Goal: Task Accomplishment & Management: Use online tool/utility

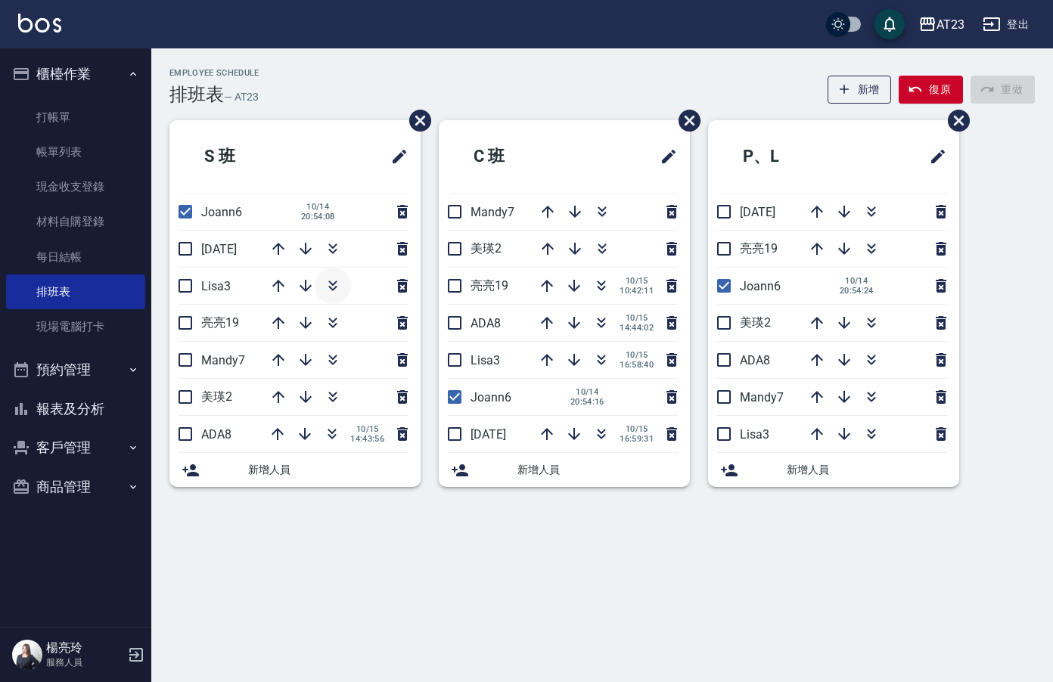
click at [344, 287] on button "button" at bounding box center [333, 286] width 36 height 36
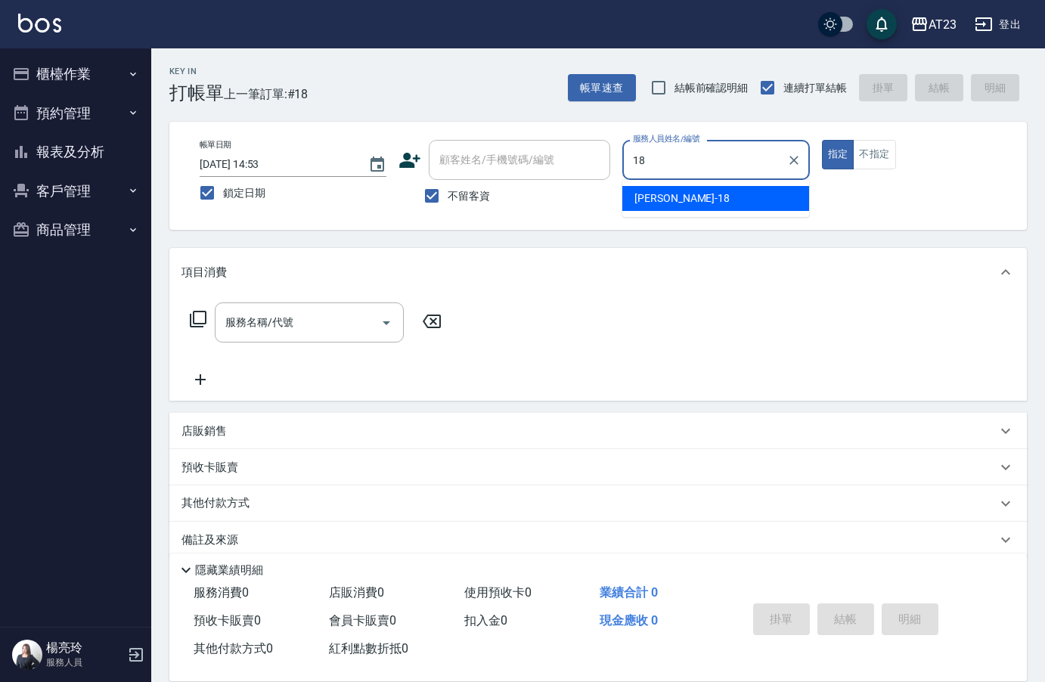
type input "18"
type button "true"
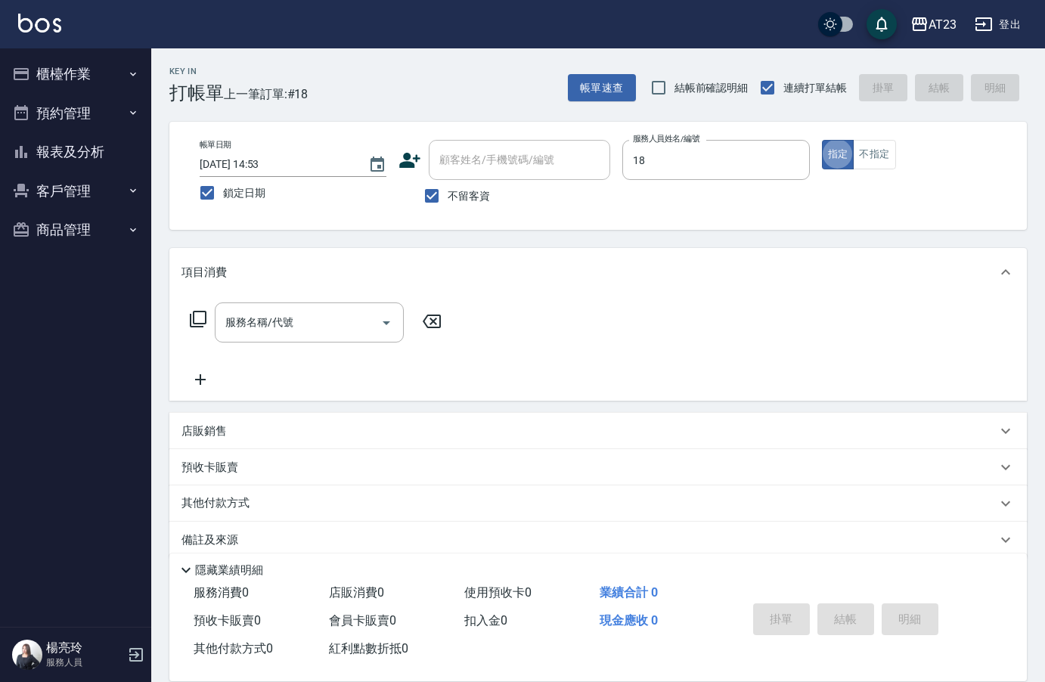
type input "小嫺-18"
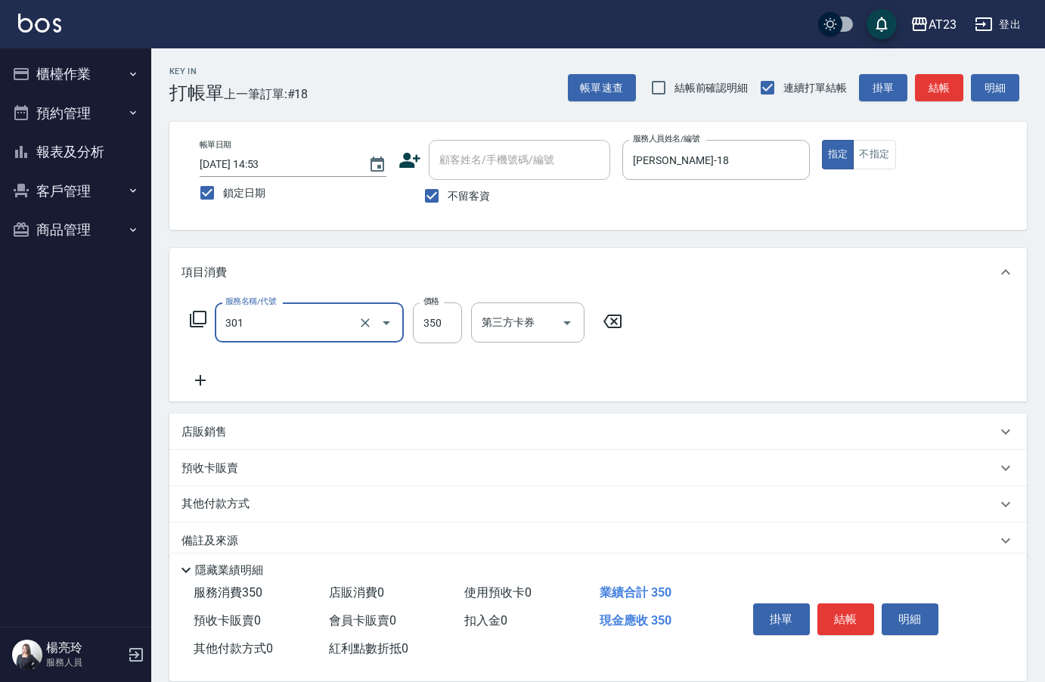
type input "造型剪髮(301)"
type input "300"
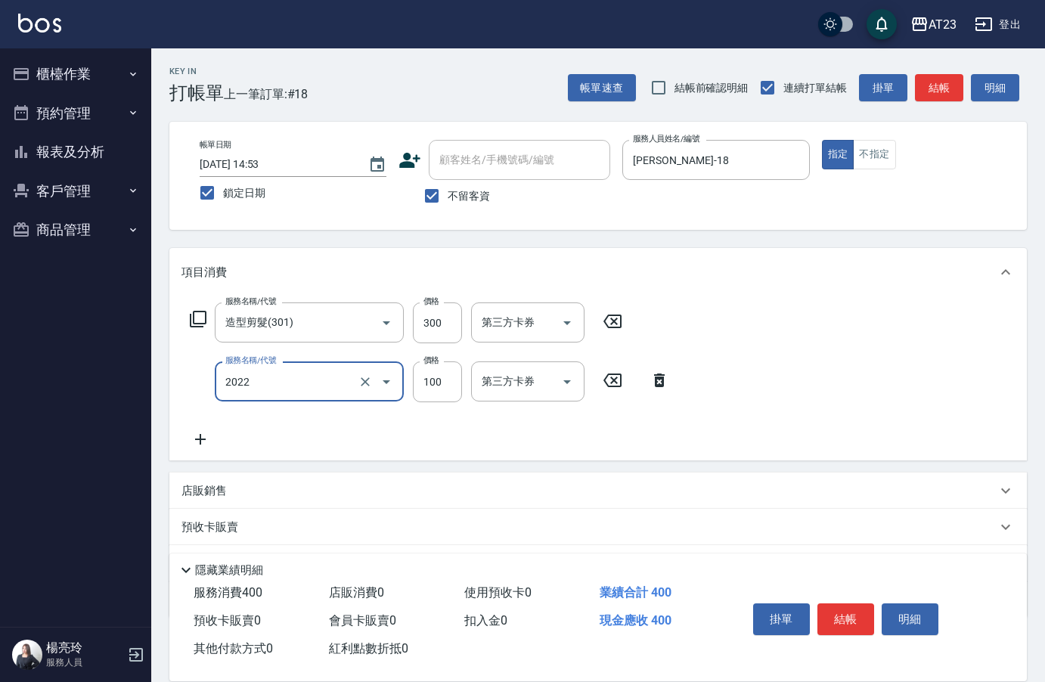
type input "升級精油洗髮(2022)"
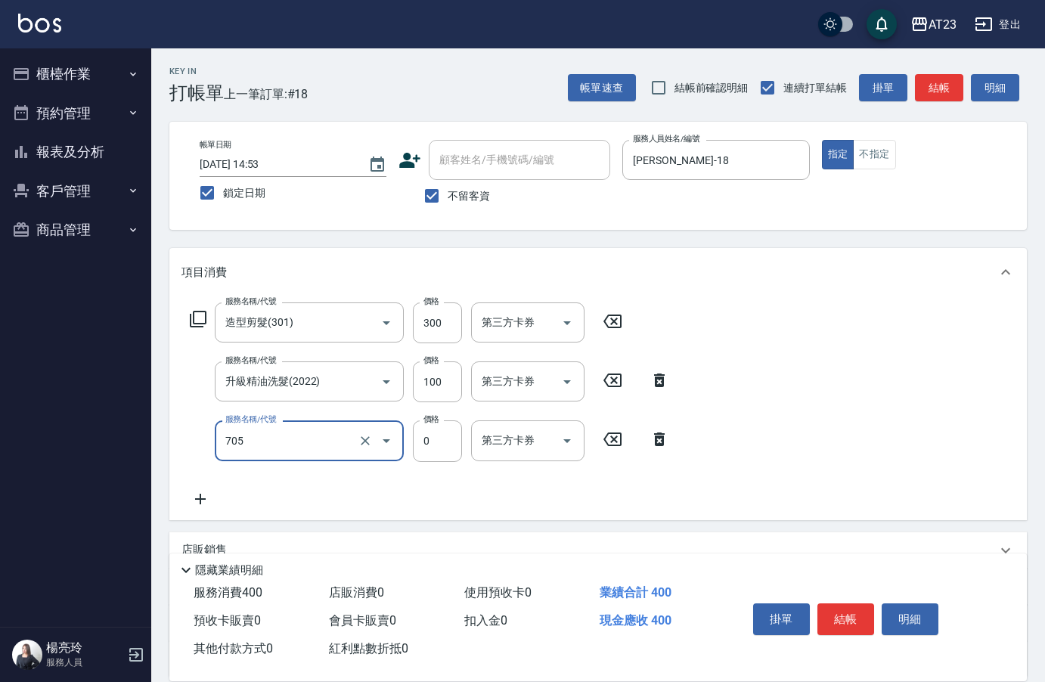
type input "互助50(705)"
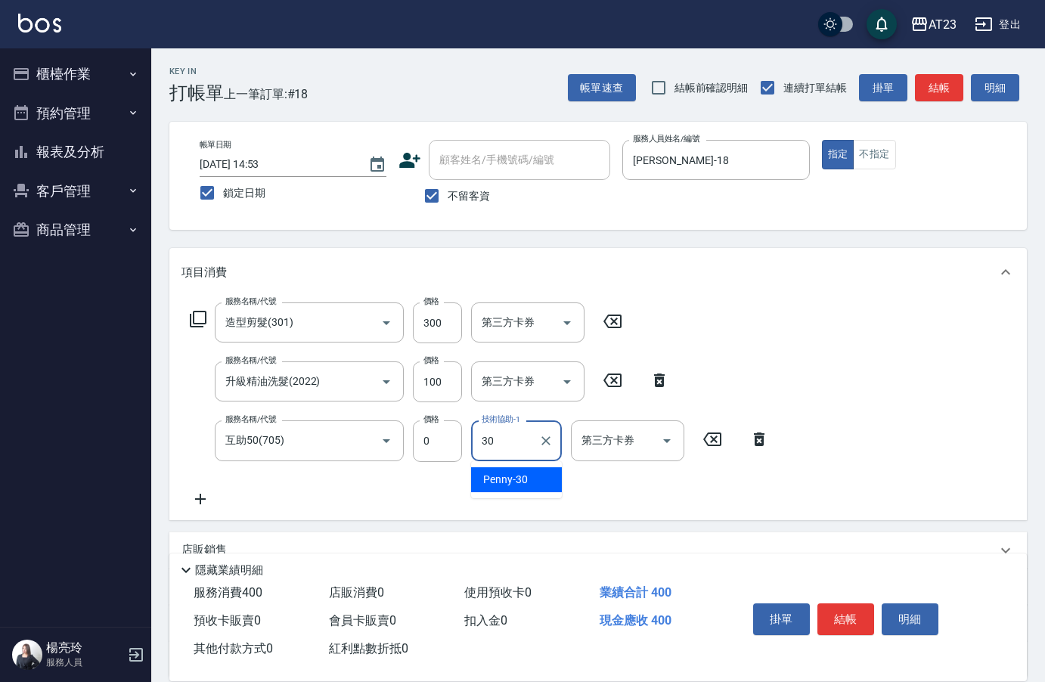
type input "Penny-30"
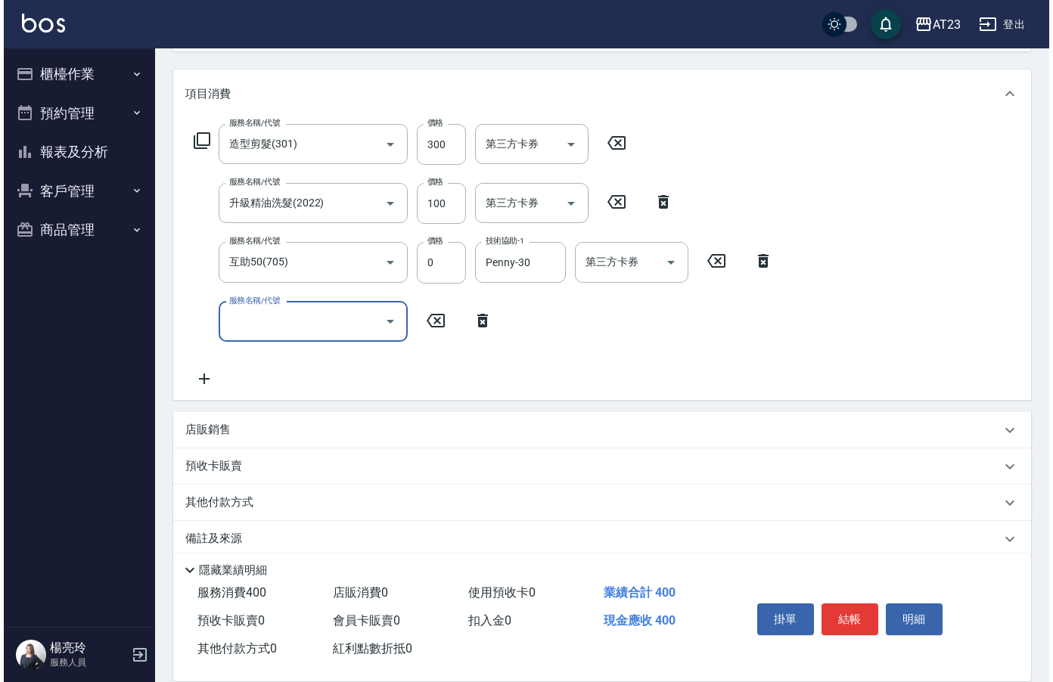
scroll to position [199, 0]
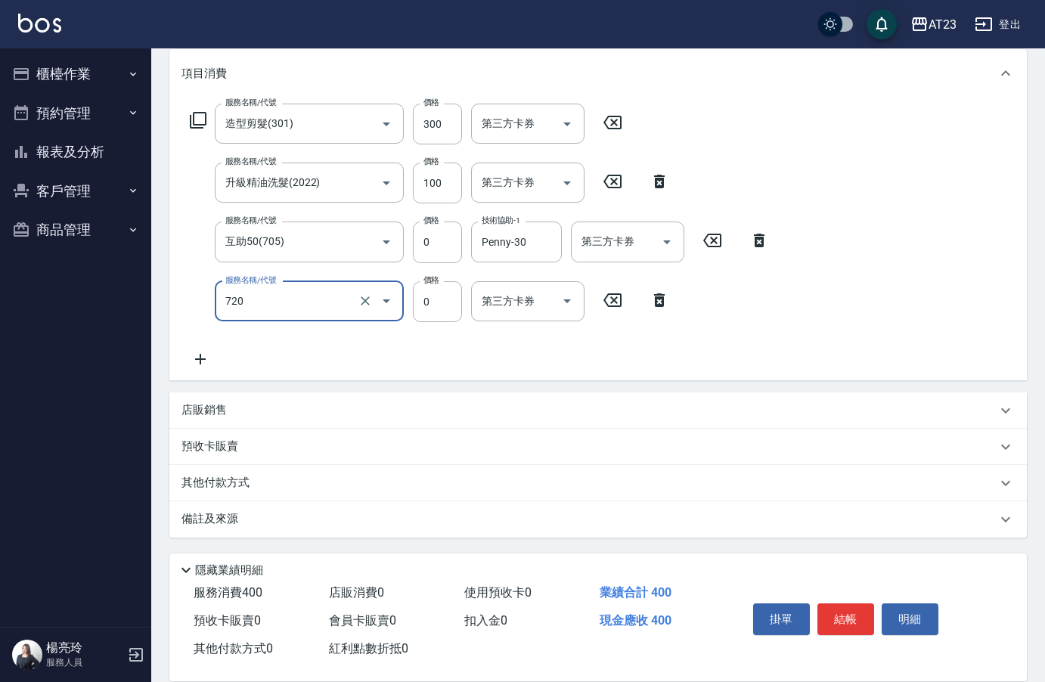
type input "互助200(720)"
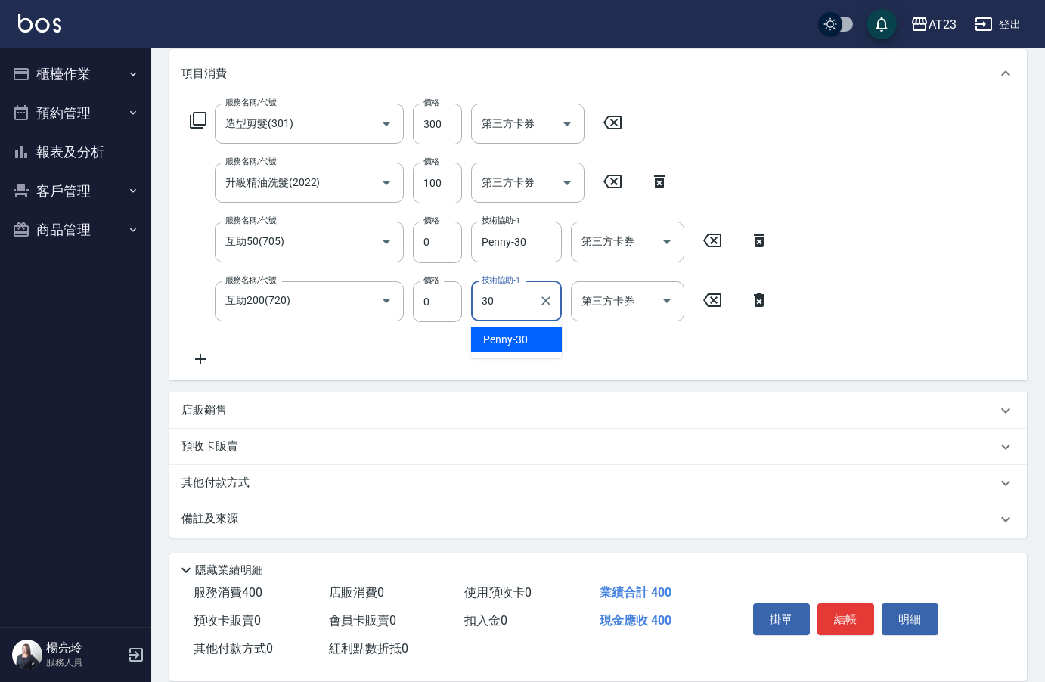
type input "Penny-30"
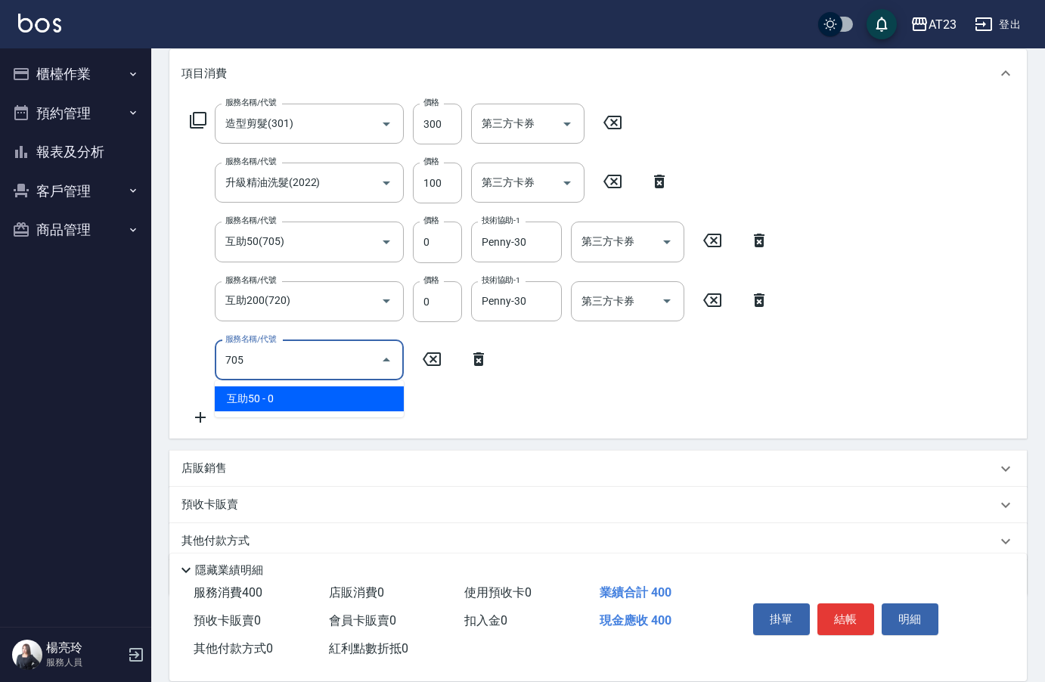
type input "互助50(705)"
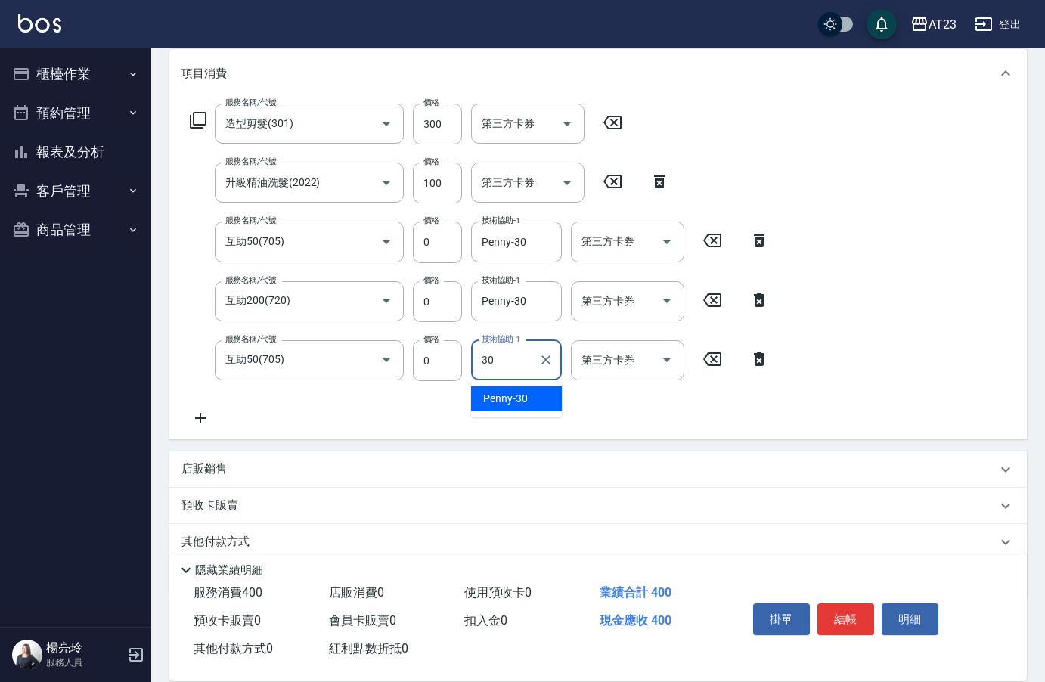
type input "Penny-30"
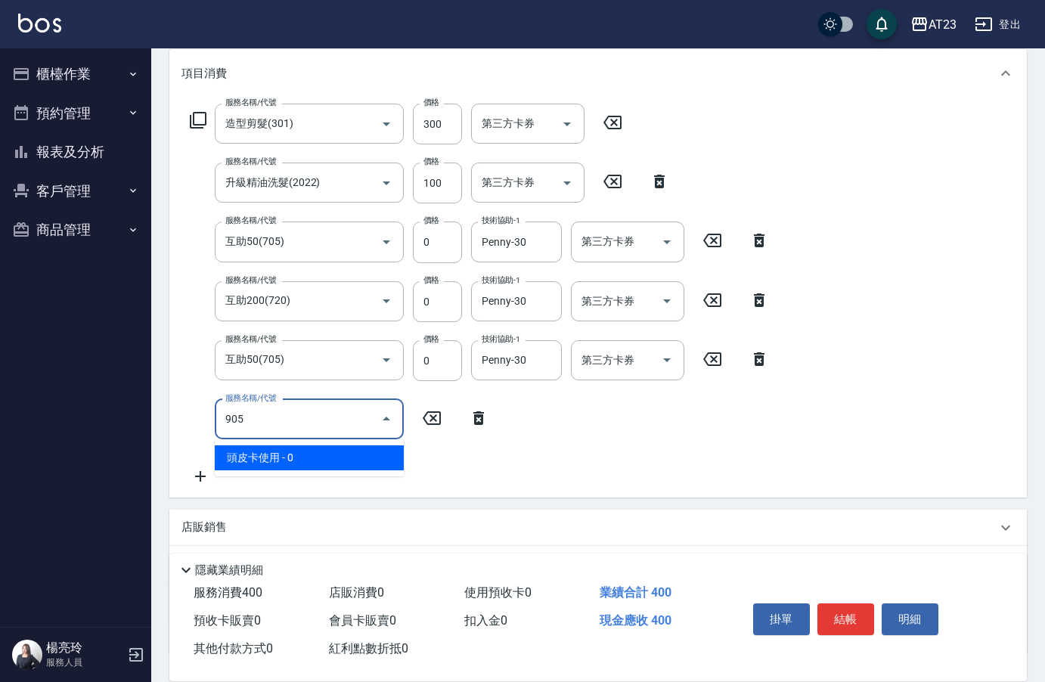
type input "頭皮卡使用(905)"
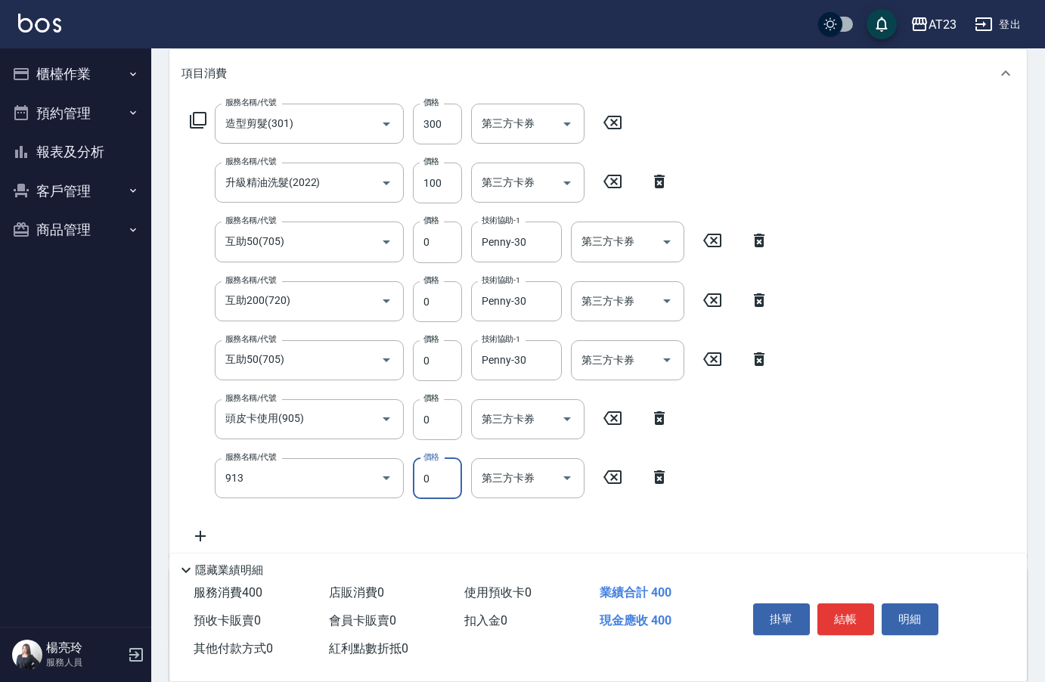
type input "蘆薈卡(913)"
click at [191, 113] on icon at bounding box center [198, 120] width 18 height 18
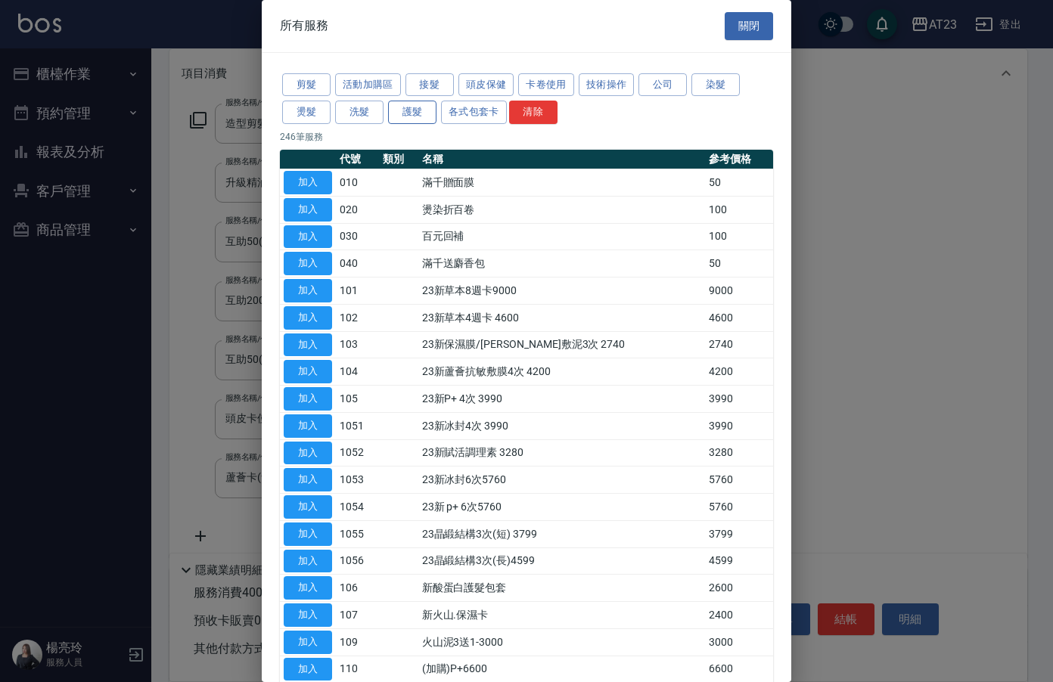
click at [429, 117] on button "護髮" at bounding box center [412, 112] width 48 height 23
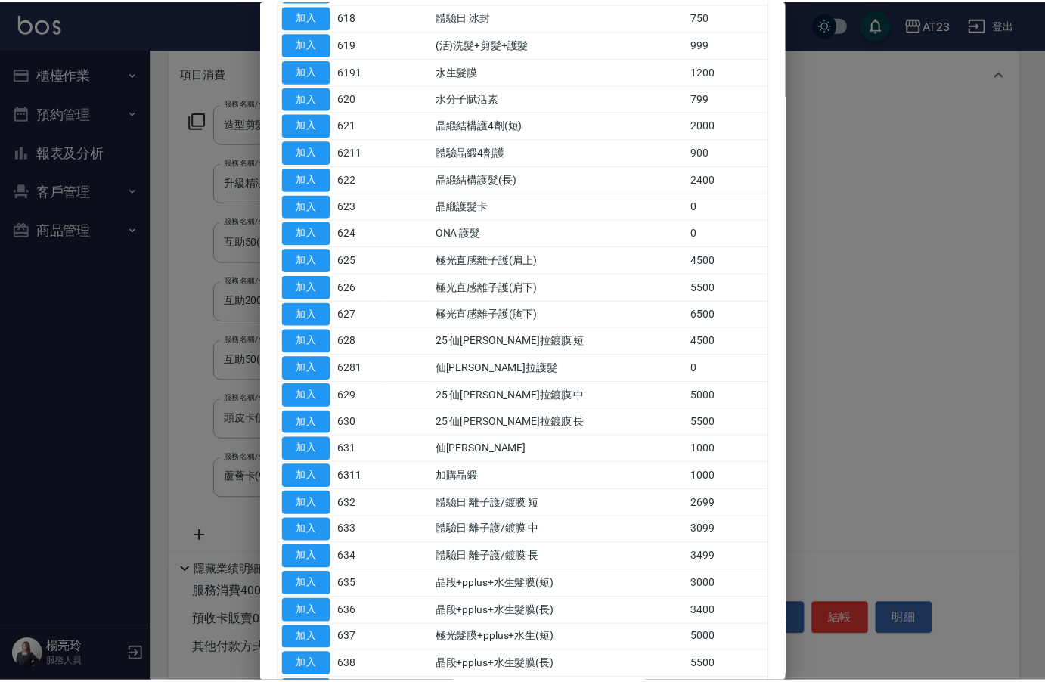
scroll to position [681, 0]
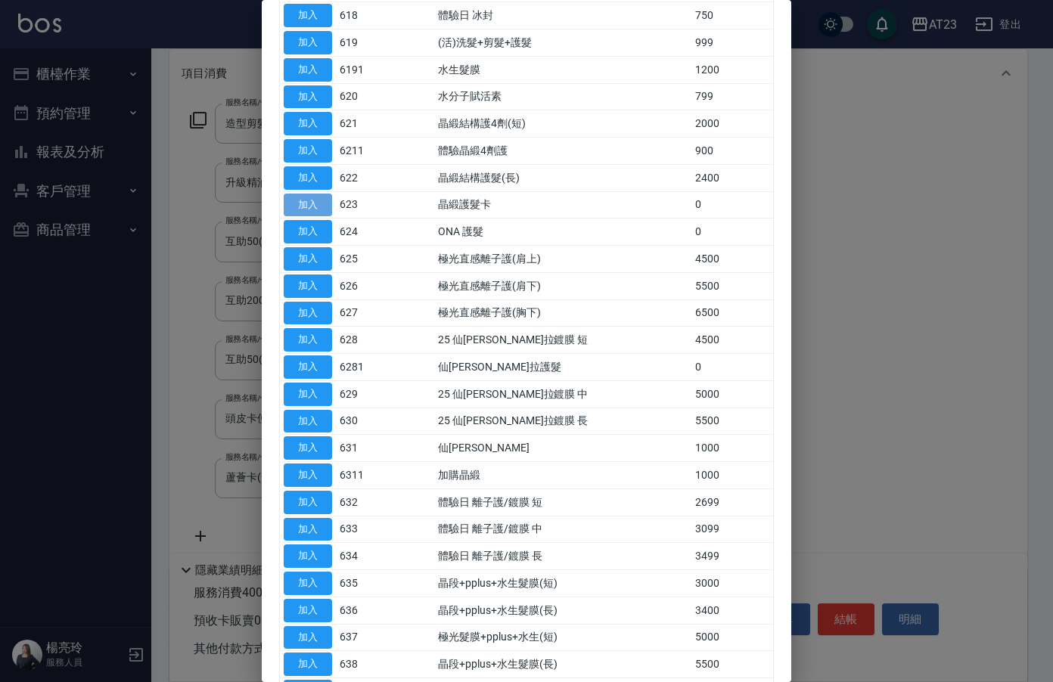
click at [320, 199] on button "加入" at bounding box center [308, 205] width 48 height 23
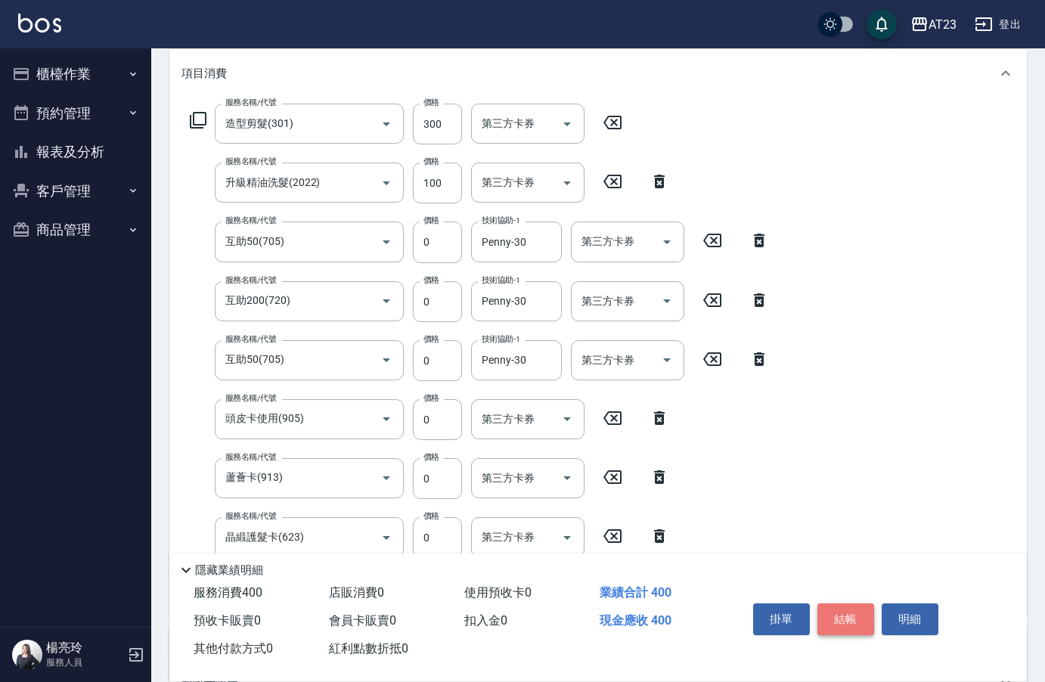
click at [847, 609] on button "結帳" at bounding box center [846, 620] width 57 height 32
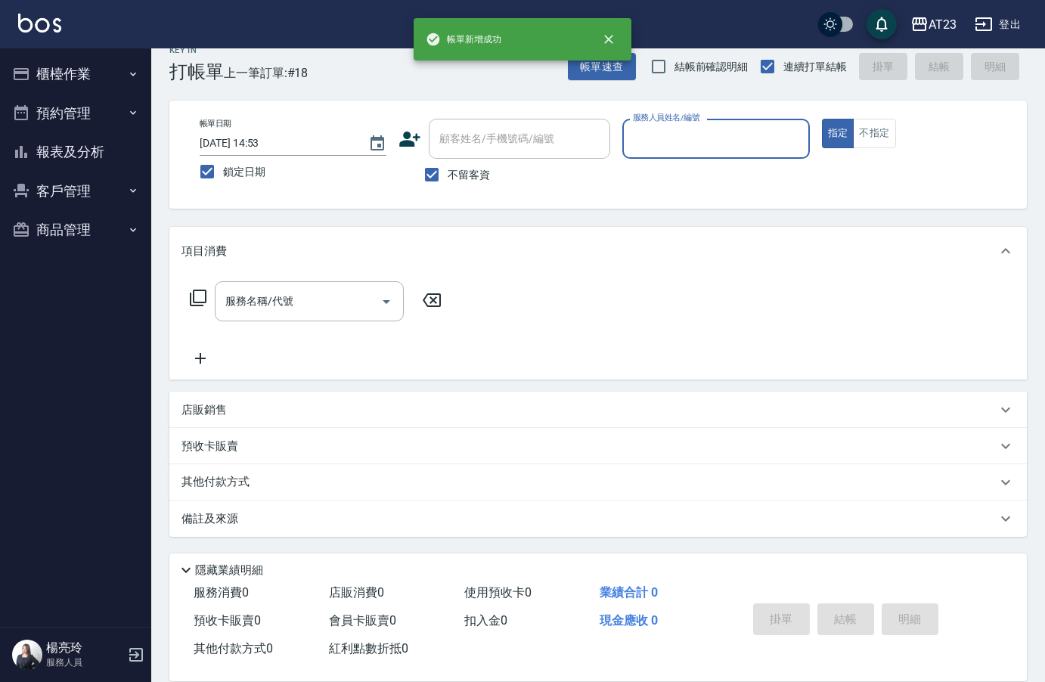
scroll to position [21, 0]
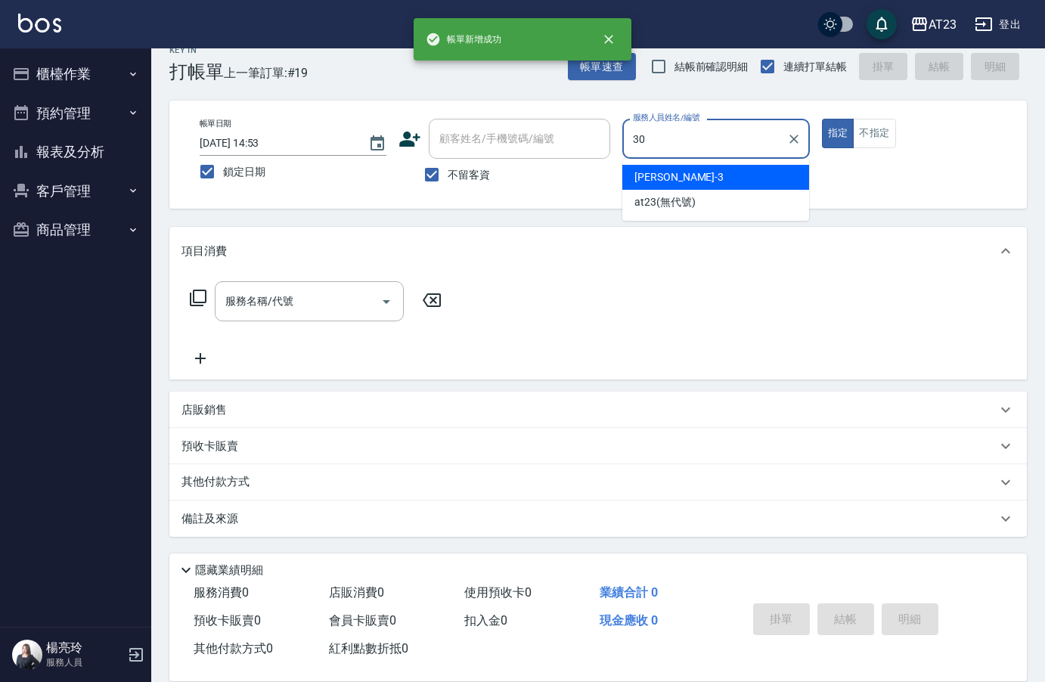
type input "Penny-30"
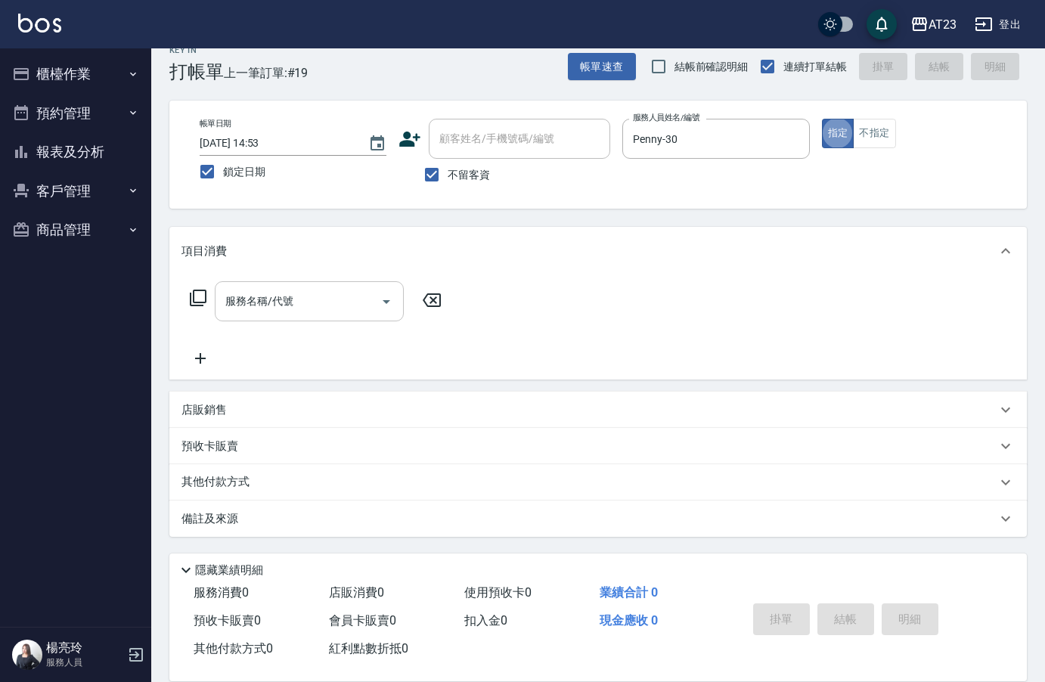
click at [275, 305] on div "服務名稱/代號 服務名稱/代號" at bounding box center [309, 301] width 189 height 40
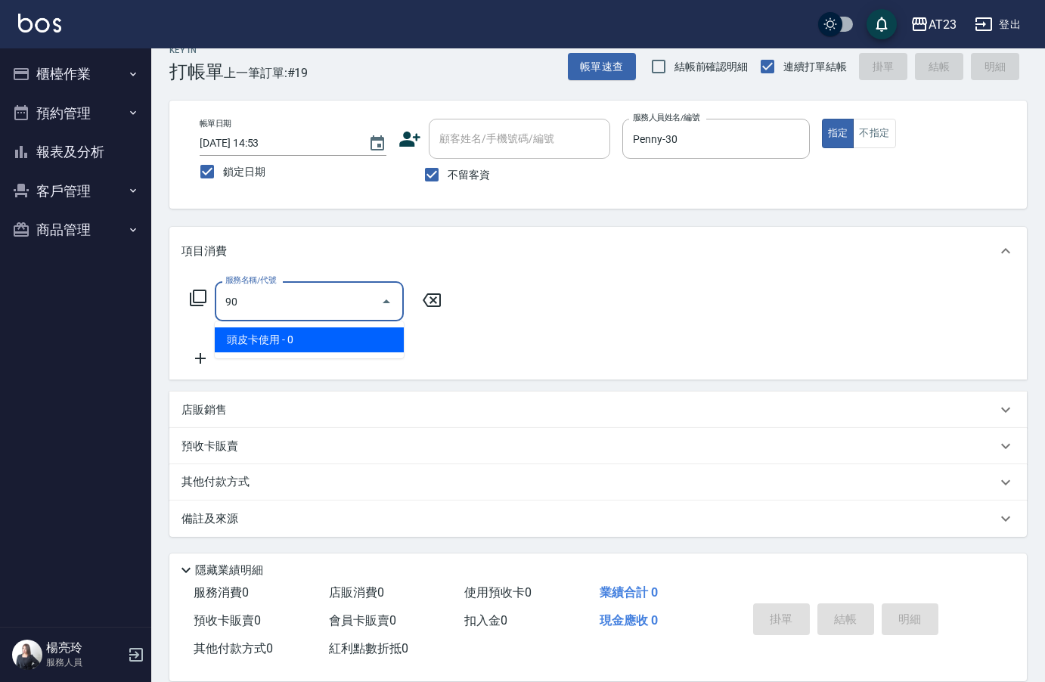
type input "9"
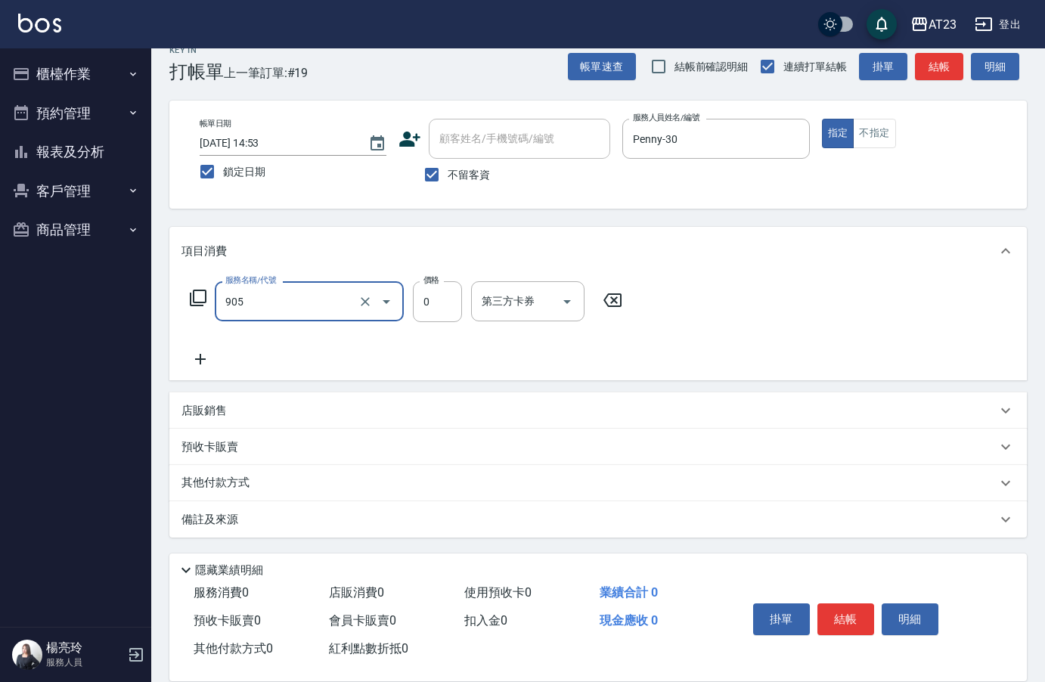
type input "頭皮卡使用(905)"
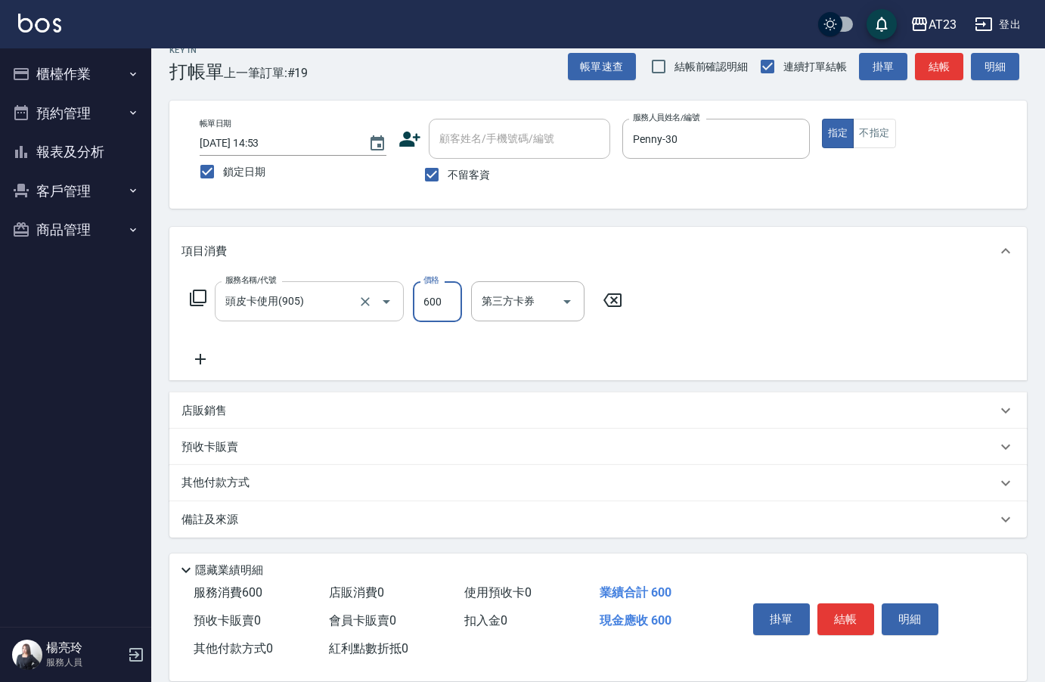
type input "600"
click at [856, 617] on button "結帳" at bounding box center [846, 620] width 57 height 32
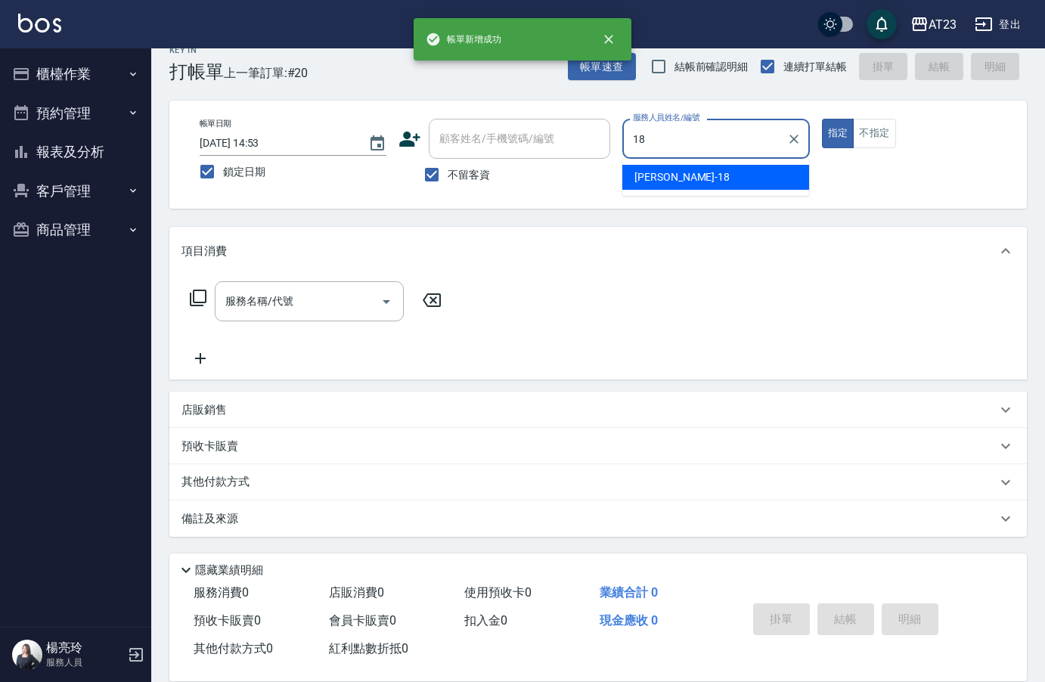
type input "小嫺-18"
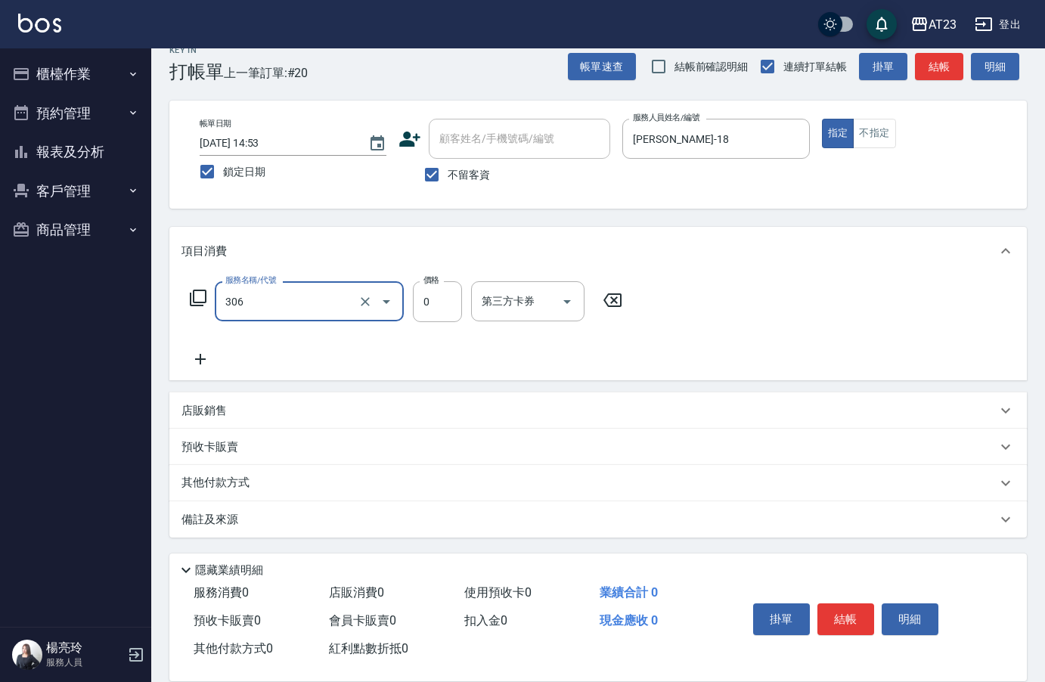
type input "剪髮卡(306)"
click at [849, 607] on button "結帳" at bounding box center [846, 620] width 57 height 32
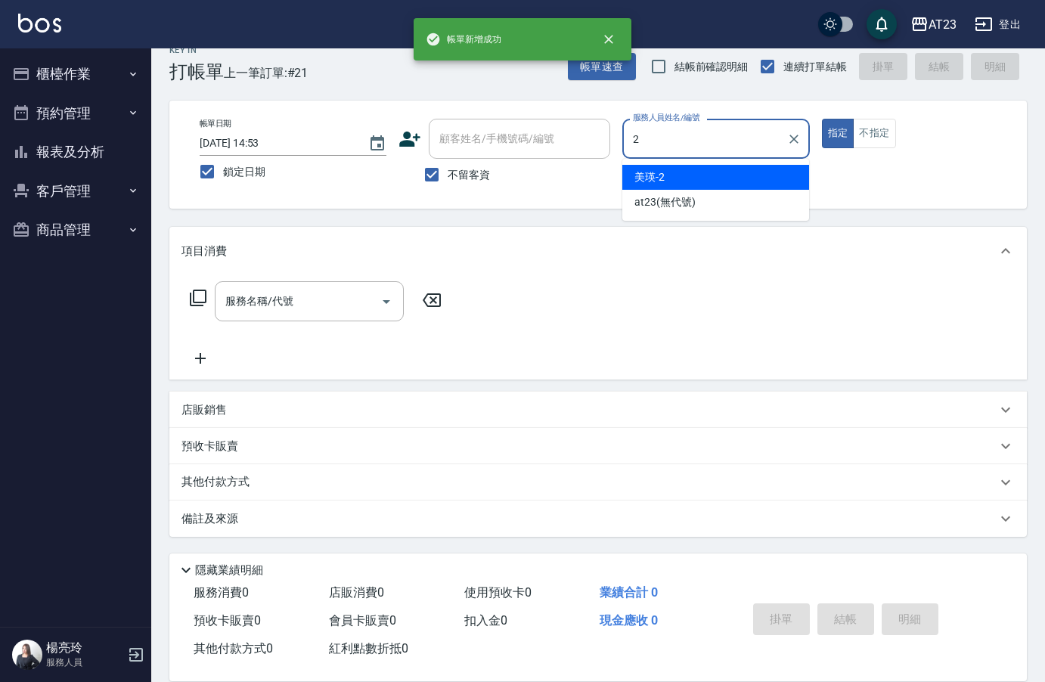
type input "美瑛-2"
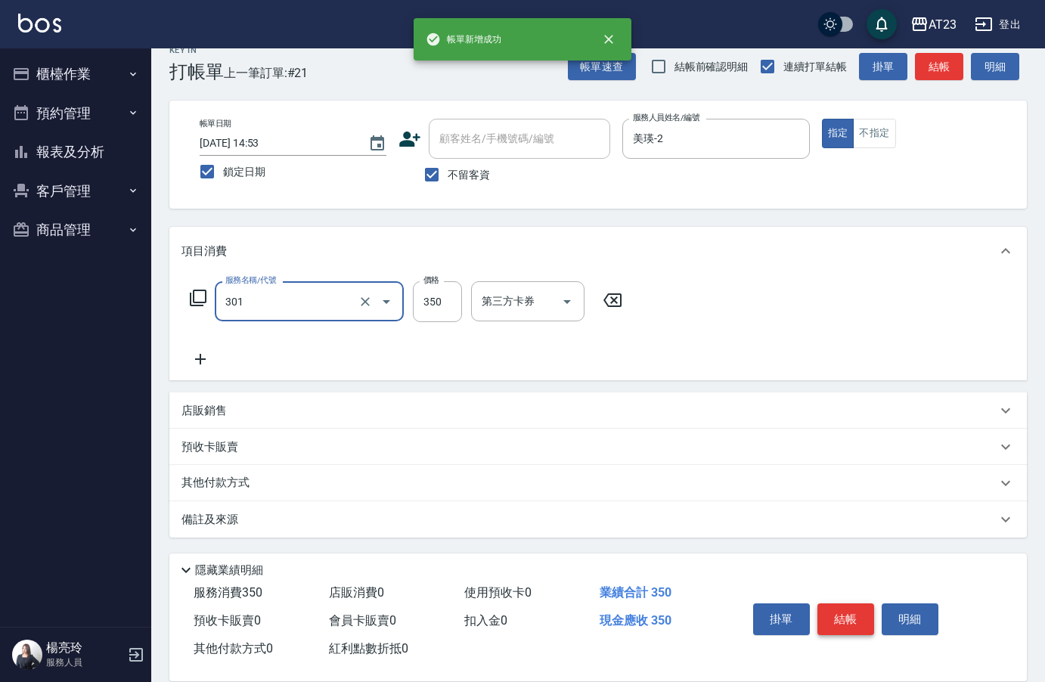
type input "造型剪髮(301)"
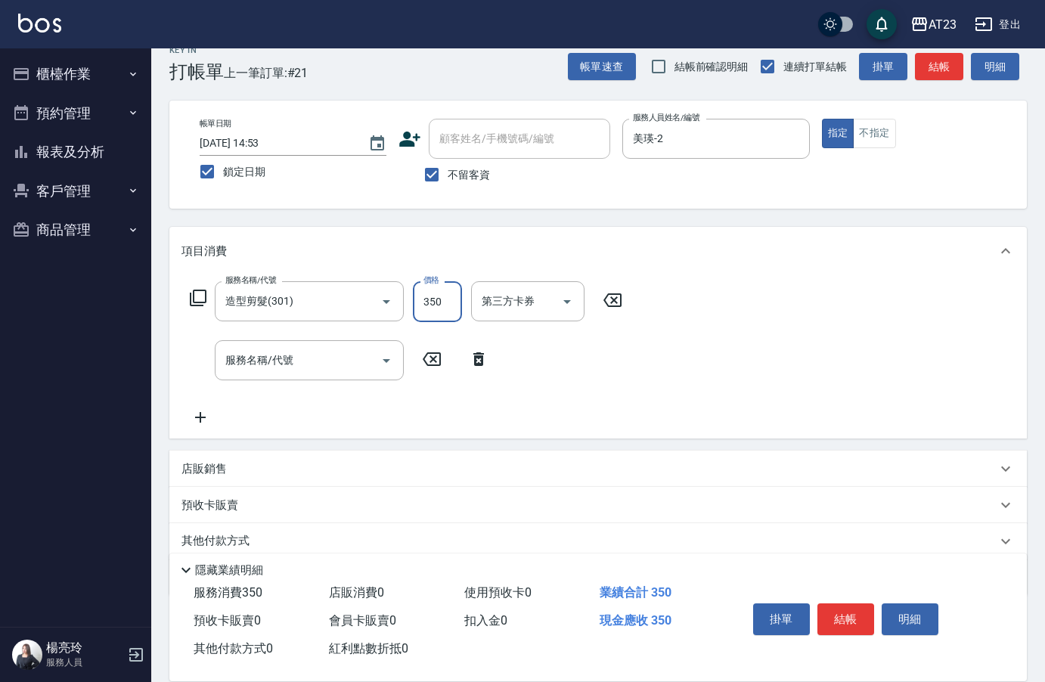
click at [437, 308] on input "350" at bounding box center [437, 301] width 49 height 41
type input "500"
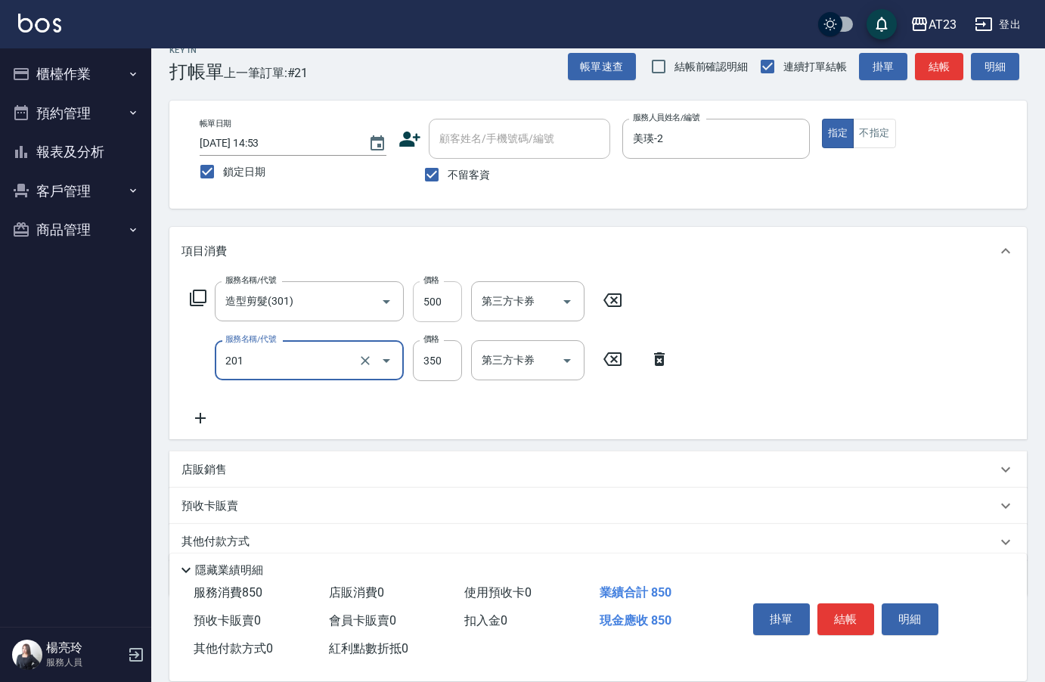
type input "一般洗髮(201)"
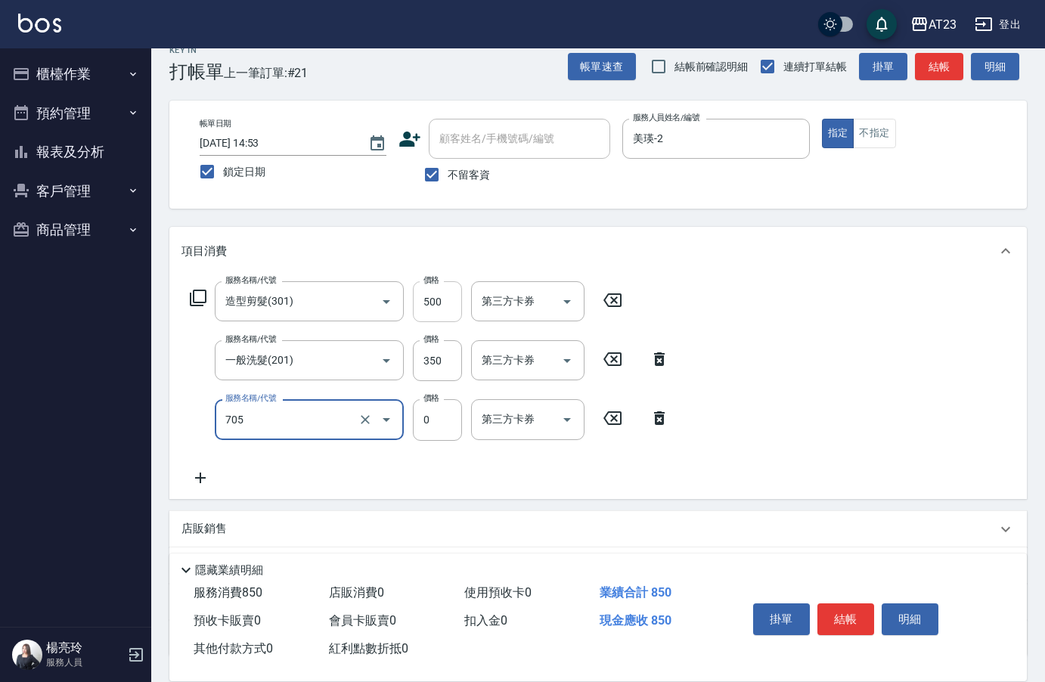
type input "互助50(705)"
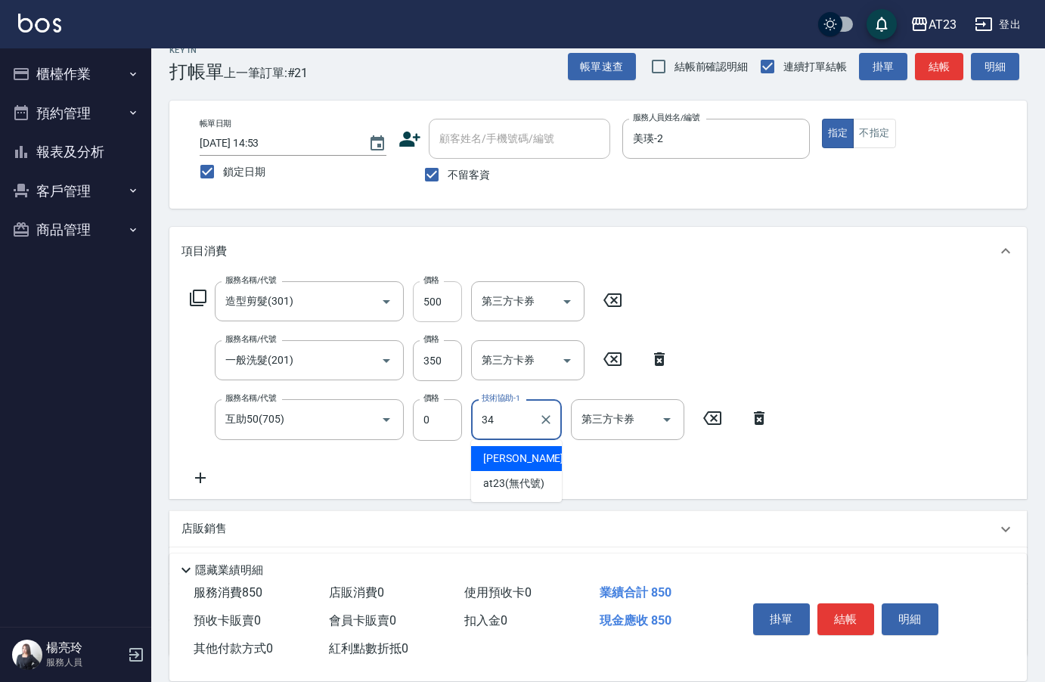
type input "Amy-34"
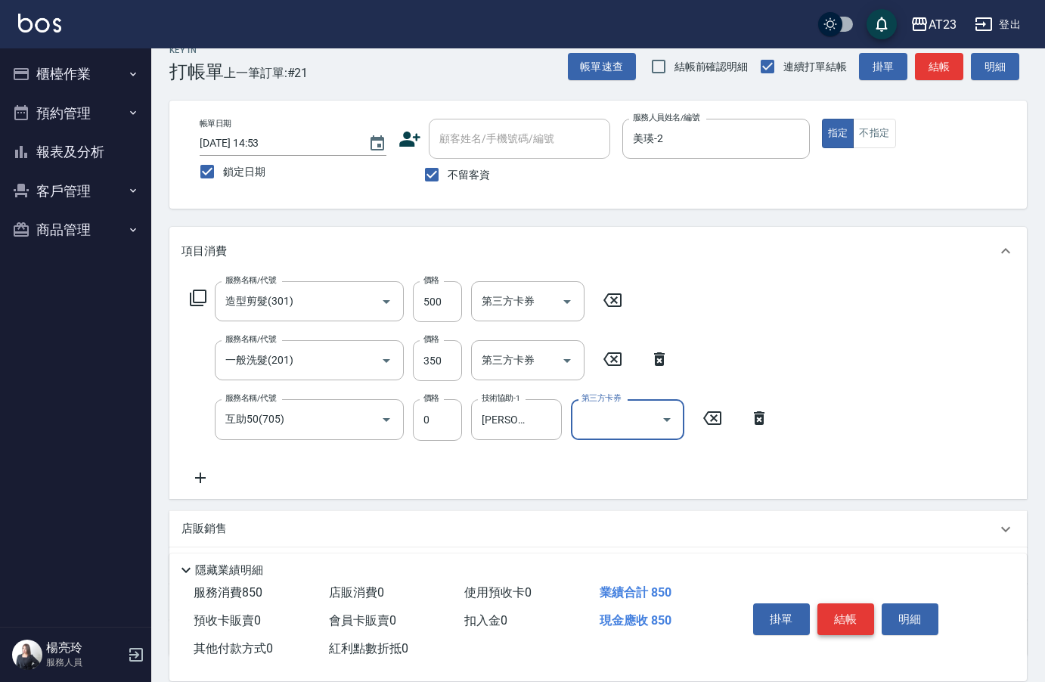
click at [852, 612] on button "結帳" at bounding box center [846, 620] width 57 height 32
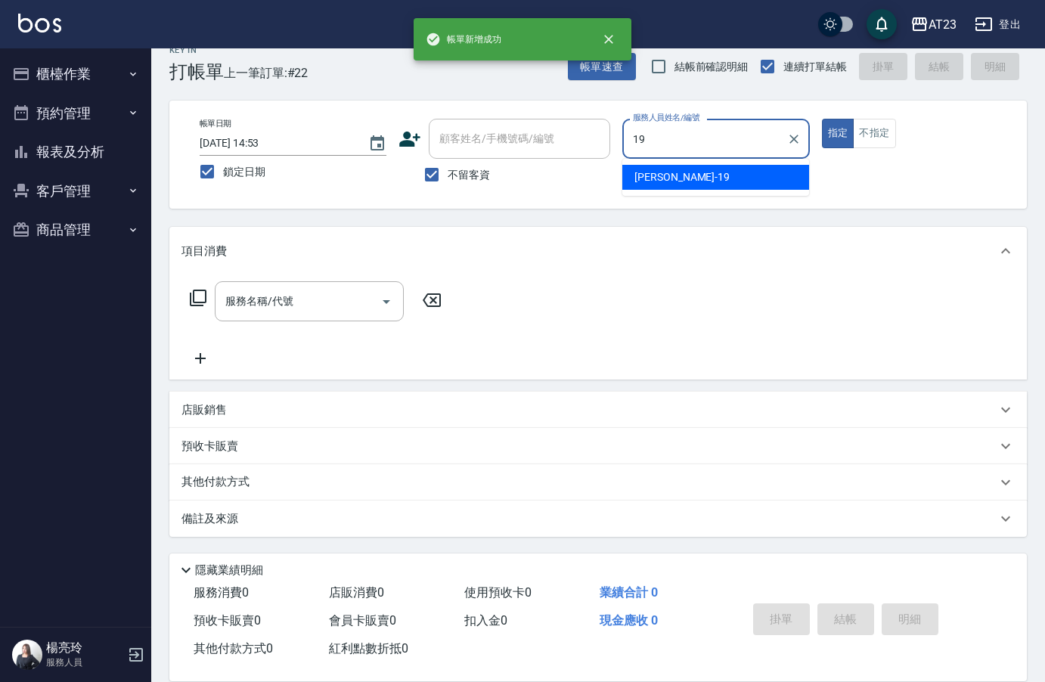
type input "亮亮-19"
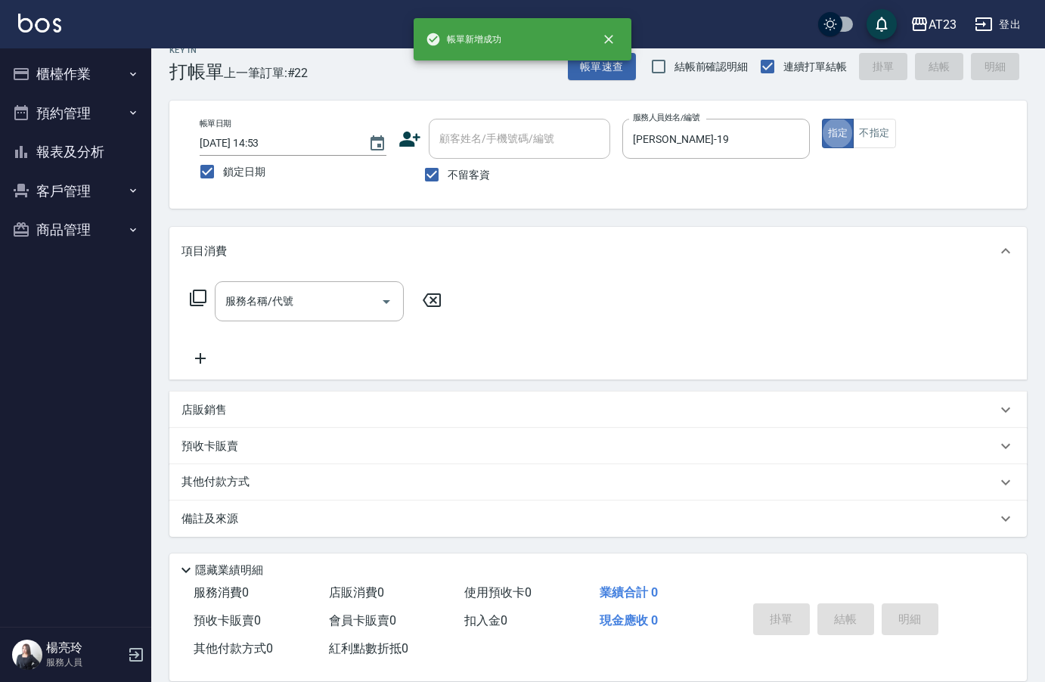
type input "2"
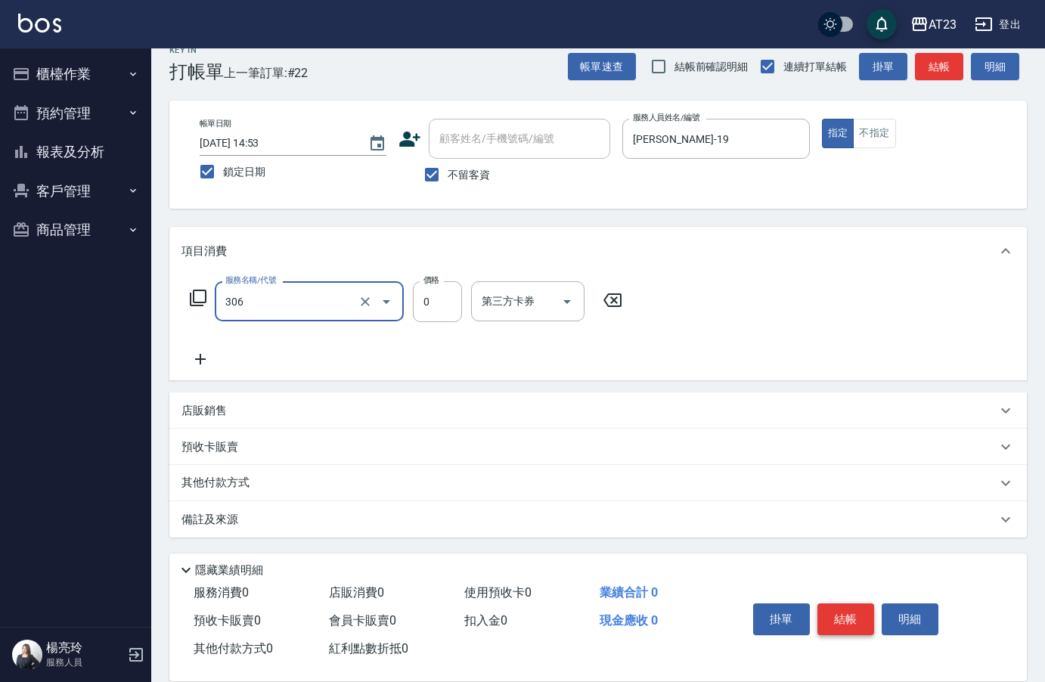
type input "剪髮卡(306)"
click at [208, 404] on p "店販銷售" at bounding box center [204, 411] width 45 height 16
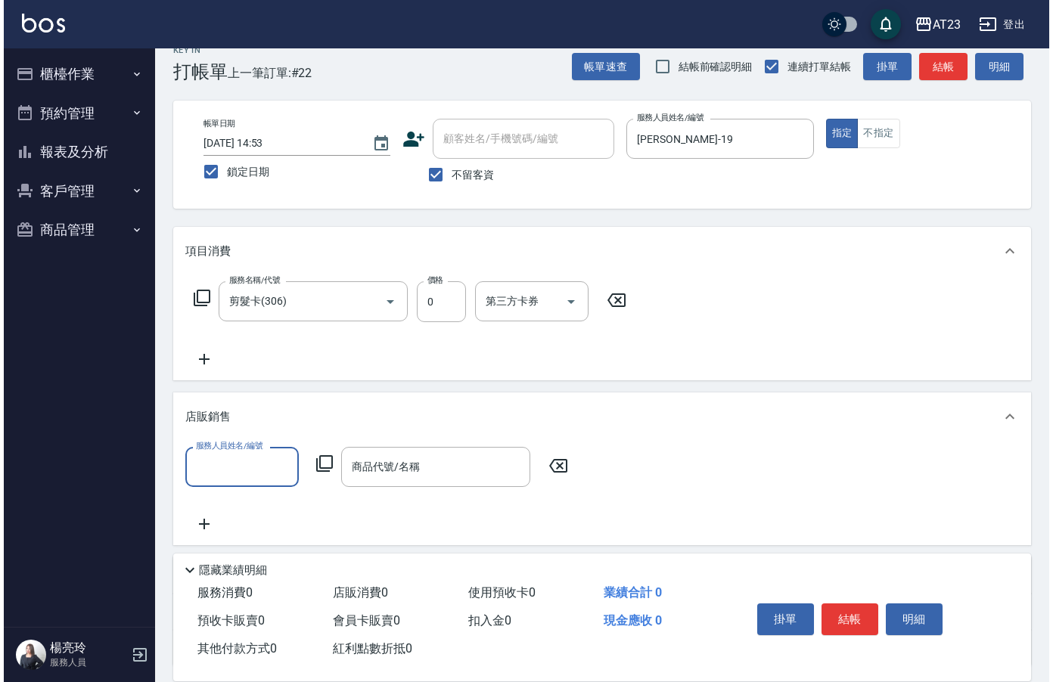
scroll to position [0, 0]
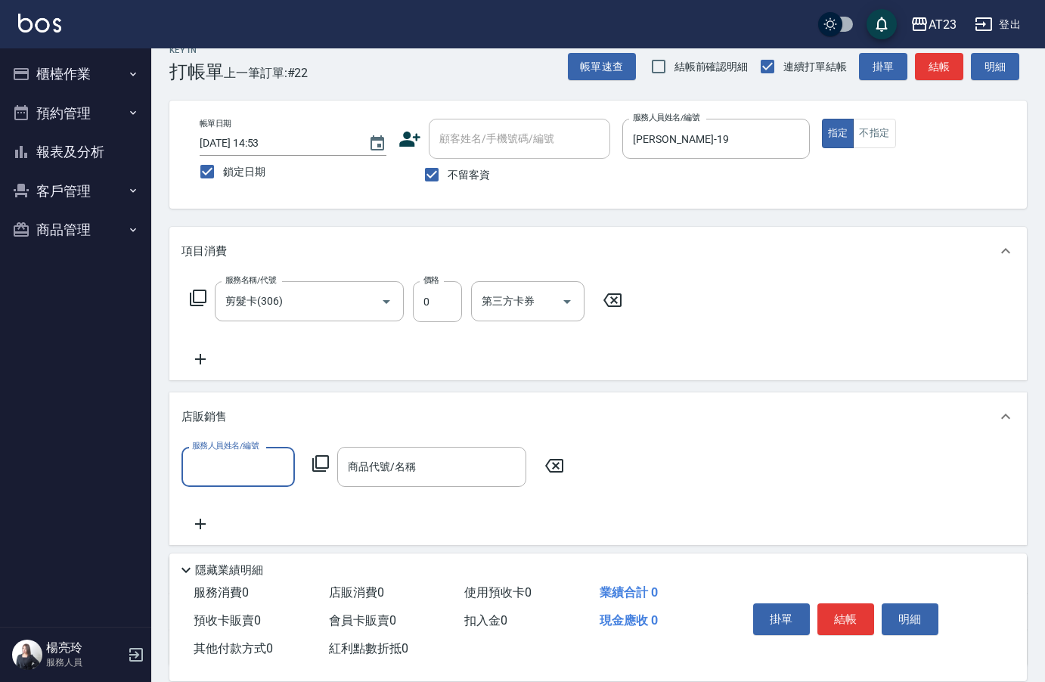
click at [225, 448] on label "服務人員姓名/編號" at bounding box center [225, 445] width 67 height 11
click at [225, 454] on input "服務人員姓名/編號" at bounding box center [238, 467] width 100 height 26
click at [224, 474] on input "服務人員姓名/編號" at bounding box center [238, 467] width 100 height 26
type input "亮亮-19"
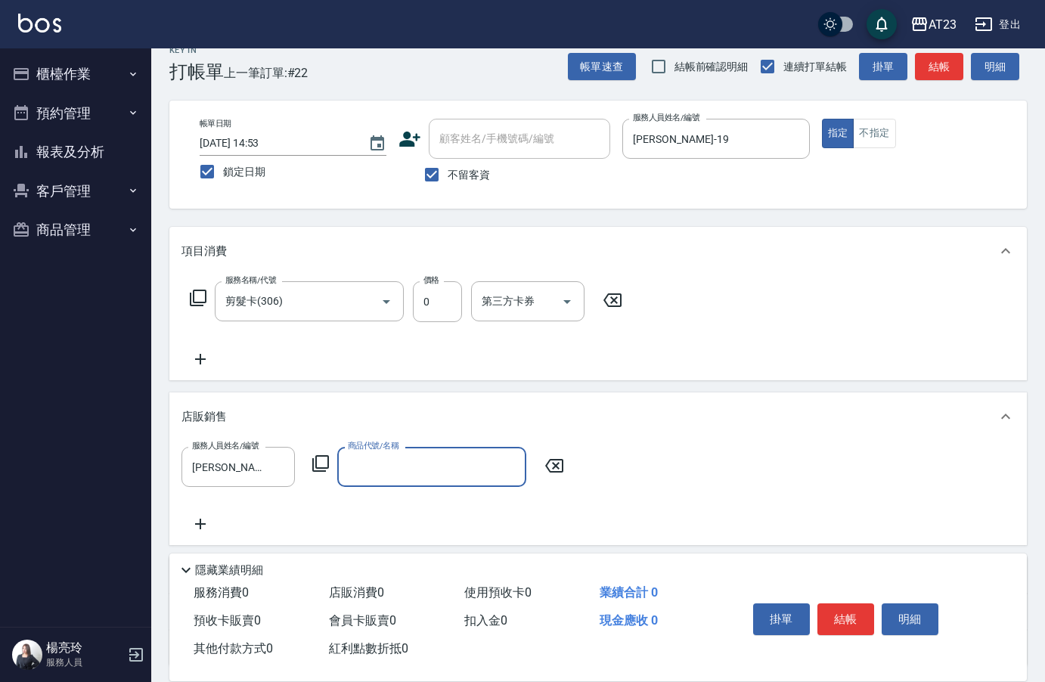
click at [321, 464] on icon at bounding box center [321, 464] width 18 height 18
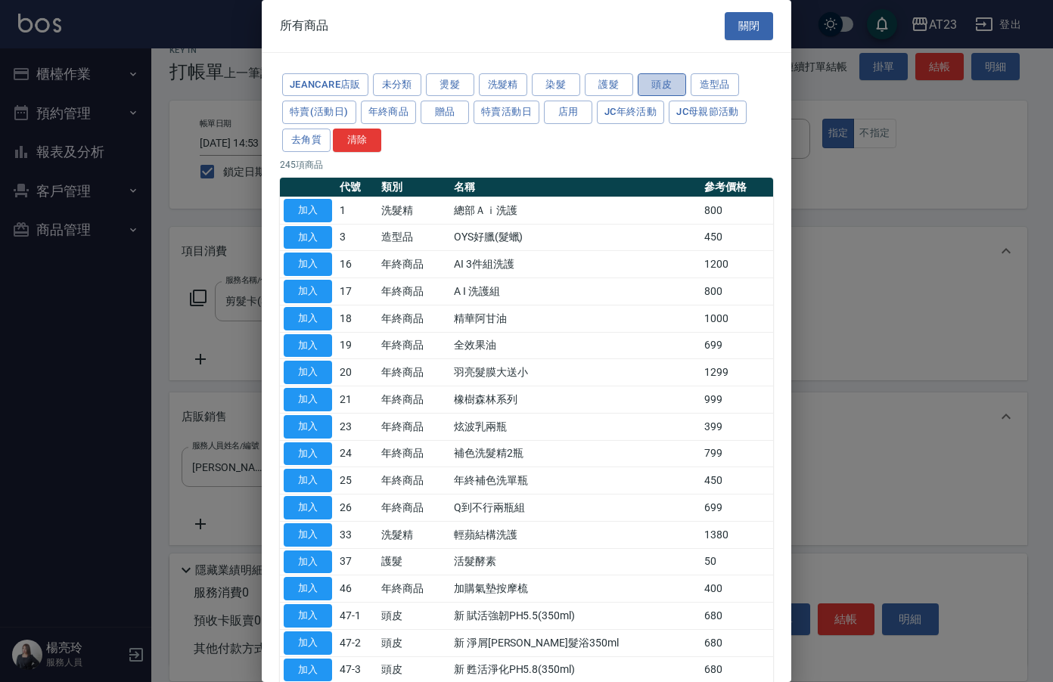
click at [662, 85] on button "頭皮" at bounding box center [662, 84] width 48 height 23
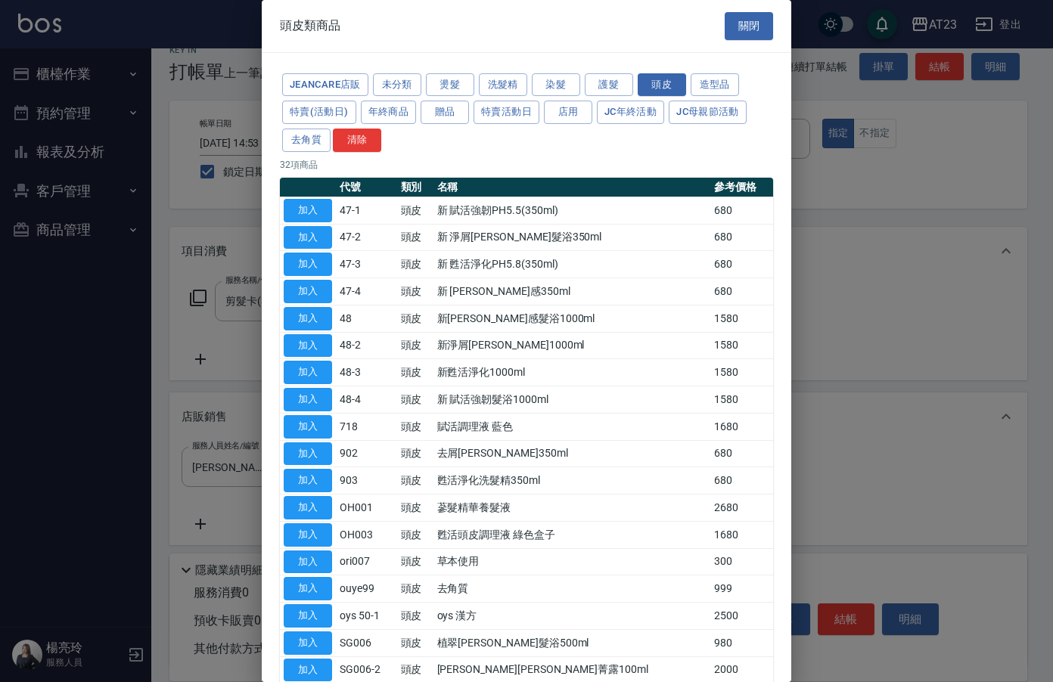
click at [312, 535] on button "加入" at bounding box center [308, 534] width 48 height 23
type input "甦活頭皮調理液 綠色盒子"
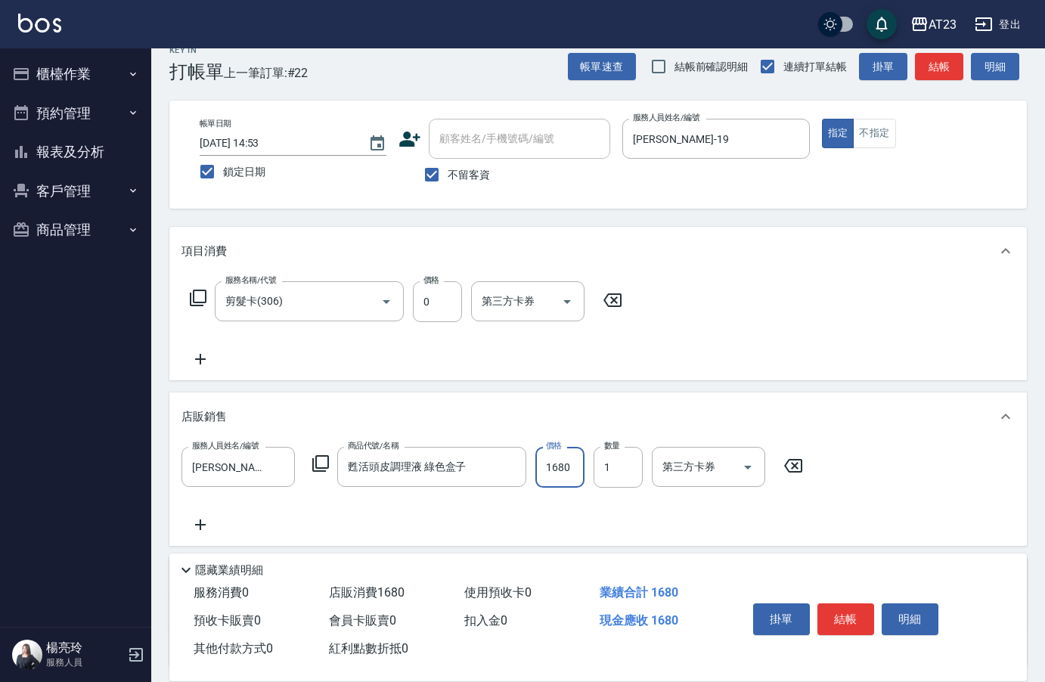
click at [568, 450] on input "1680" at bounding box center [559, 467] width 49 height 41
type input "1512"
click at [848, 615] on button "結帳" at bounding box center [846, 620] width 57 height 32
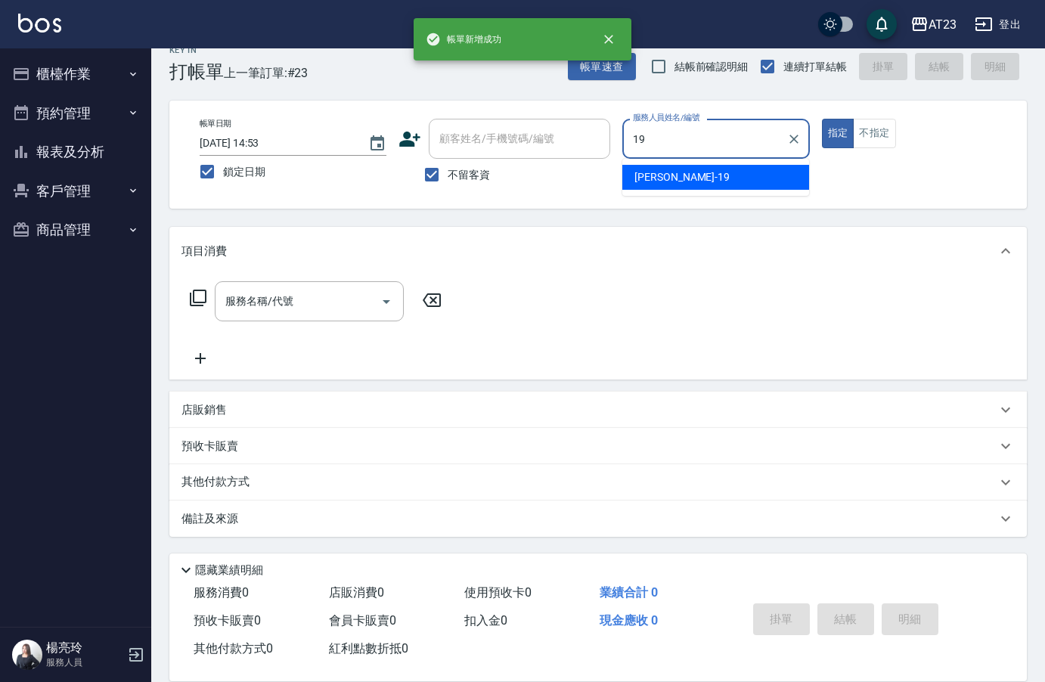
type input "亮亮-19"
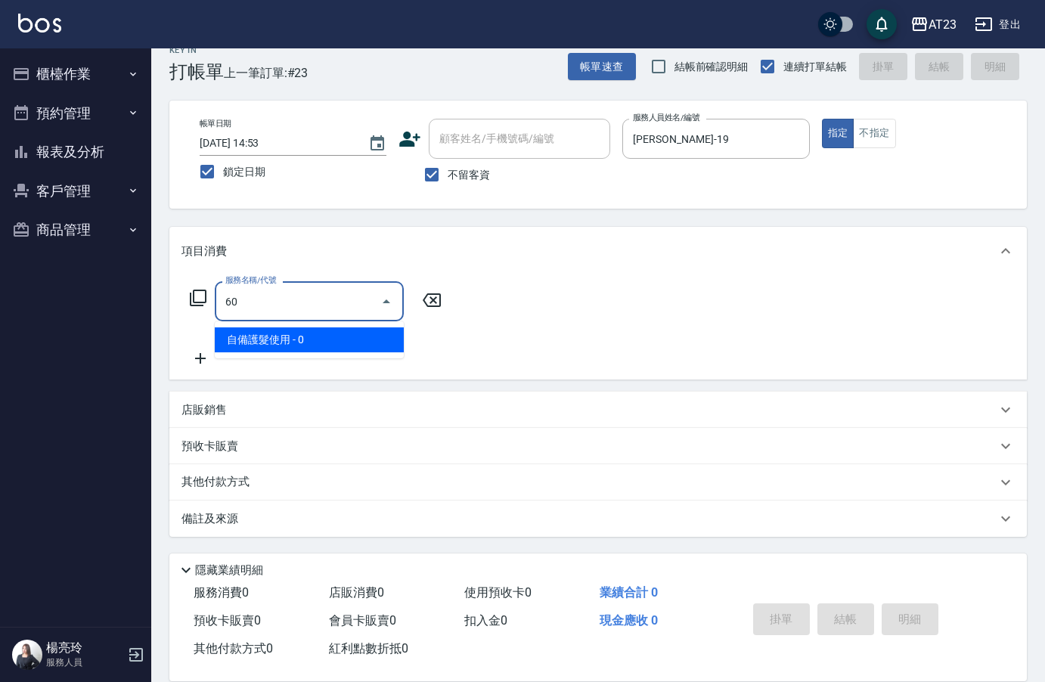
type input "6"
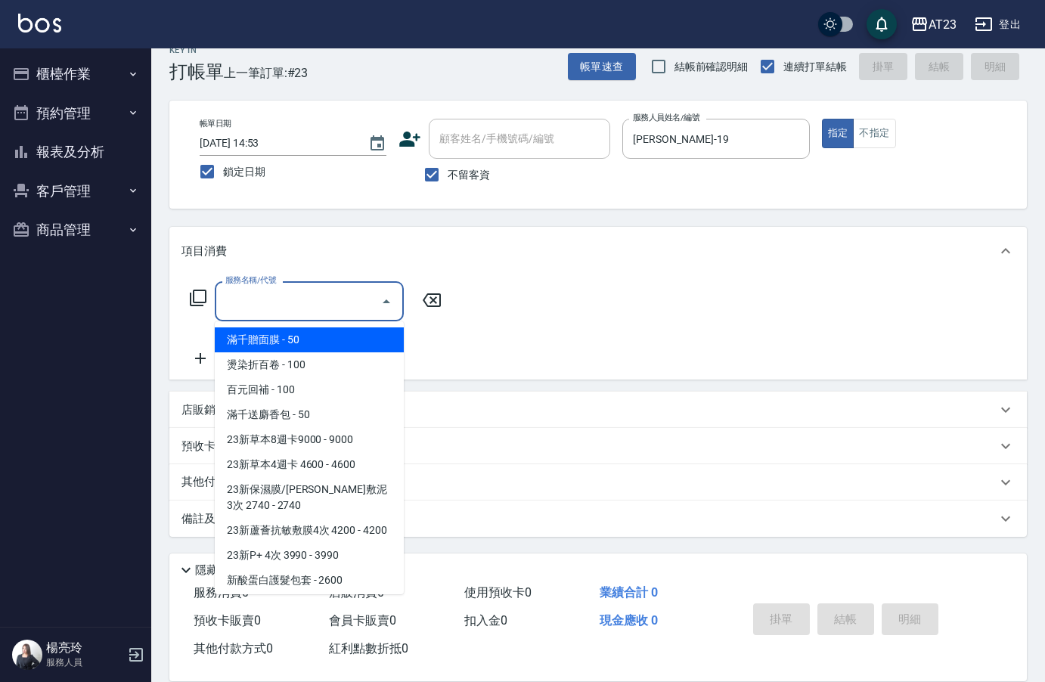
click at [182, 296] on div "服務名稱/代號 服務名稱/代號" at bounding box center [316, 301] width 269 height 40
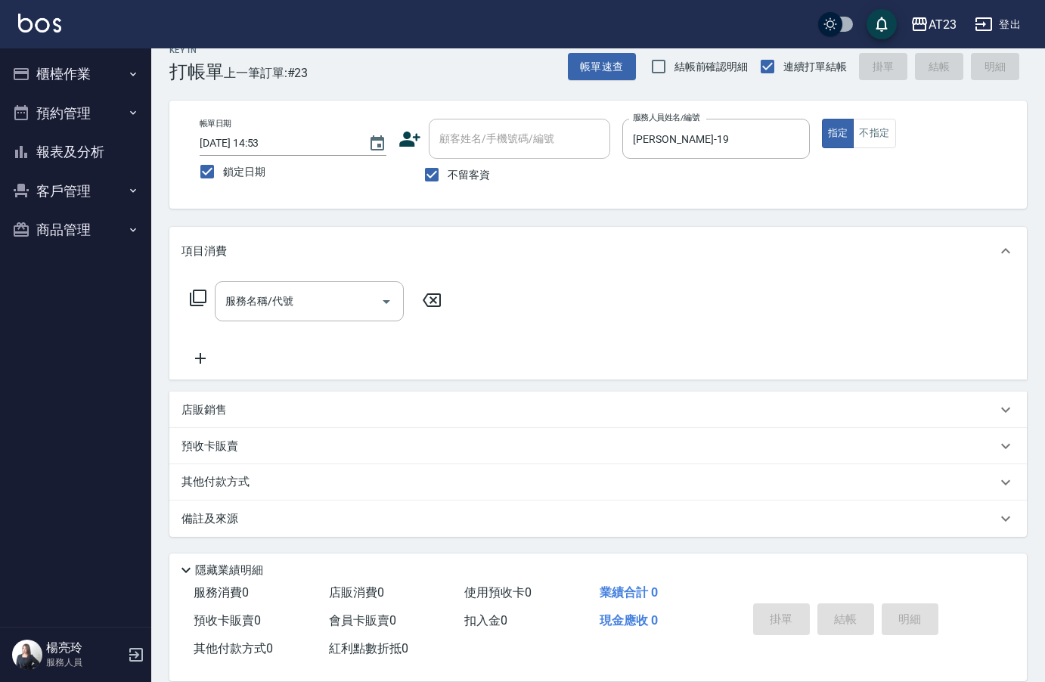
click at [203, 296] on icon at bounding box center [198, 298] width 18 height 18
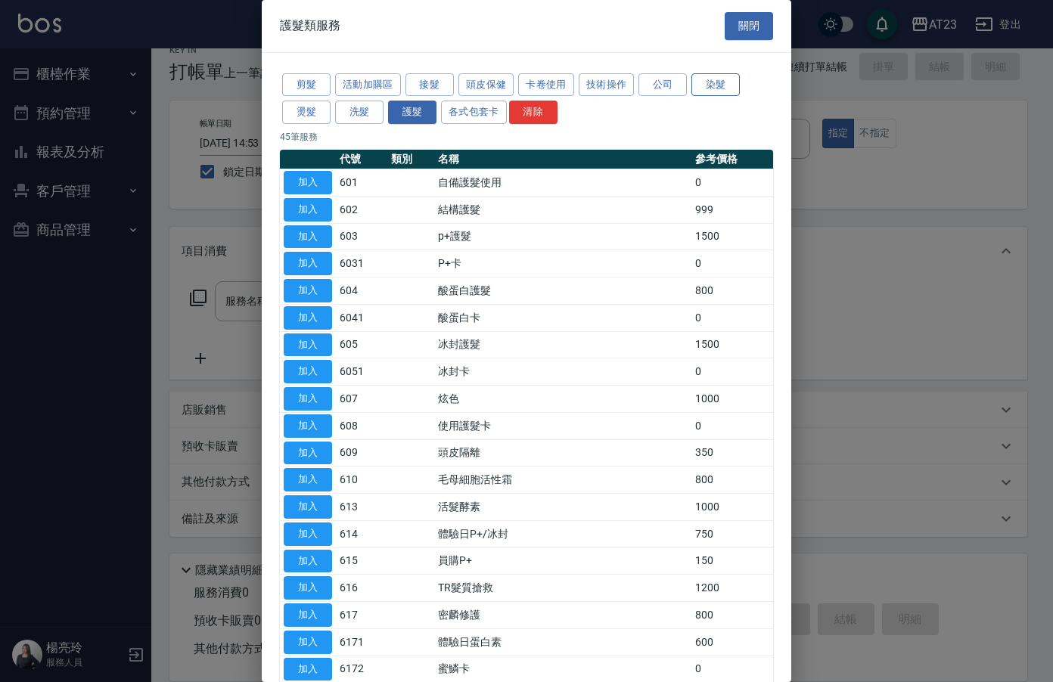
click at [721, 88] on button "染髮" at bounding box center [715, 84] width 48 height 23
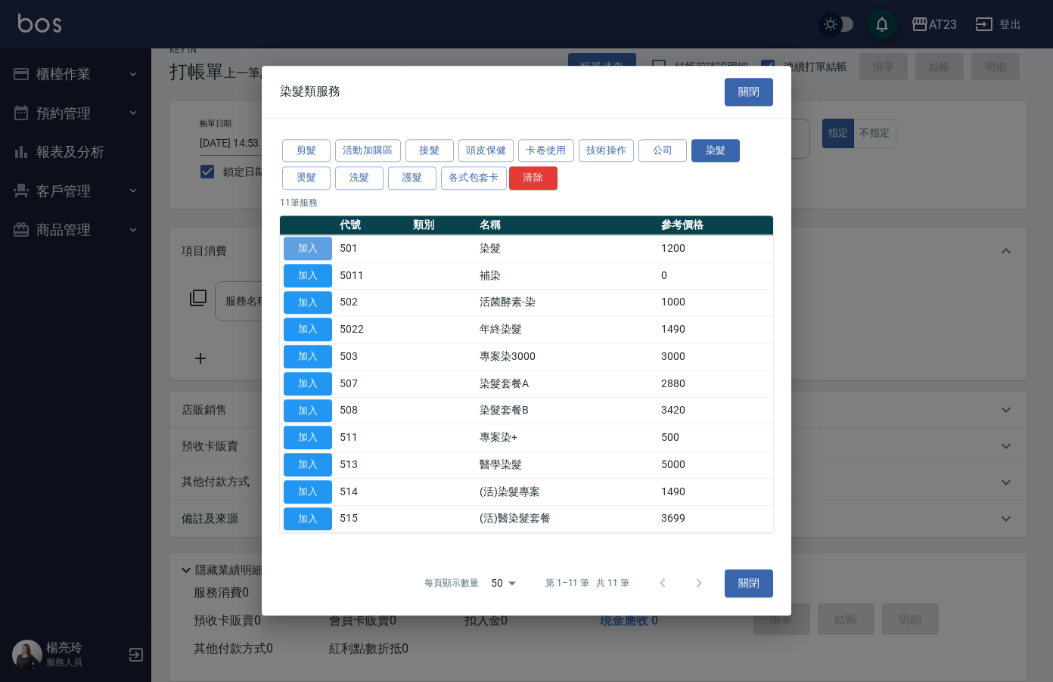
click at [311, 250] on button "加入" at bounding box center [308, 248] width 48 height 23
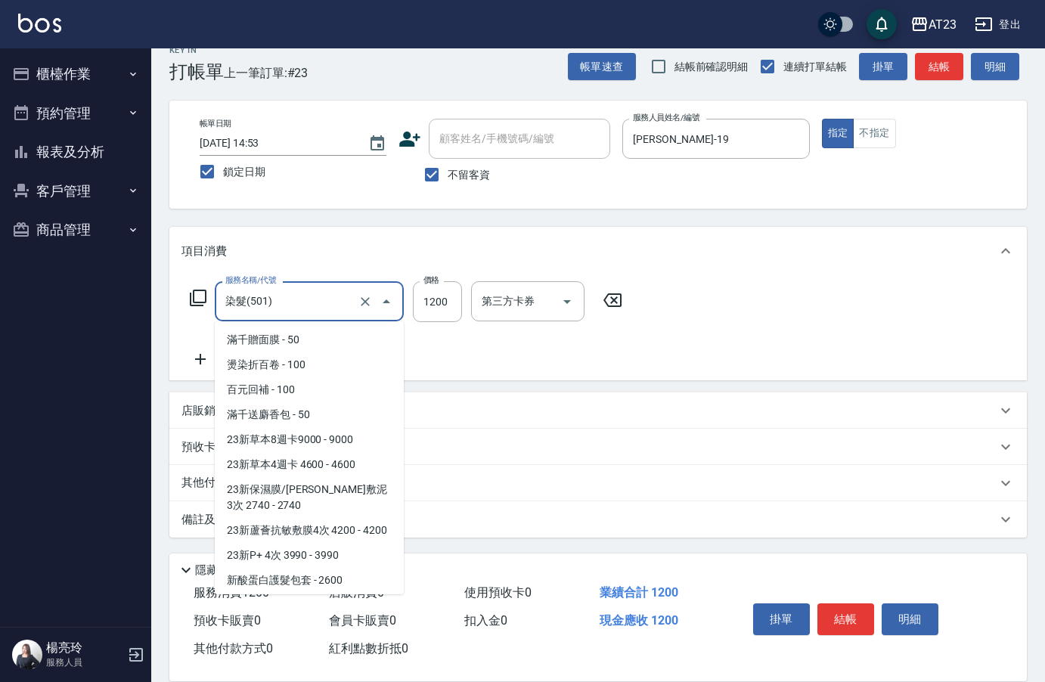
click at [311, 301] on input "染髮(501)" at bounding box center [288, 301] width 133 height 26
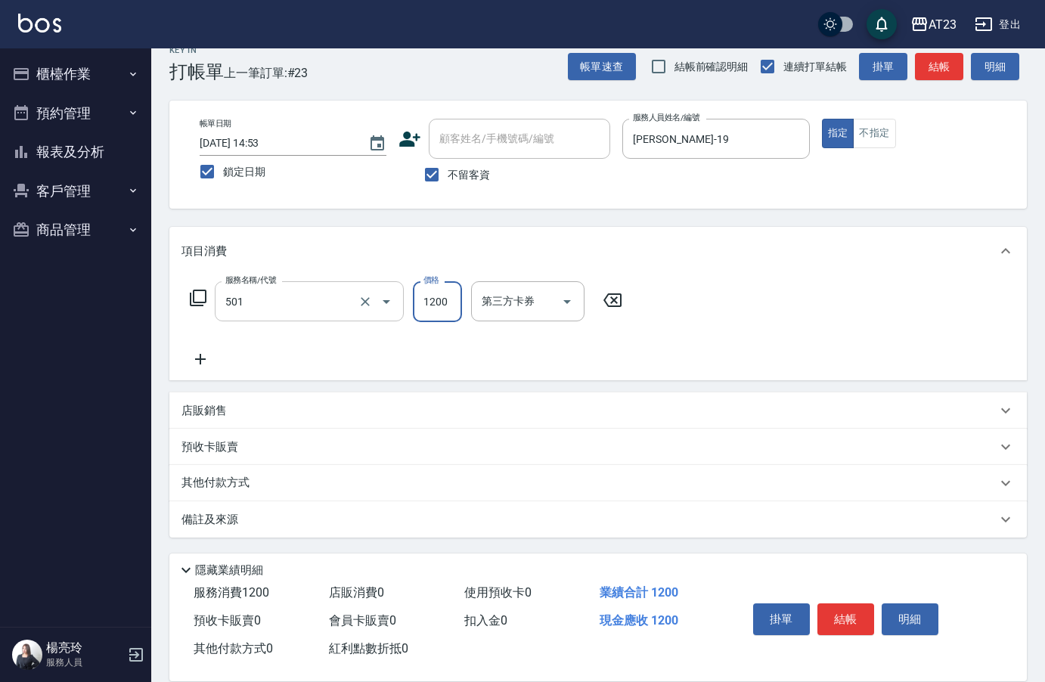
type input "染髮(501)"
type input "600"
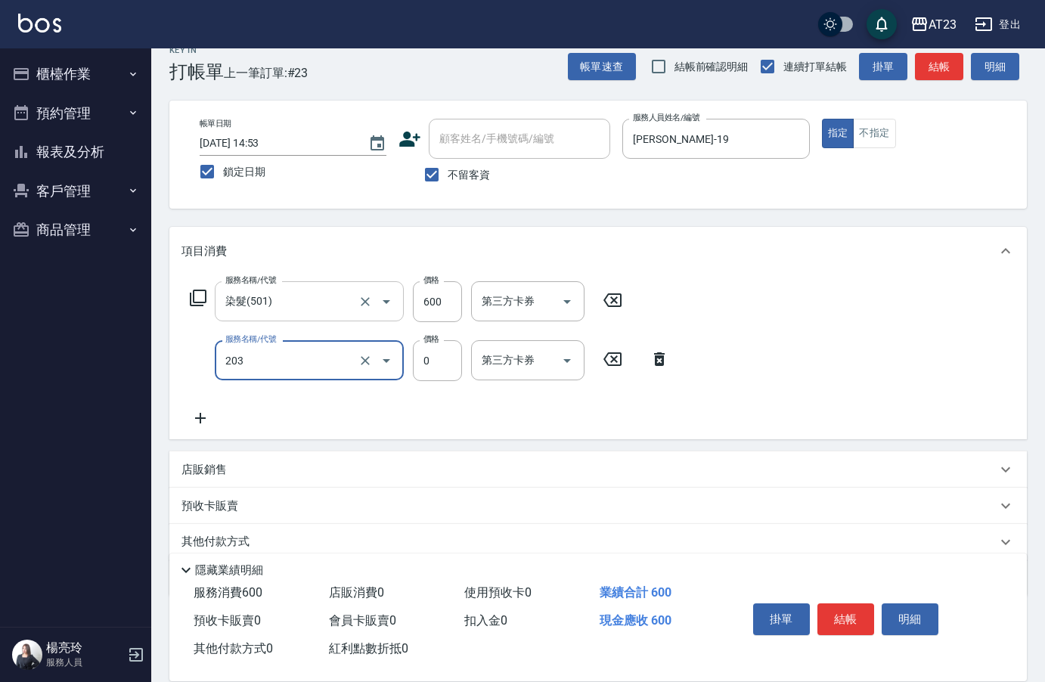
type input "使用洗髮卡(203)"
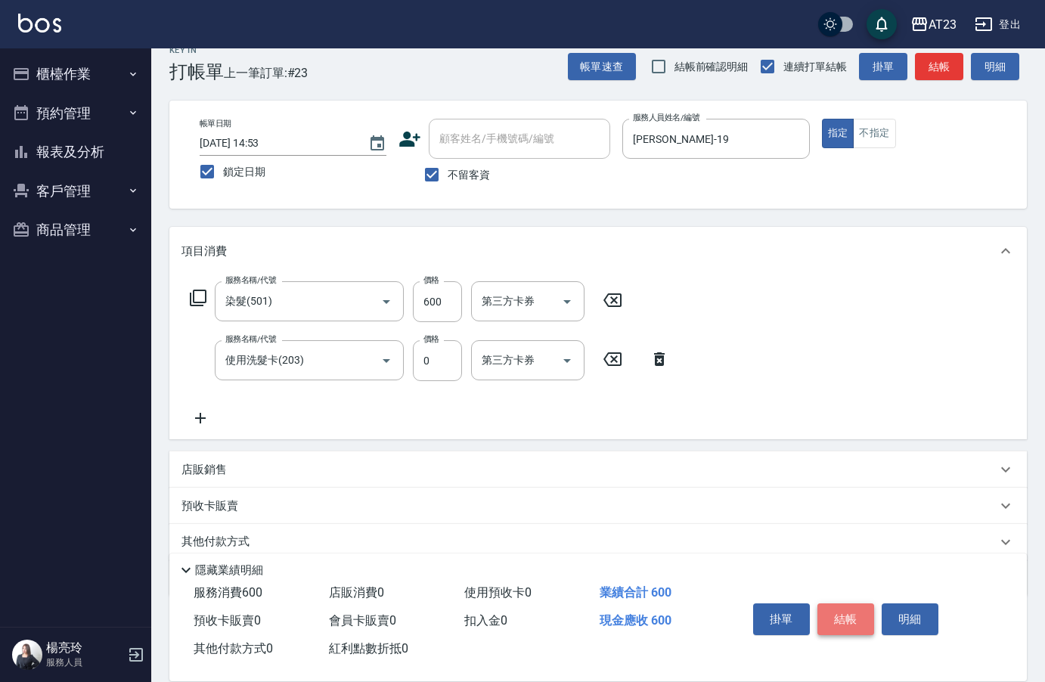
click at [852, 615] on button "結帳" at bounding box center [846, 620] width 57 height 32
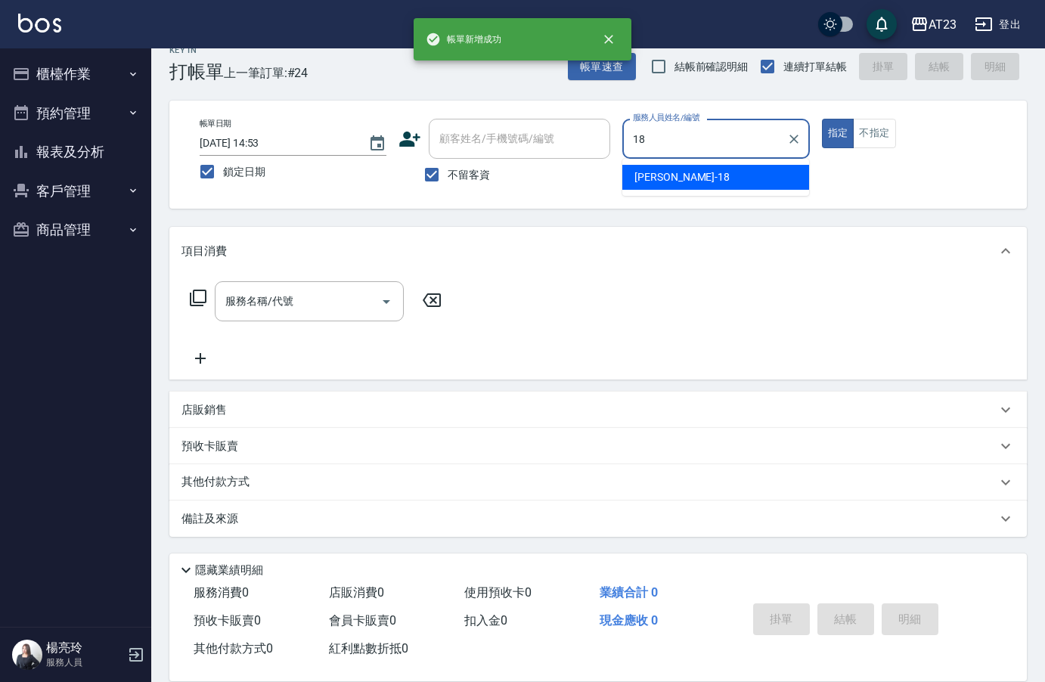
type input "小嫺-18"
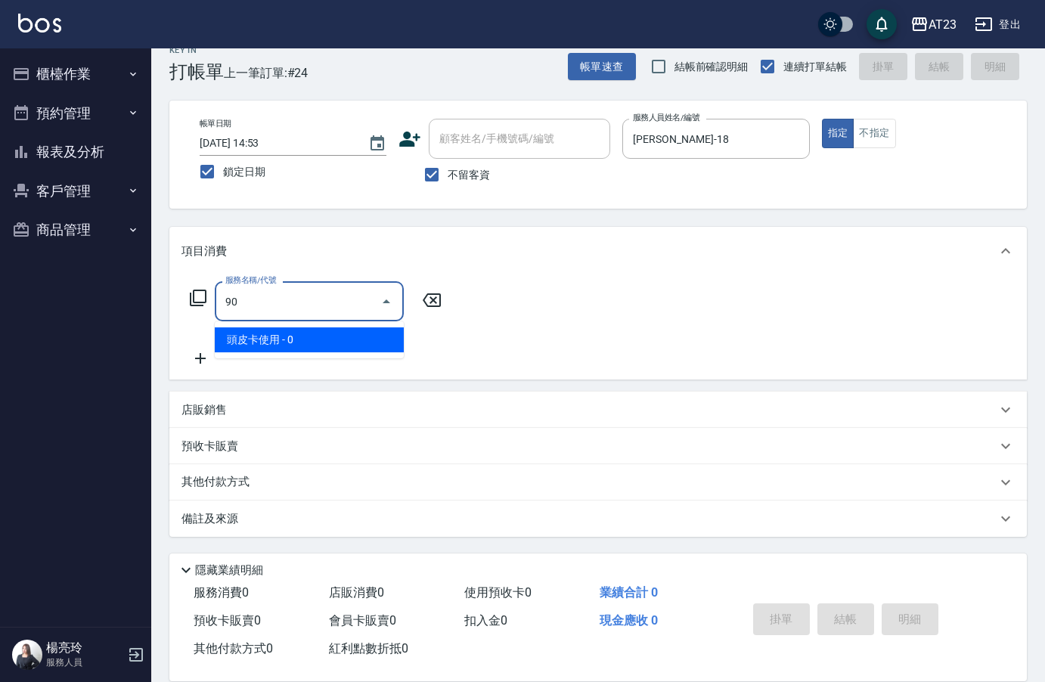
type input "9"
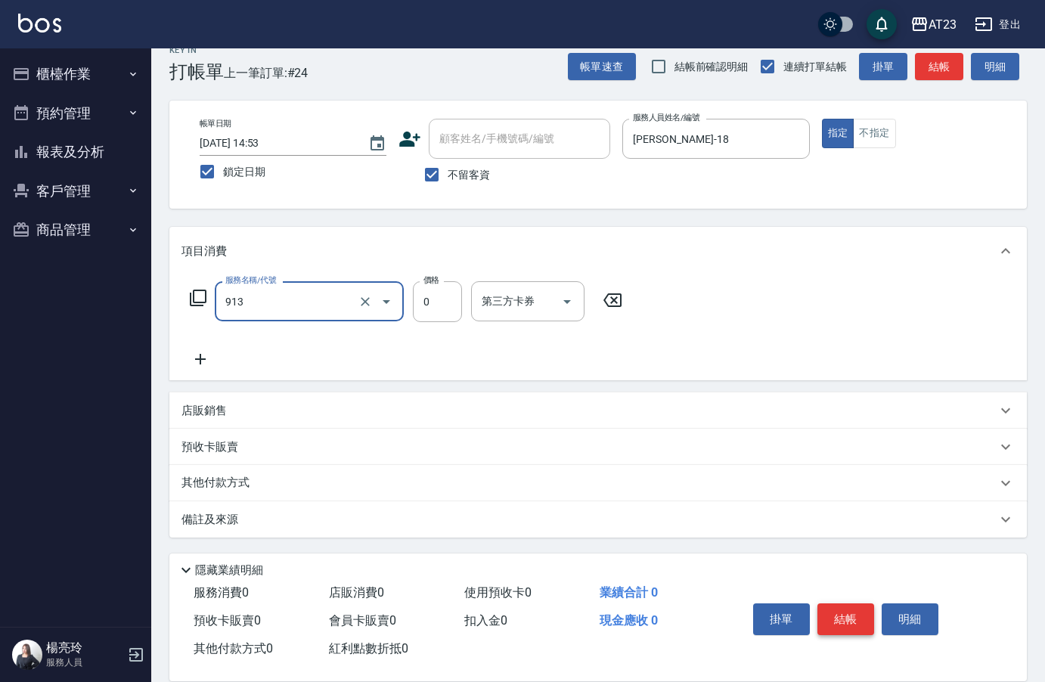
type input "蘆薈卡(913)"
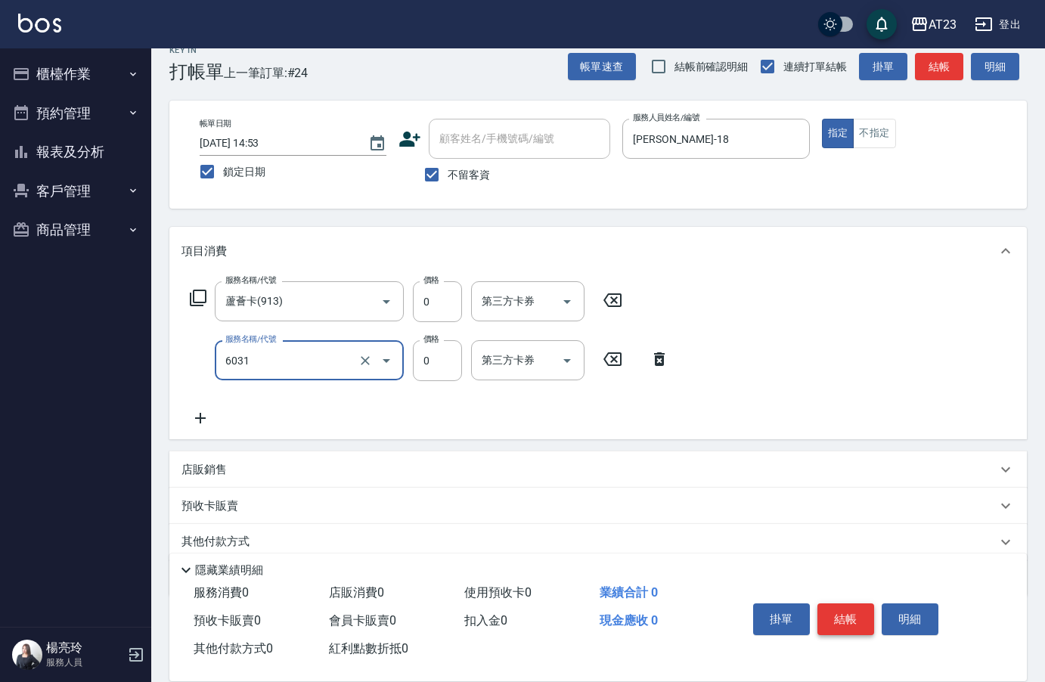
type input "P+卡(6031)"
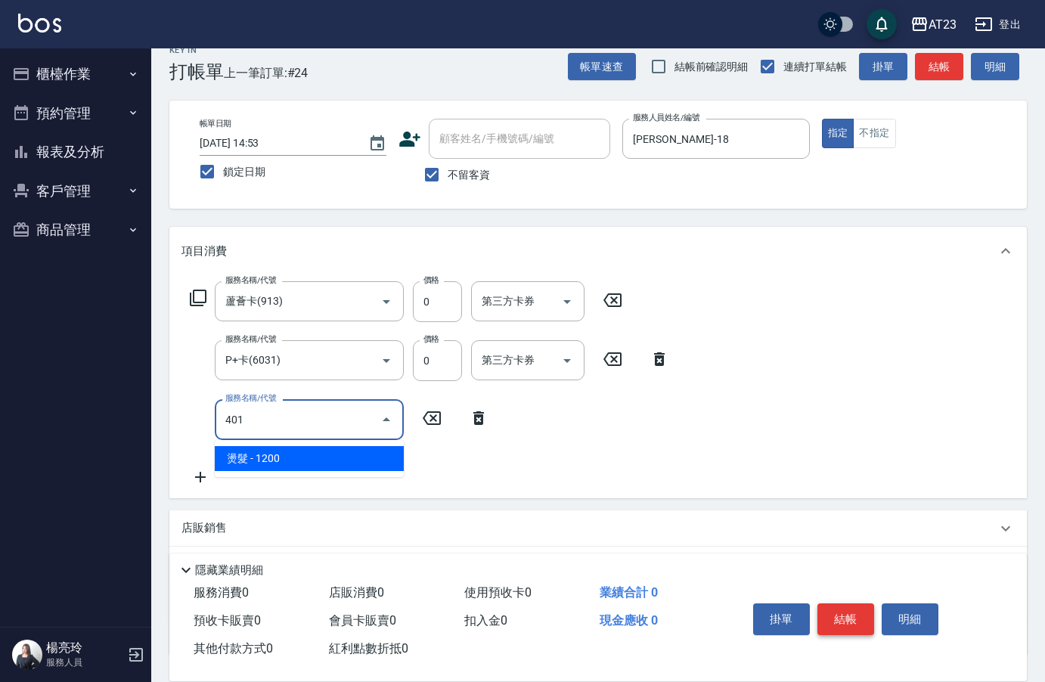
type input "燙髮(401)"
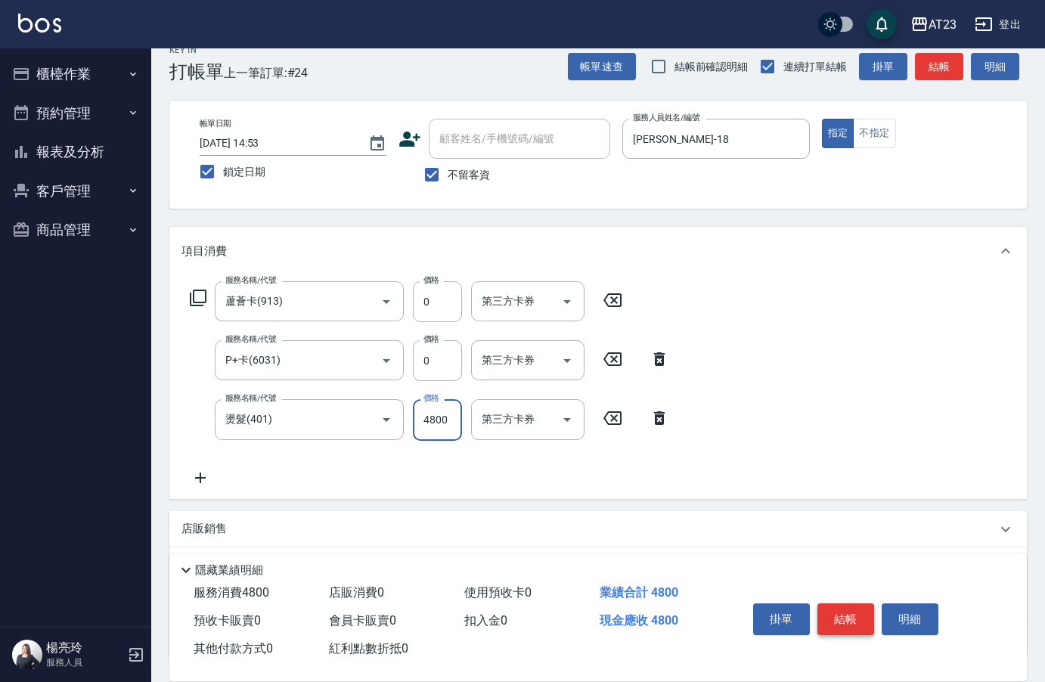
type input "4800"
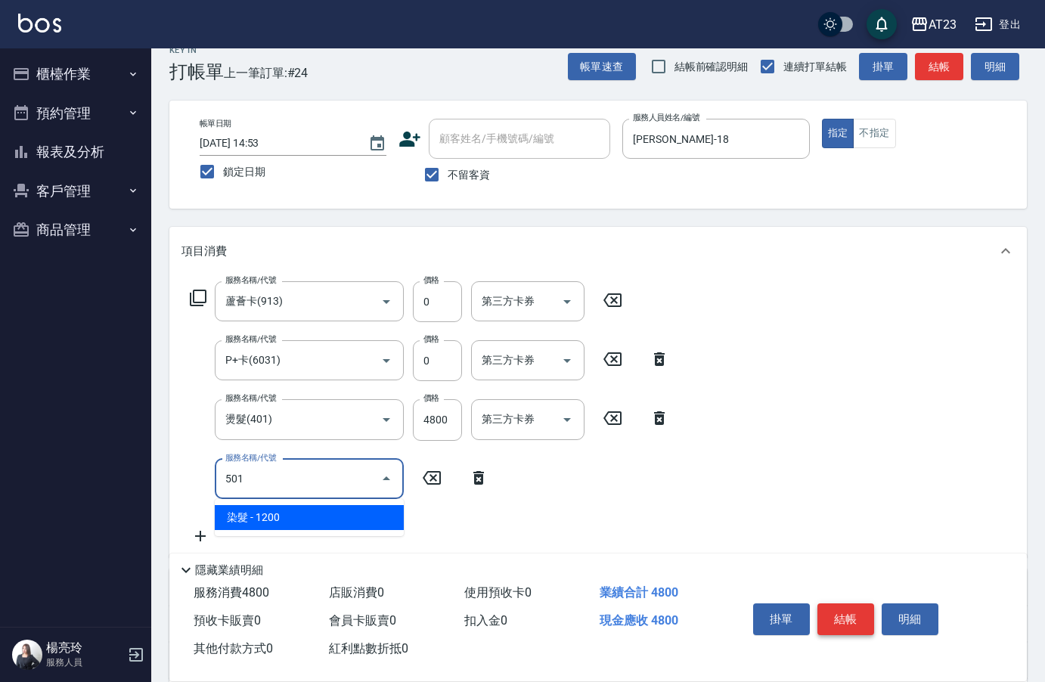
type input "染髮(501)"
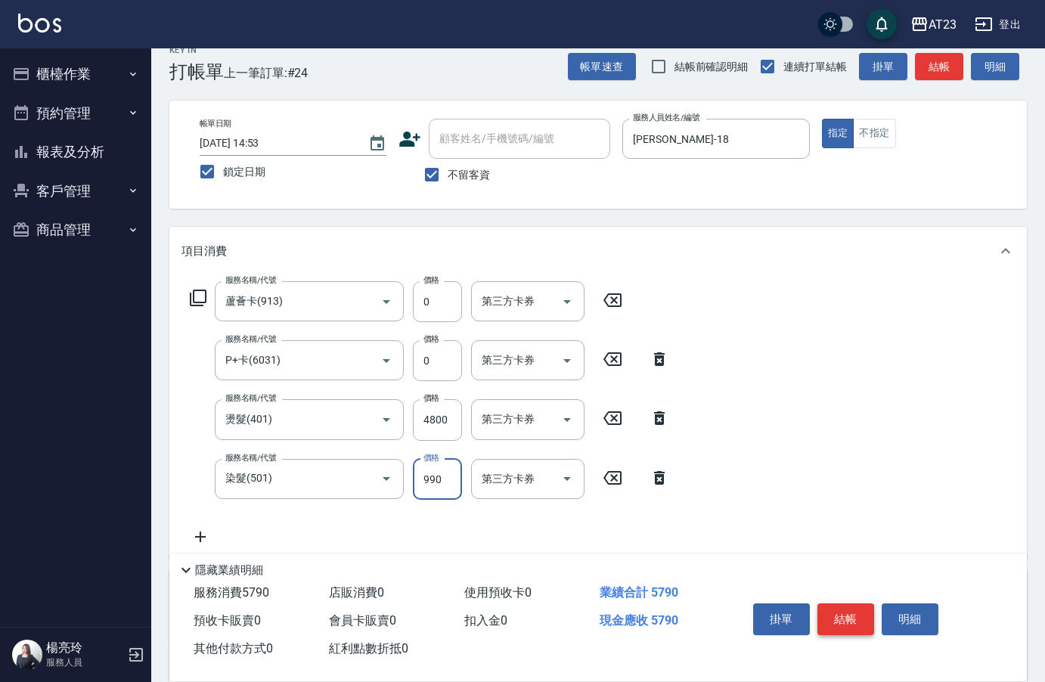
type input "990"
type input "頭皮隔離(609)"
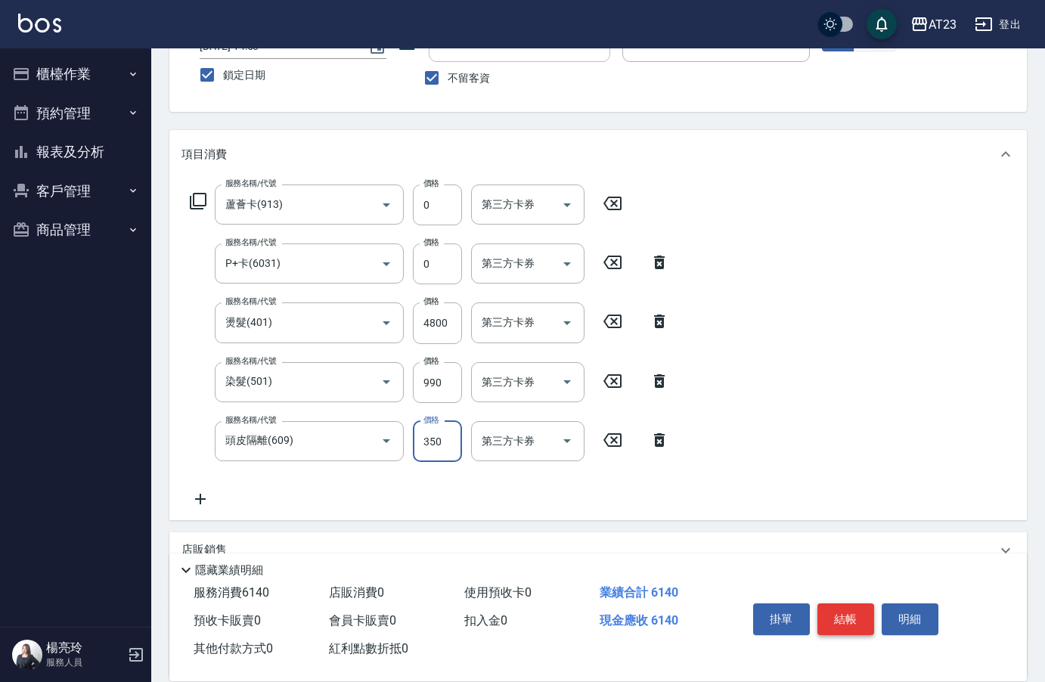
scroll to position [248, 0]
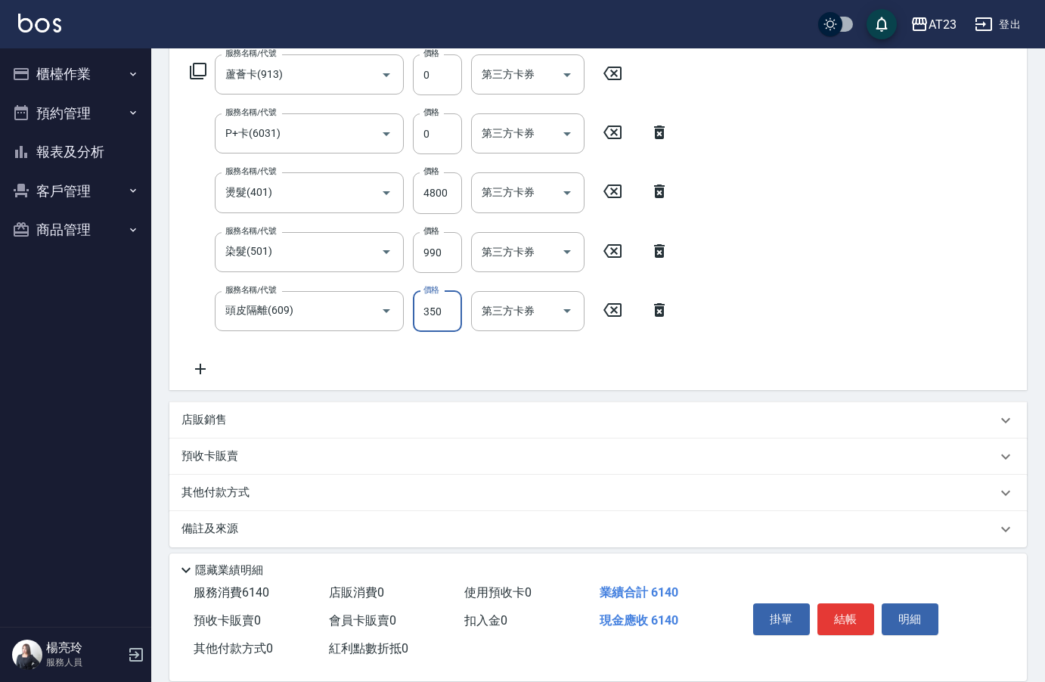
click at [219, 383] on div "服務名稱/代號 蘆薈卡(913) 服務名稱/代號 價格 0 價格 第三方卡券 第三方卡券 服務名稱/代號 P+卡(6031) 服務名稱/代號 價格 0 價格 …" at bounding box center [598, 219] width 858 height 342
drag, startPoint x: 181, startPoint y: 363, endPoint x: 192, endPoint y: 363, distance: 11.3
click at [182, 363] on div "服務名稱/代號 蘆薈卡(913) 服務名稱/代號 價格 0 價格 第三方卡券 第三方卡券 服務名稱/代號 P+卡(6031) 服務名稱/代號 價格 0 價格 …" at bounding box center [598, 219] width 858 height 342
click at [199, 365] on icon at bounding box center [201, 369] width 38 height 18
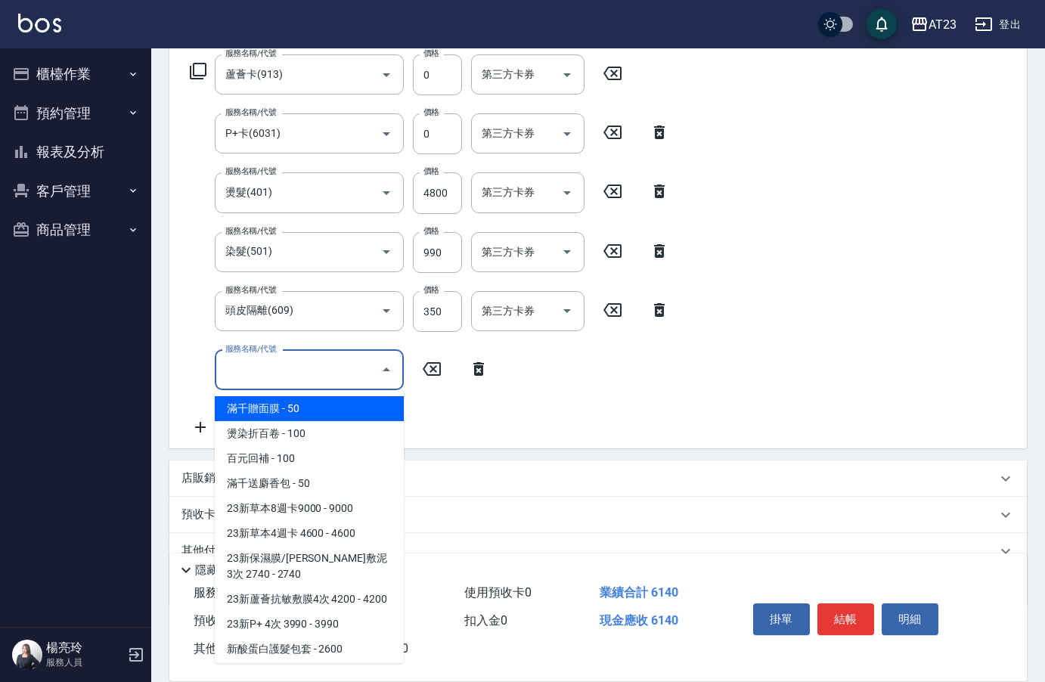
click at [293, 369] on input "服務名稱/代號" at bounding box center [298, 370] width 153 height 26
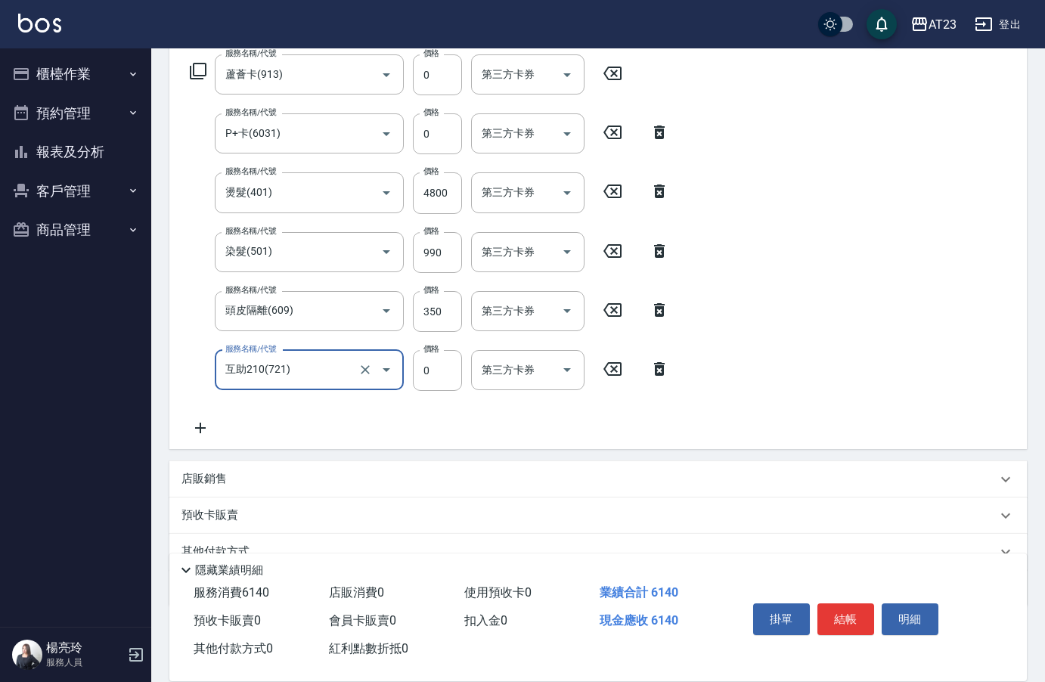
type input "互助210(721)"
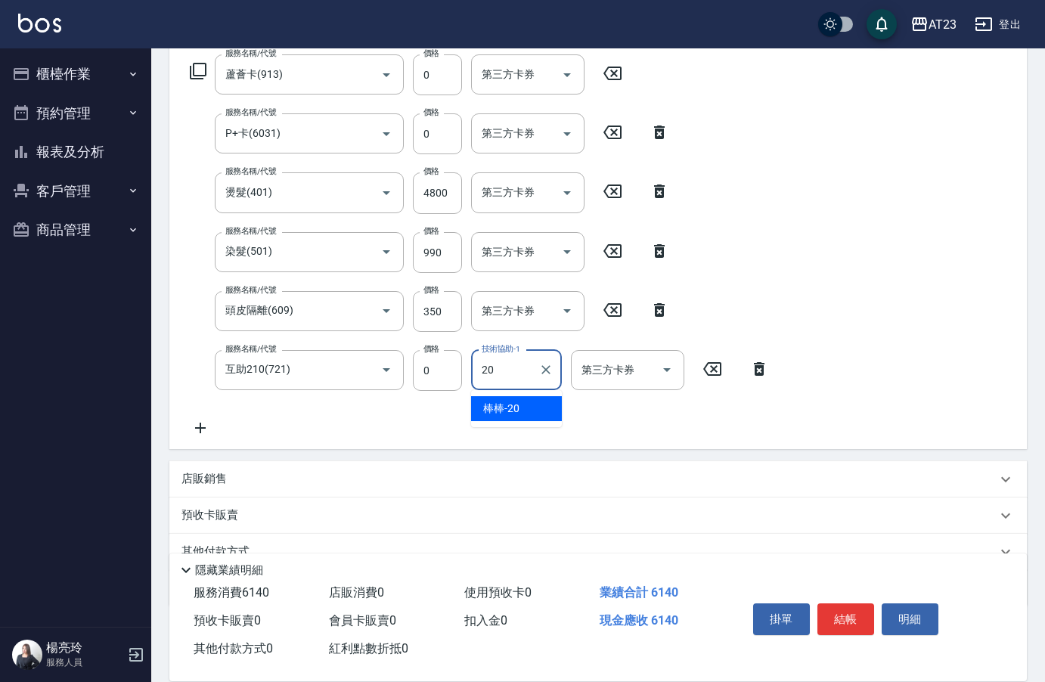
type input "棒棒-20"
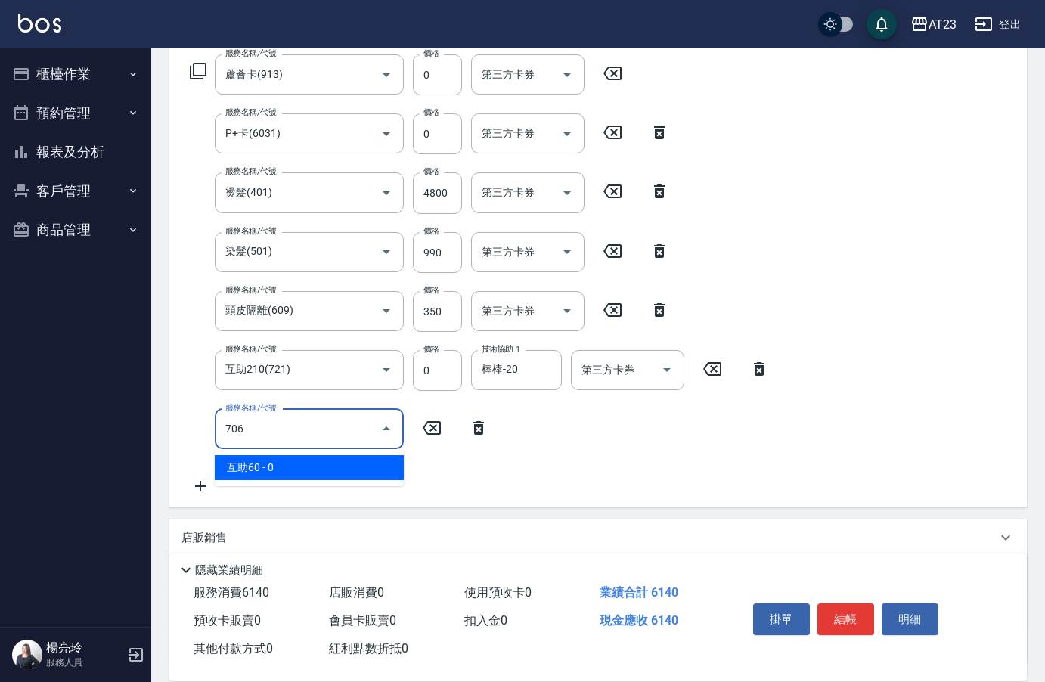
type input "互助60(706)"
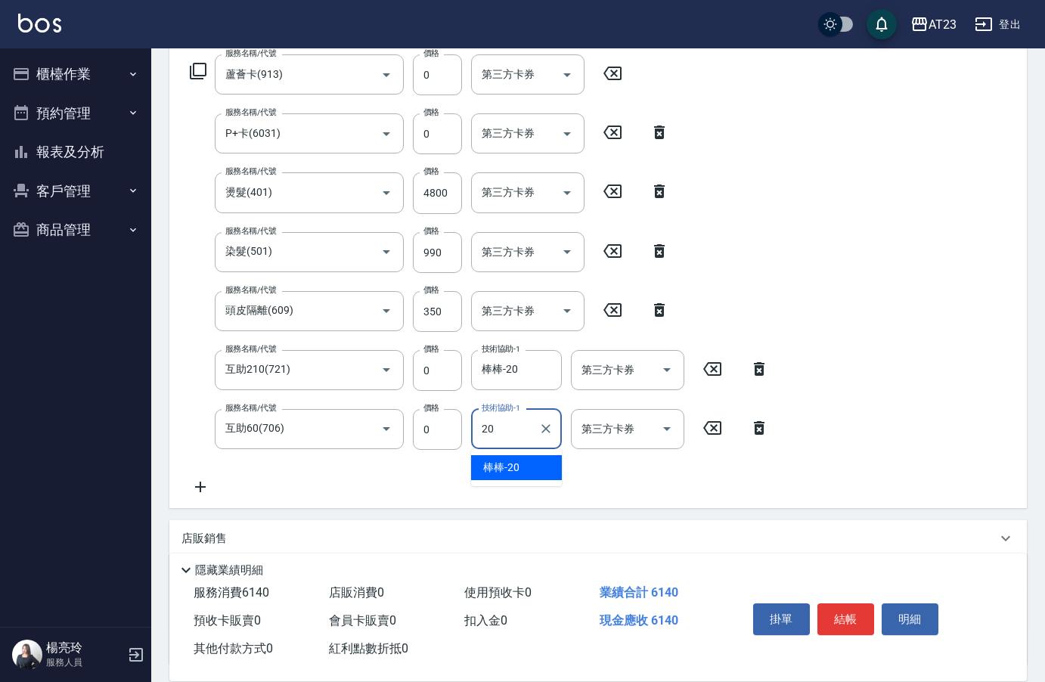
type input "棒棒-20"
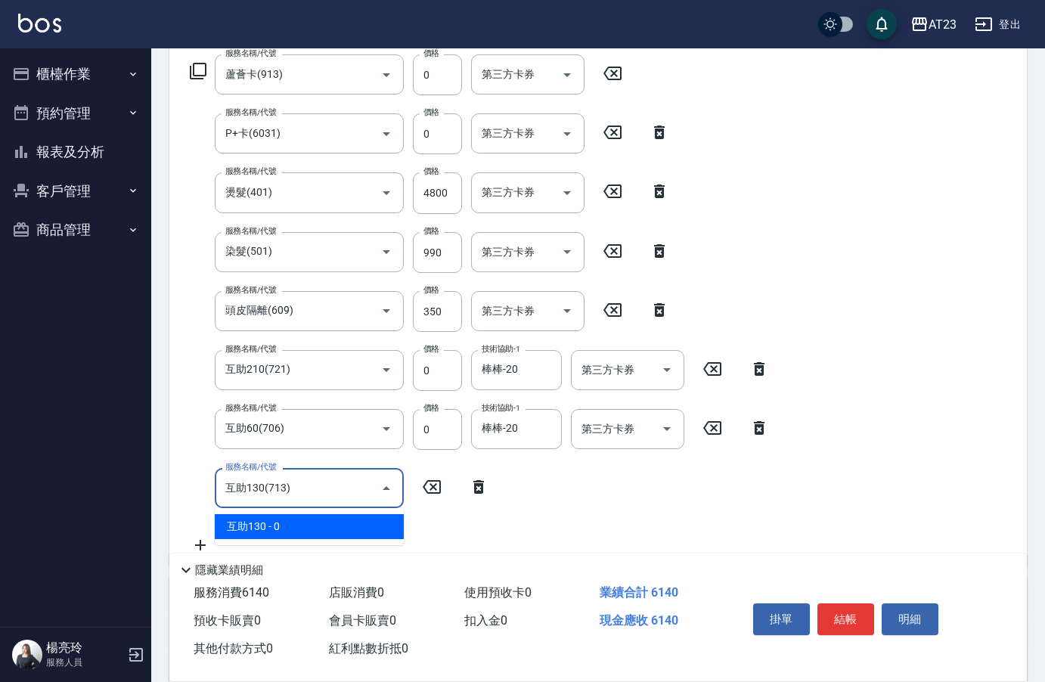
type input "互助130(713)"
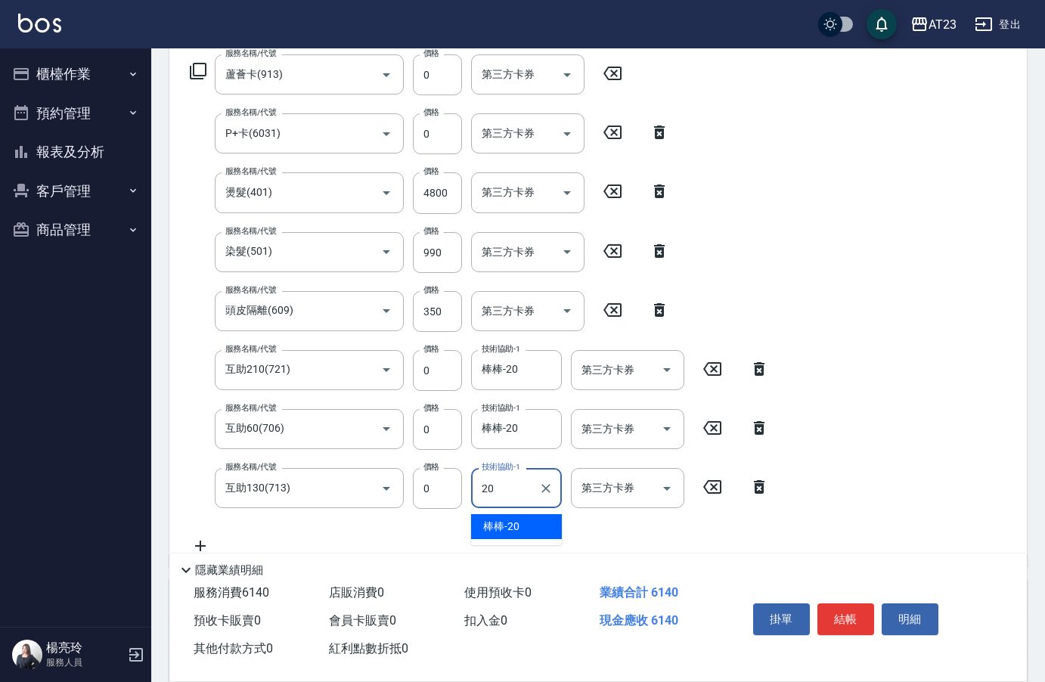
type input "棒棒-20"
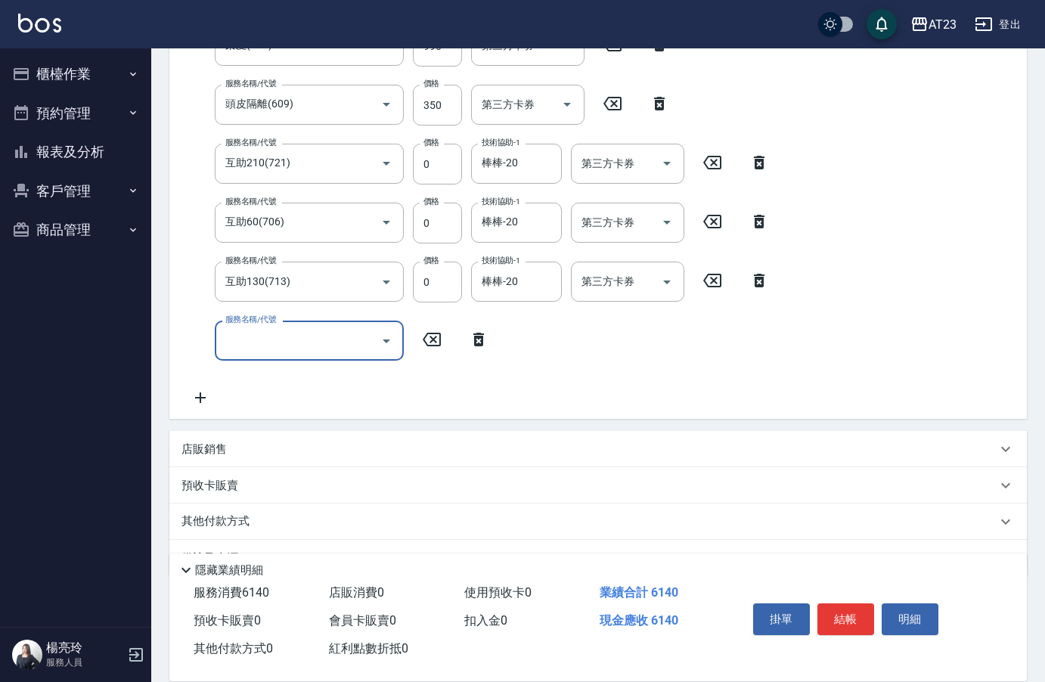
scroll to position [475, 0]
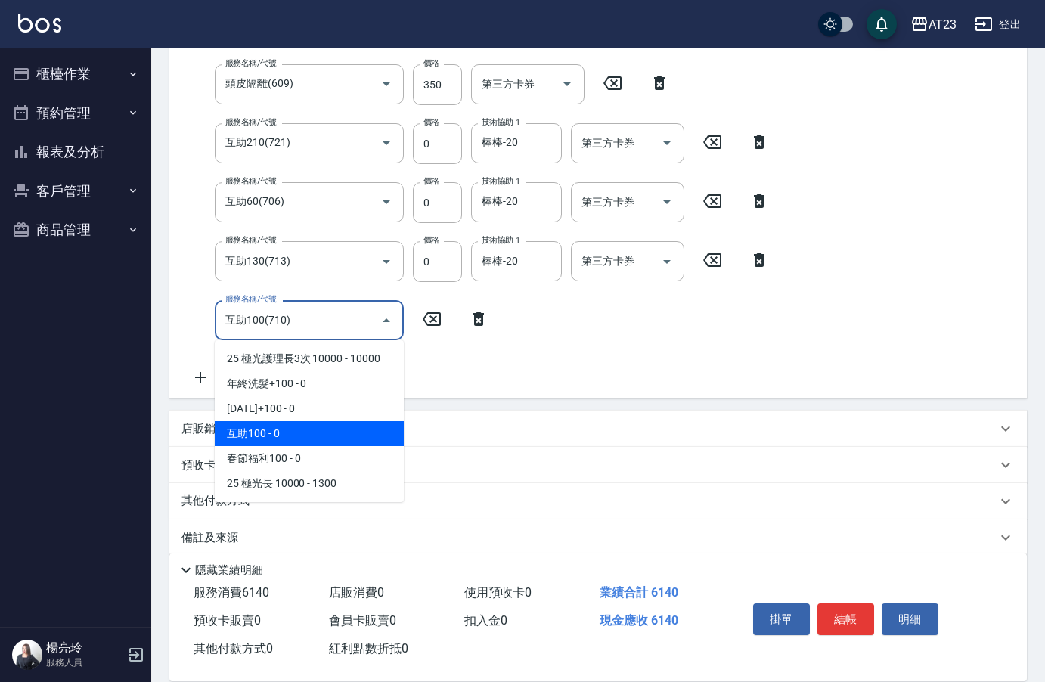
type input "互助100(710)"
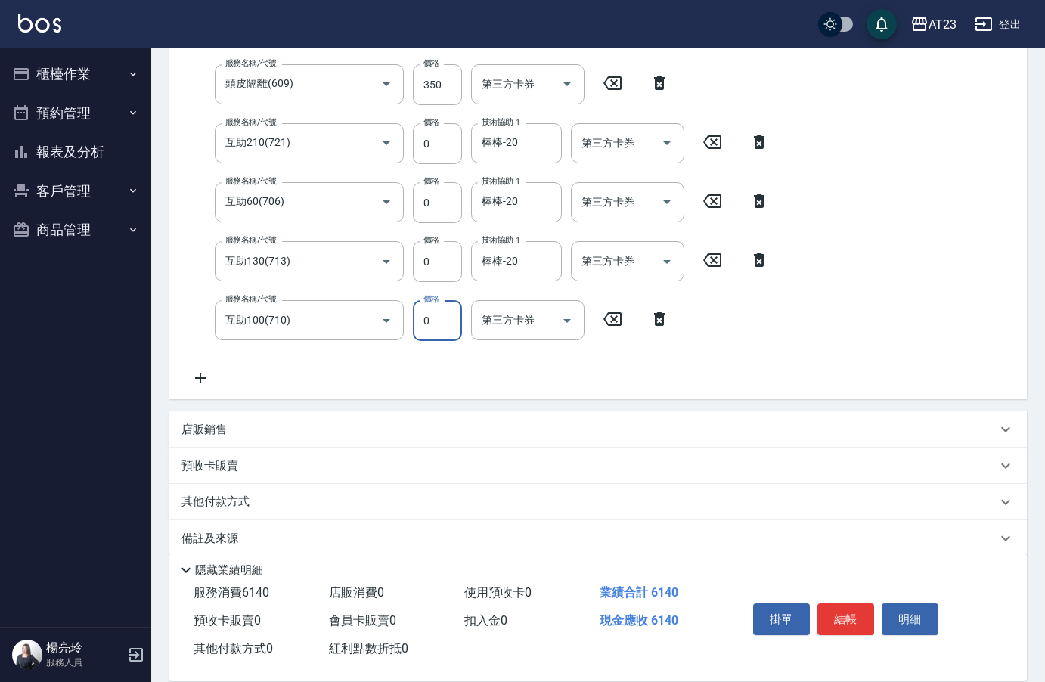
scroll to position [396, 0]
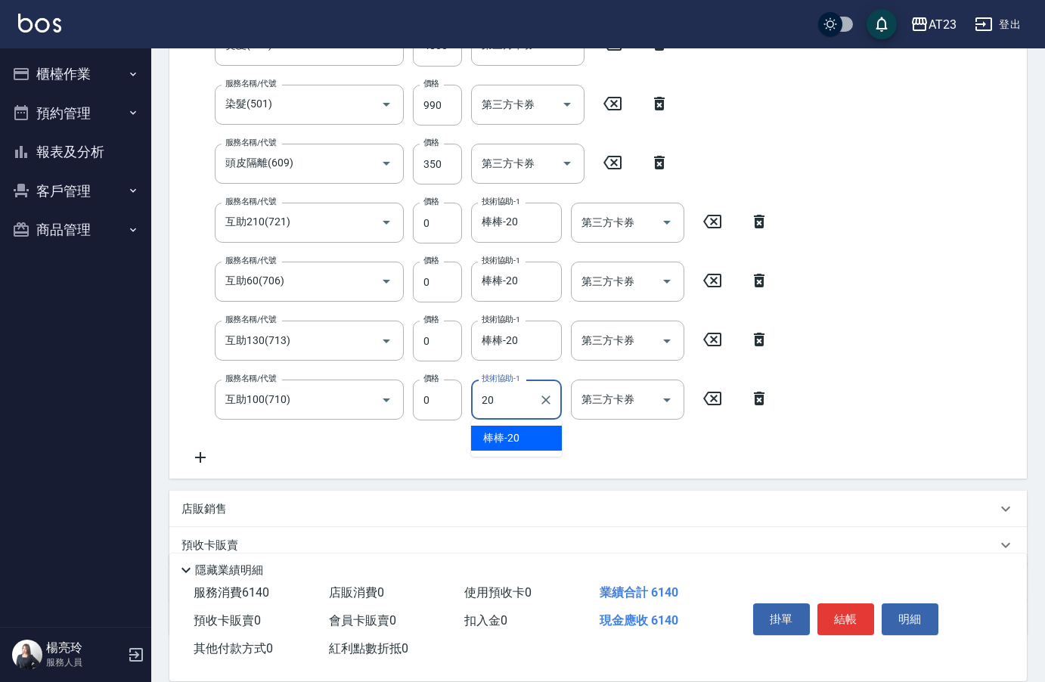
type input "棒棒-20"
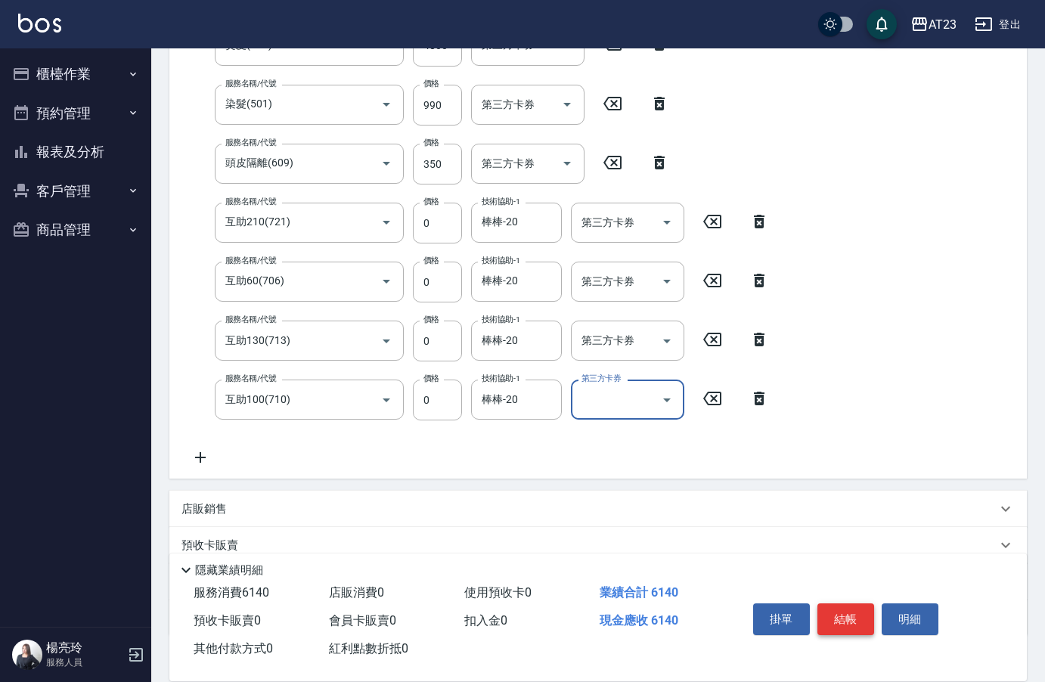
click at [848, 623] on button "結帳" at bounding box center [846, 620] width 57 height 32
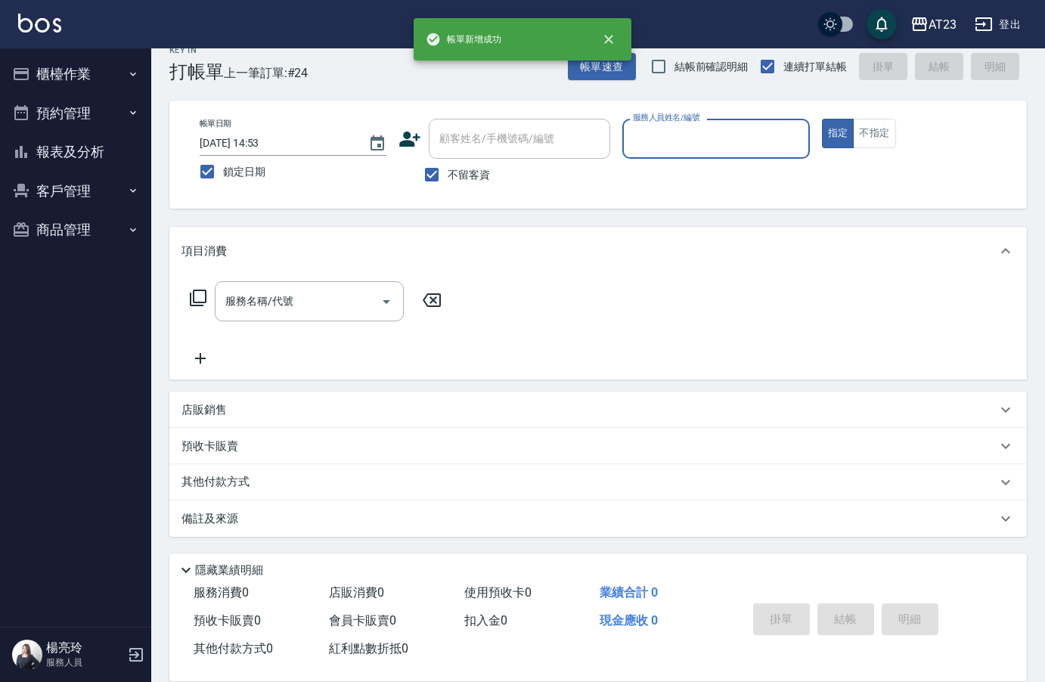
scroll to position [21, 0]
type input "ADA-8"
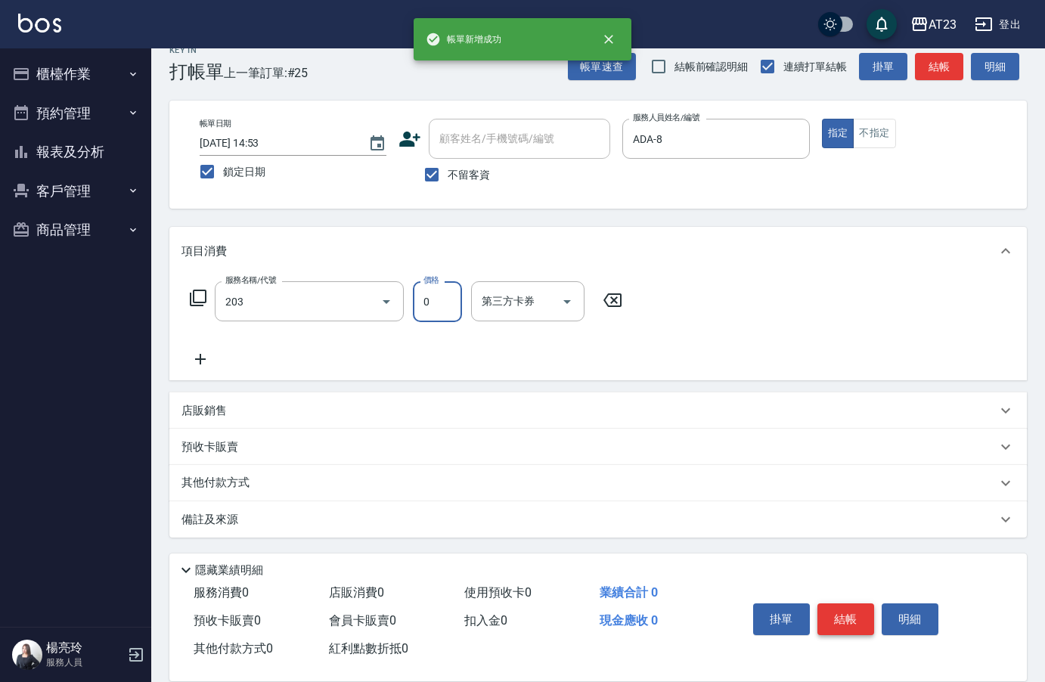
type input "使用洗髮卡(203)"
click at [848, 623] on button "結帳" at bounding box center [846, 620] width 57 height 32
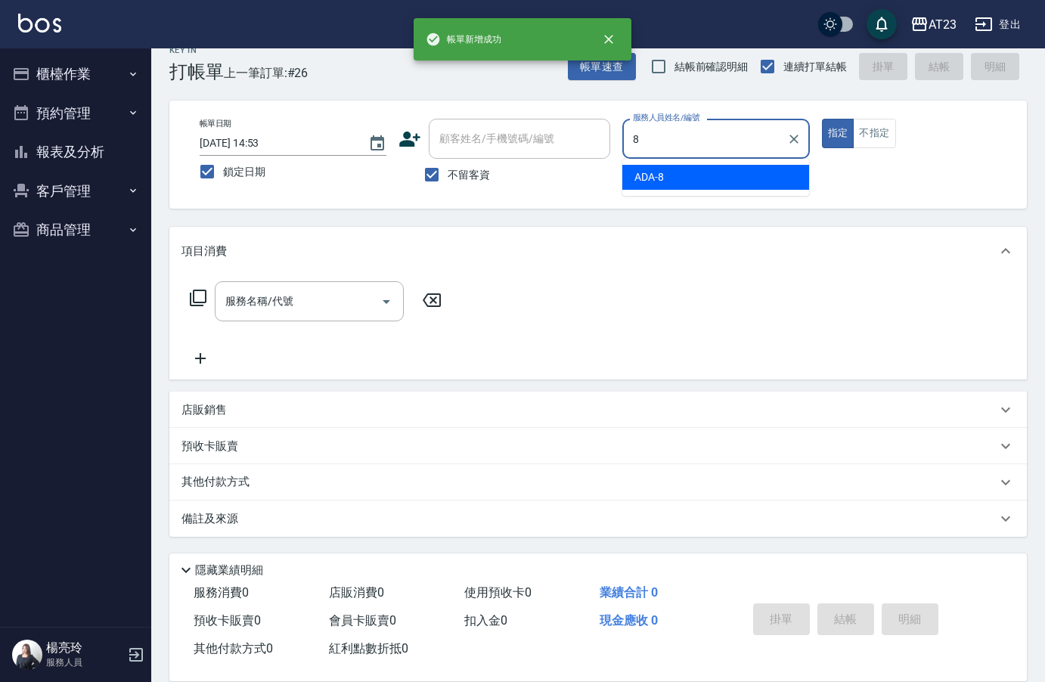
type input "ADA-8"
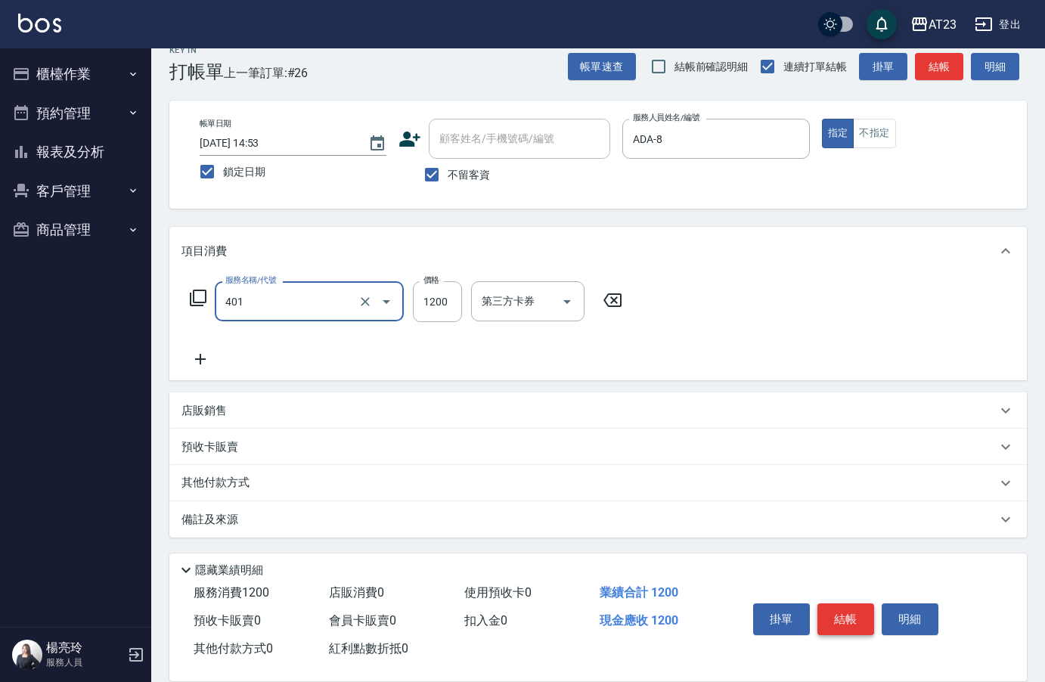
type input "燙髮(401)"
type input "1500"
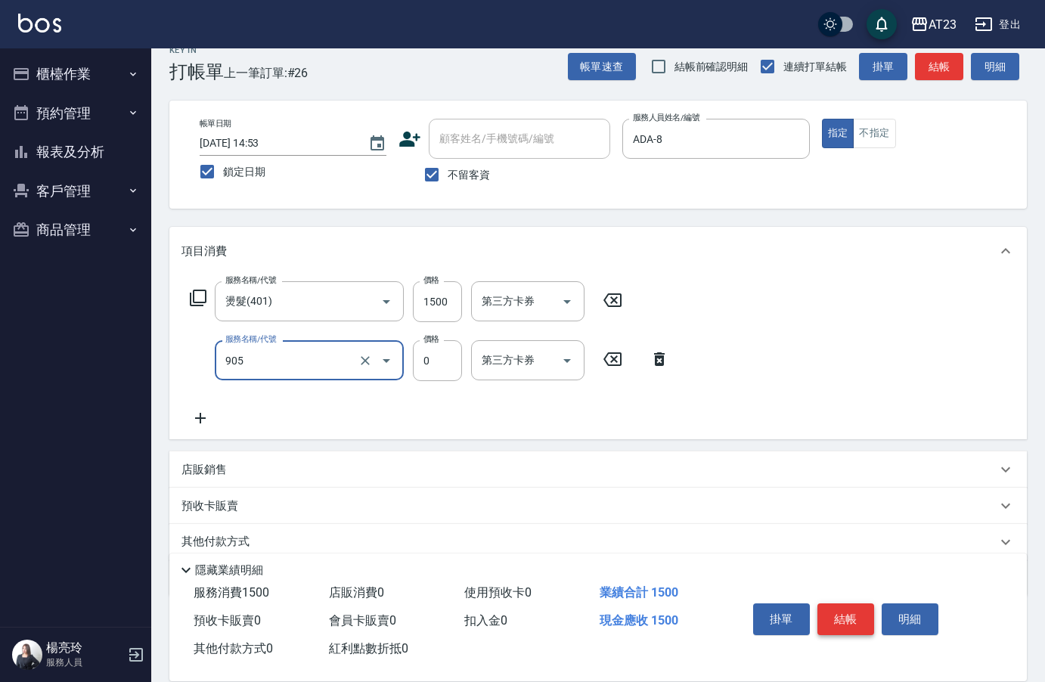
type input "頭皮卡使用(905)"
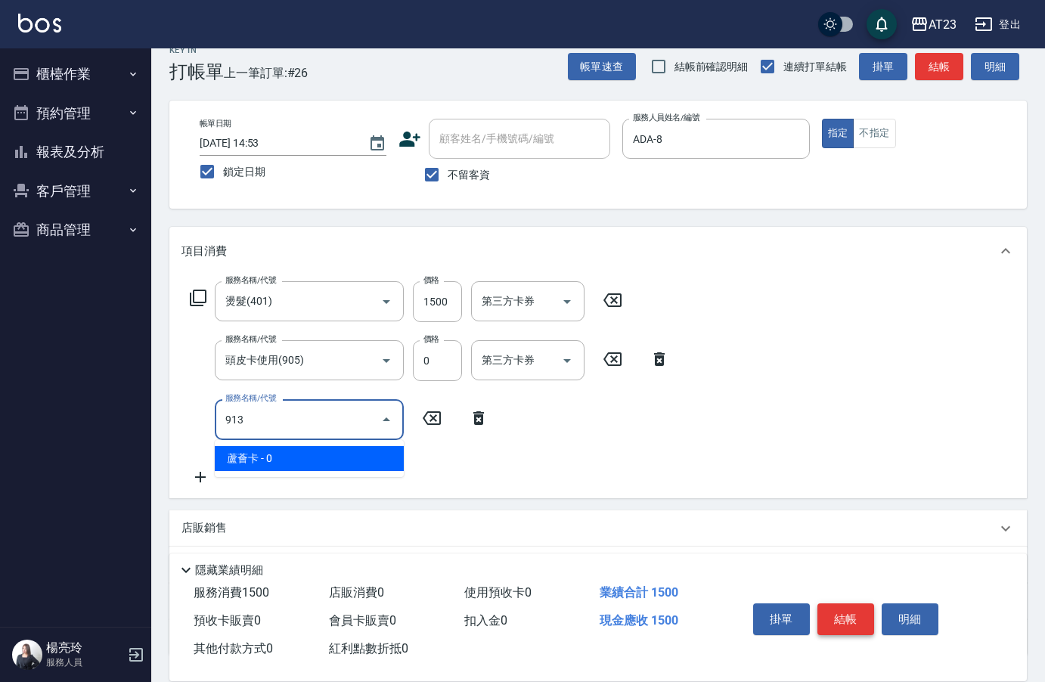
type input "蘆薈卡(913)"
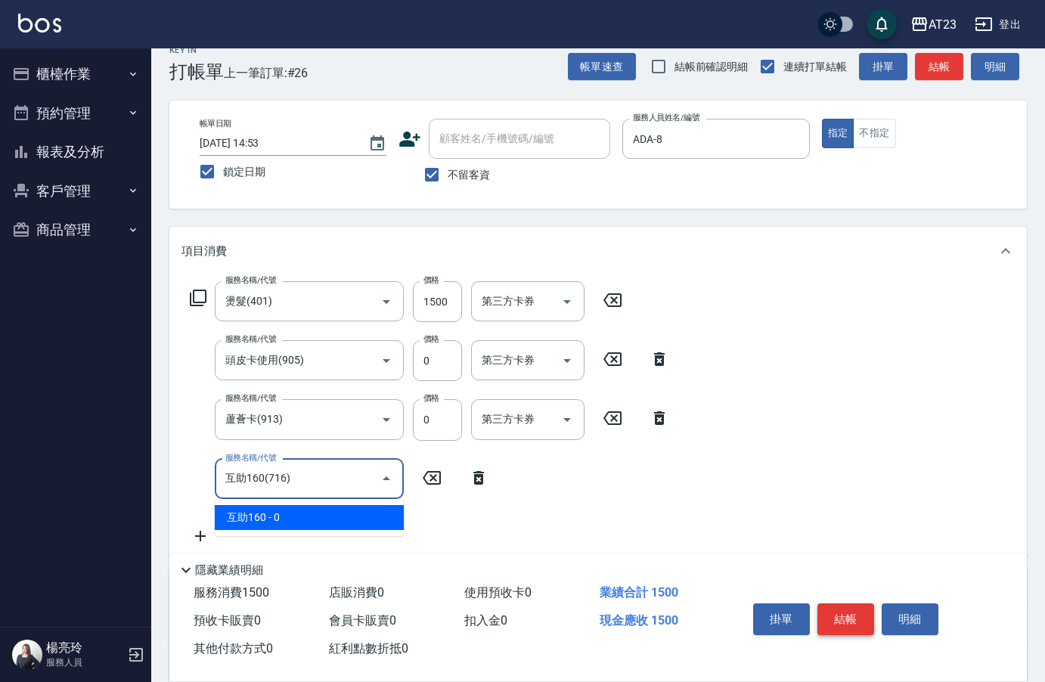
type input "互助160(716)"
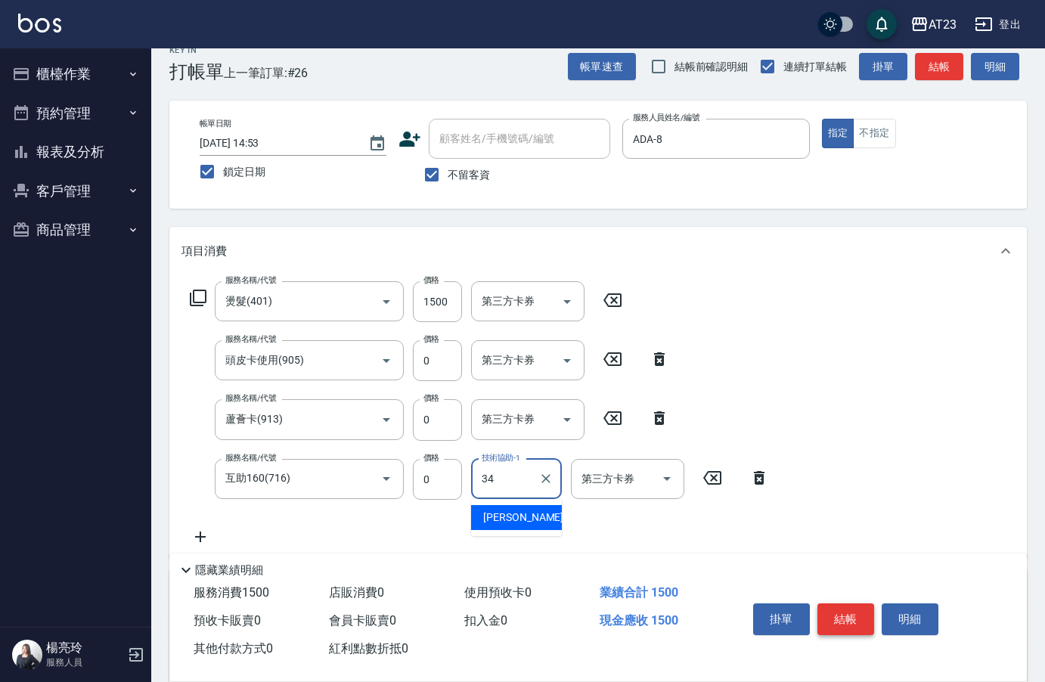
type input "Amy-34"
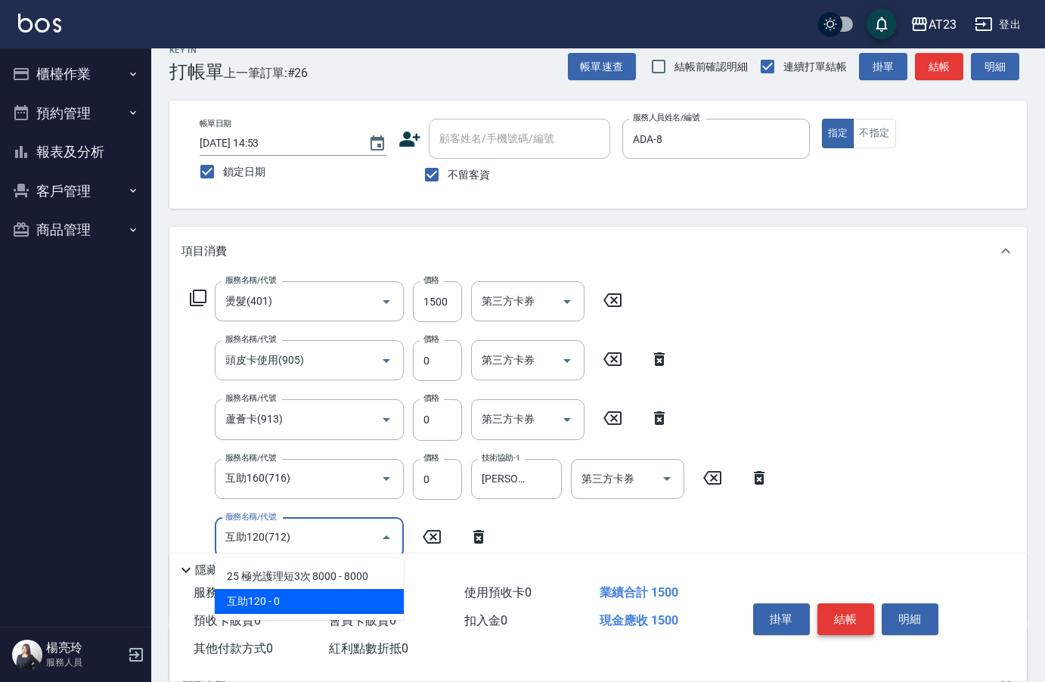
type input "互助120(712)"
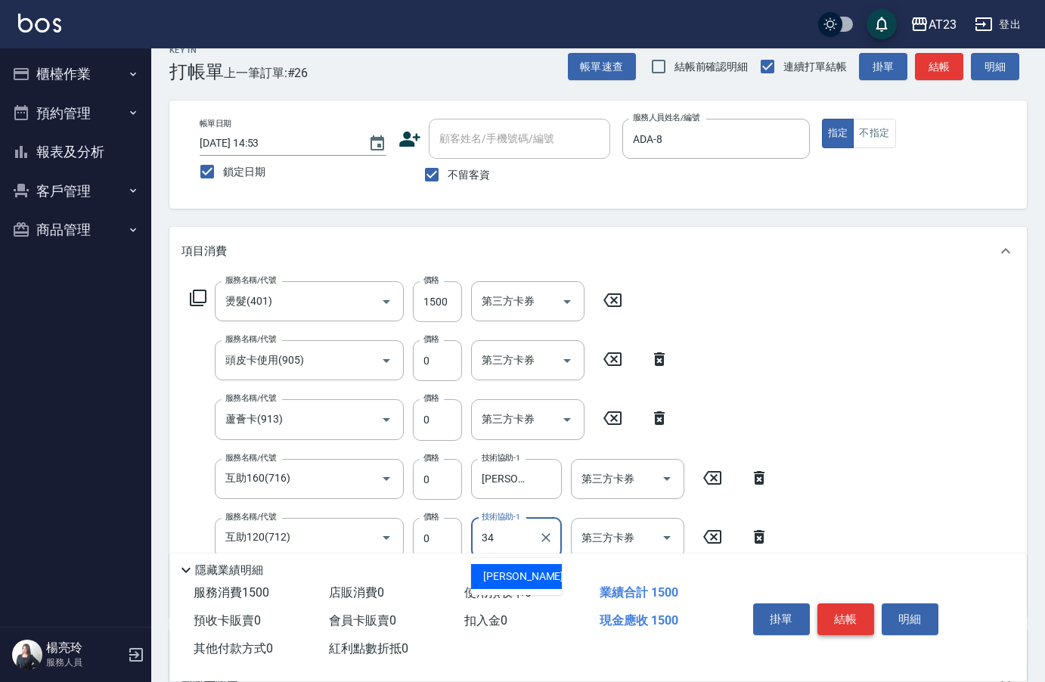
type input "Amy-34"
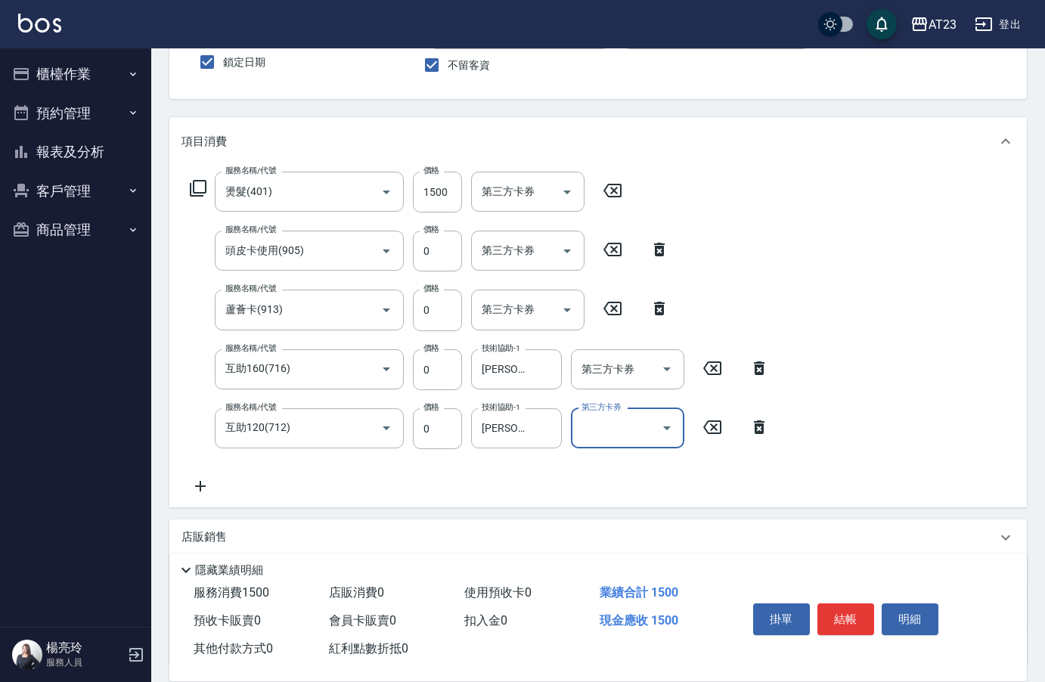
scroll to position [259, 0]
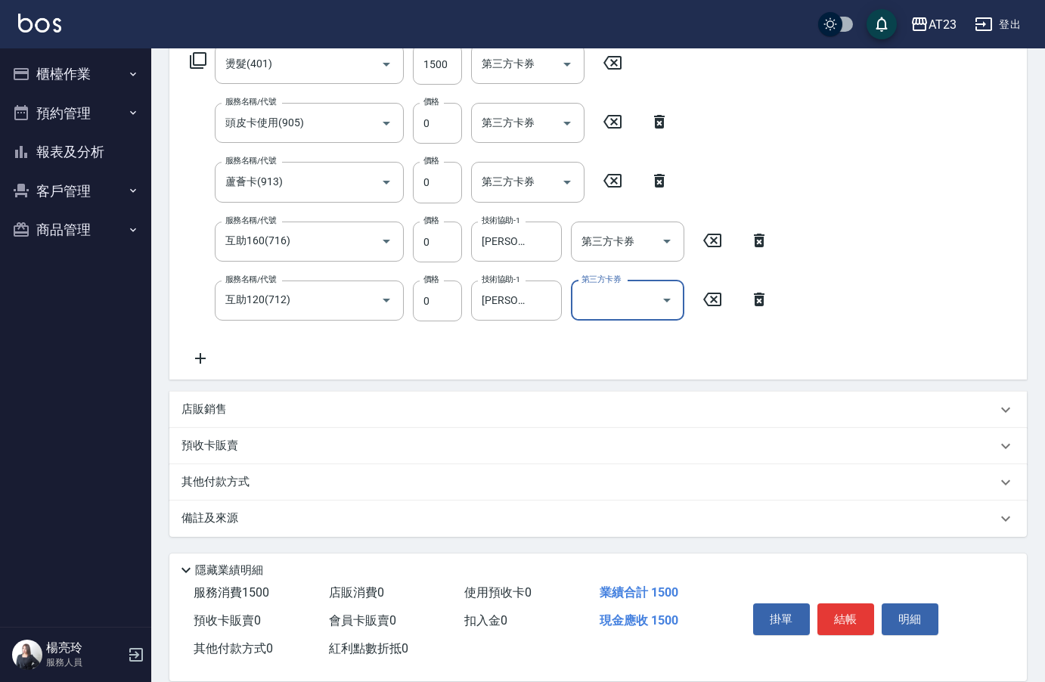
click at [222, 489] on p "其他付款方式" at bounding box center [220, 482] width 76 height 17
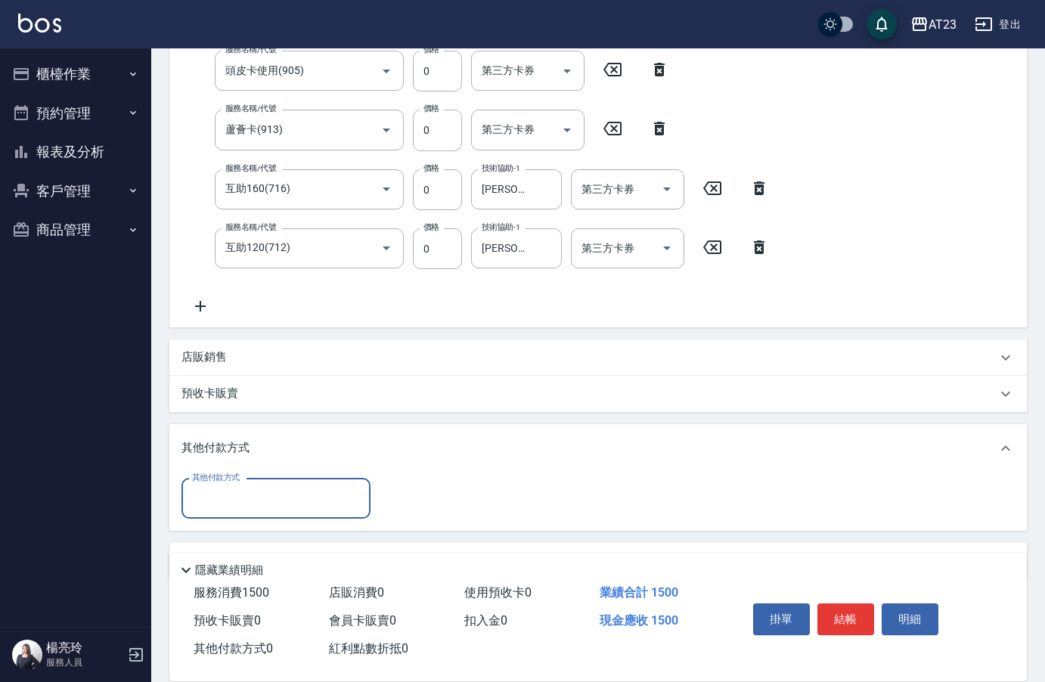
scroll to position [321, 0]
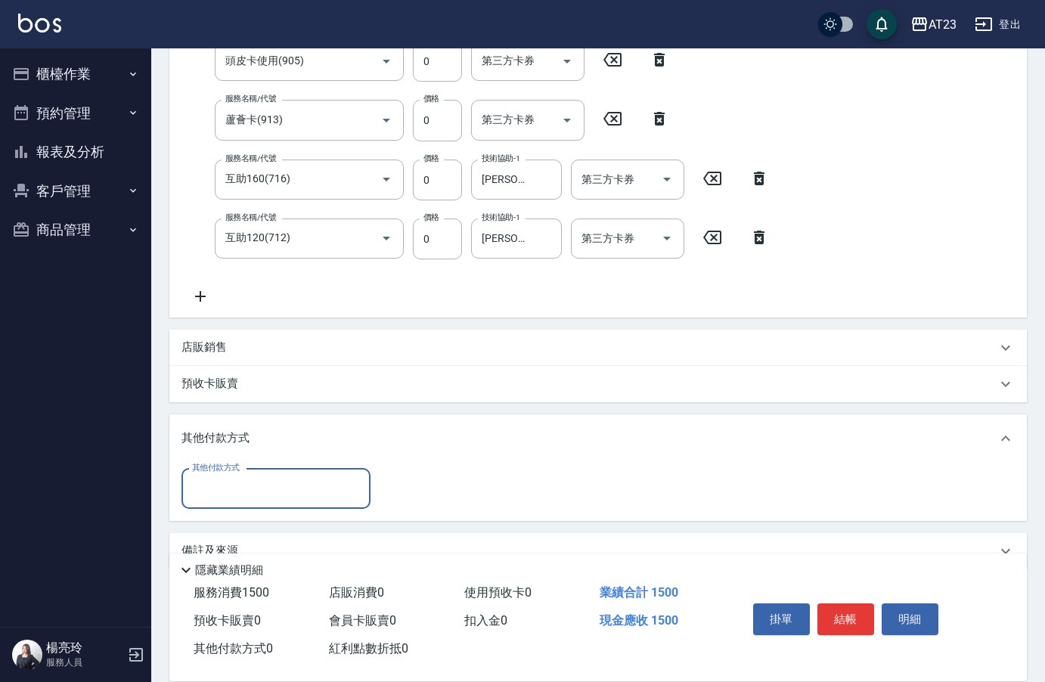
click at [292, 492] on input "其他付款方式" at bounding box center [275, 489] width 175 height 26
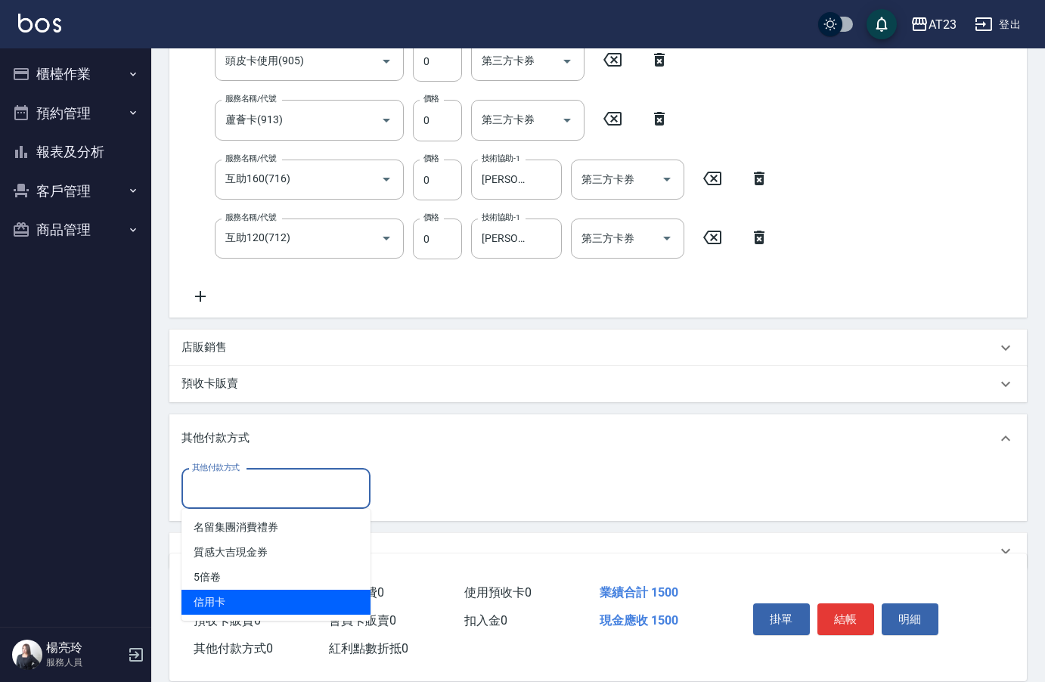
click at [262, 600] on span "信用卡" at bounding box center [276, 602] width 189 height 25
type input "信用卡"
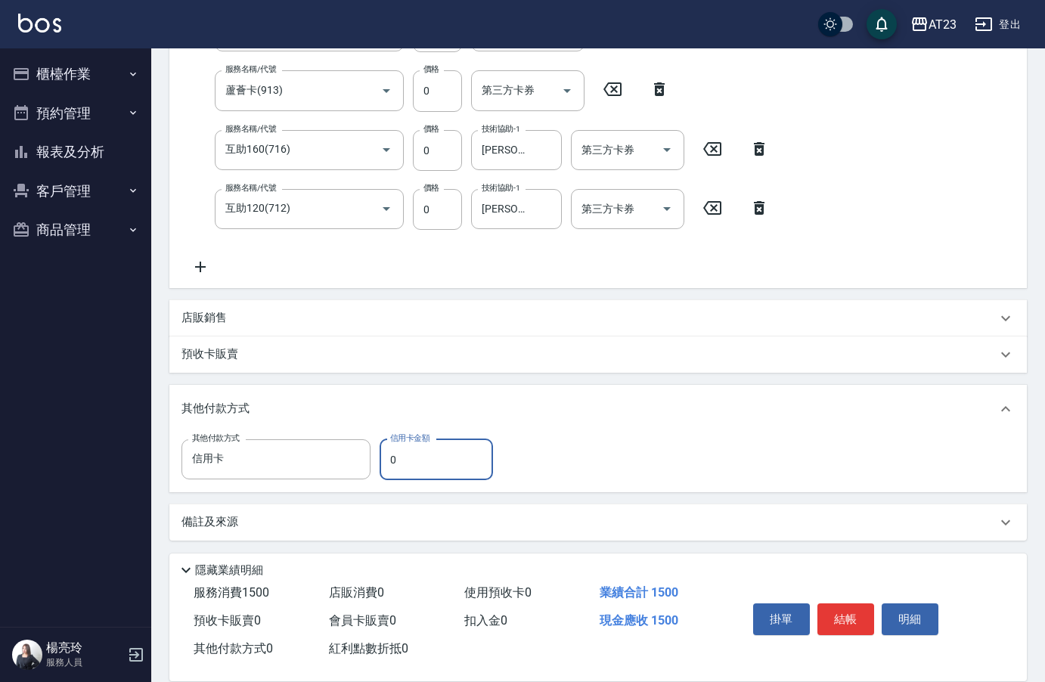
scroll to position [354, 0]
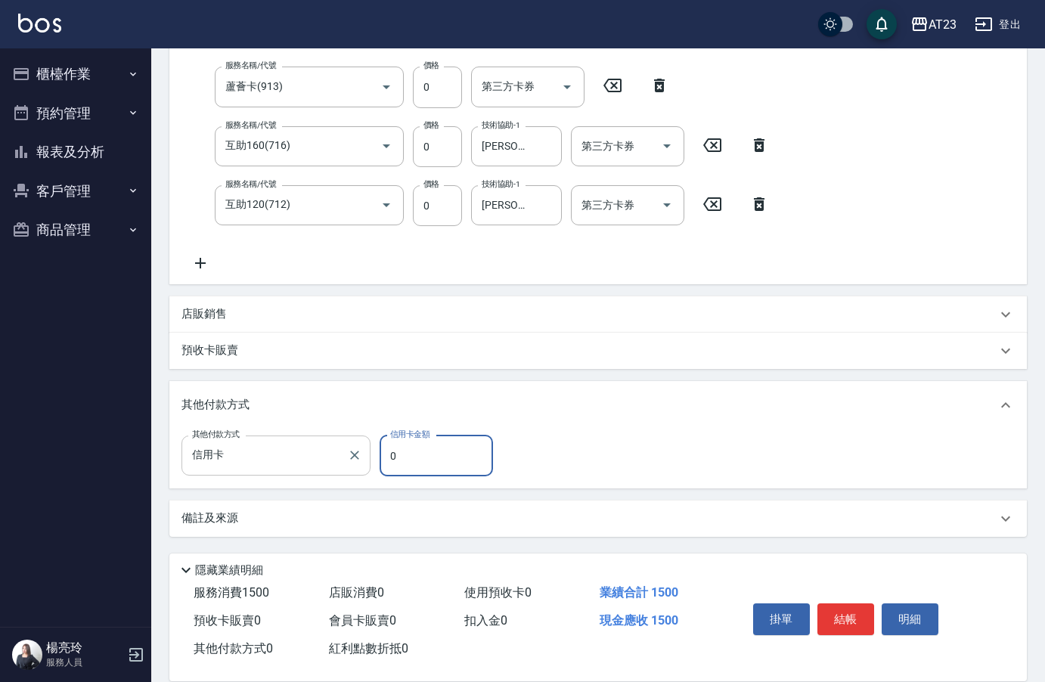
drag, startPoint x: 430, startPoint y: 464, endPoint x: 365, endPoint y: 459, distance: 64.4
click at [365, 459] on div "其他付款方式 信用卡 其他付款方式 信用卡金額 0 信用卡金額" at bounding box center [342, 456] width 321 height 41
type input "1500"
click at [855, 626] on button "結帳" at bounding box center [846, 620] width 57 height 32
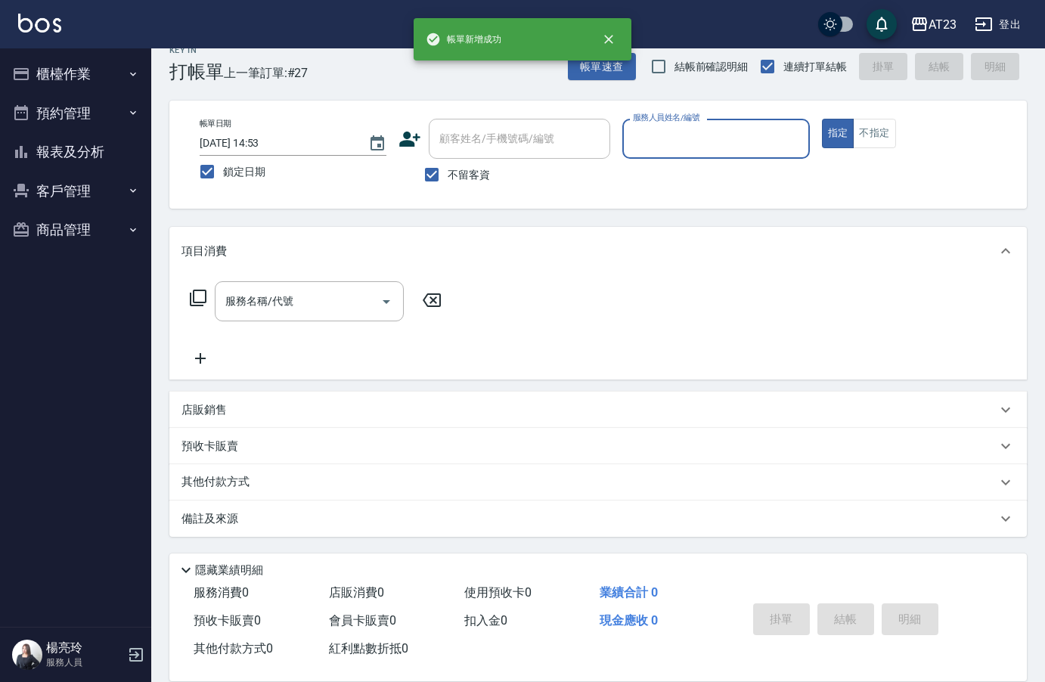
scroll to position [21, 0]
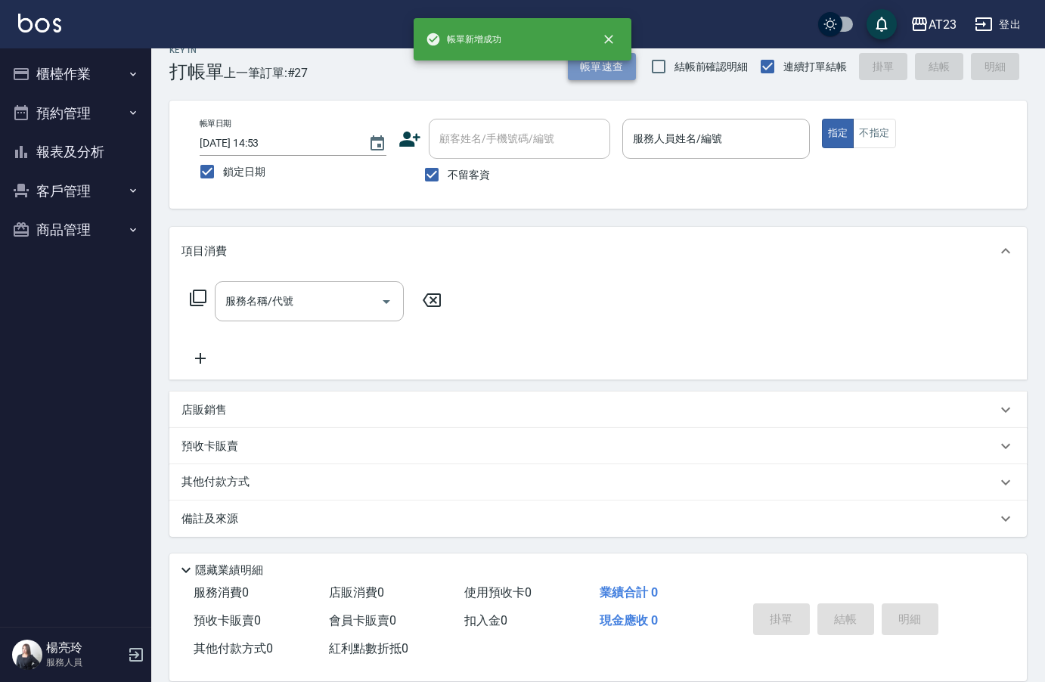
click at [593, 76] on button "帳單速查" at bounding box center [602, 67] width 68 height 28
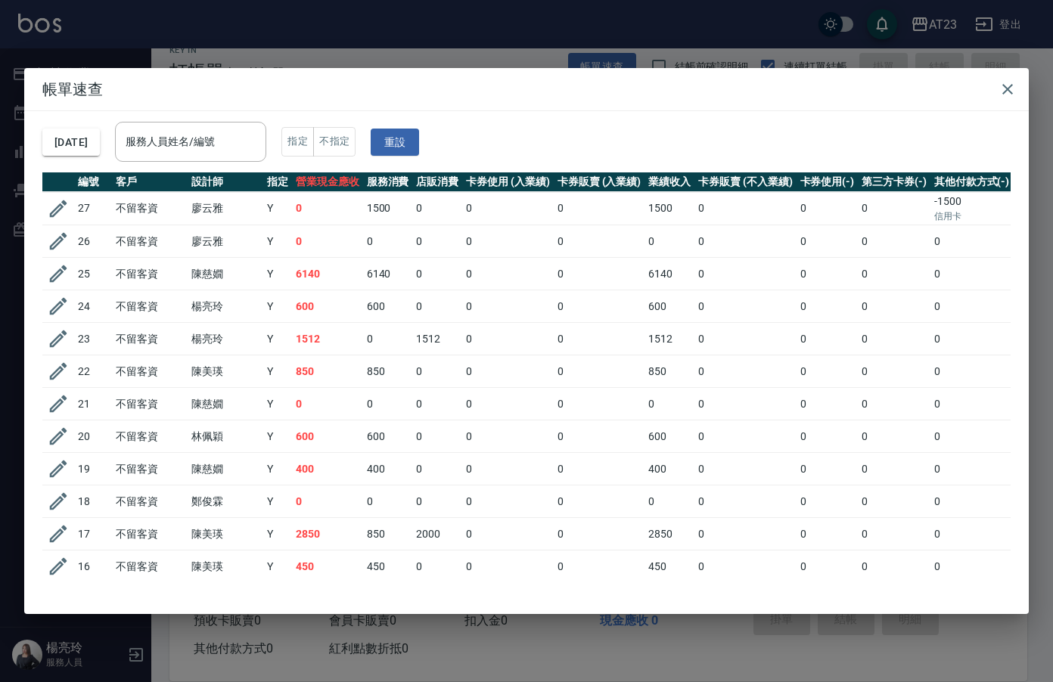
drag, startPoint x: 1009, startPoint y: 88, endPoint x: 973, endPoint y: 88, distance: 35.6
click at [1009, 88] on icon "button" at bounding box center [1007, 89] width 11 height 11
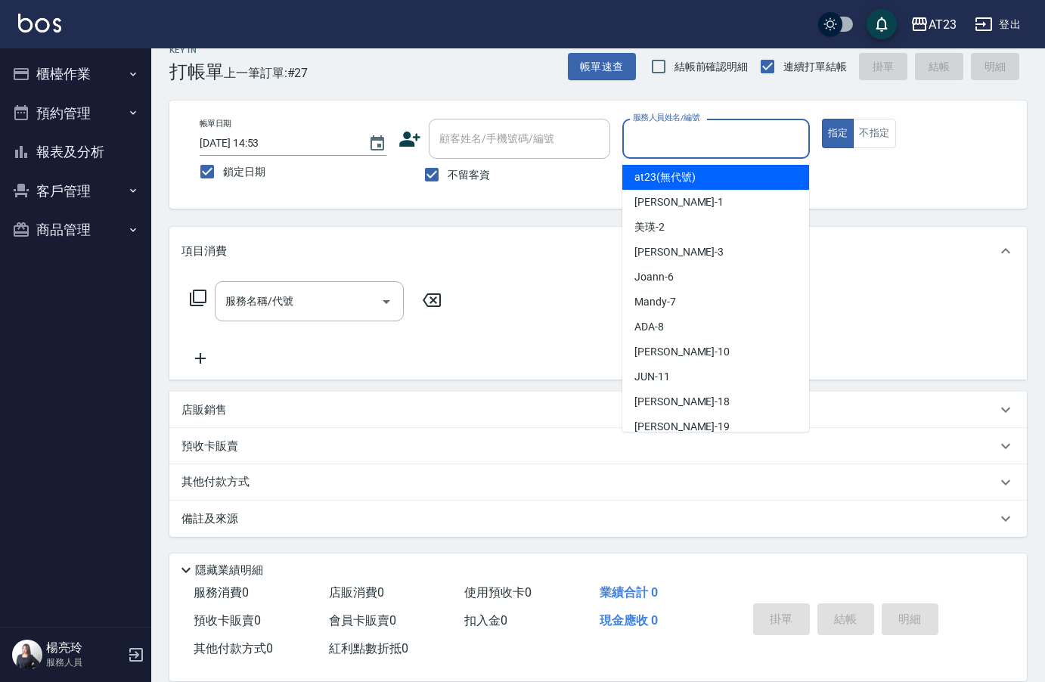
click at [690, 138] on input "服務人員姓名/編號" at bounding box center [715, 139] width 173 height 26
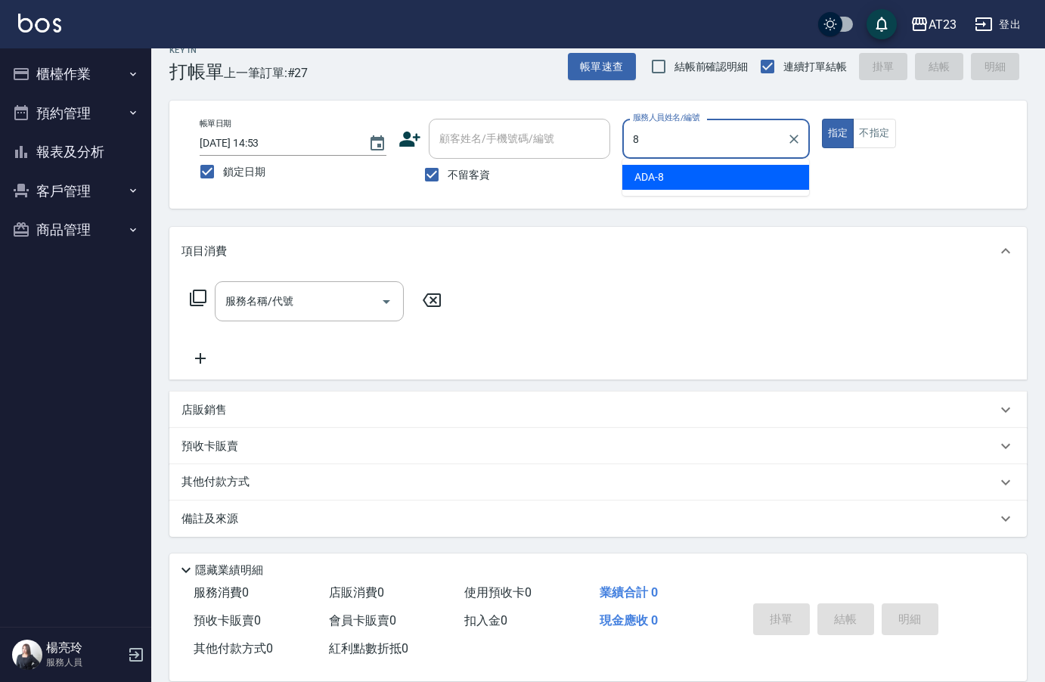
type input "ADA-8"
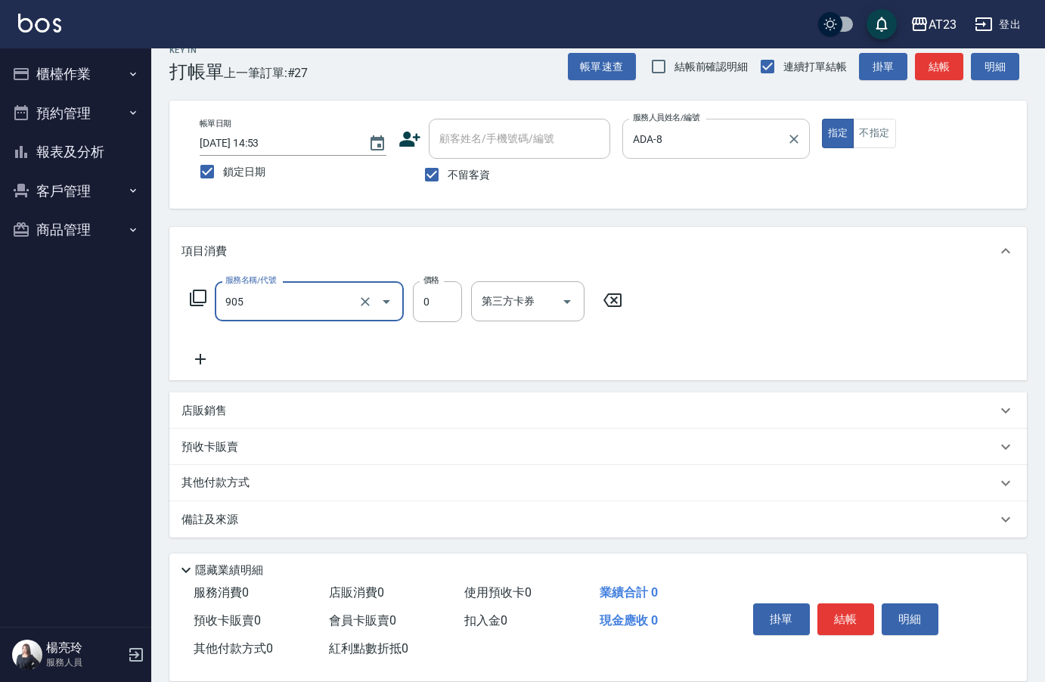
type input "頭皮卡使用(905)"
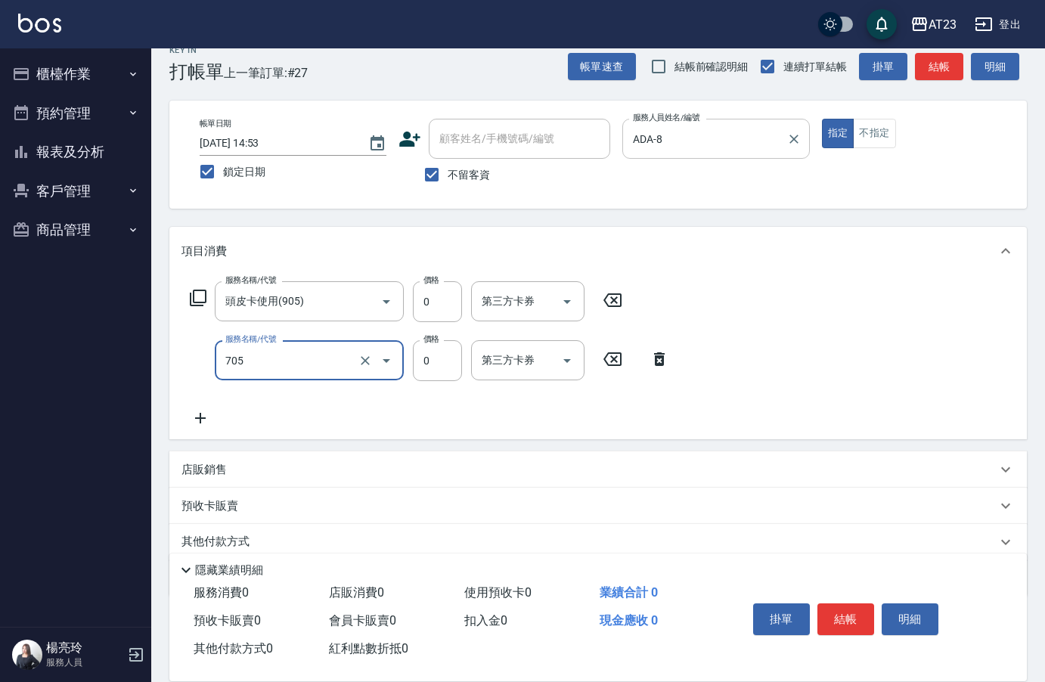
type input "互助50(705)"
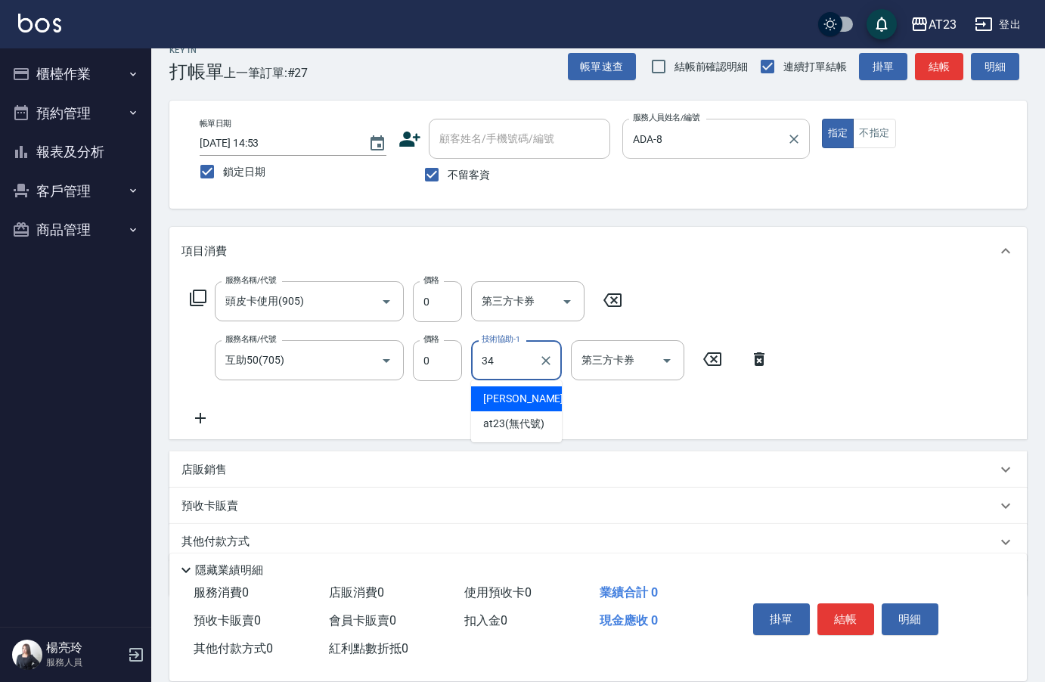
type input "Amy-34"
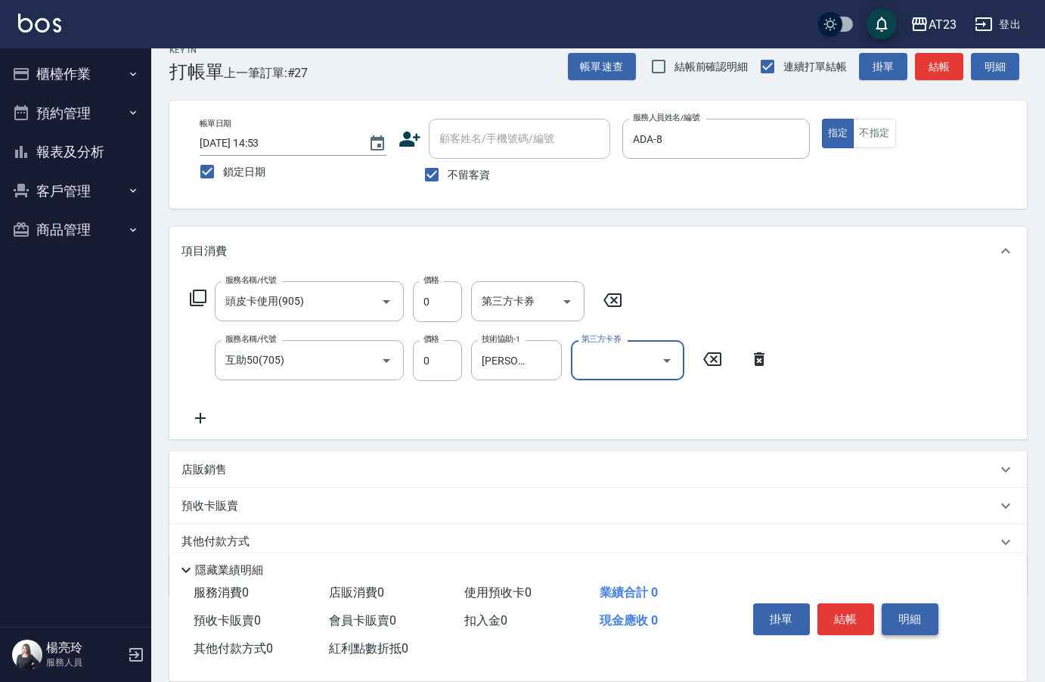
click at [883, 612] on button "明細" at bounding box center [910, 620] width 57 height 32
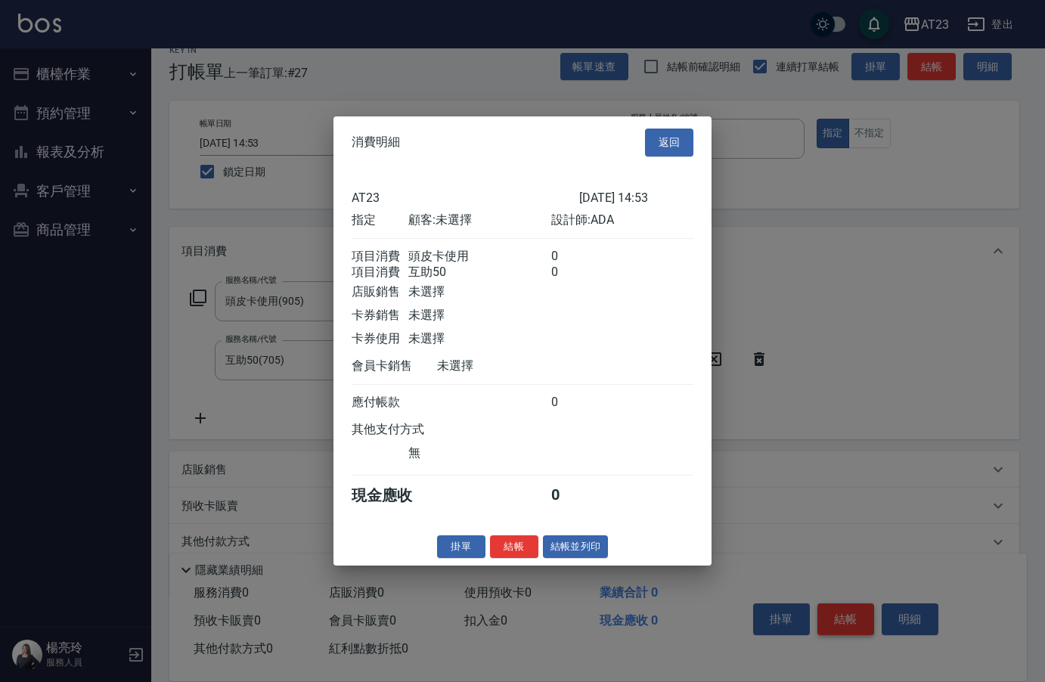
click at [860, 616] on body "AT23 登出 櫃檯作業 打帳單 帳單列表 現金收支登錄 材料自購登錄 每日結帳 排班表 現場電腦打卡 預約管理 預約管理 單日預約紀錄 單週預約紀錄 報表及…" at bounding box center [522, 360] width 1045 height 763
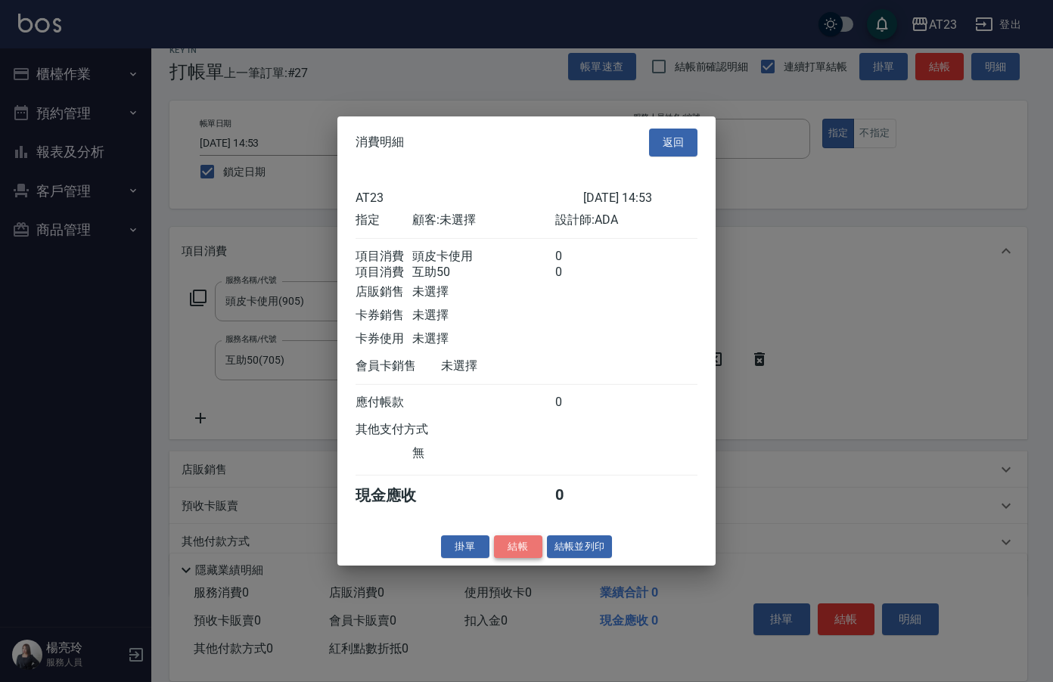
click at [522, 557] on button "結帳" at bounding box center [518, 546] width 48 height 23
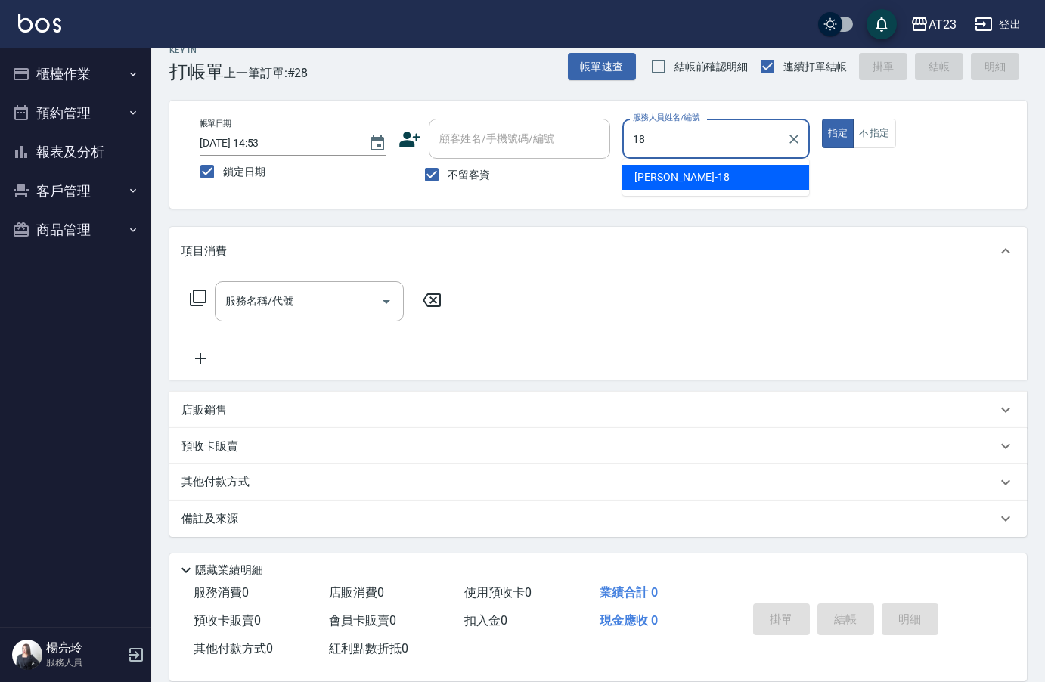
type input "小嫺-18"
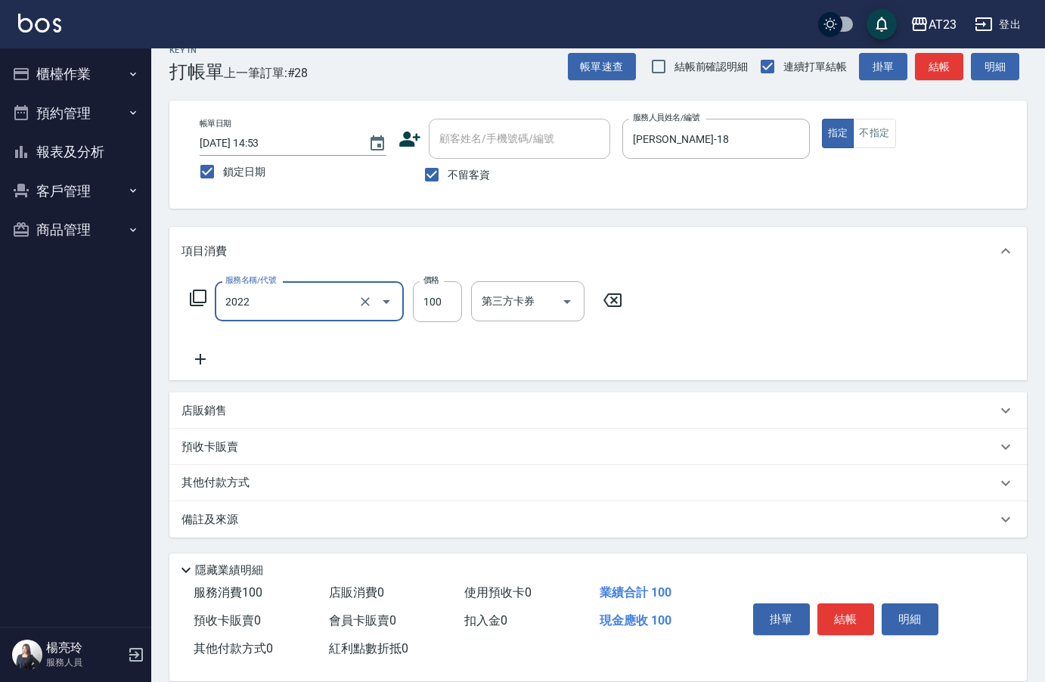
type input "升級精油洗髮(2022)"
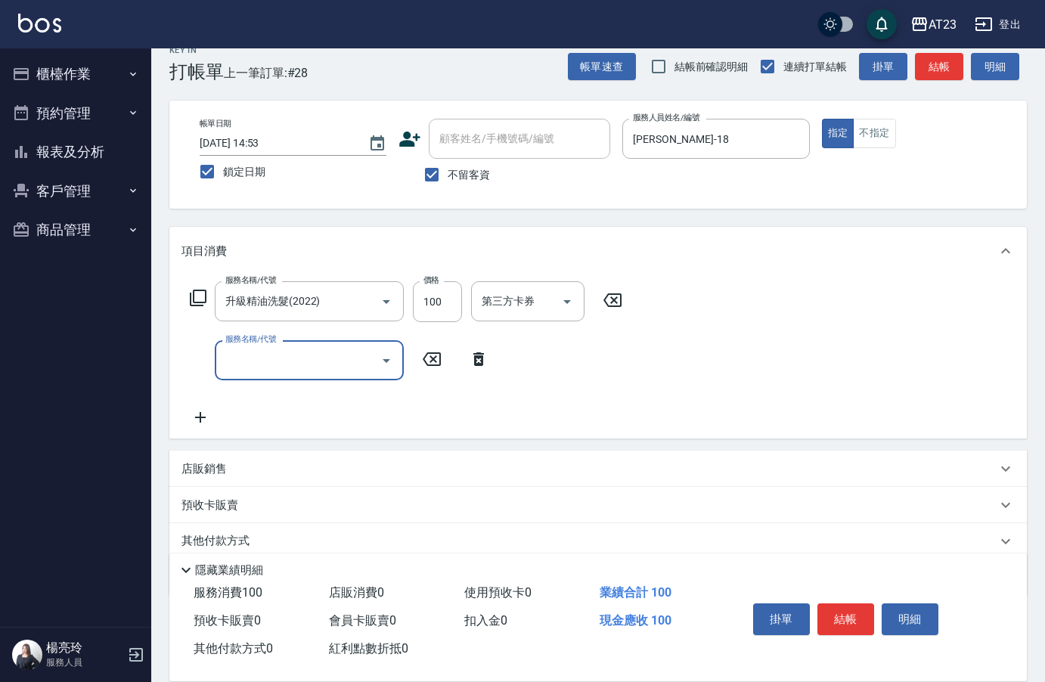
type input "4"
type input "染髮(501)"
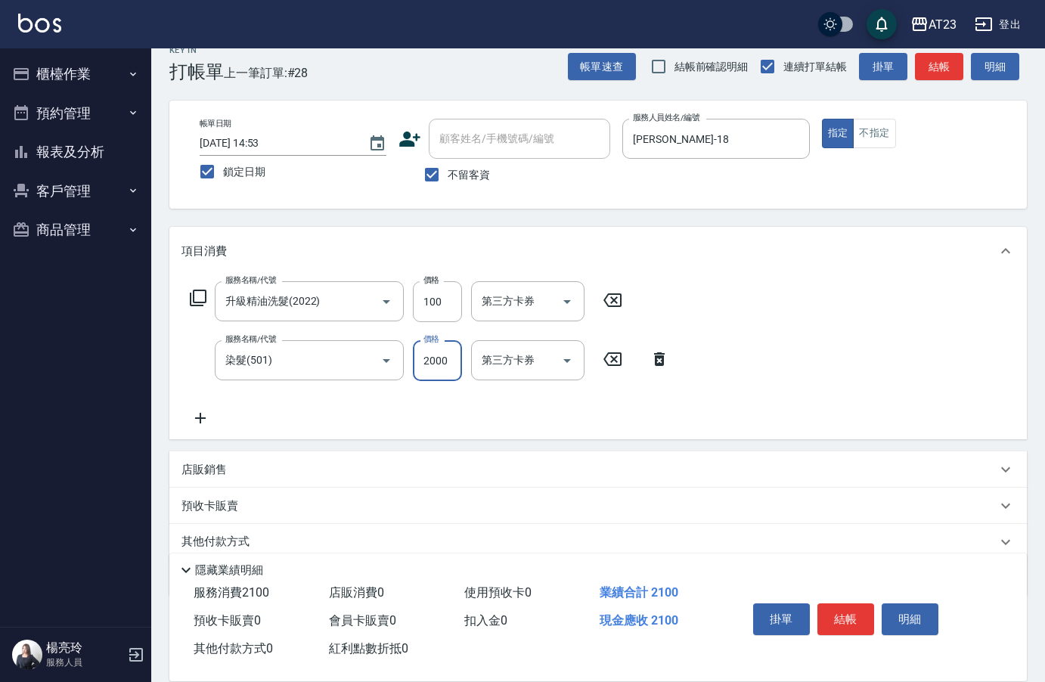
type input "2000"
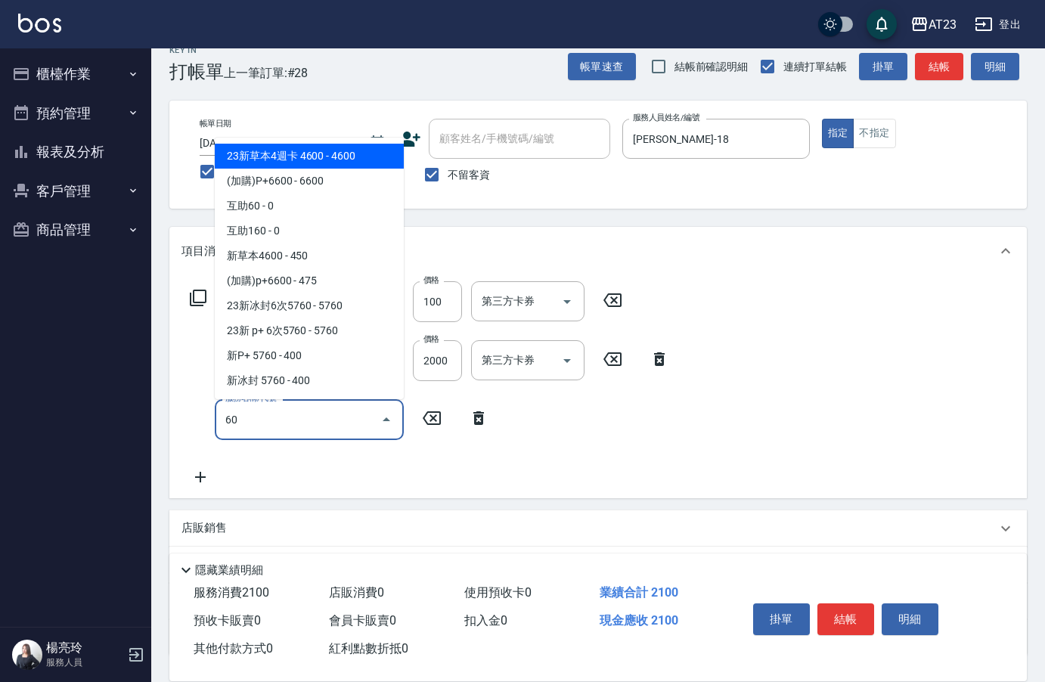
type input "6"
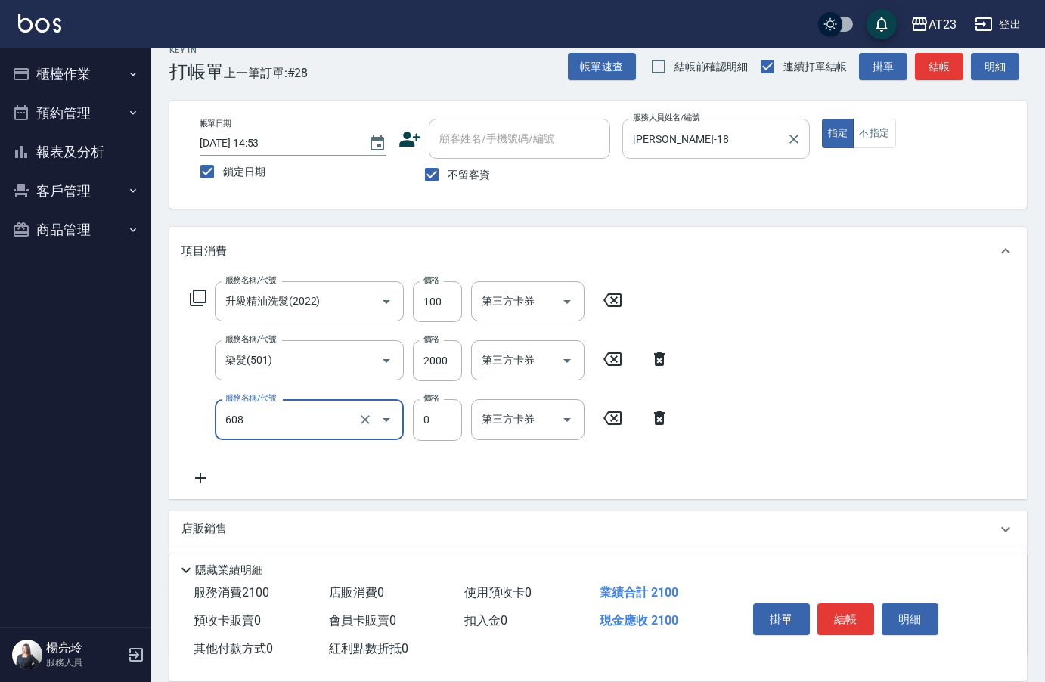
type input "使用護髮卡(608)"
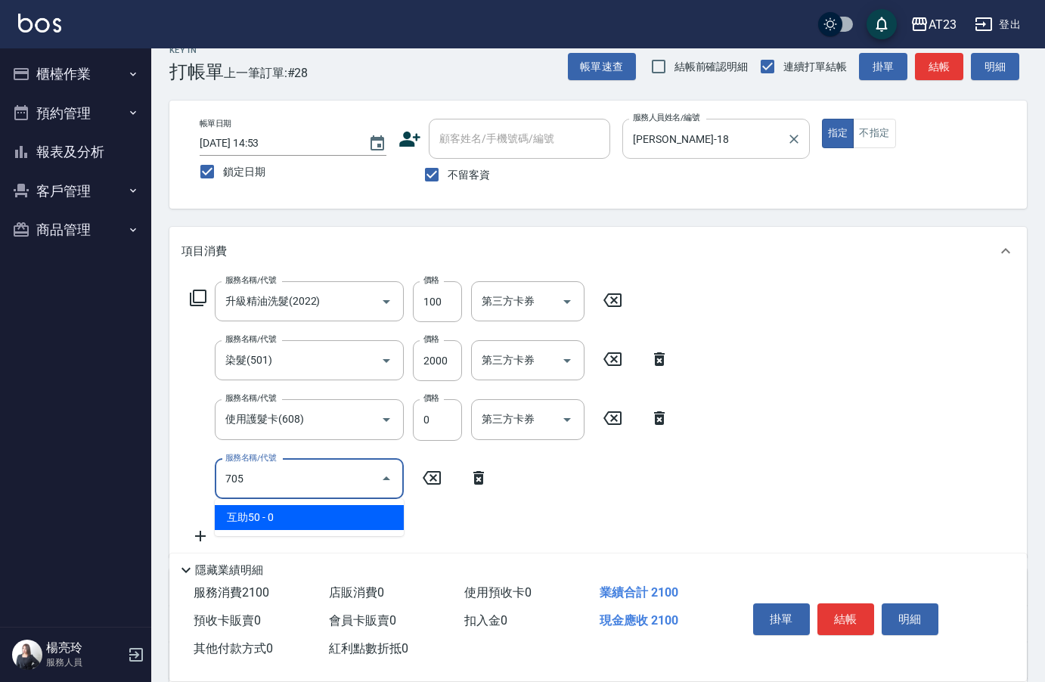
type input "互助50(705)"
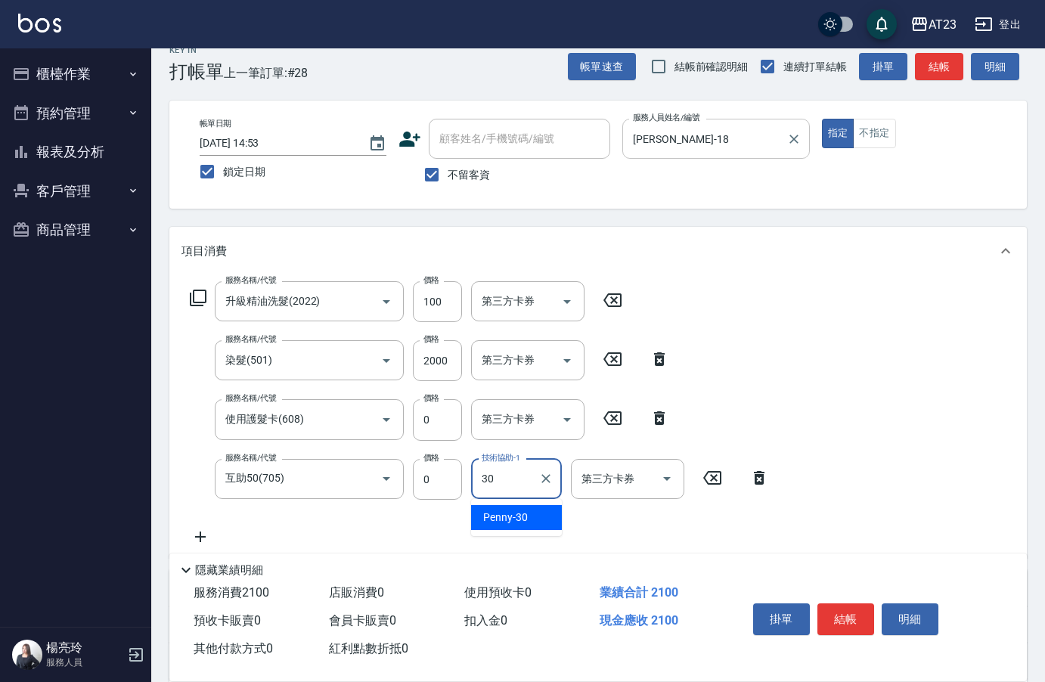
type input "Penny-30"
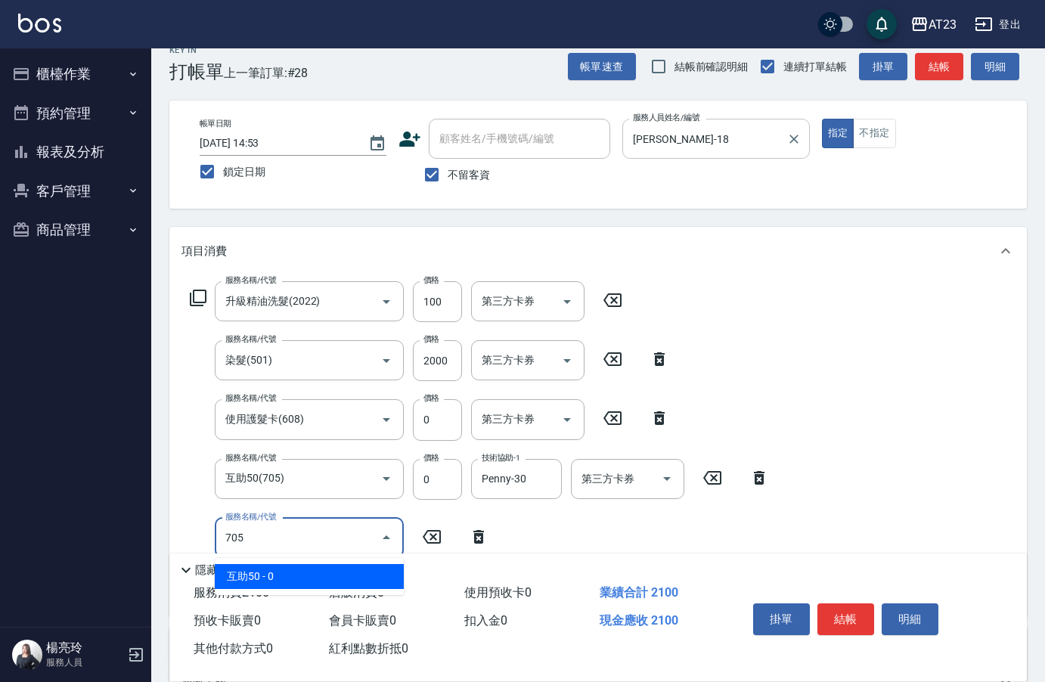
type input "互助50(705)"
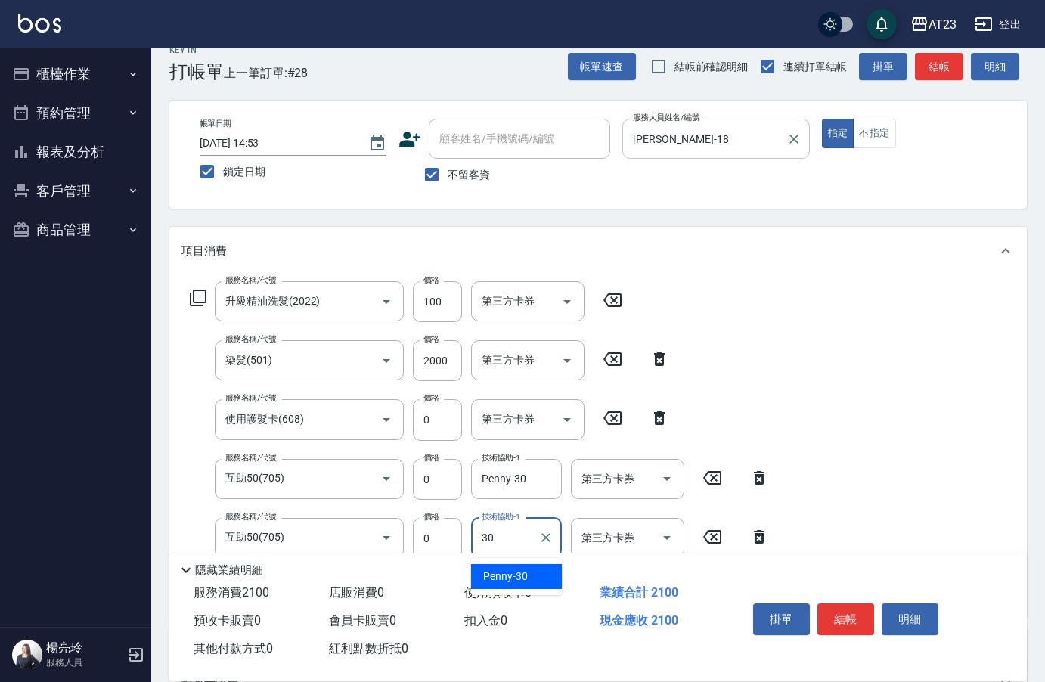
type input "Penny-30"
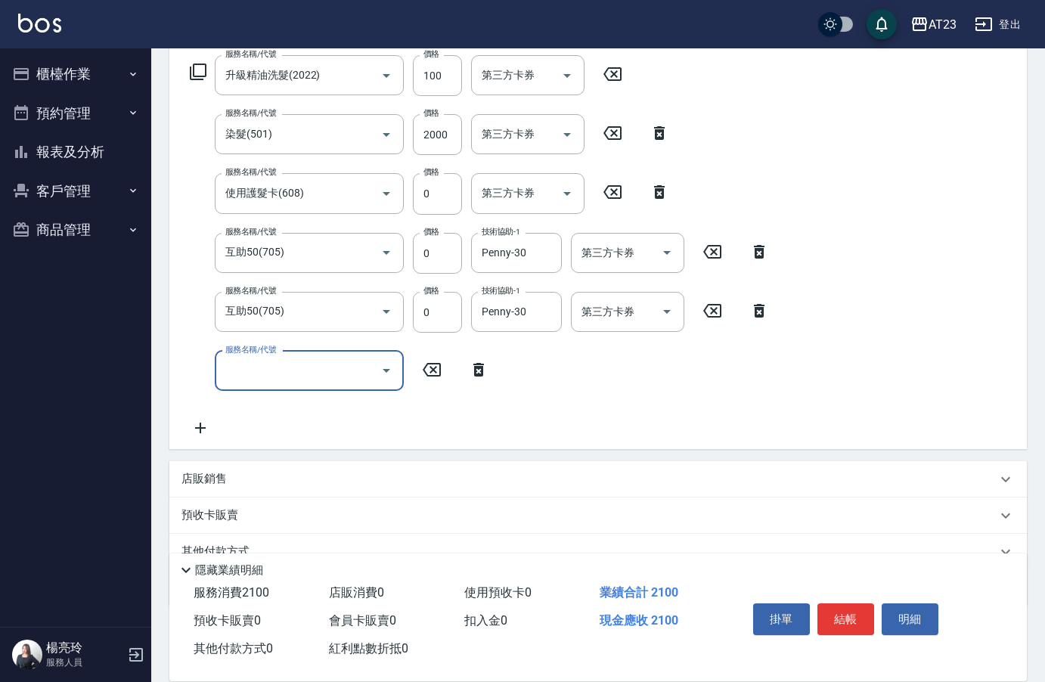
scroll to position [248, 0]
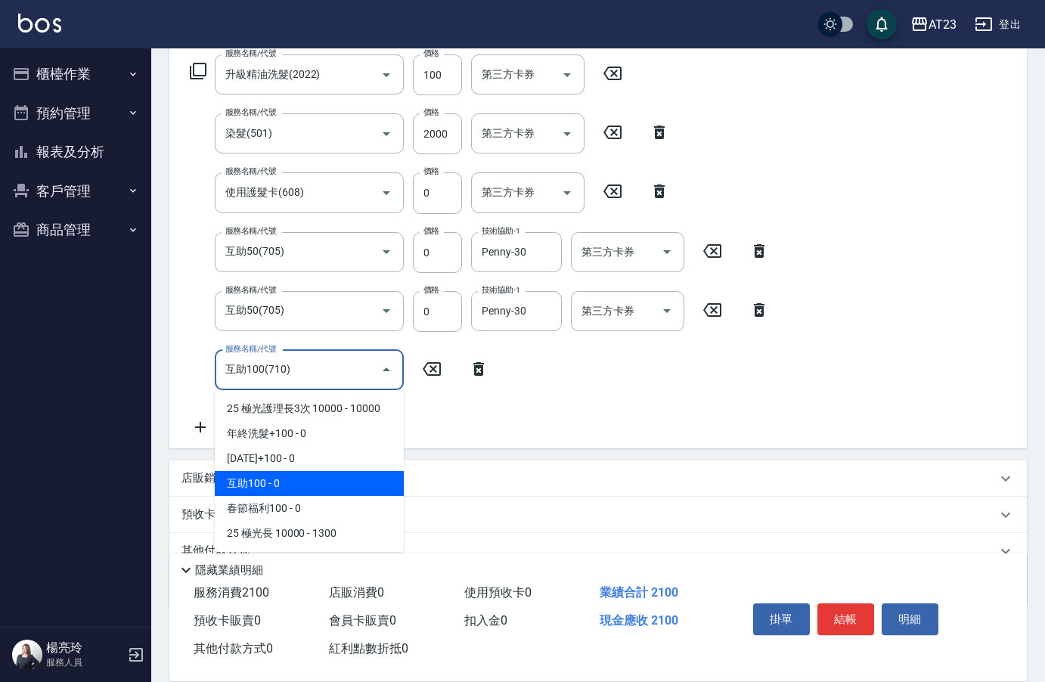
type input "互助100(710)"
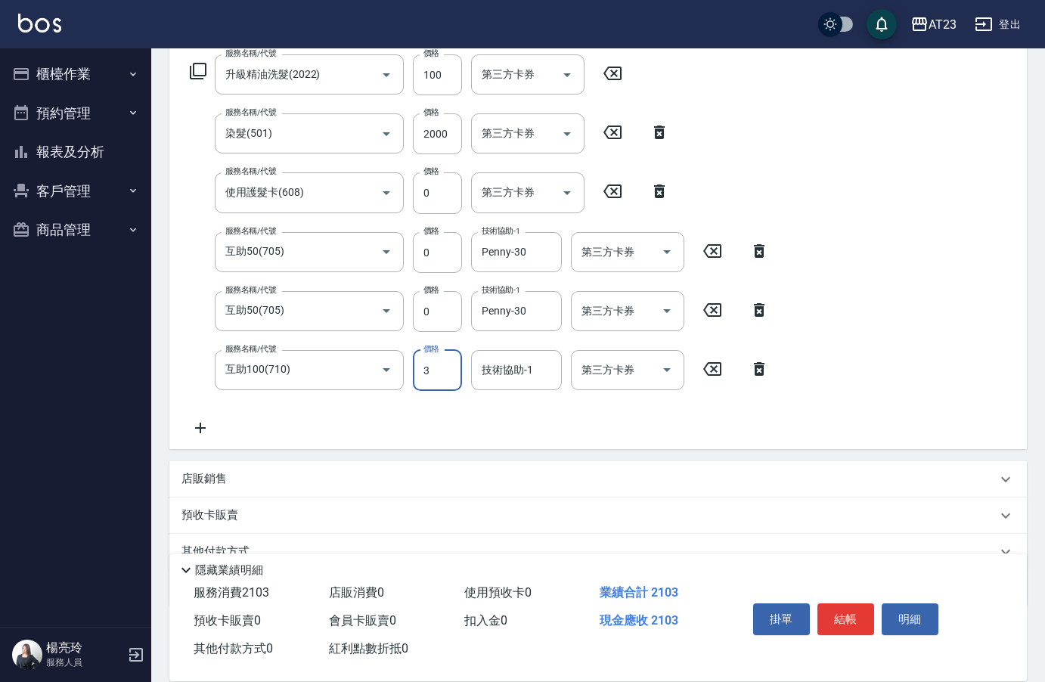
type input "0"
type input "Penny-30"
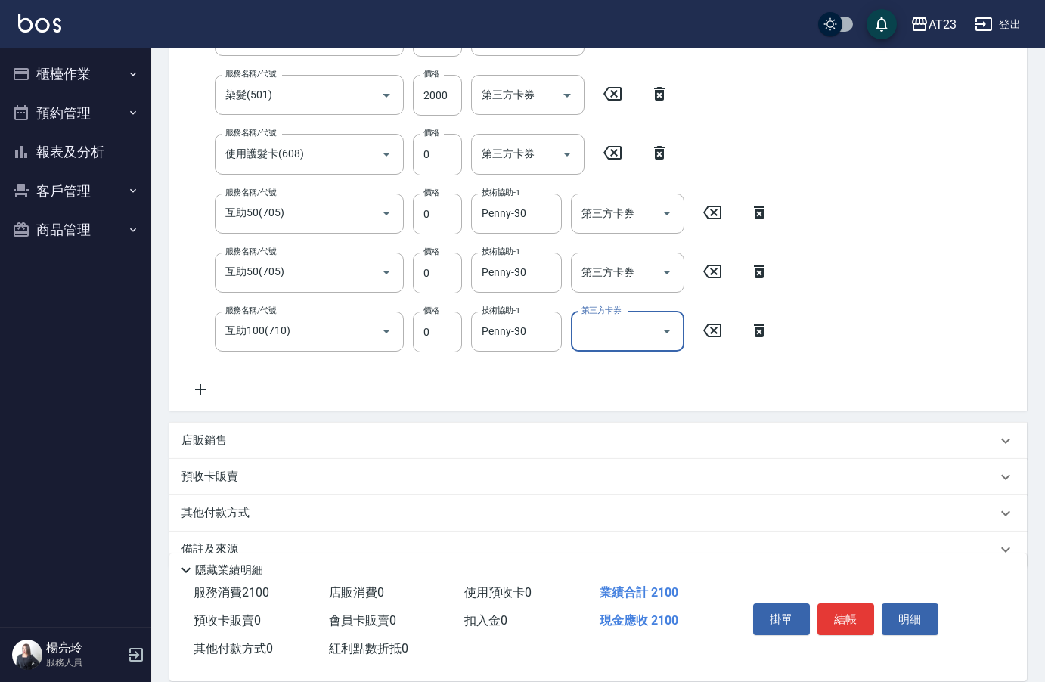
scroll to position [318, 0]
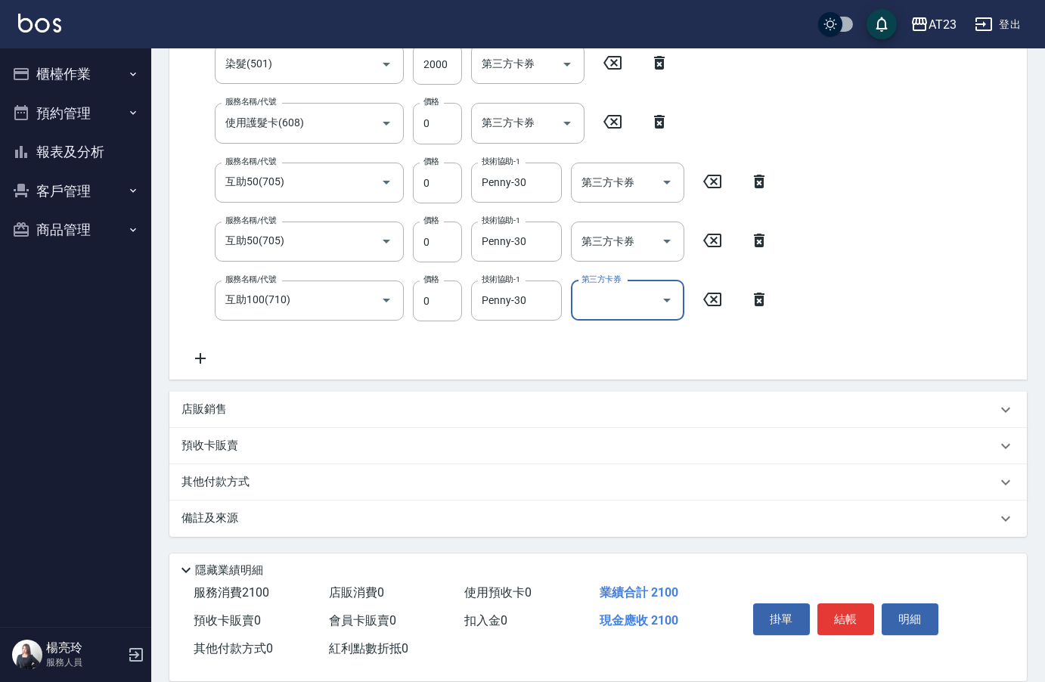
click at [216, 405] on p "店販銷售" at bounding box center [204, 410] width 45 height 16
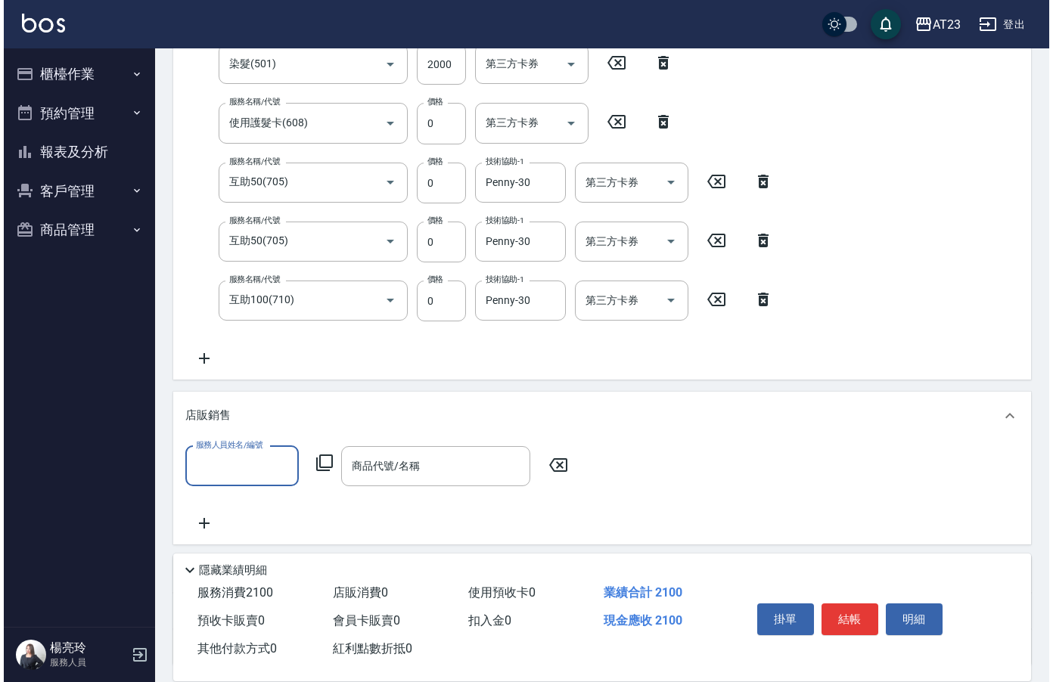
scroll to position [1, 0]
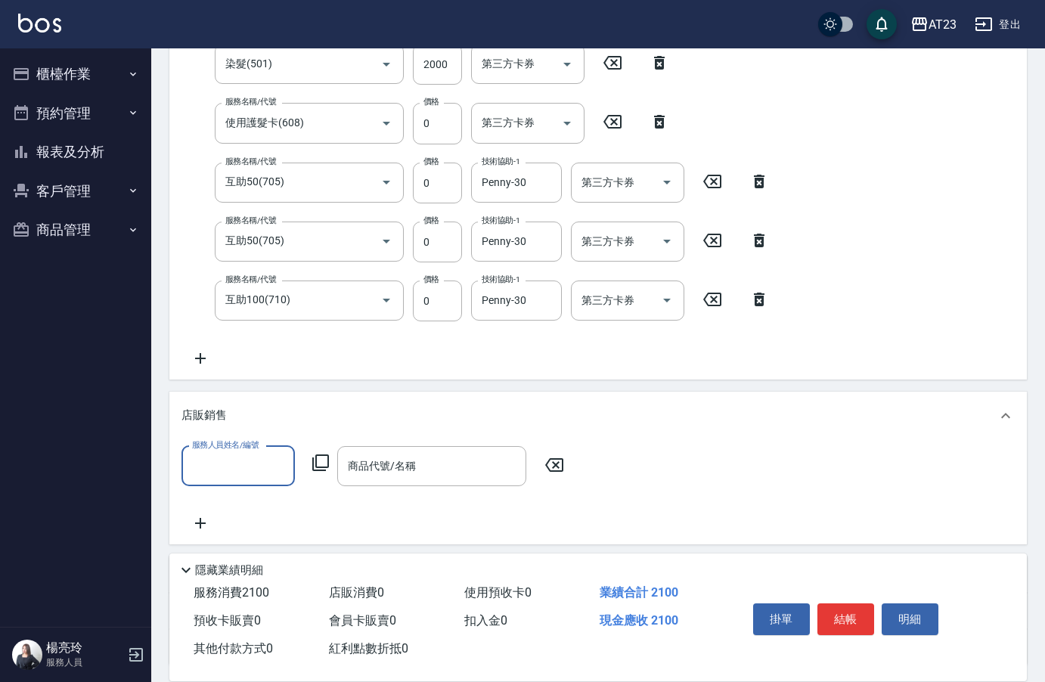
click at [275, 458] on input "服務人員姓名/編號" at bounding box center [238, 466] width 100 height 26
type input "小嫺-18"
click at [320, 458] on icon at bounding box center [321, 463] width 18 height 18
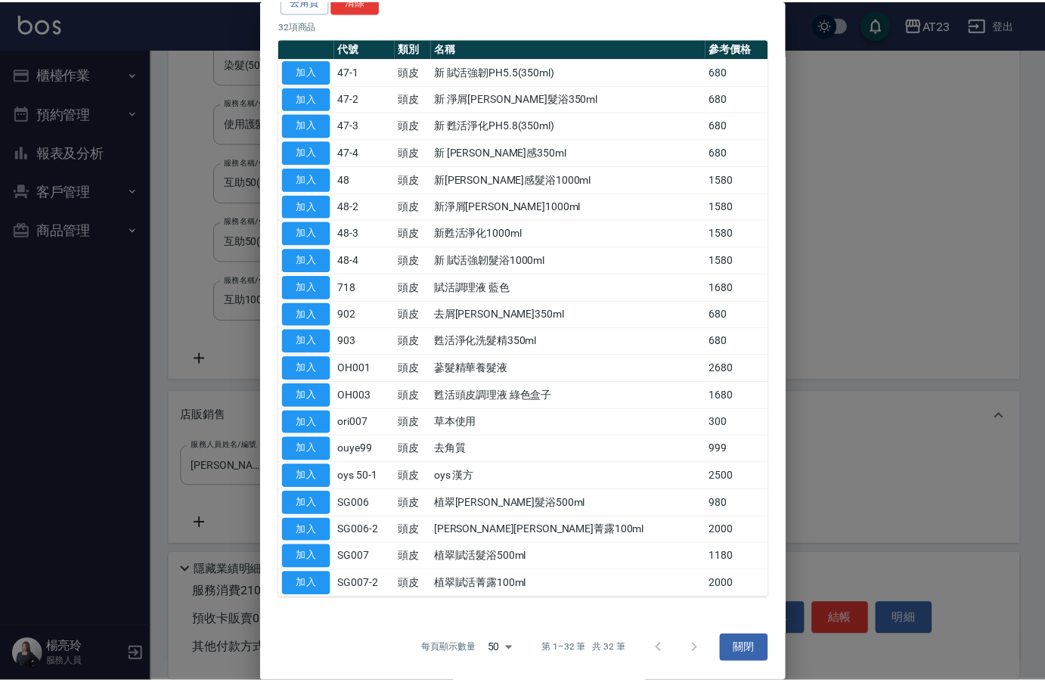
scroll to position [0, 0]
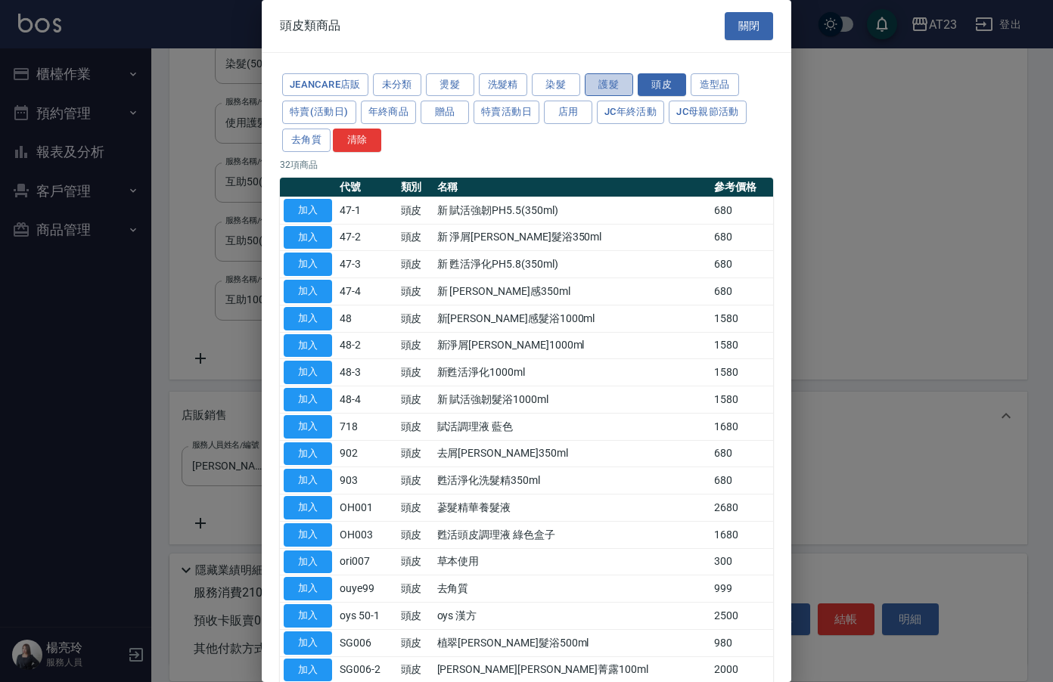
click at [601, 79] on button "護髮" at bounding box center [609, 84] width 48 height 23
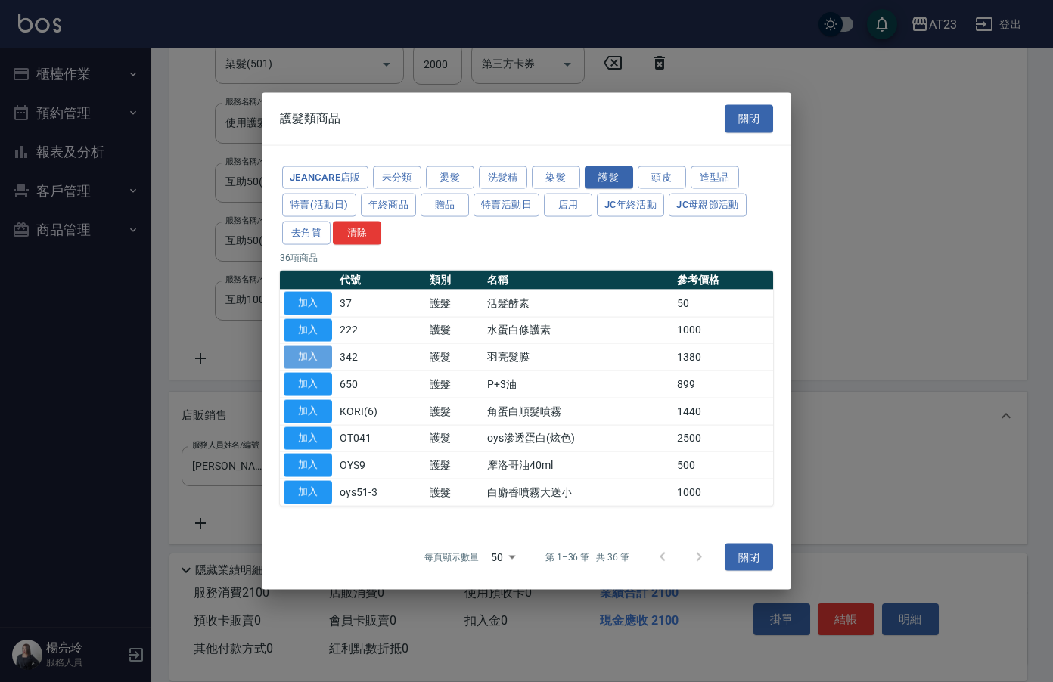
click at [306, 356] on button "加入" at bounding box center [308, 357] width 48 height 23
type input "羽亮髮膜"
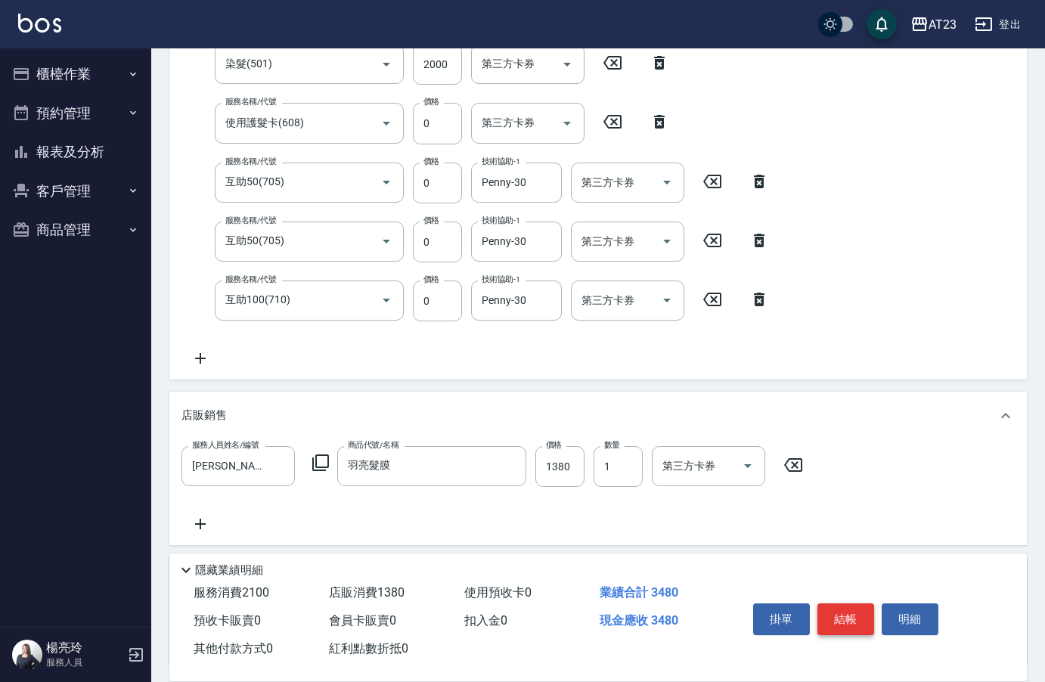
click at [839, 610] on button "結帳" at bounding box center [846, 620] width 57 height 32
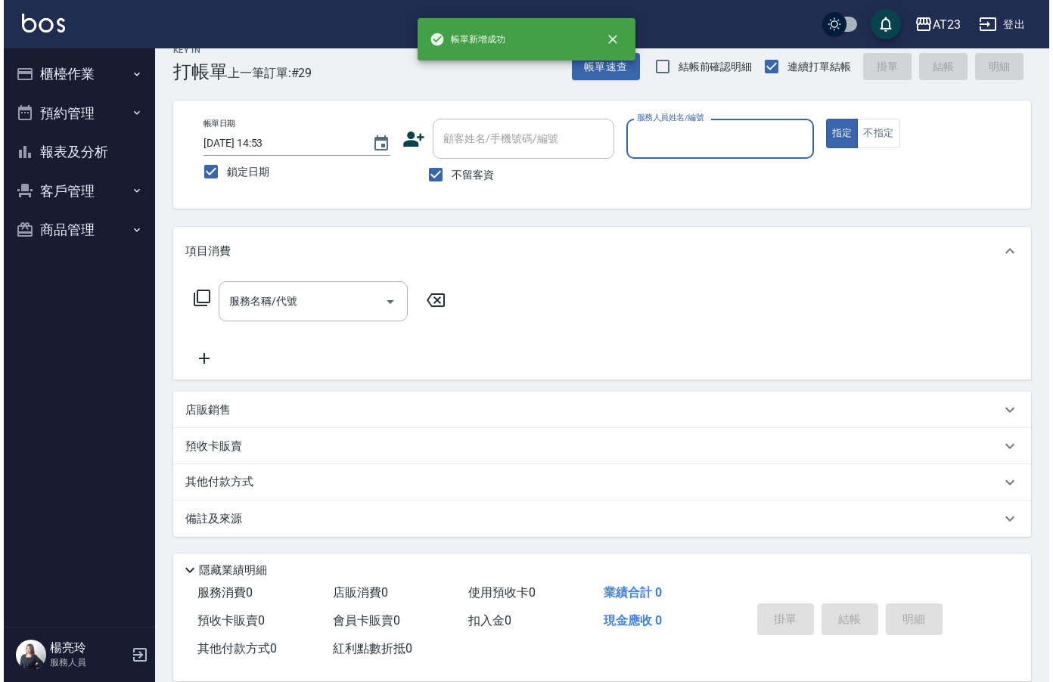
scroll to position [21, 0]
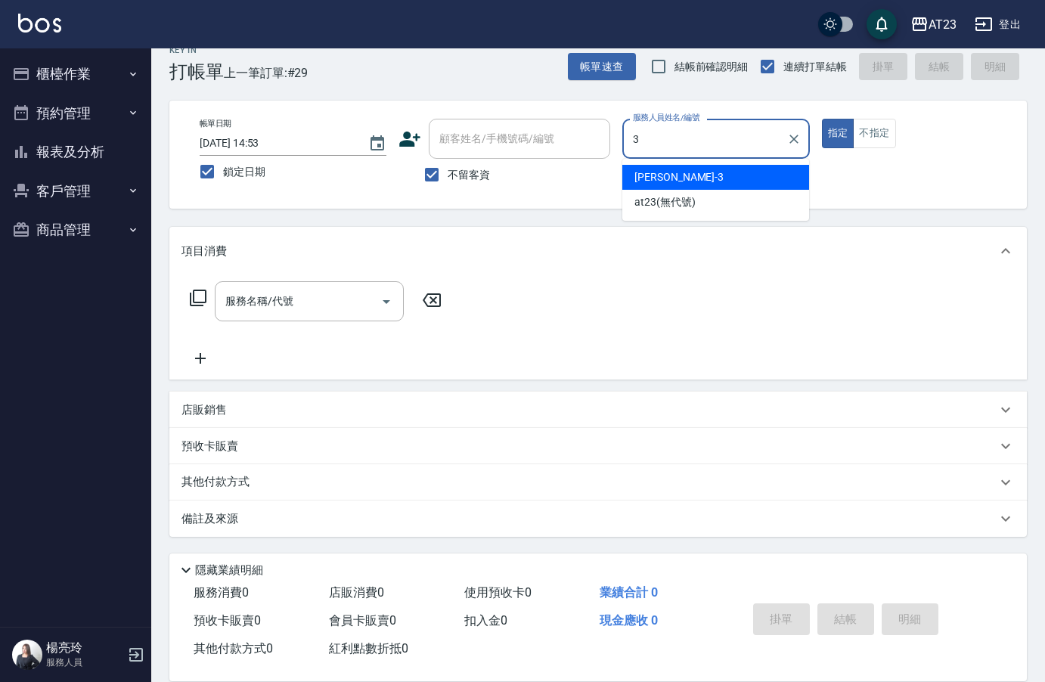
type input "Lisa-3"
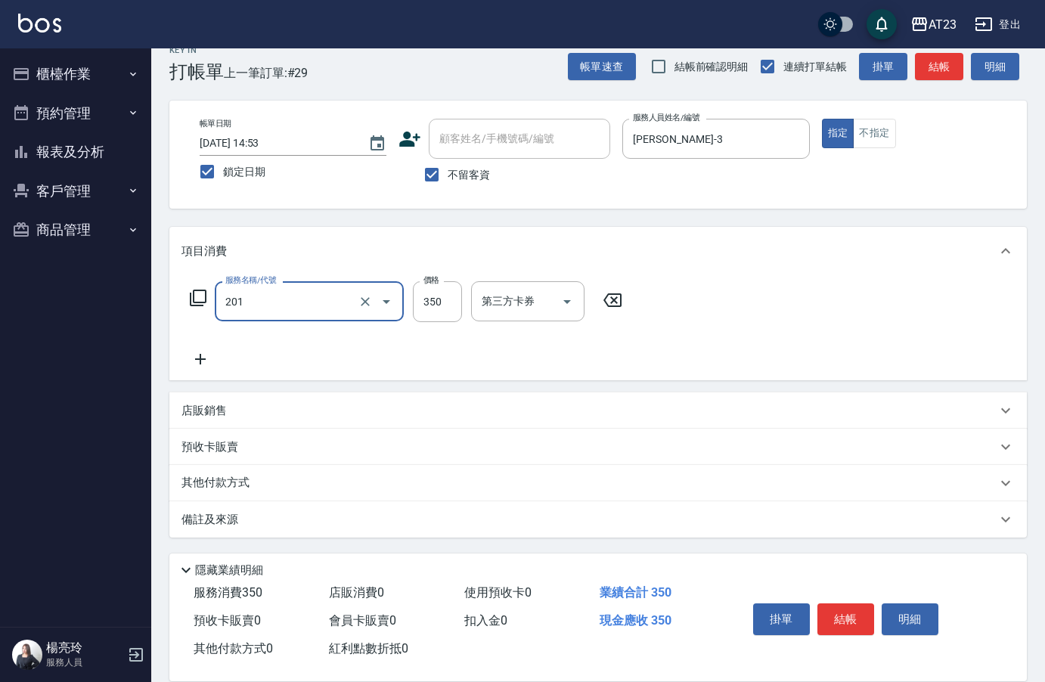
type input "一般洗髮(201)"
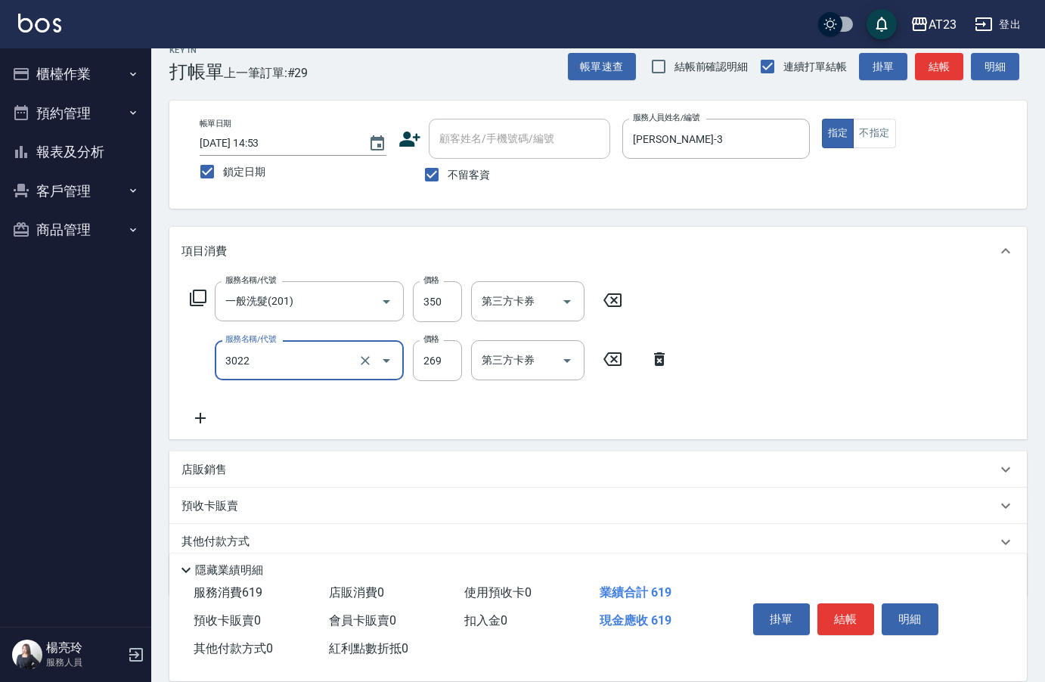
type input "(活動)造型剪(3022)"
click at [848, 607] on button "結帳" at bounding box center [846, 620] width 57 height 32
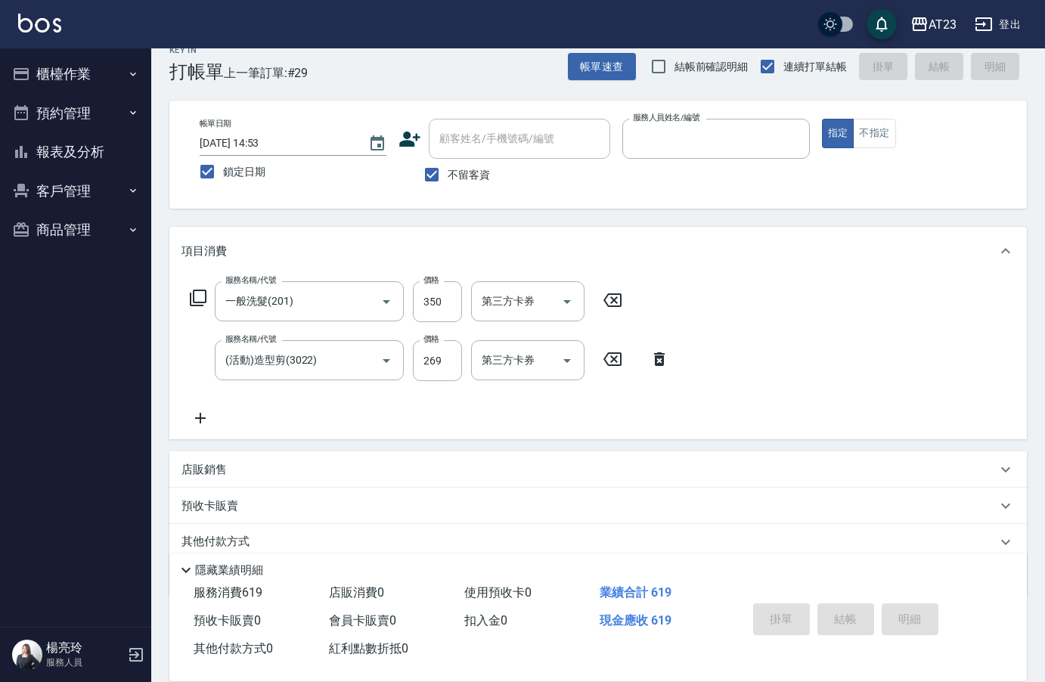
type input "2"
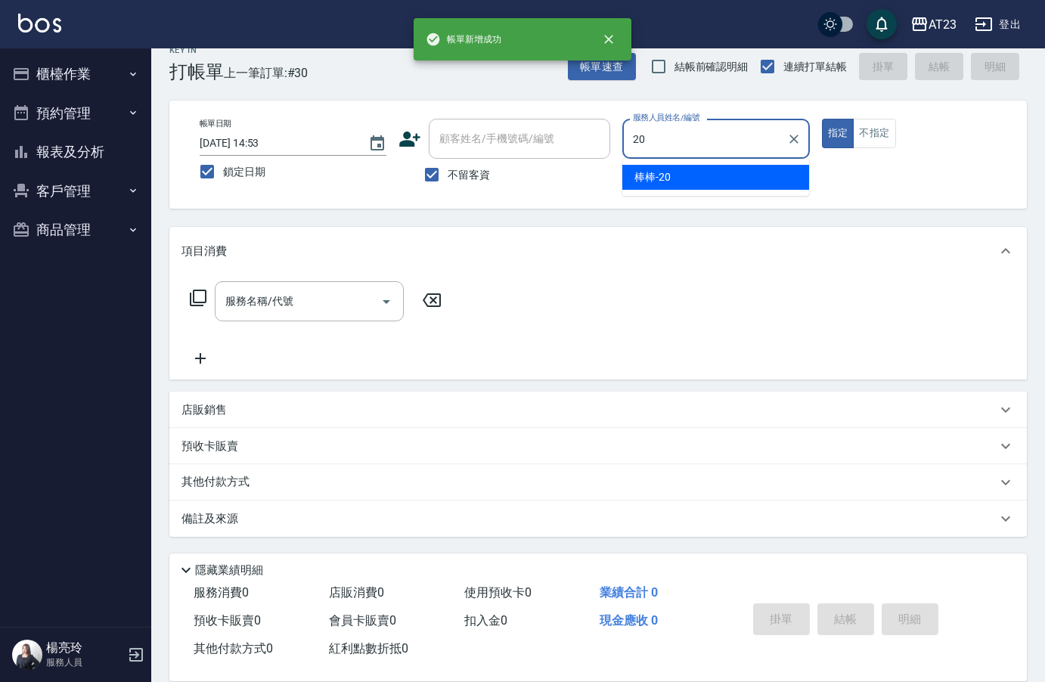
type input "2"
type input "小嫺-18"
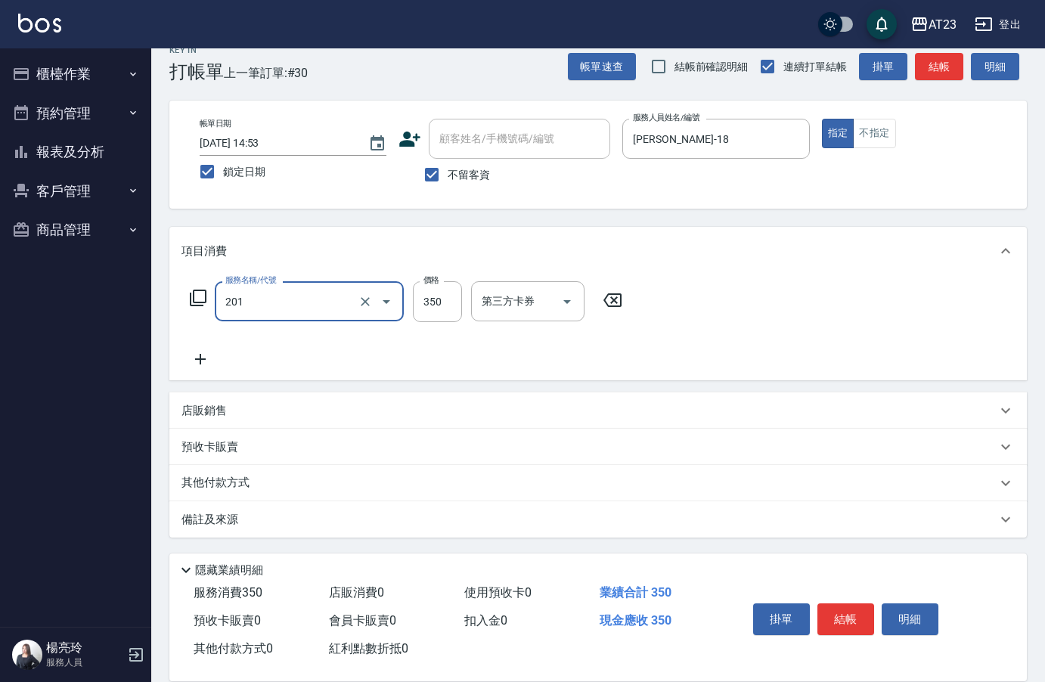
type input "一般洗髮(201)"
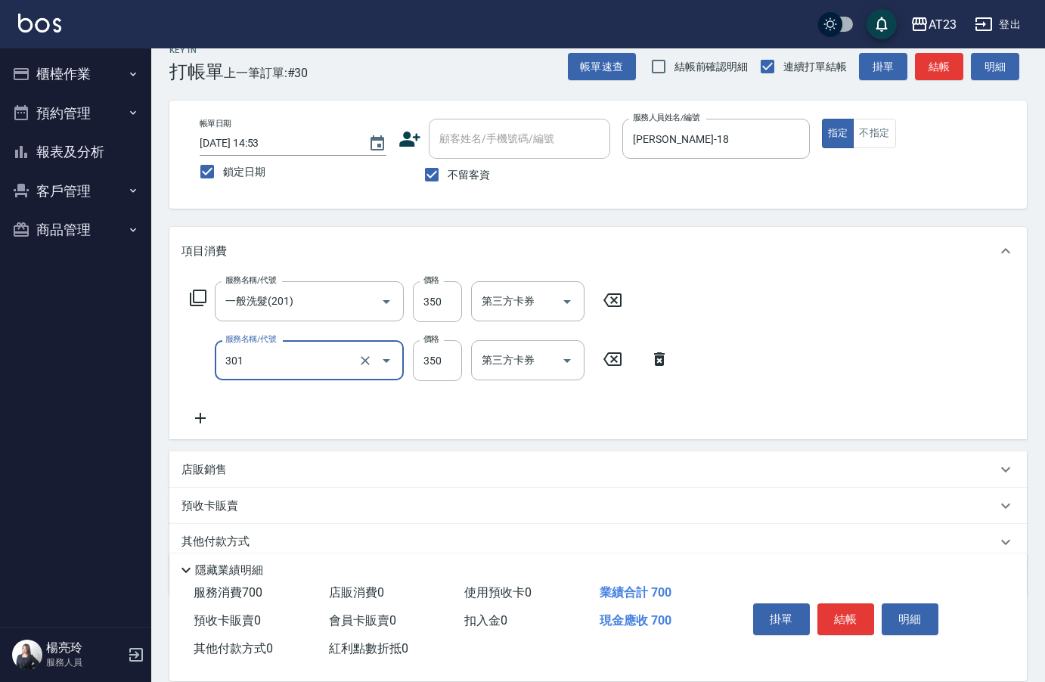
type input "造型剪髮(301)"
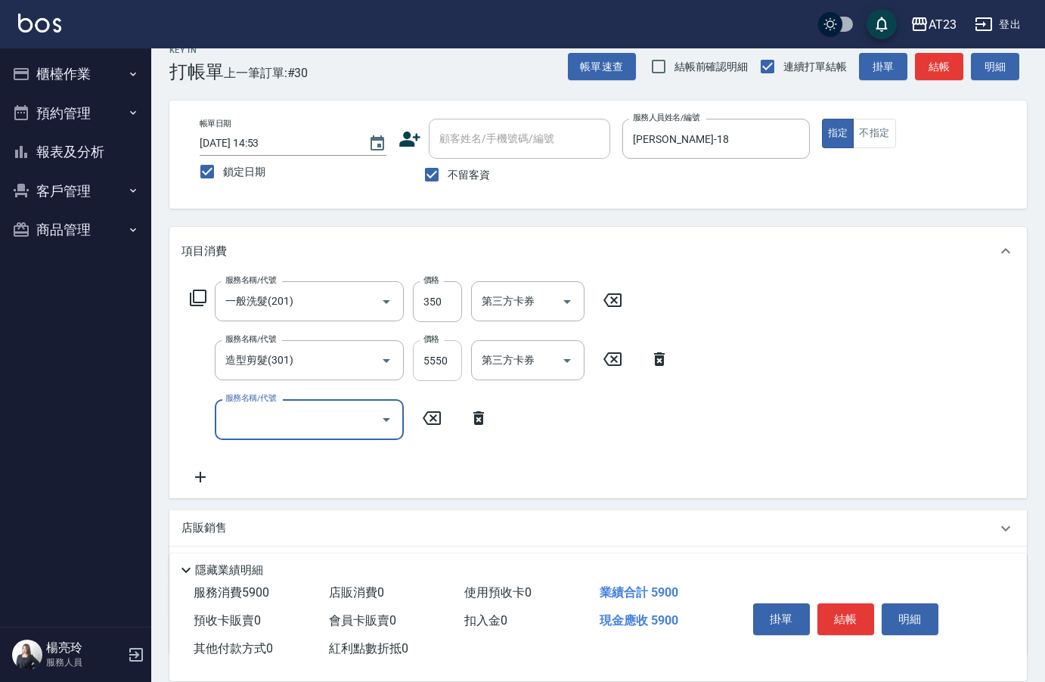
click at [434, 362] on input "5550" at bounding box center [437, 360] width 49 height 41
type input "550"
type input "互助50(705)"
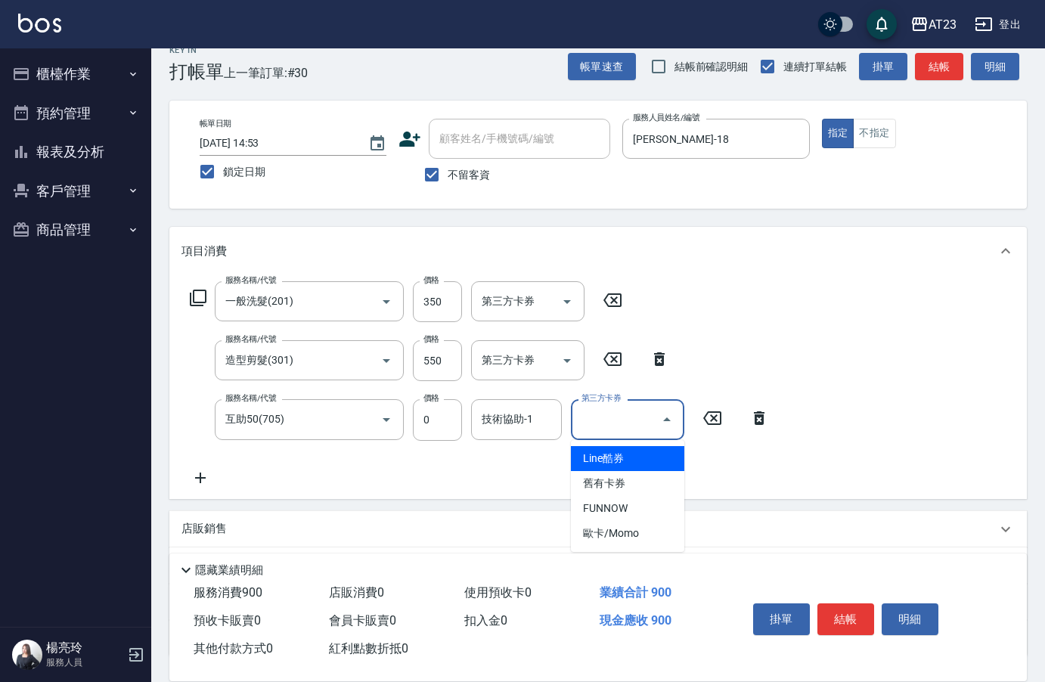
drag, startPoint x: 501, startPoint y: 418, endPoint x: 493, endPoint y: 408, distance: 12.9
click at [501, 419] on div "技術協助-1 技術協助-1" at bounding box center [516, 419] width 91 height 40
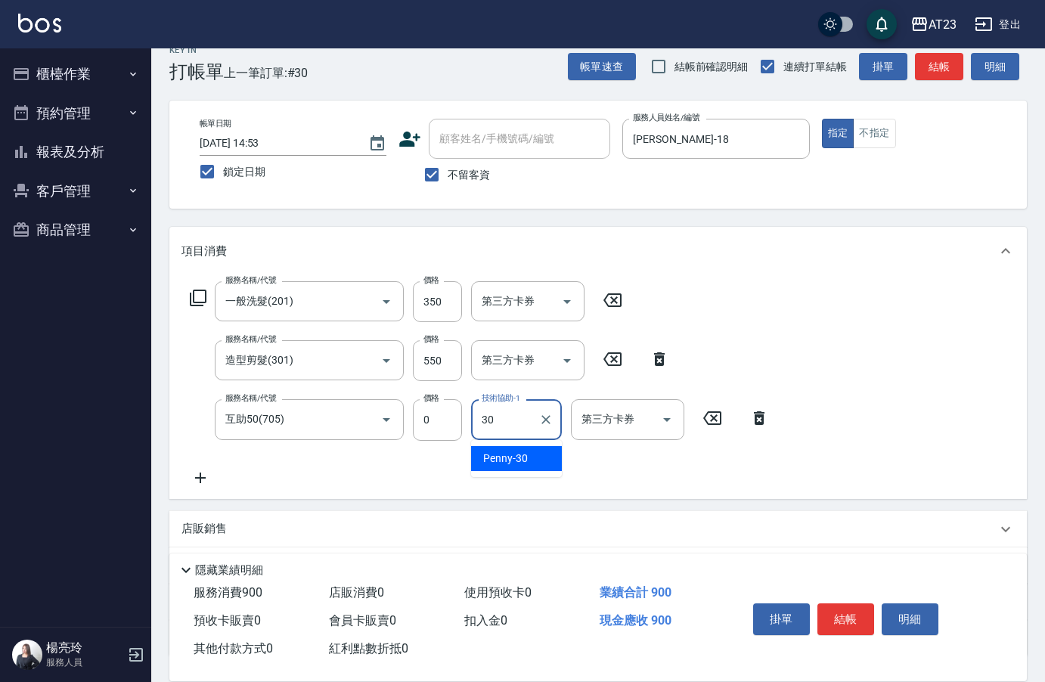
type input "Penny-30"
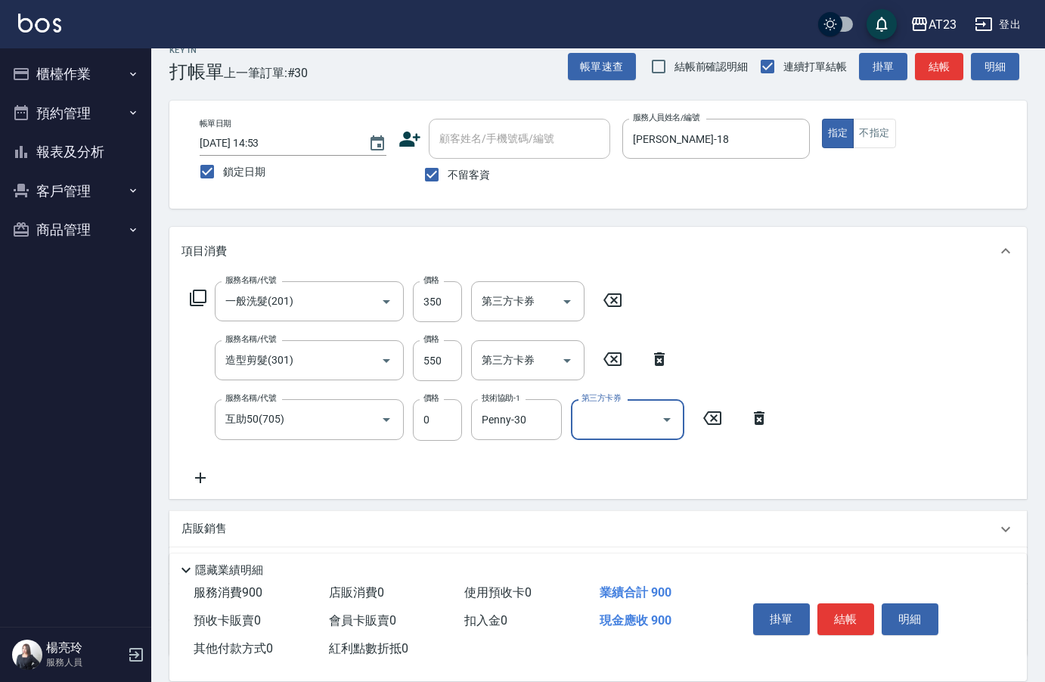
click at [845, 613] on button "結帳" at bounding box center [846, 620] width 57 height 32
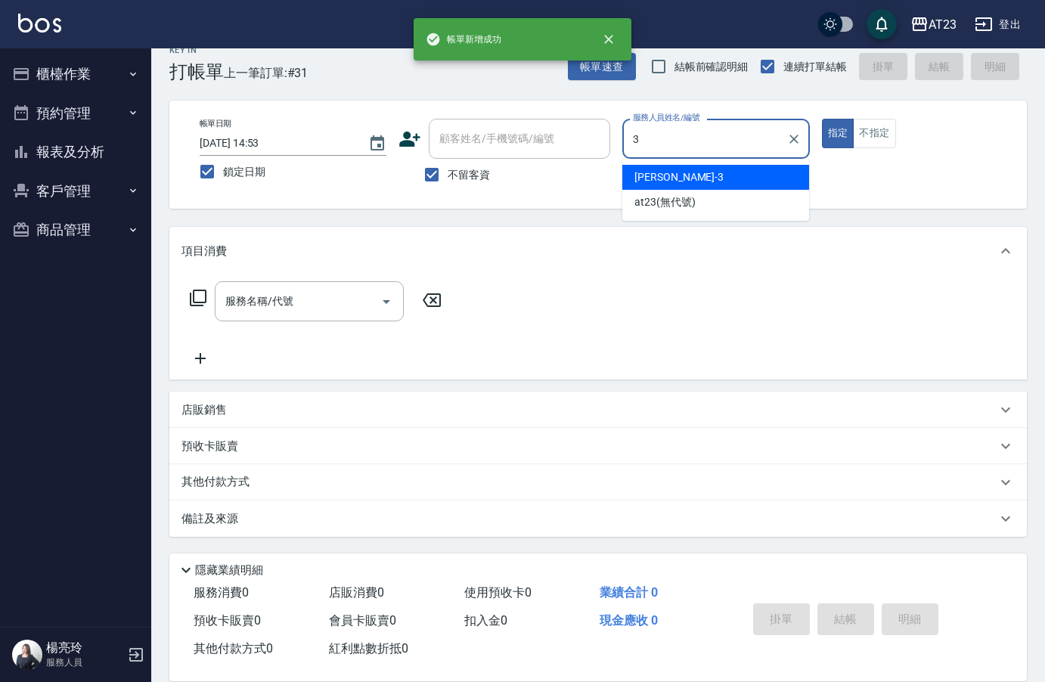
type input "Lisa-3"
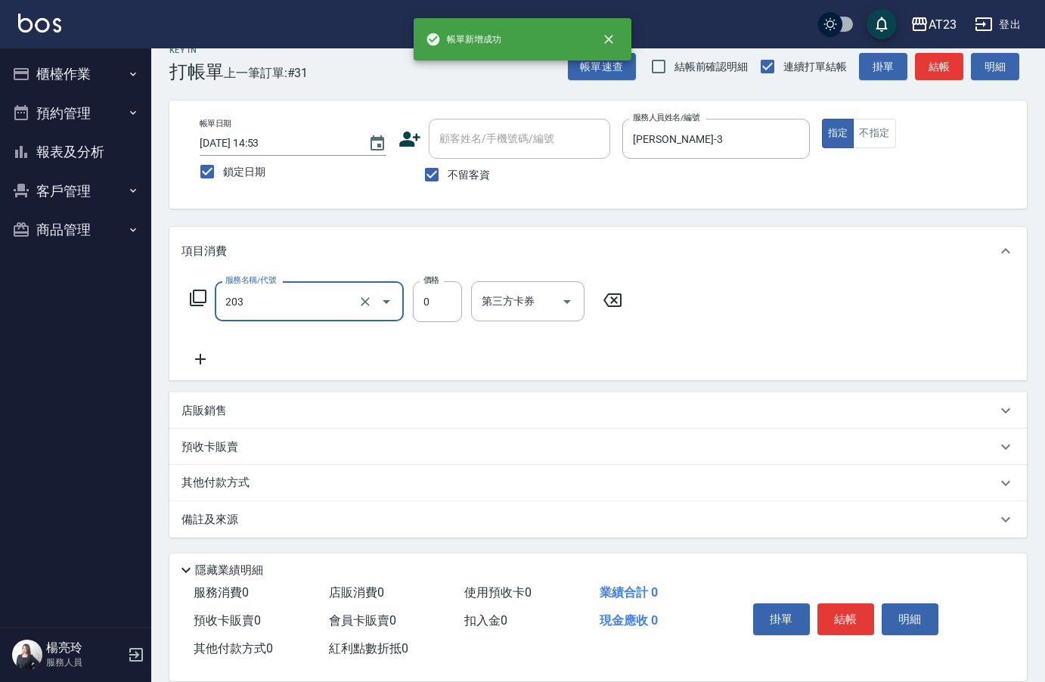
type input "使用洗髮卡(203)"
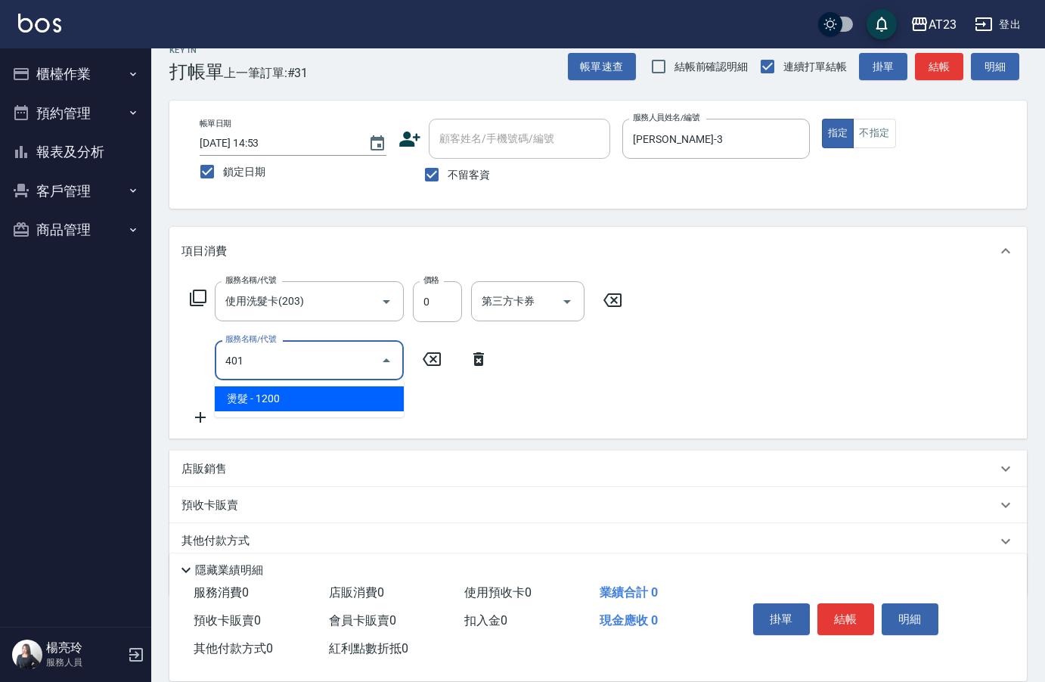
type input "燙髮(401)"
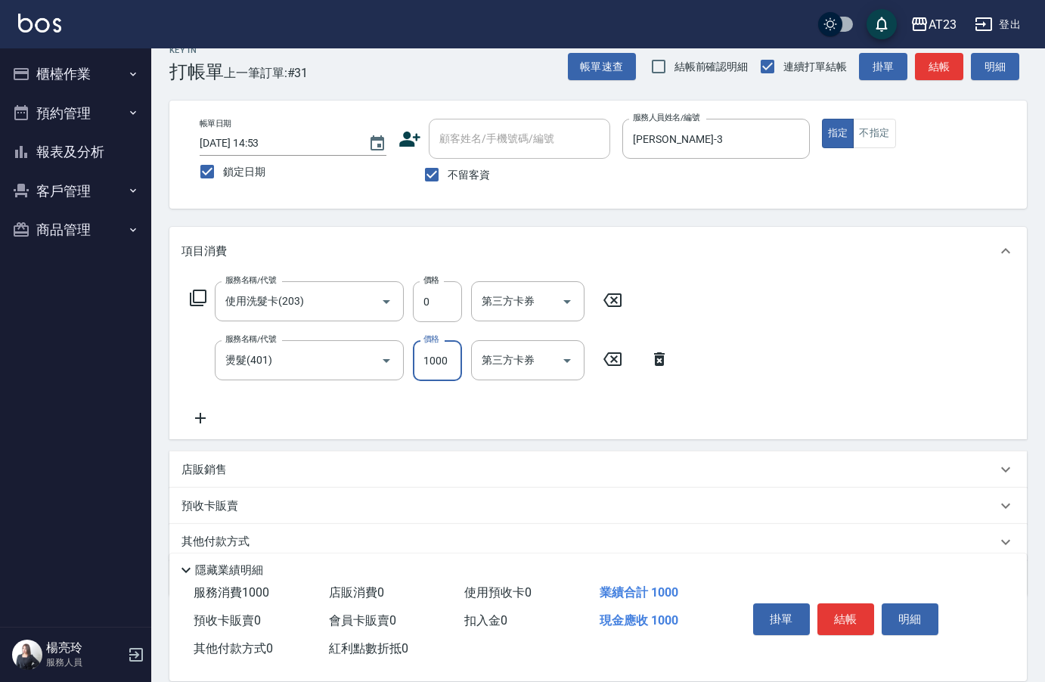
type input "1000"
click at [822, 612] on button "結帳" at bounding box center [846, 620] width 57 height 32
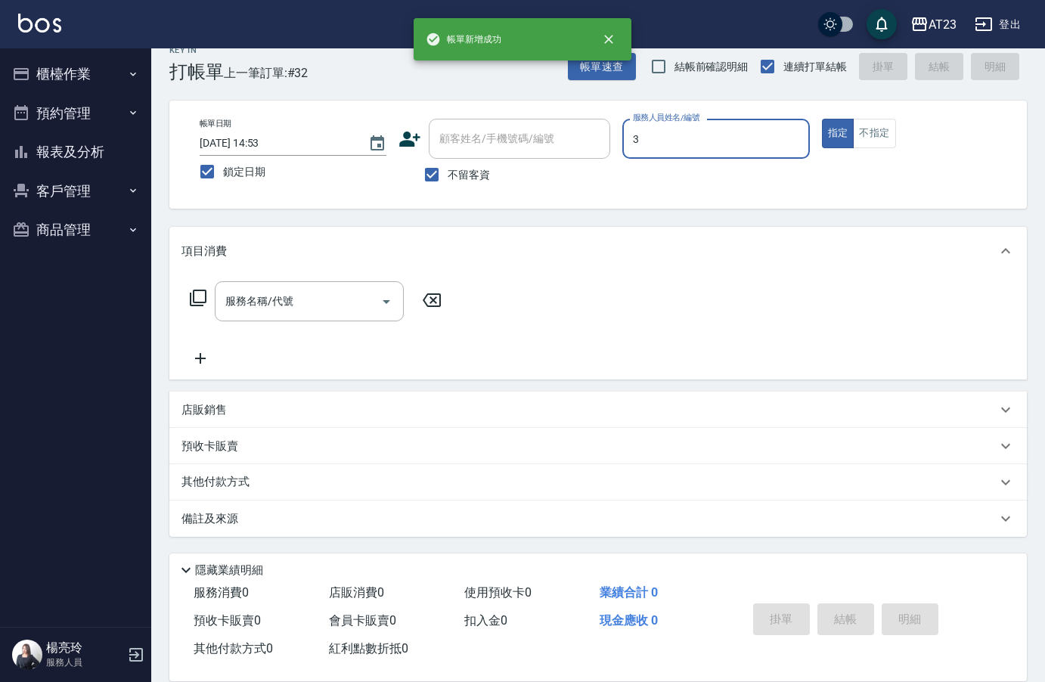
type input "Lisa-3"
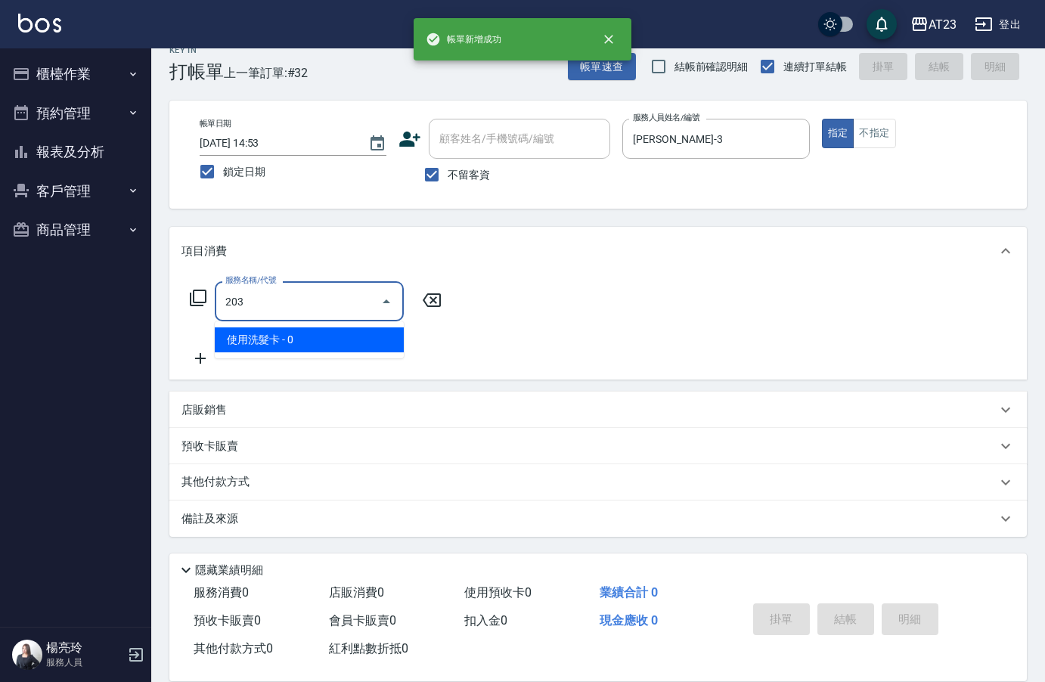
type input "使用洗髮卡(203)"
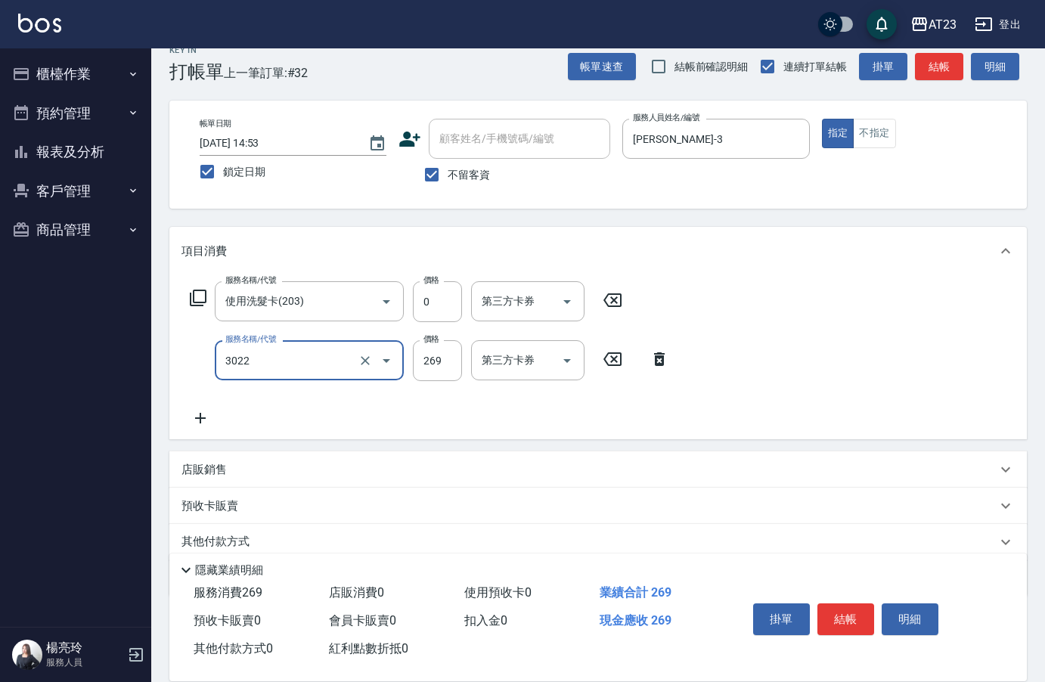
type input "(活動)造型剪(3022)"
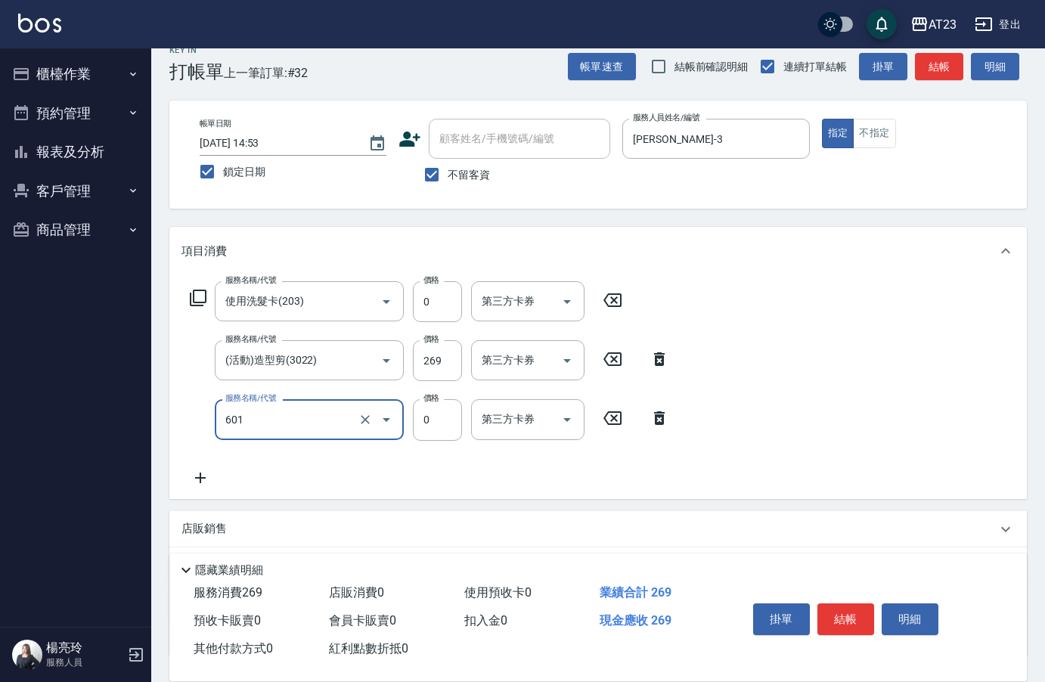
type input "自備護髮使用(601)"
type input "400"
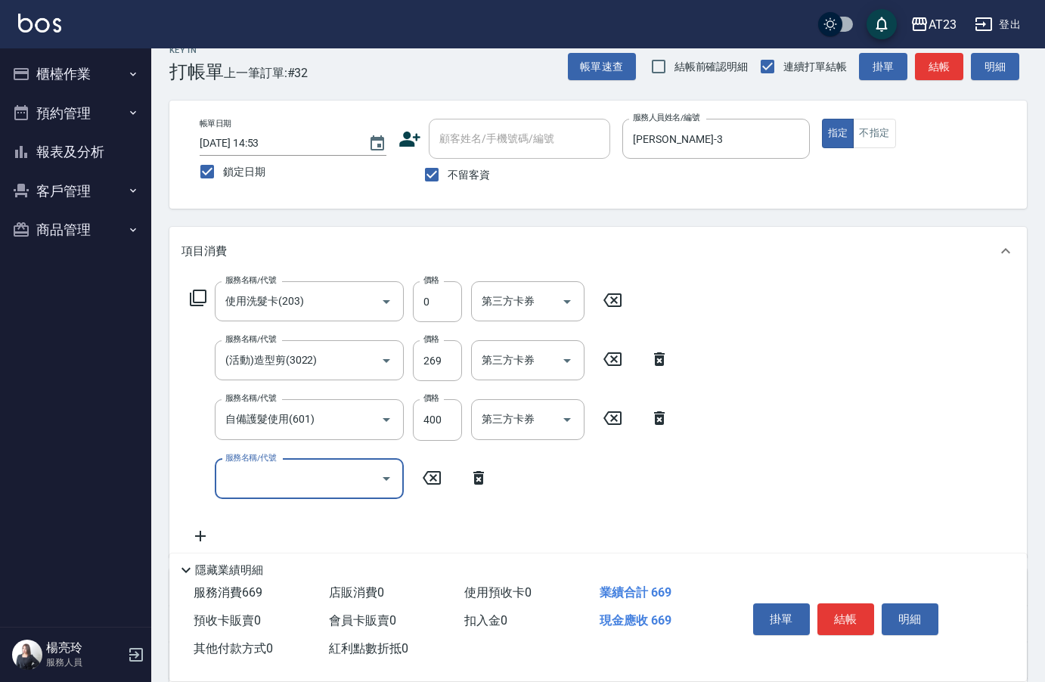
type input "7"
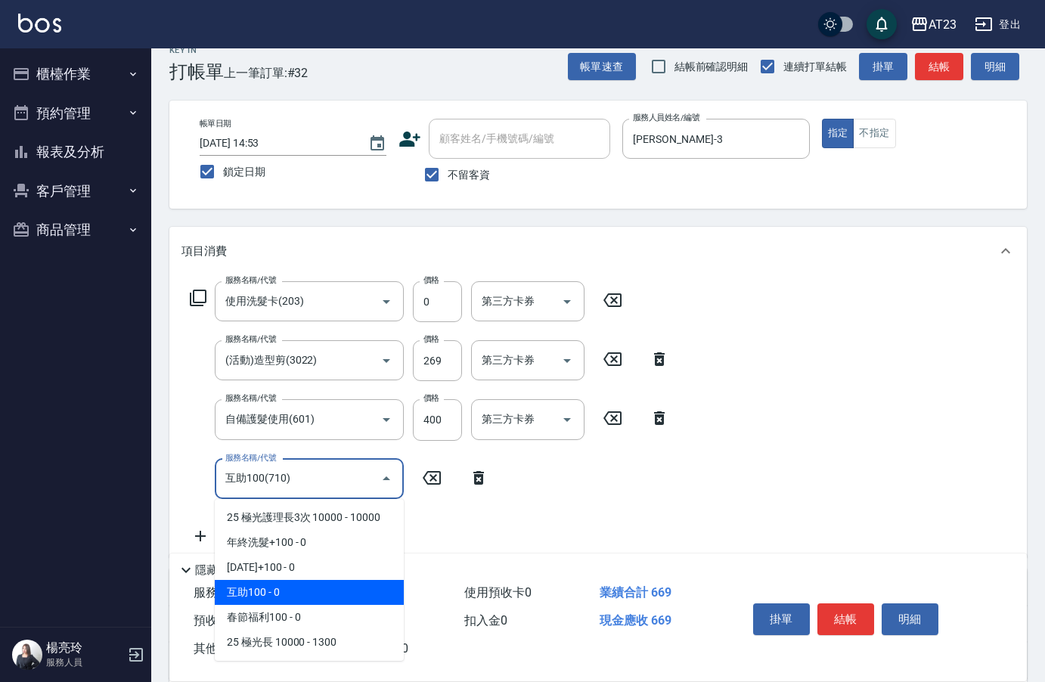
type input "互助100(710)"
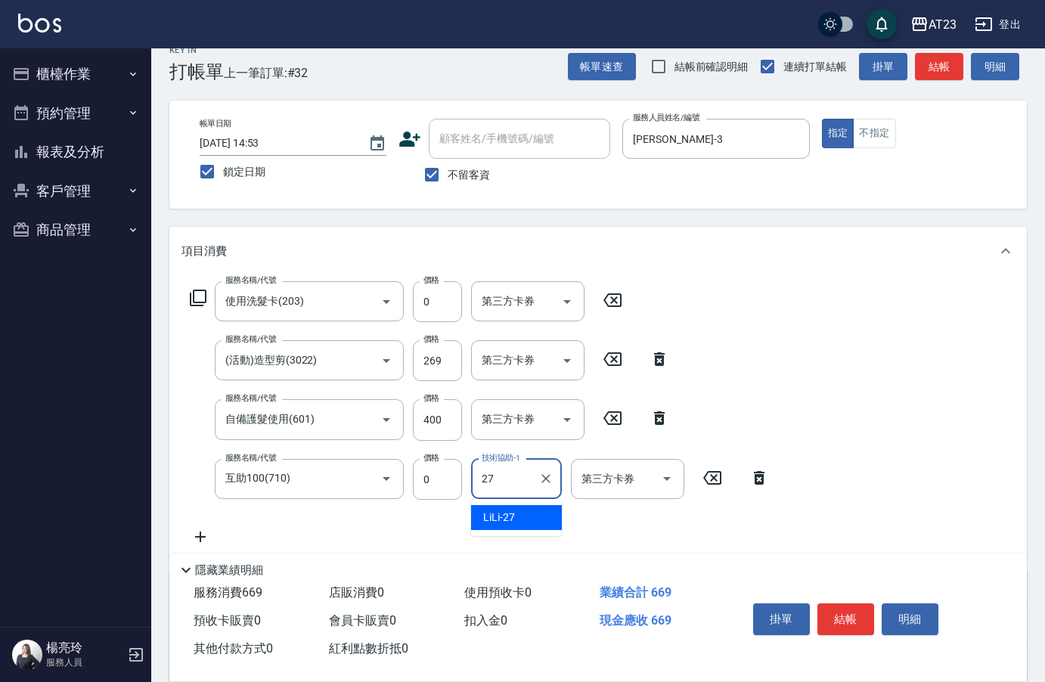
type input "LiLi-27"
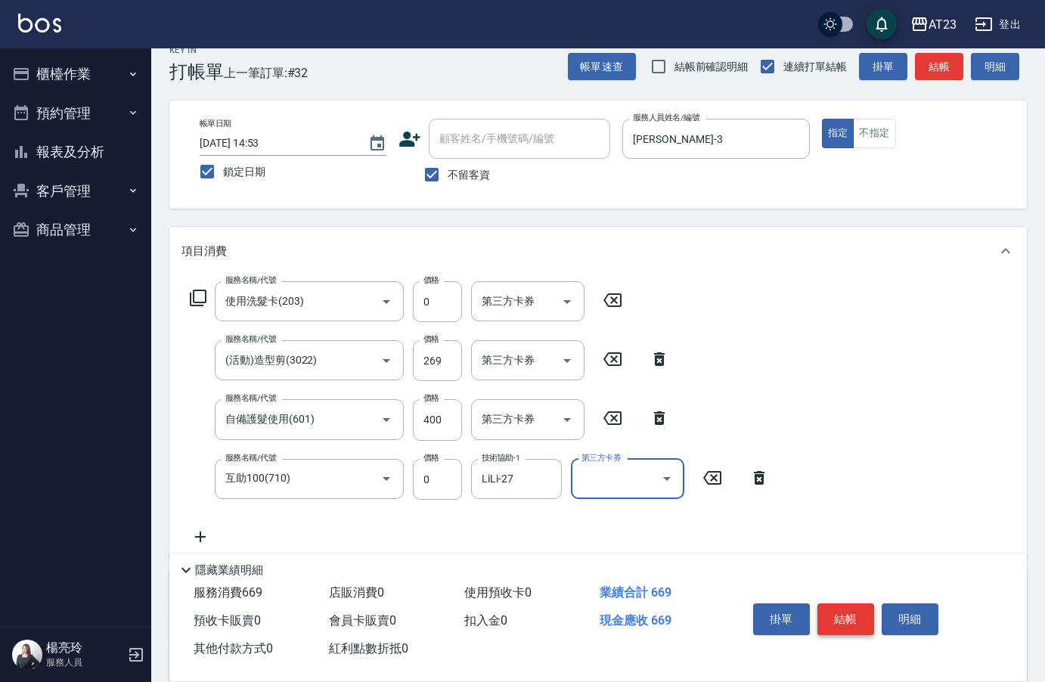
click at [846, 607] on button "結帳" at bounding box center [846, 620] width 57 height 32
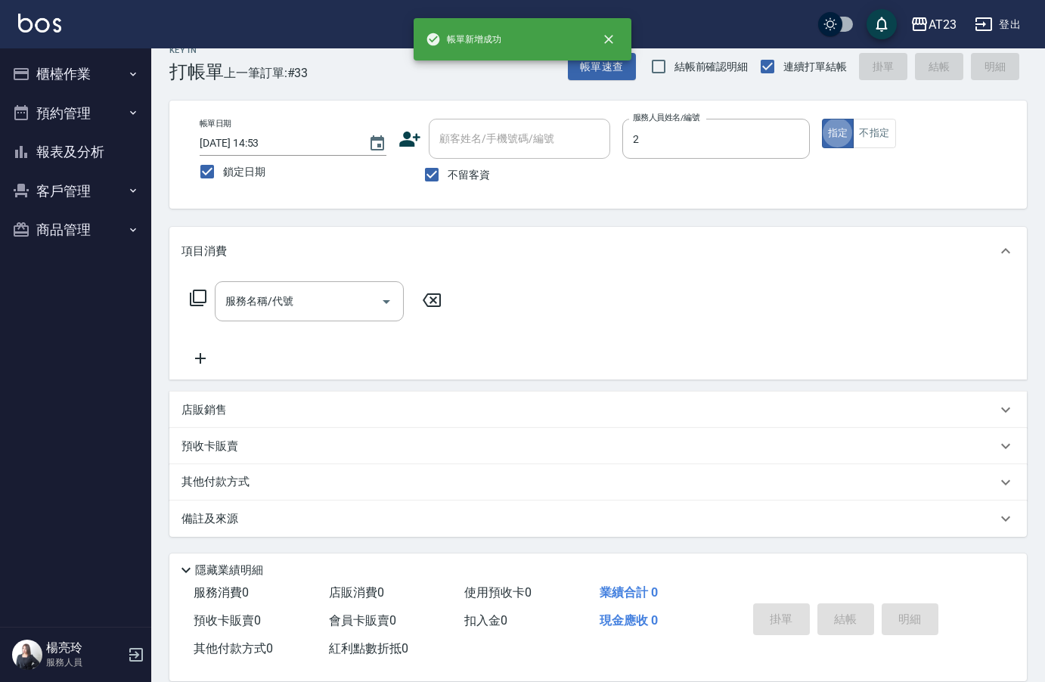
type input "美瑛-2"
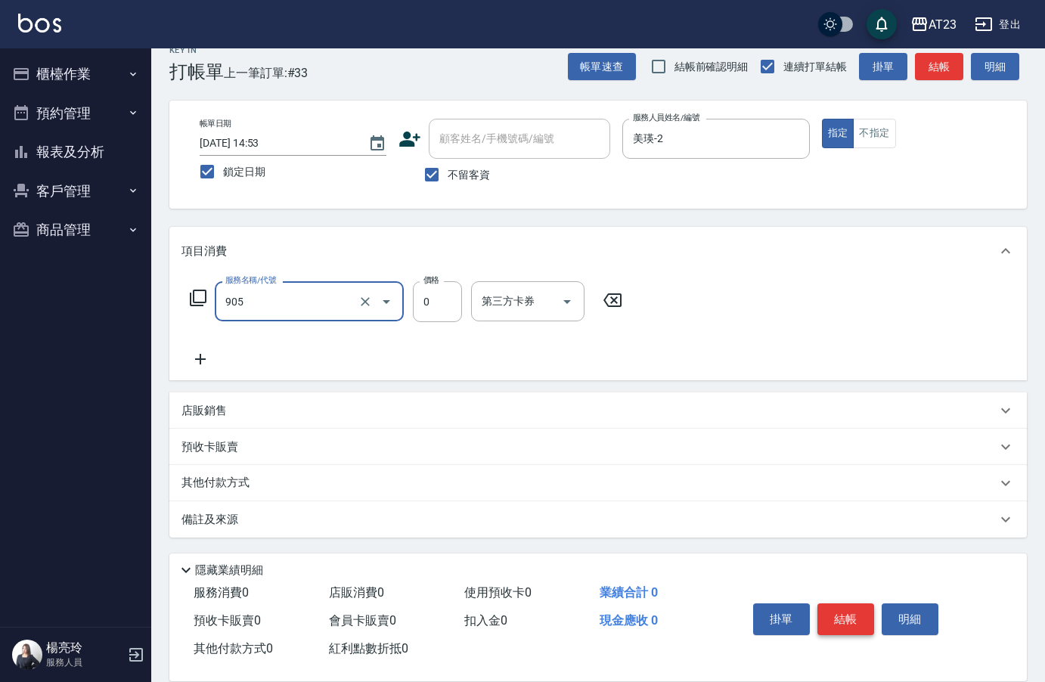
type input "頭皮卡使用(905)"
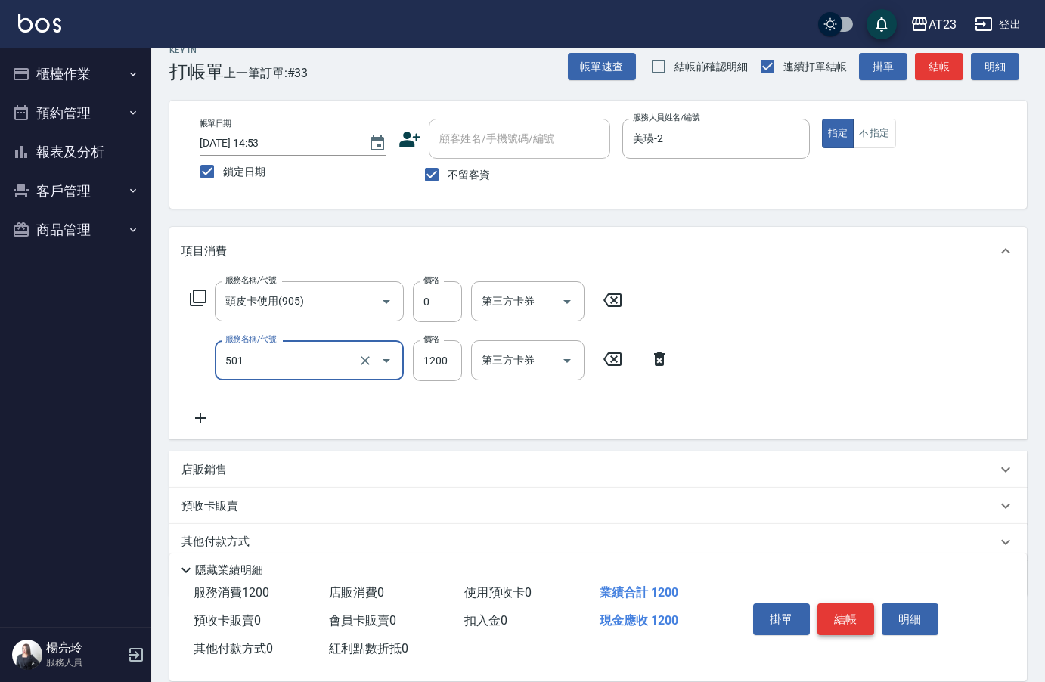
type input "染髮(501)"
type input "2500"
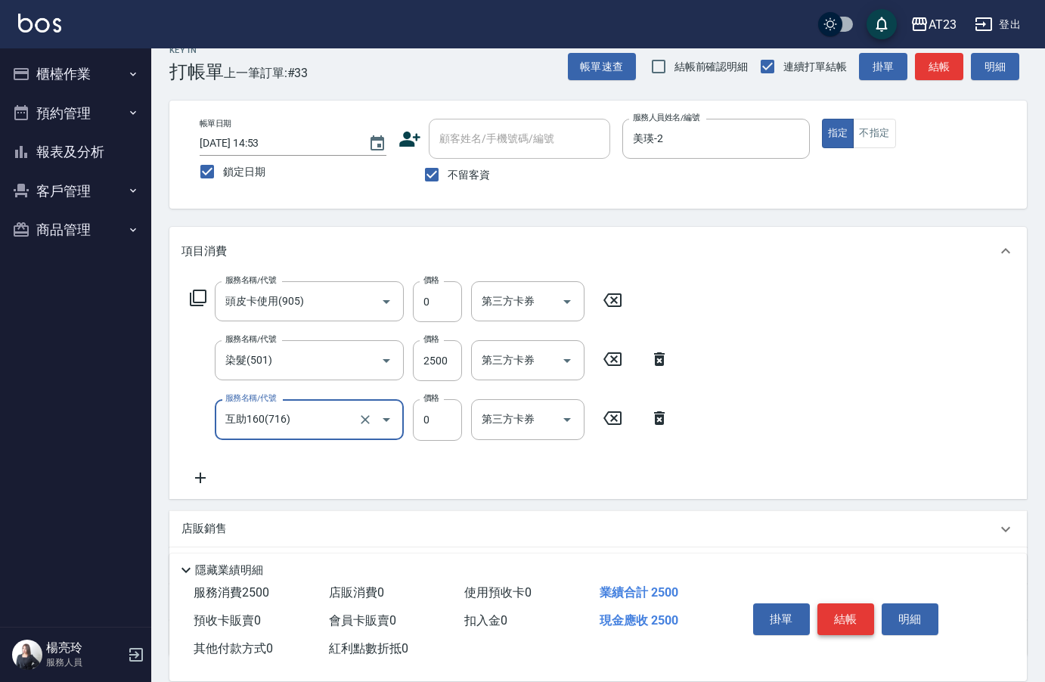
type input "互助160(716)"
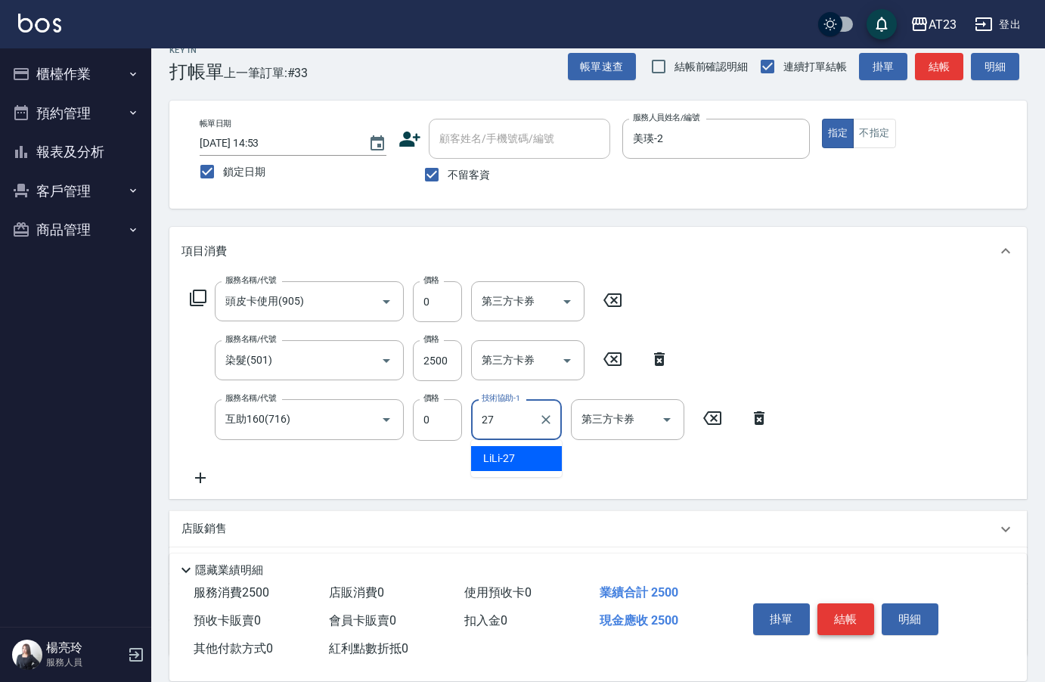
type input "LiLi-27"
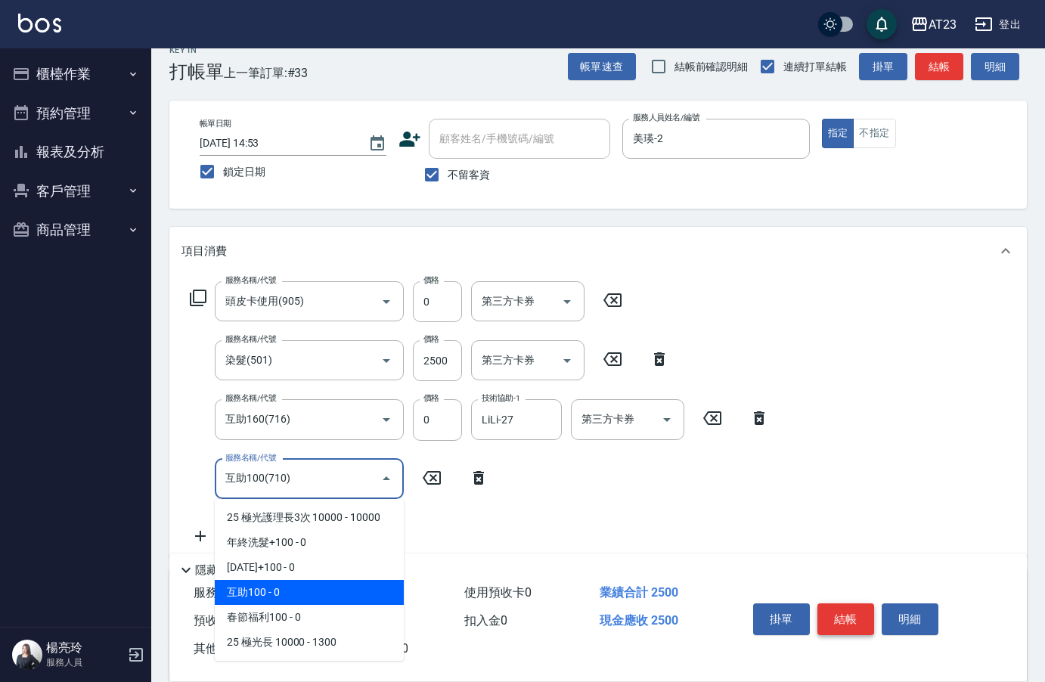
type input "互助100(710)"
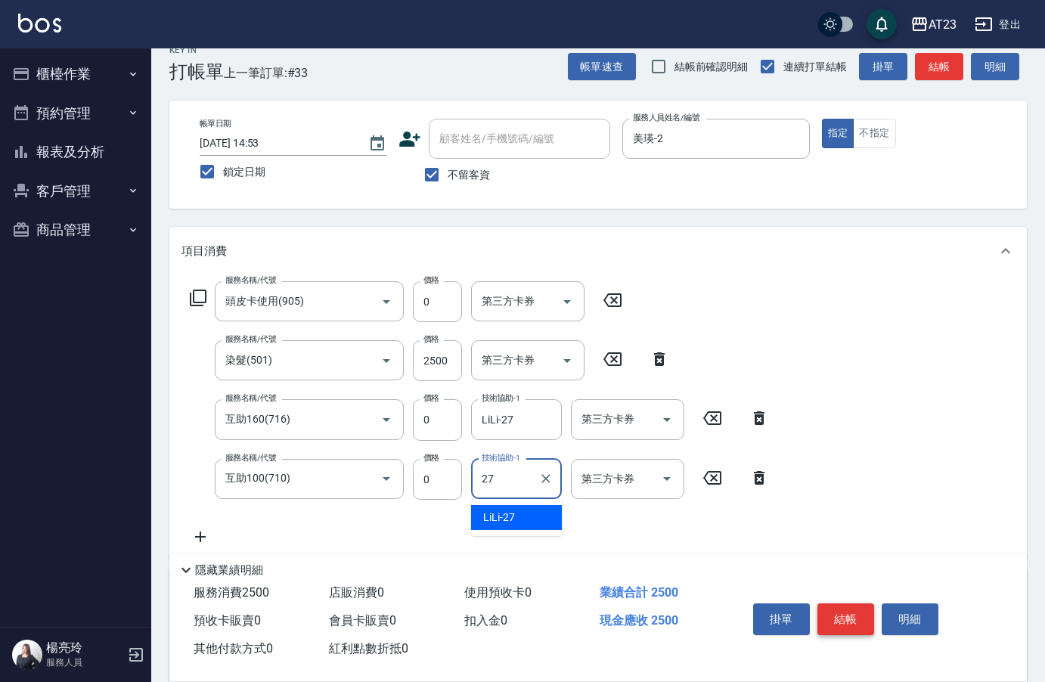
type input "LiLi-27"
click at [854, 622] on button "結帳" at bounding box center [846, 620] width 57 height 32
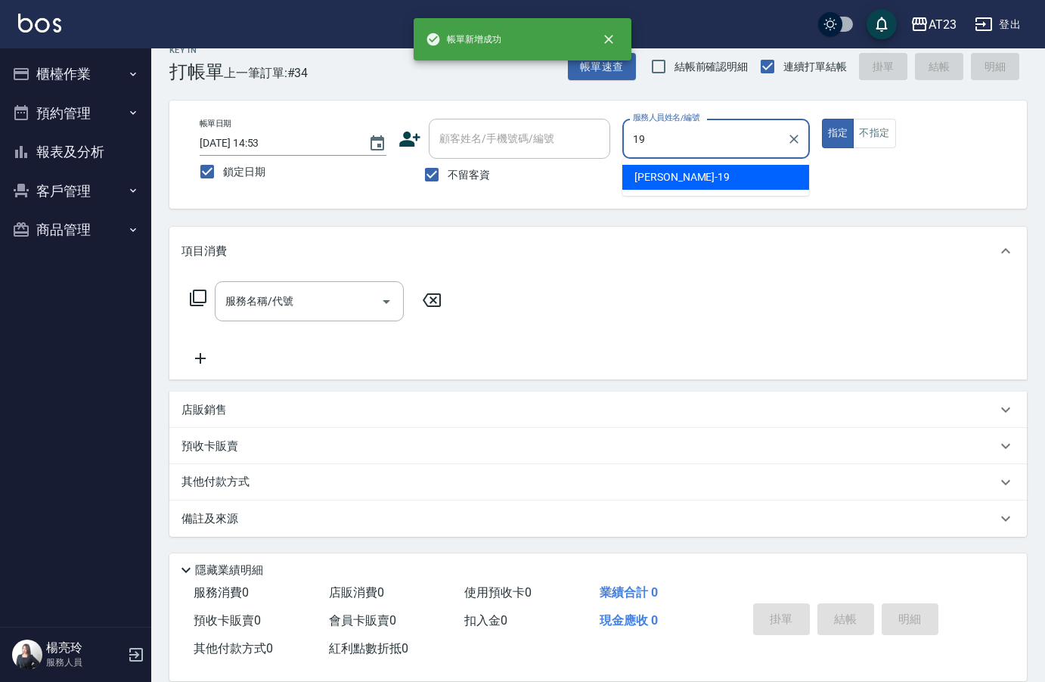
type input "亮亮-19"
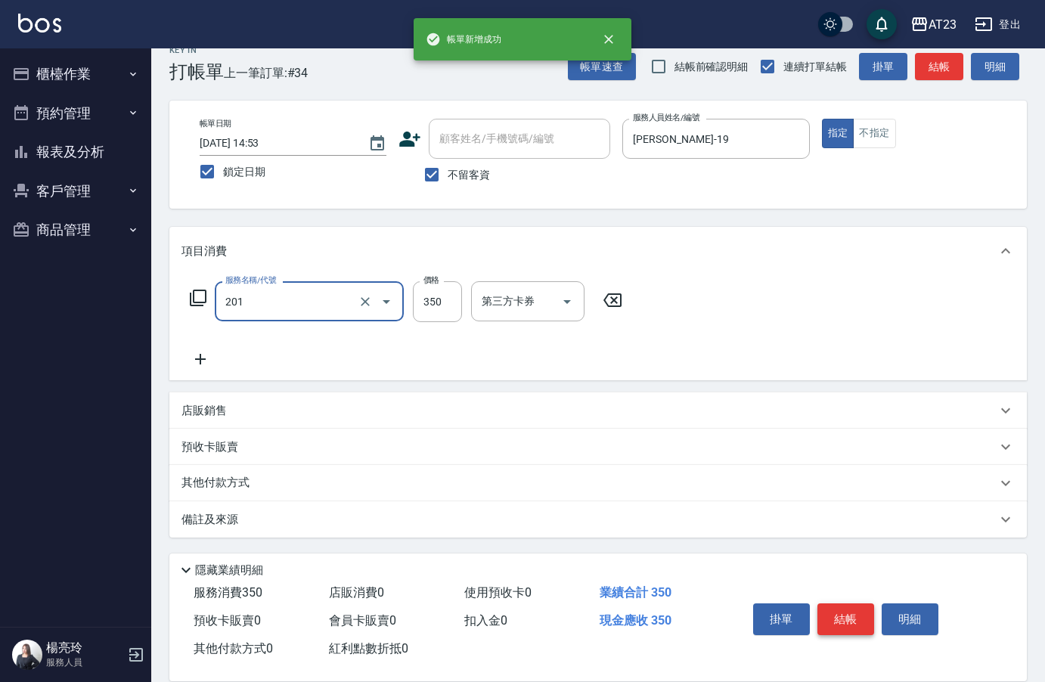
type input "一般洗髮(201)"
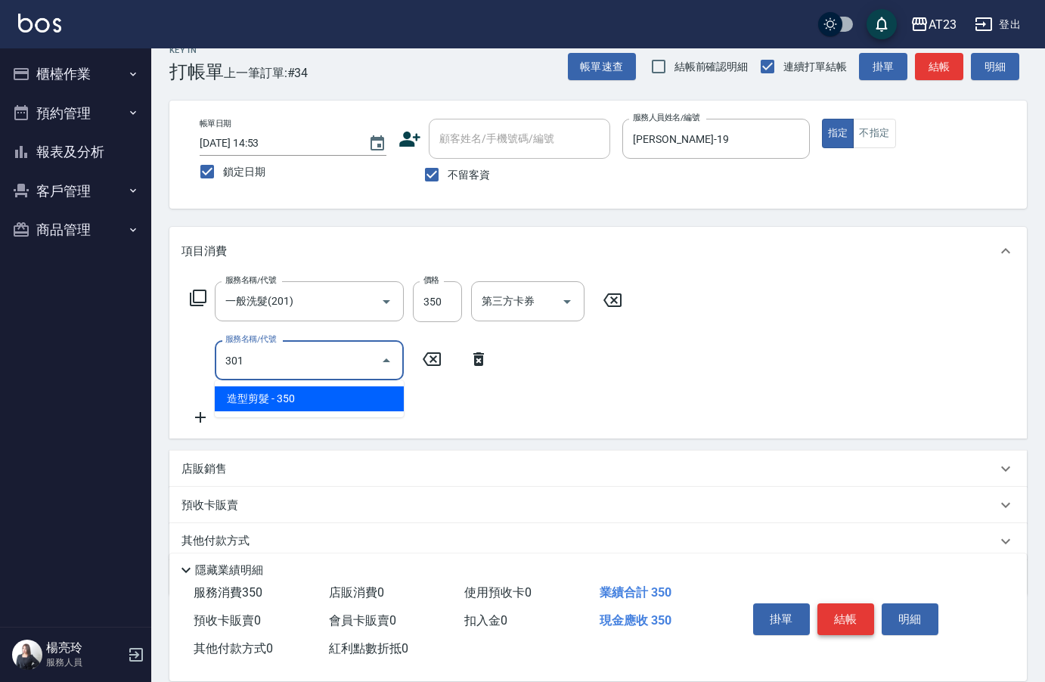
type input "造型剪髮(301)"
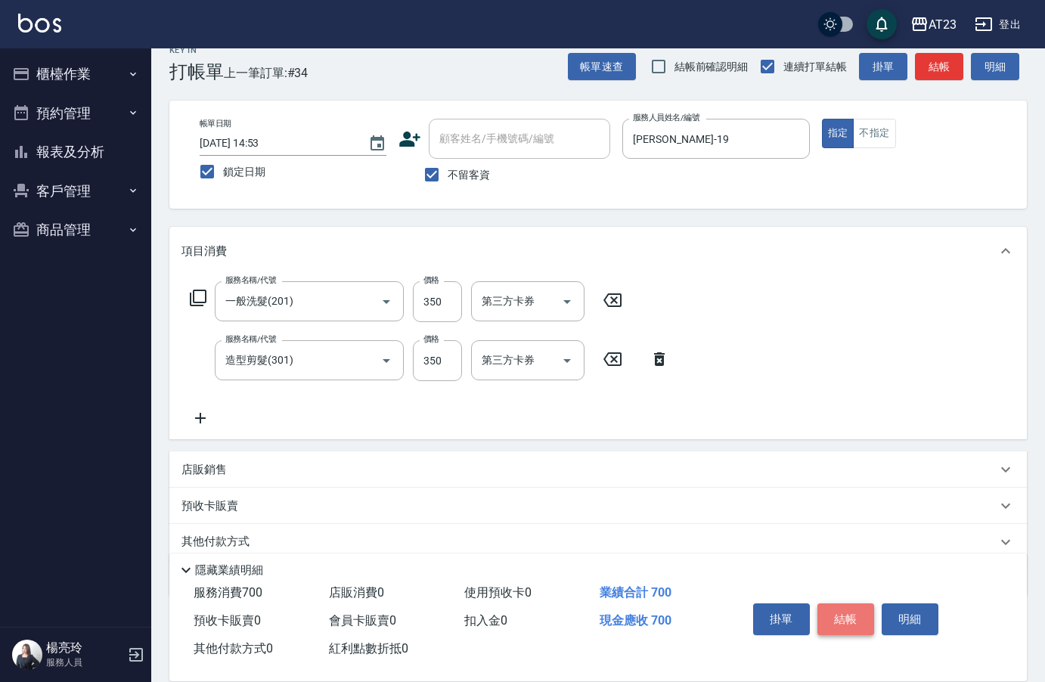
click at [854, 622] on button "結帳" at bounding box center [846, 620] width 57 height 32
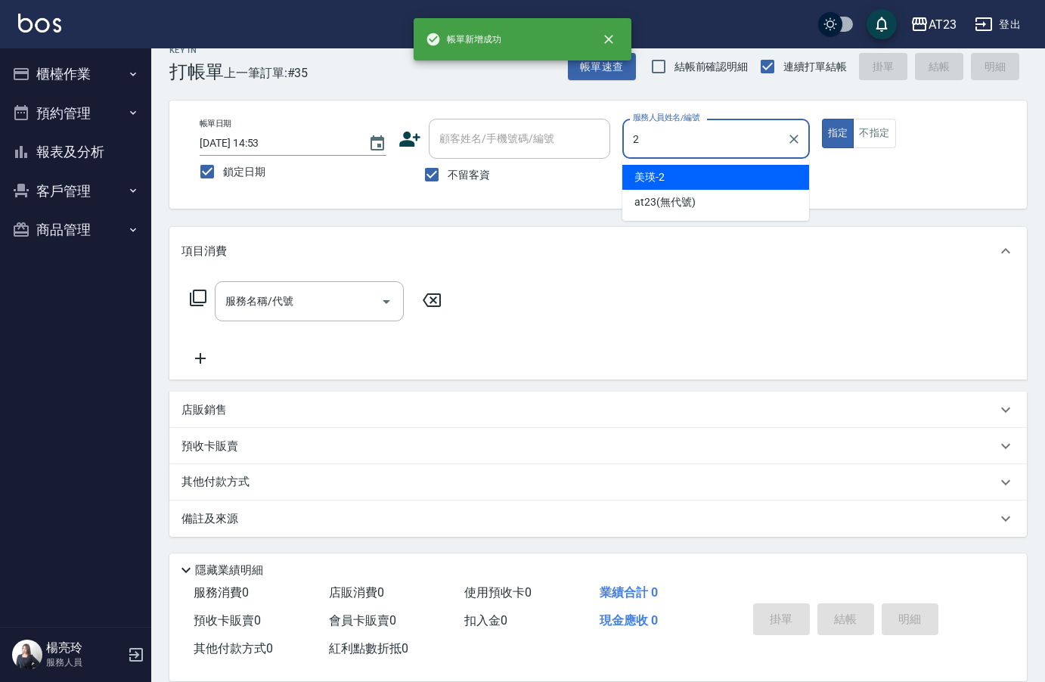
type input "美瑛-2"
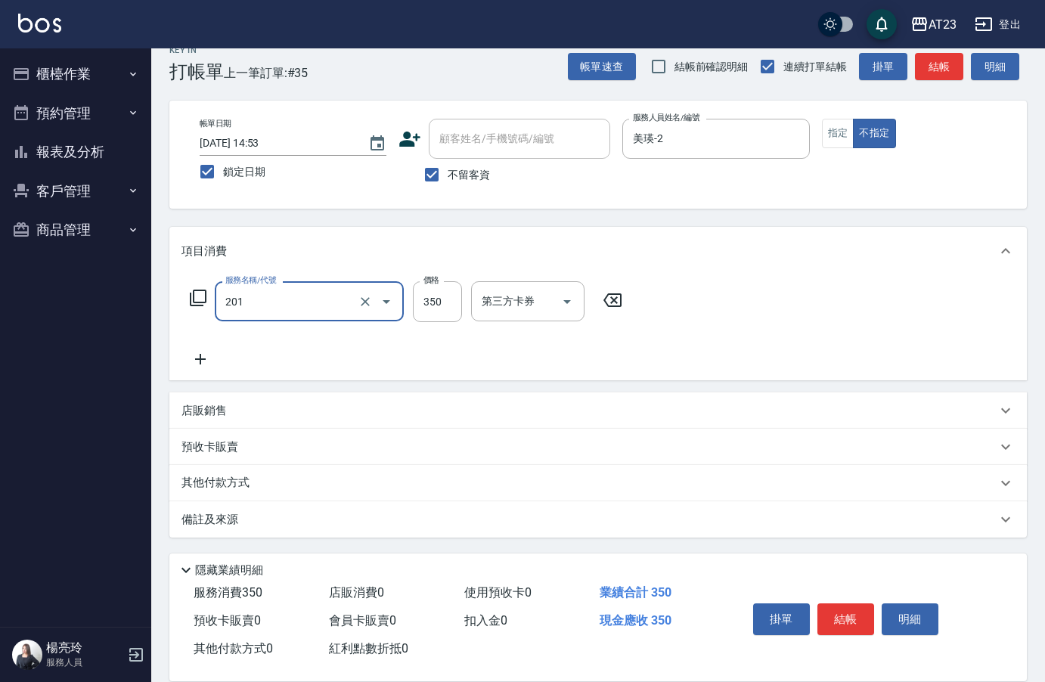
type input "一般洗髮(201)"
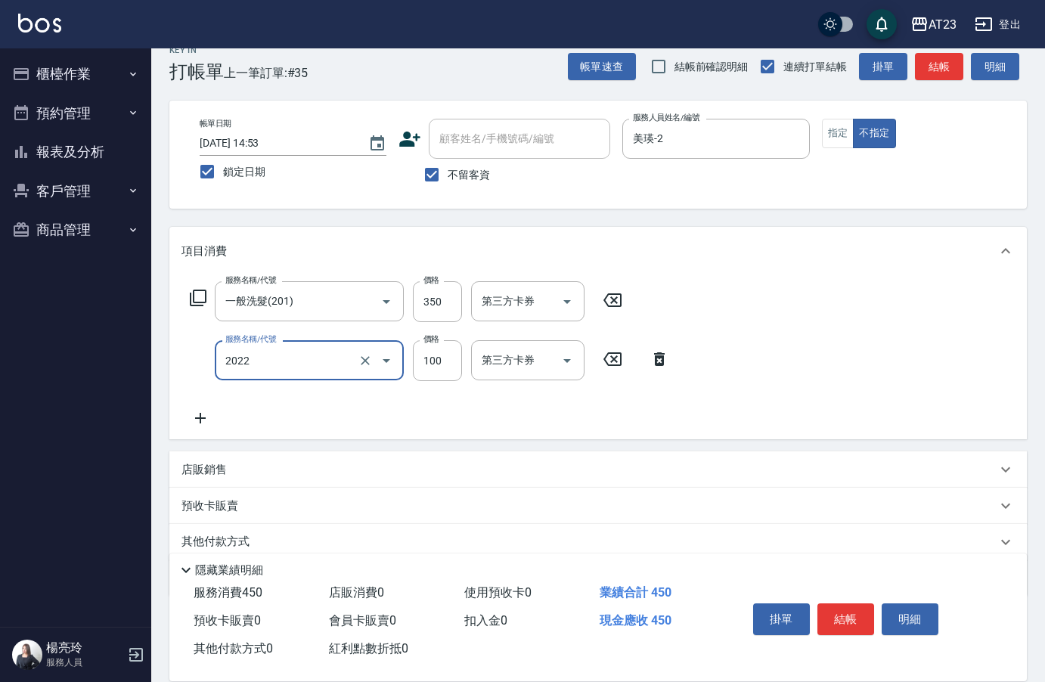
type input "升級精油洗髮(2022)"
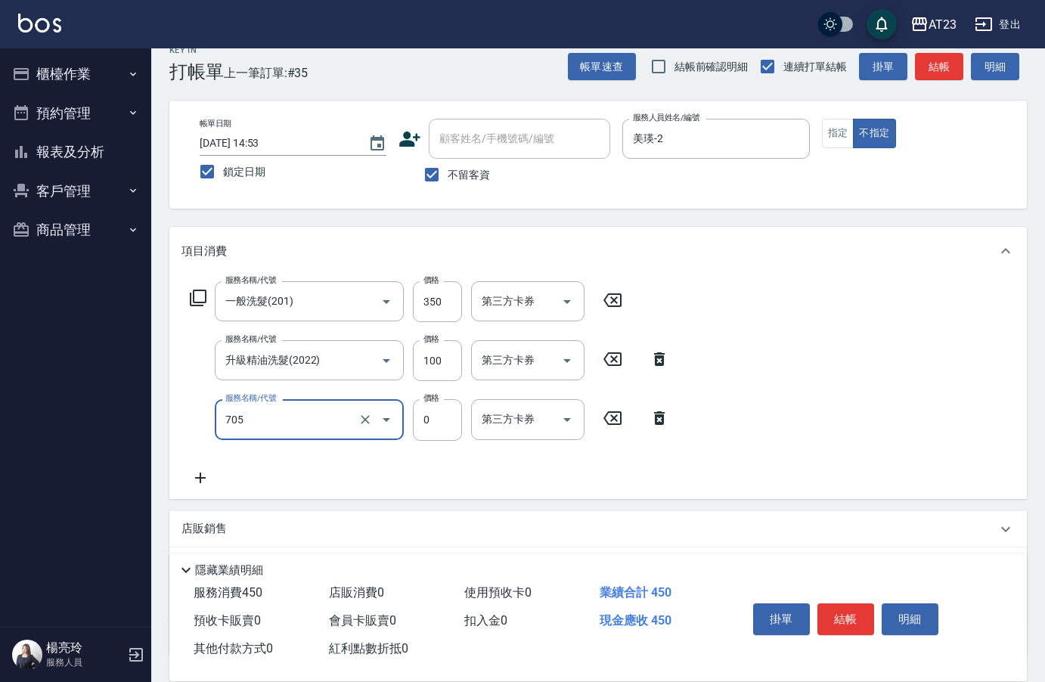
type input "互助50(705)"
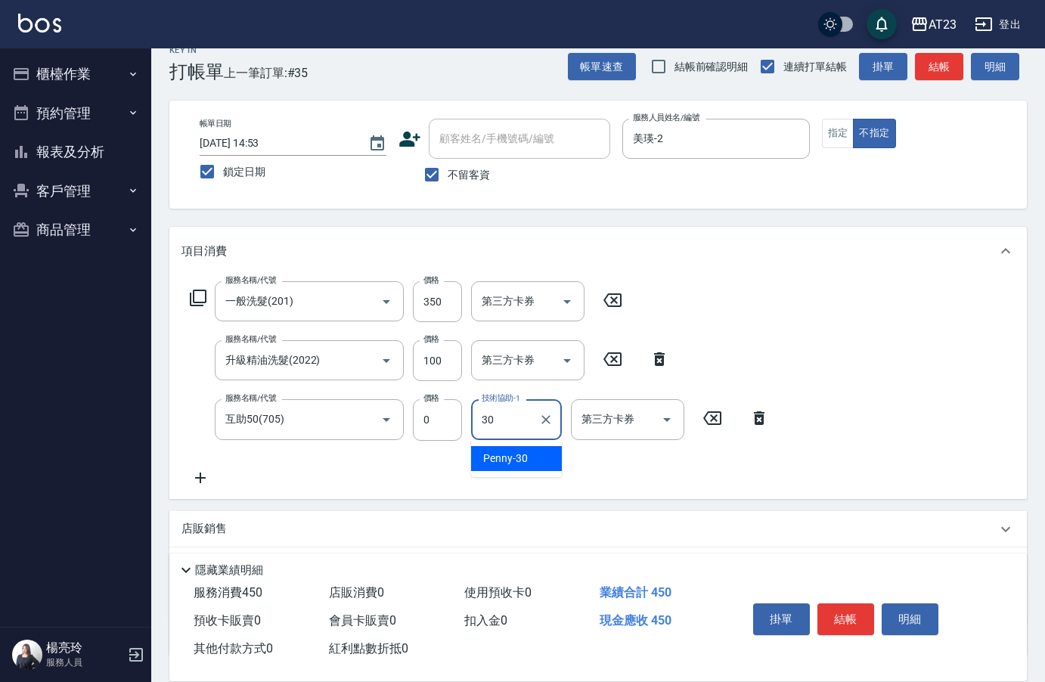
type input "Penny-30"
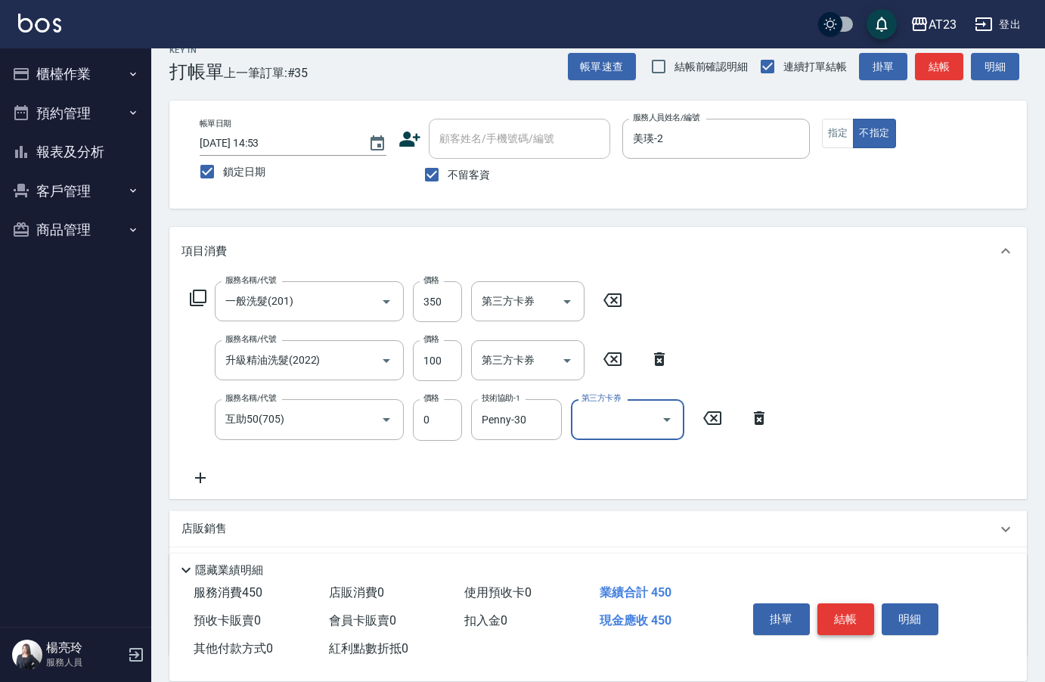
click at [834, 610] on button "結帳" at bounding box center [846, 620] width 57 height 32
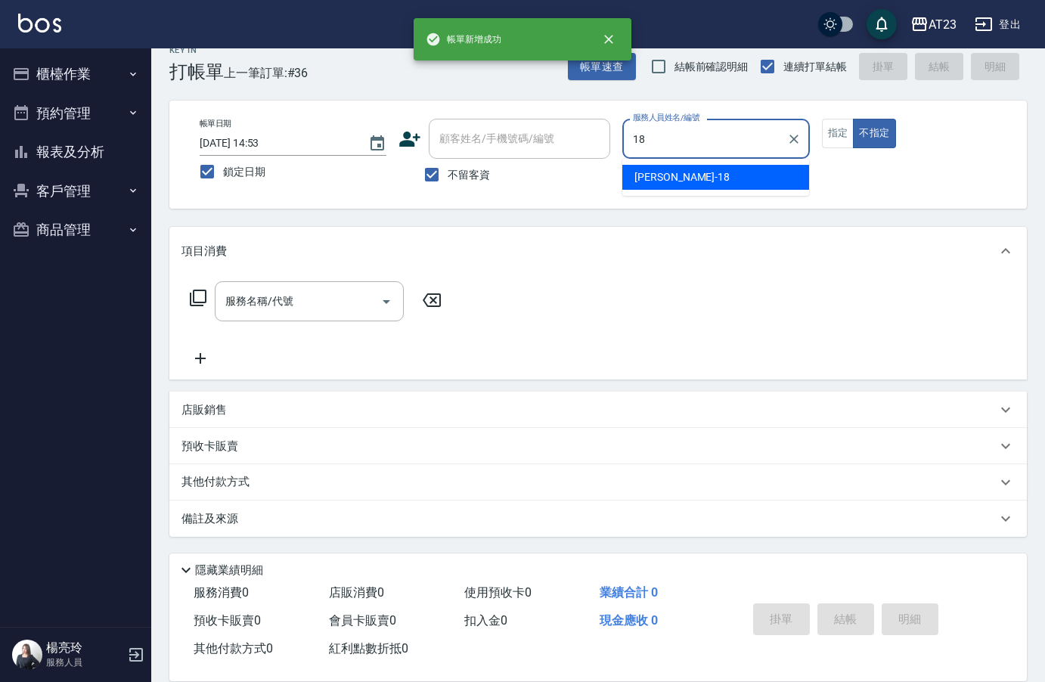
type input "小嫺-18"
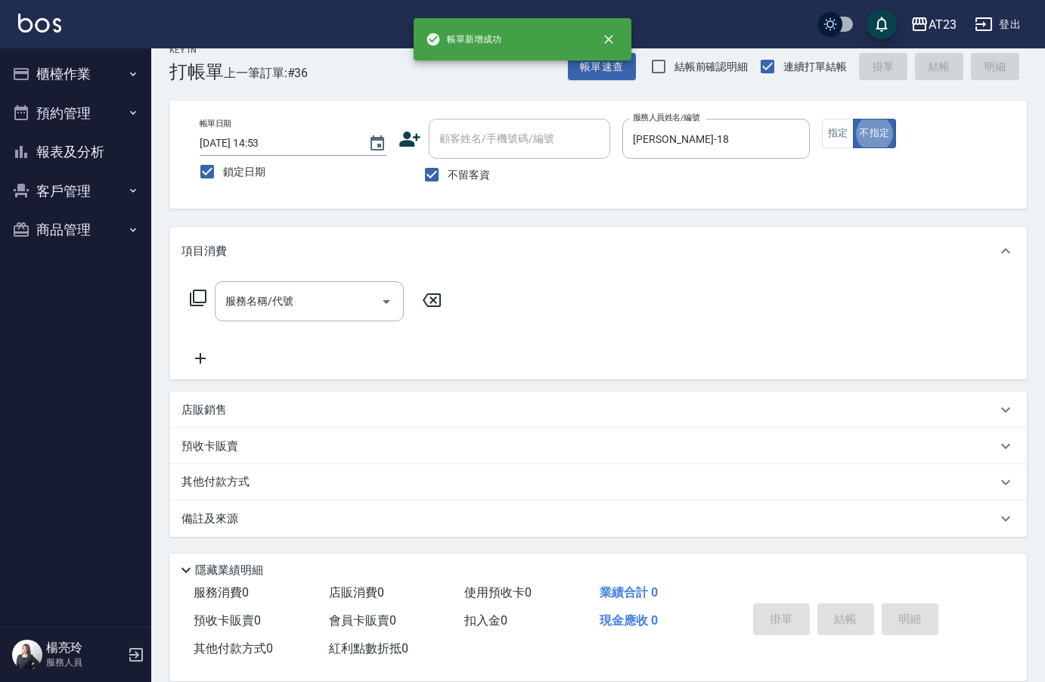
type button "false"
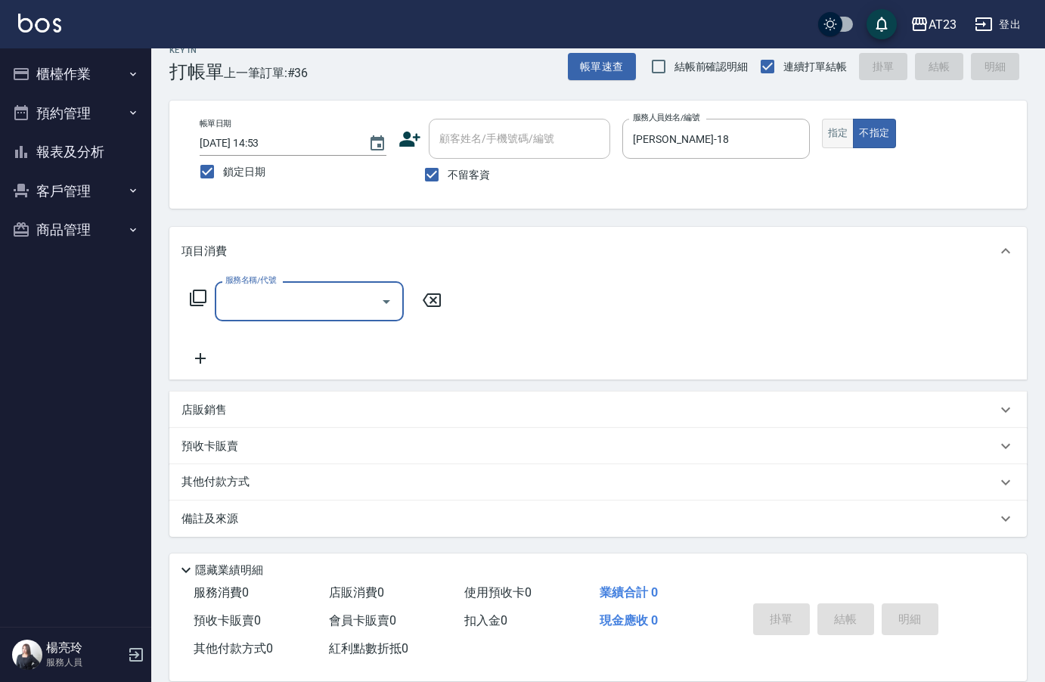
click at [842, 138] on button "指定" at bounding box center [838, 133] width 33 height 29
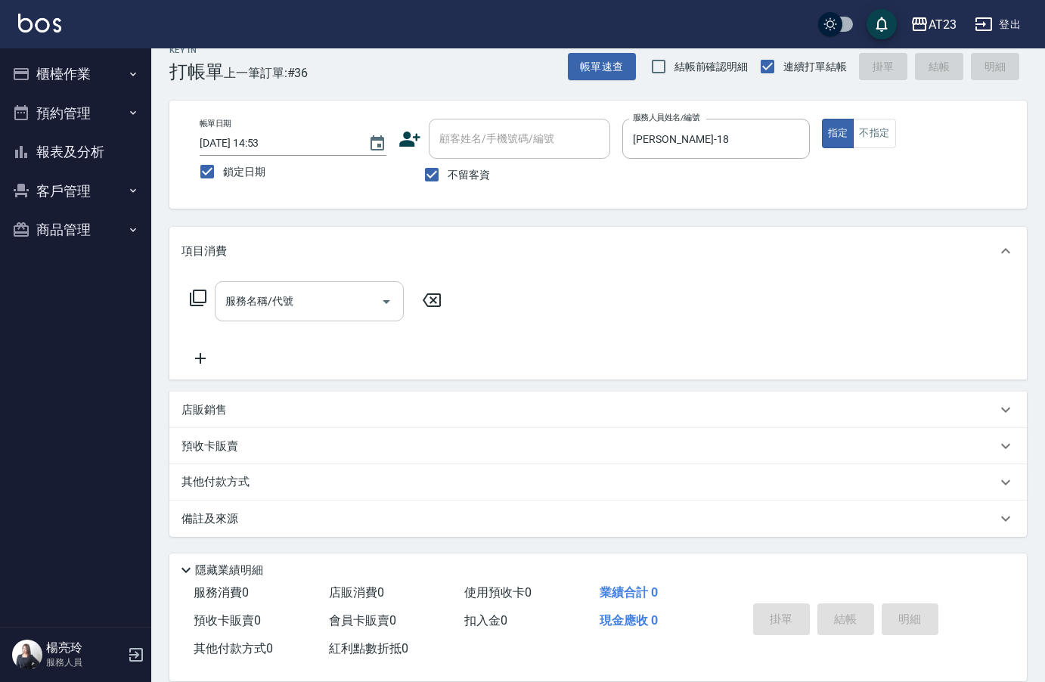
click at [306, 299] on input "服務名稱/代號" at bounding box center [298, 301] width 153 height 26
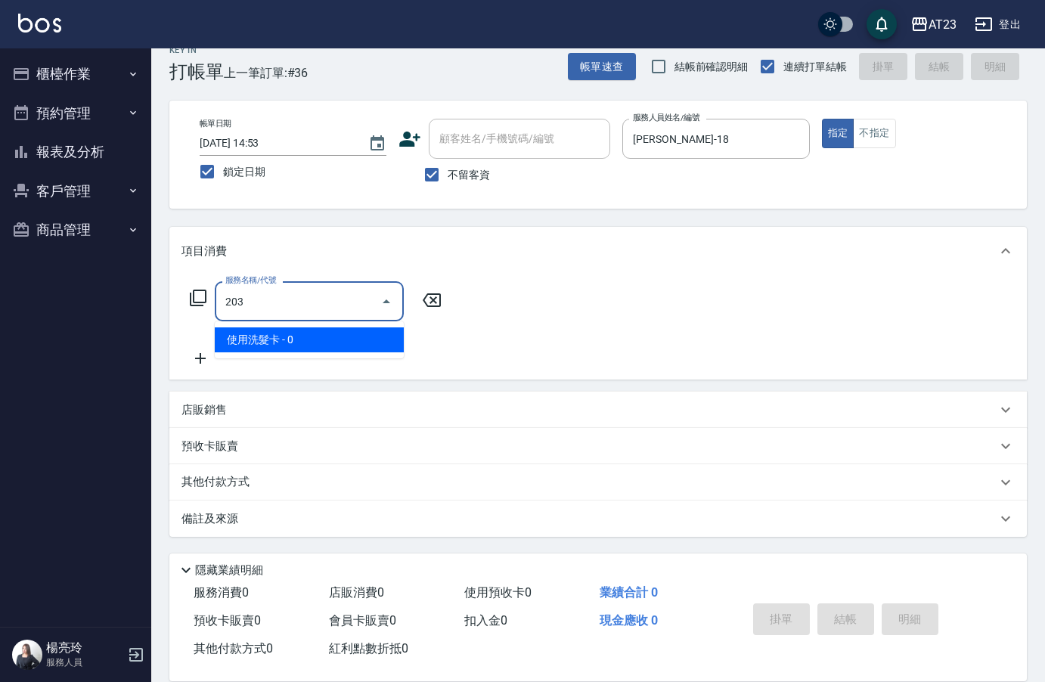
type input "使用洗髮卡(203)"
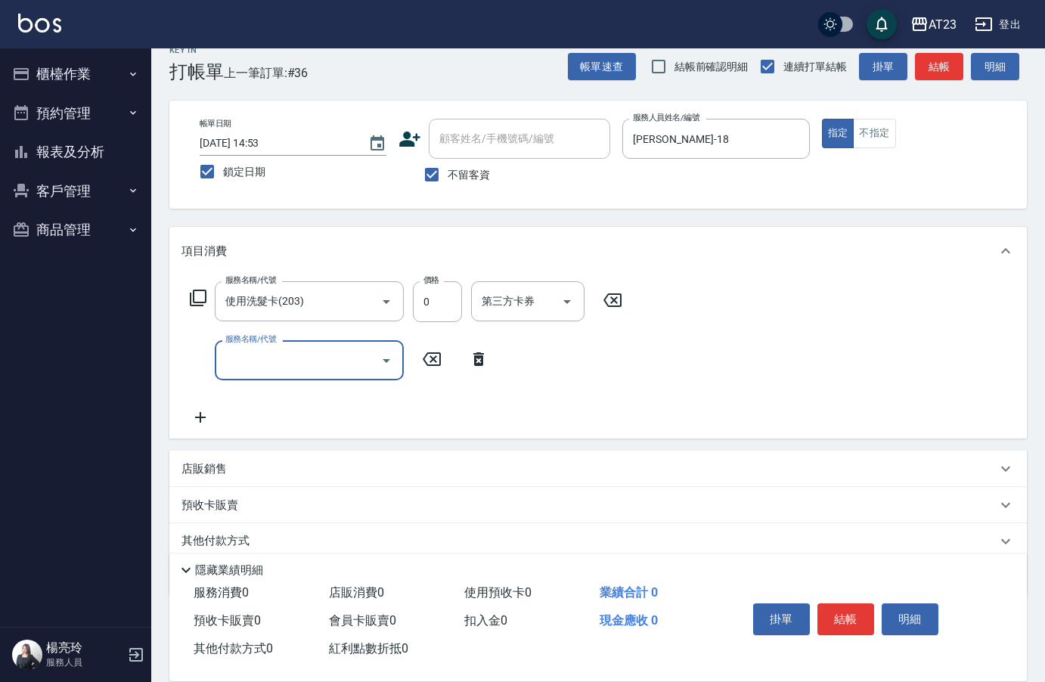
click at [190, 291] on icon at bounding box center [198, 298] width 18 height 18
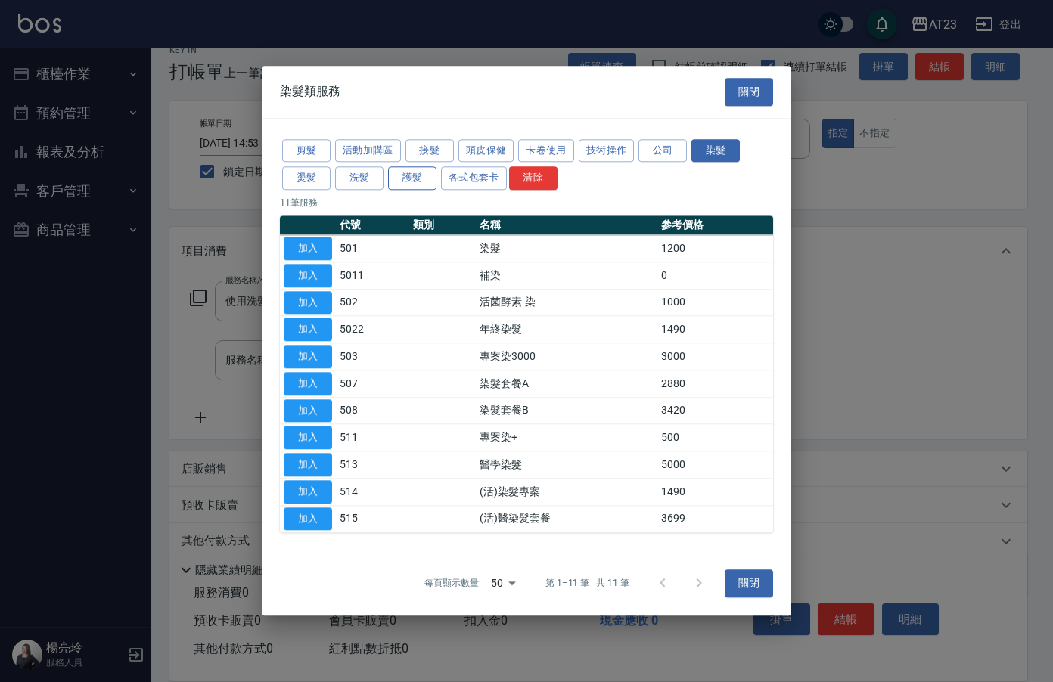
click at [417, 178] on button "護髮" at bounding box center [412, 178] width 48 height 23
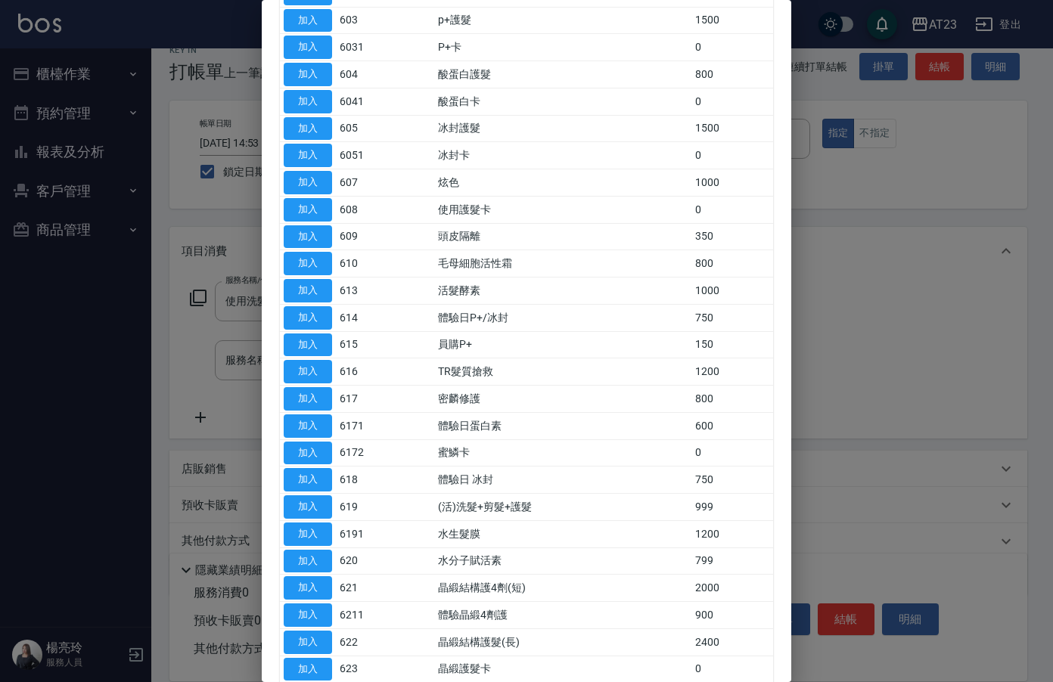
scroll to position [303, 0]
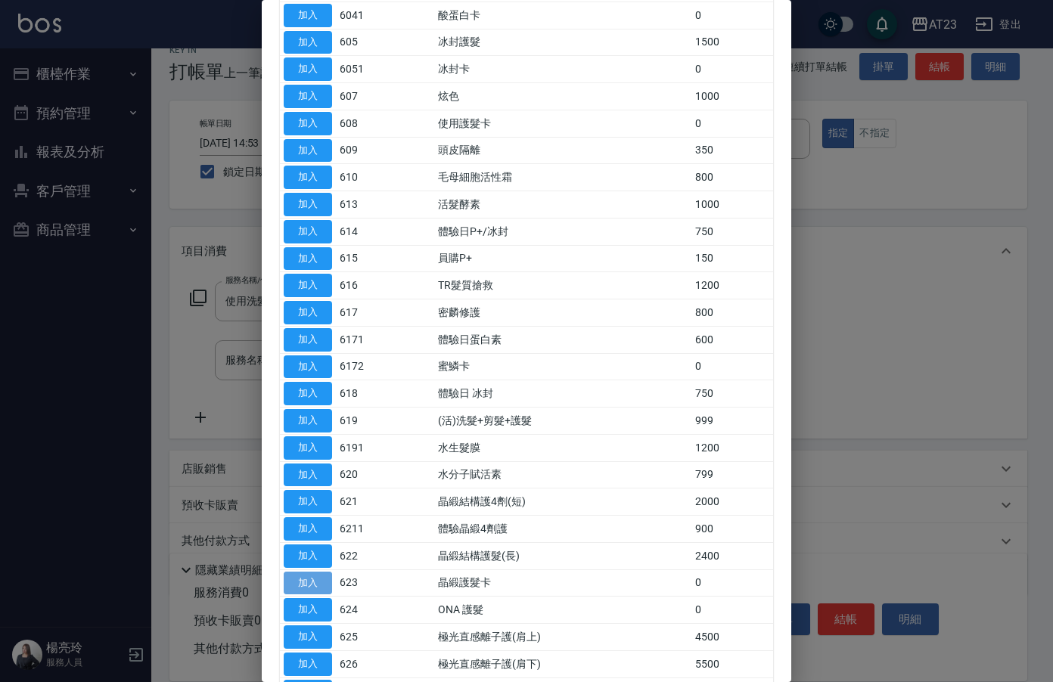
click at [315, 587] on button "加入" at bounding box center [308, 583] width 48 height 23
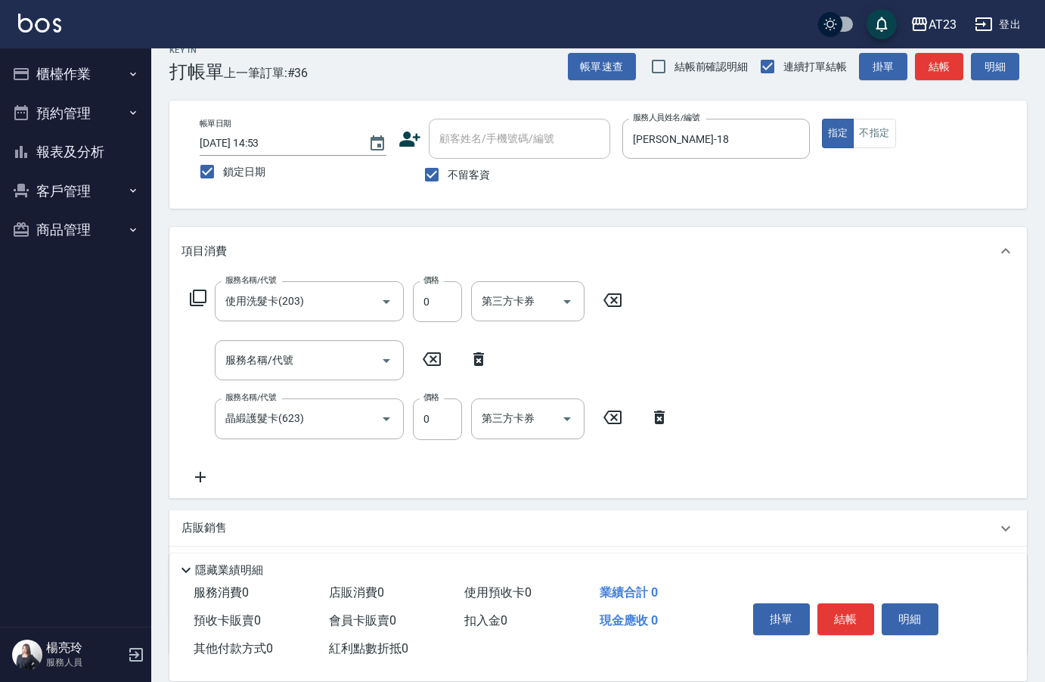
click at [475, 365] on icon at bounding box center [478, 359] width 11 height 14
type input "晶緞護髮卡(623)"
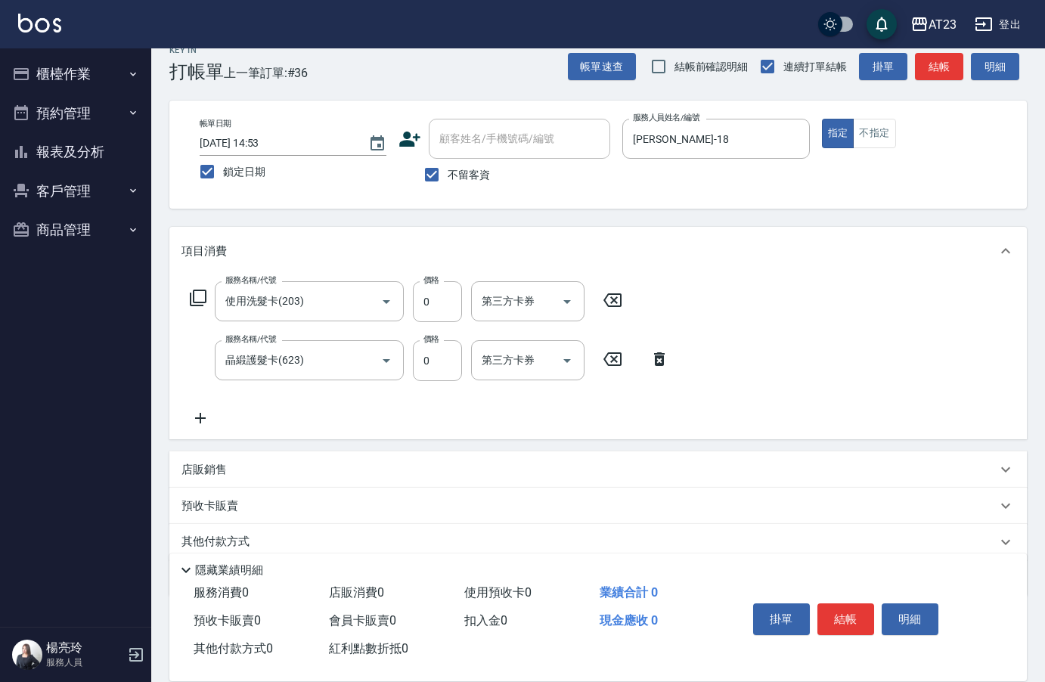
drag, startPoint x: 207, startPoint y: 429, endPoint x: 264, endPoint y: 424, distance: 57.0
click at [209, 428] on div "服務名稱/代號 使用洗髮卡(203) 服務名稱/代號 價格 0 價格 第三方卡券 第三方卡券 服務名稱/代號 晶緞護髮卡(623) 服務名稱/代號 價格 0 …" at bounding box center [598, 357] width 858 height 164
click at [213, 419] on icon at bounding box center [201, 418] width 38 height 18
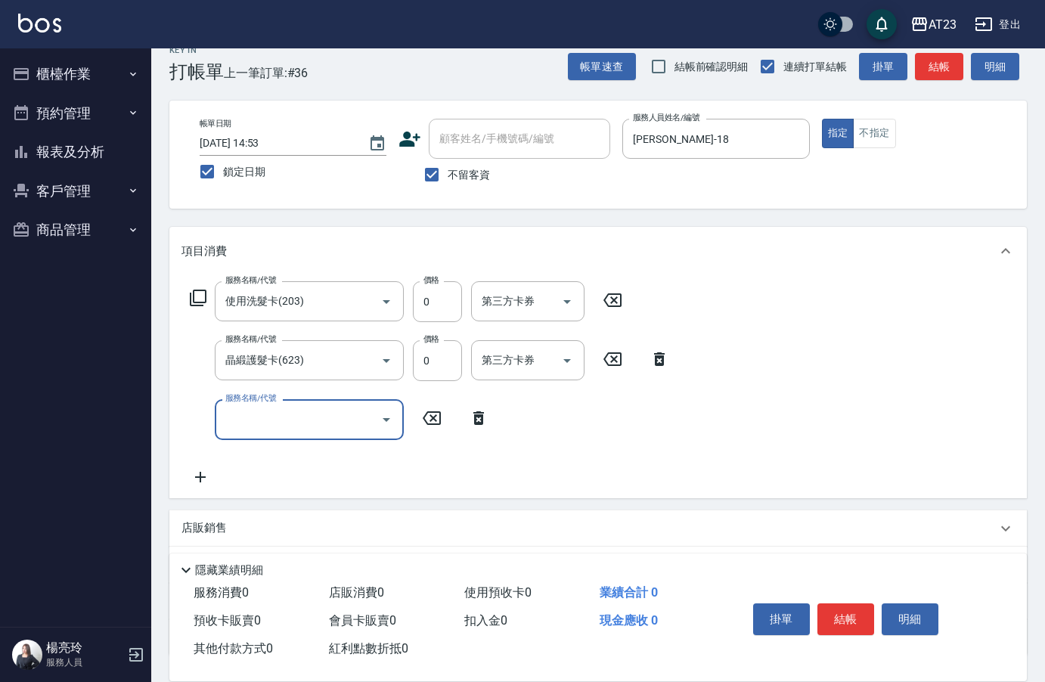
click at [230, 419] on input "服務名稱/代號" at bounding box center [298, 419] width 153 height 26
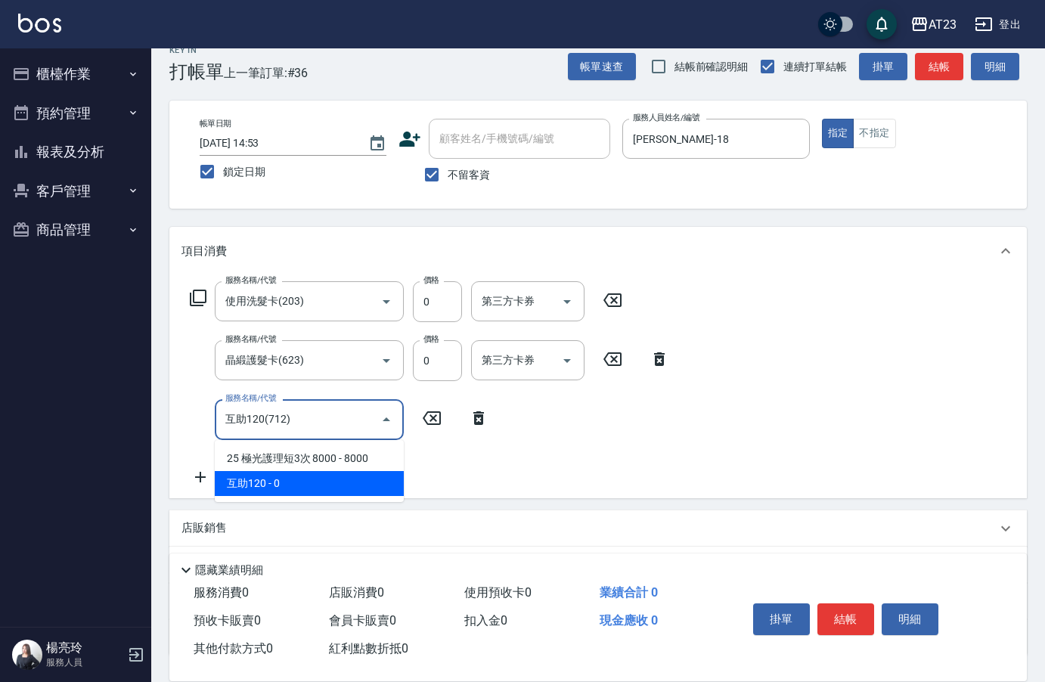
type input "互助120(712)"
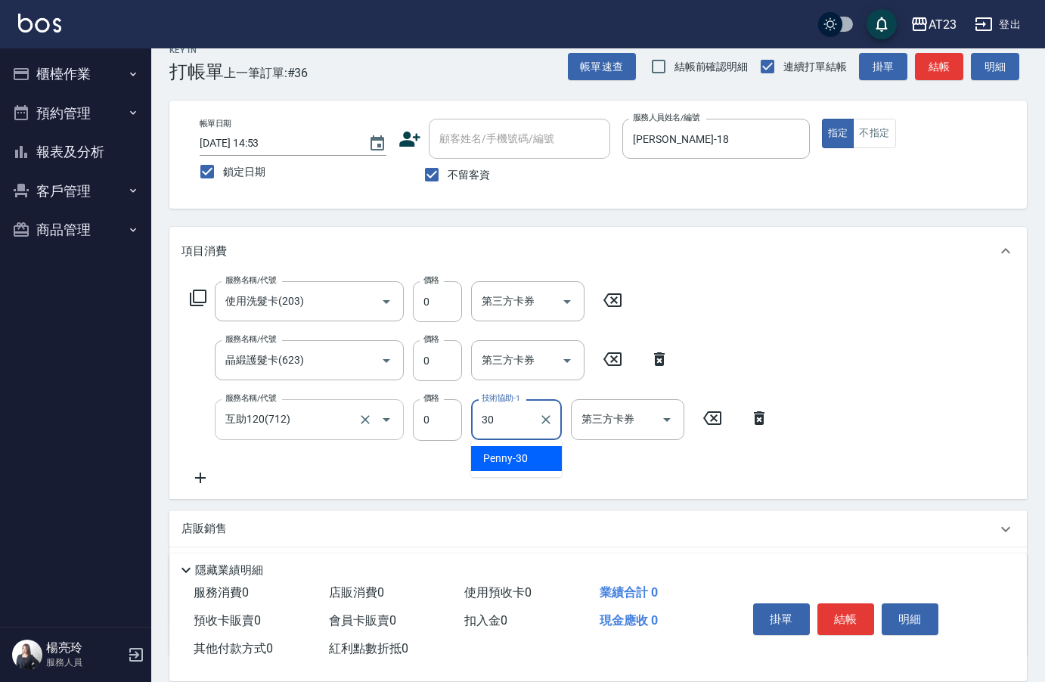
type input "Penny-30"
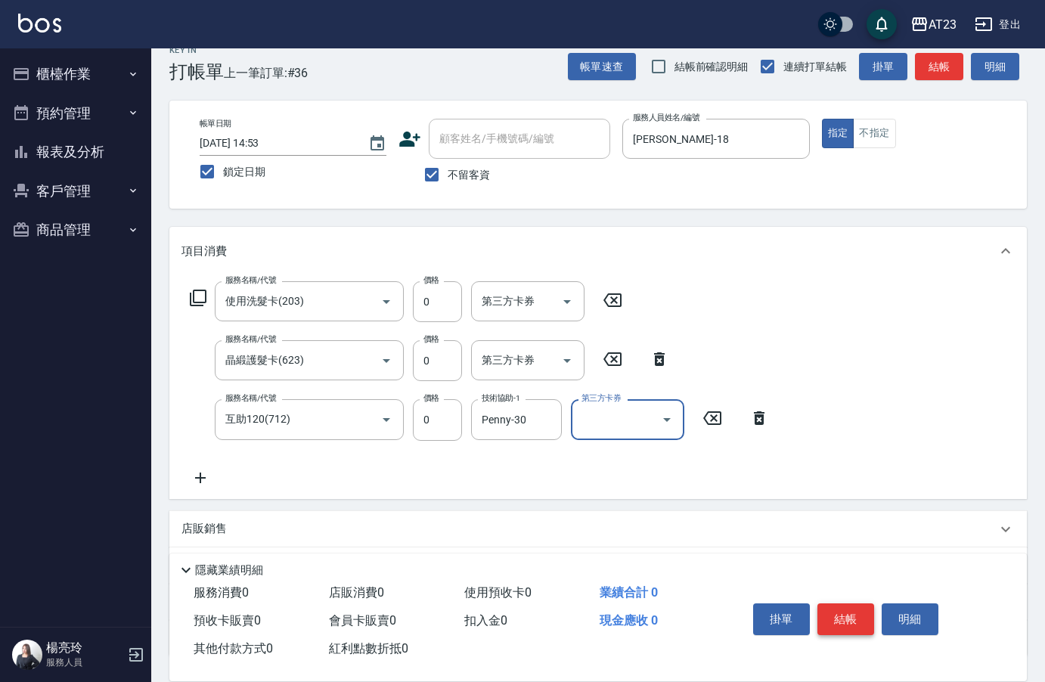
click at [861, 607] on button "結帳" at bounding box center [846, 620] width 57 height 32
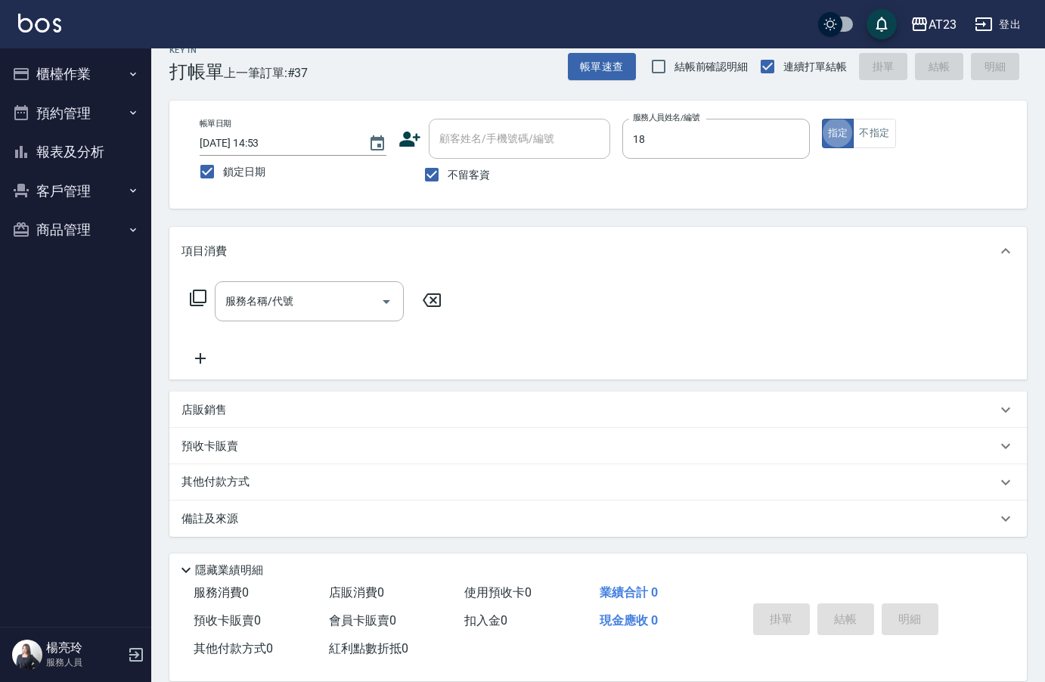
type input "小嫺-18"
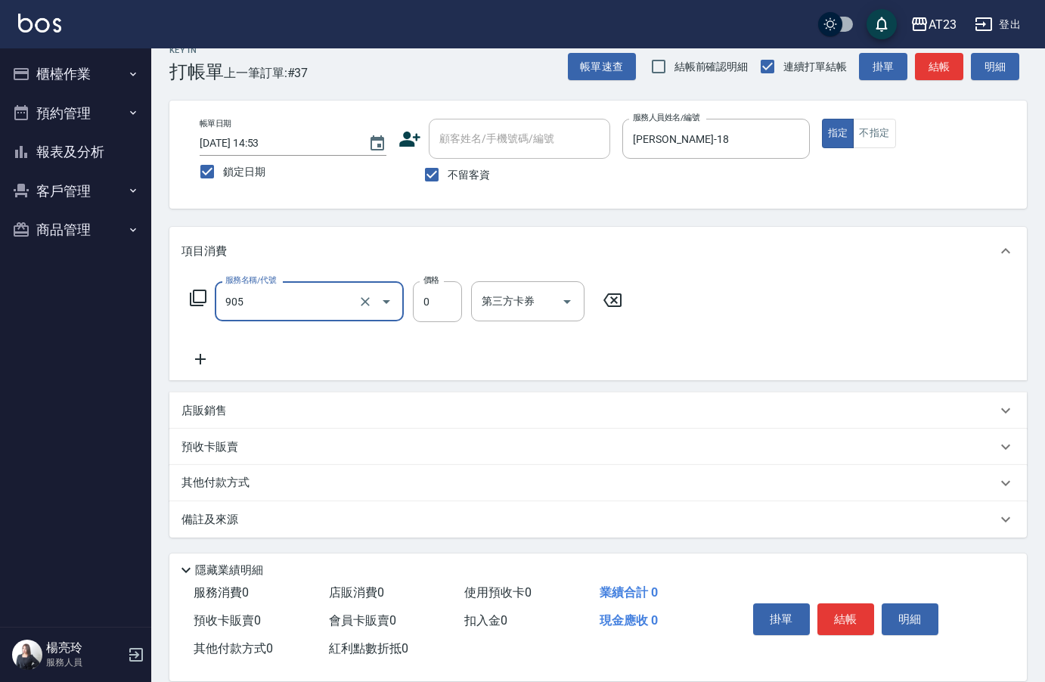
type input "頭皮卡使用(905)"
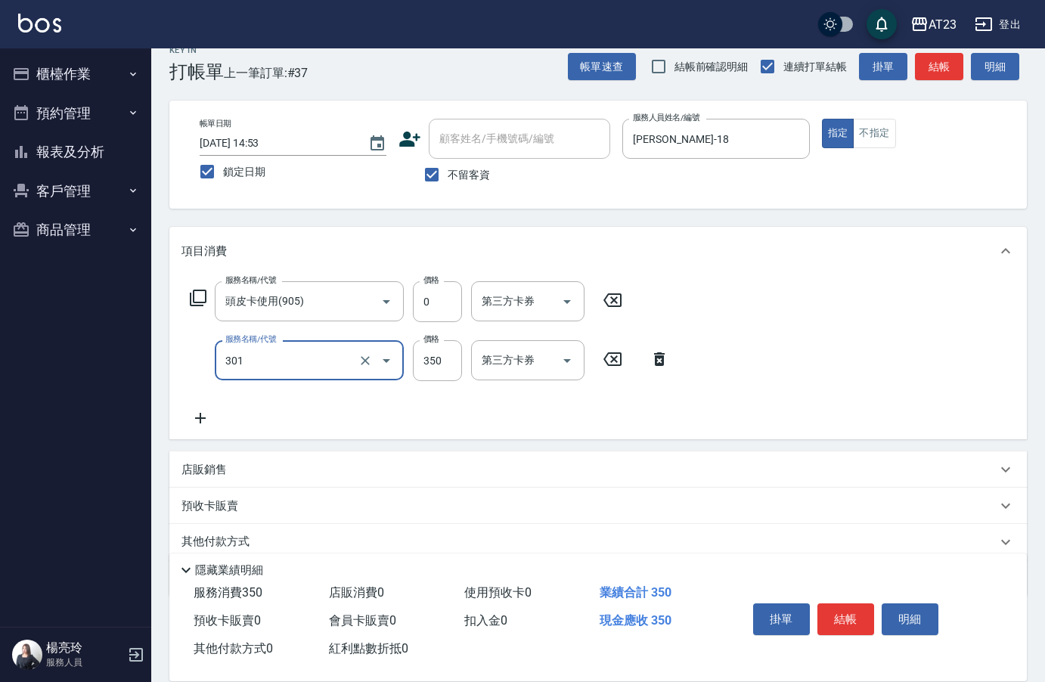
type input "造型剪髮(301)"
type input "550"
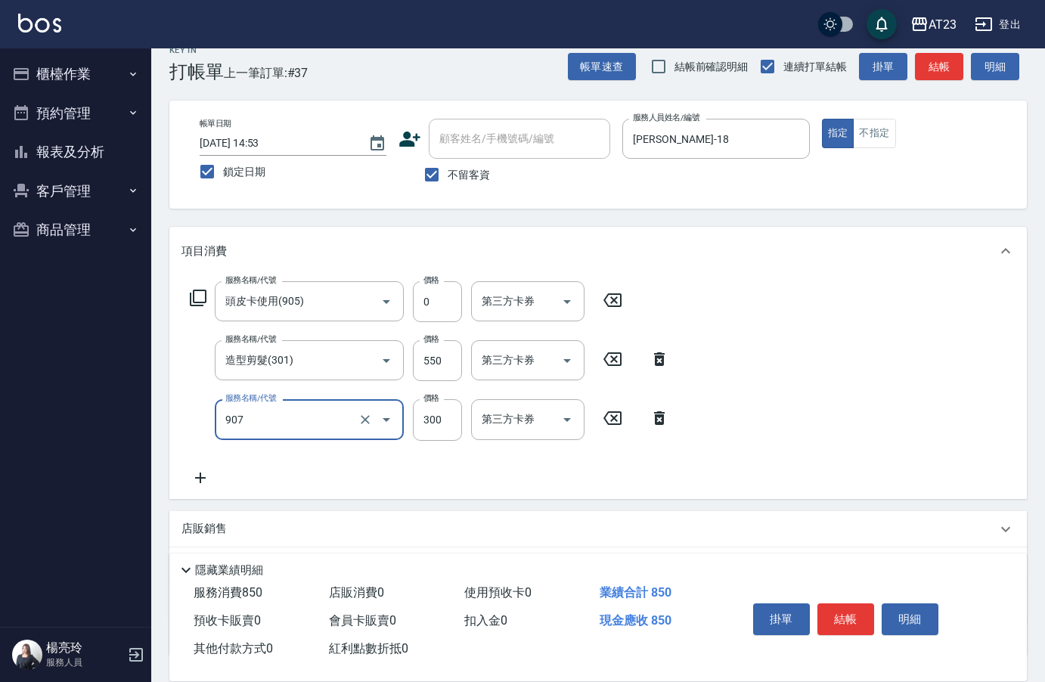
type input "草本長度(907)"
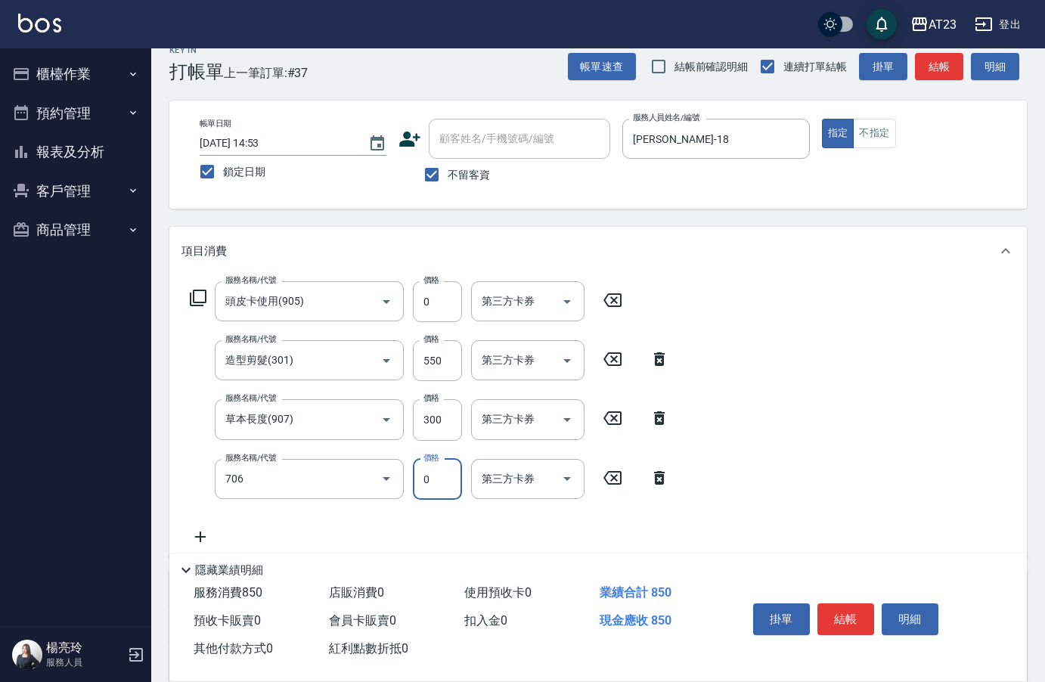
type input "互助60(706)"
type input "3"
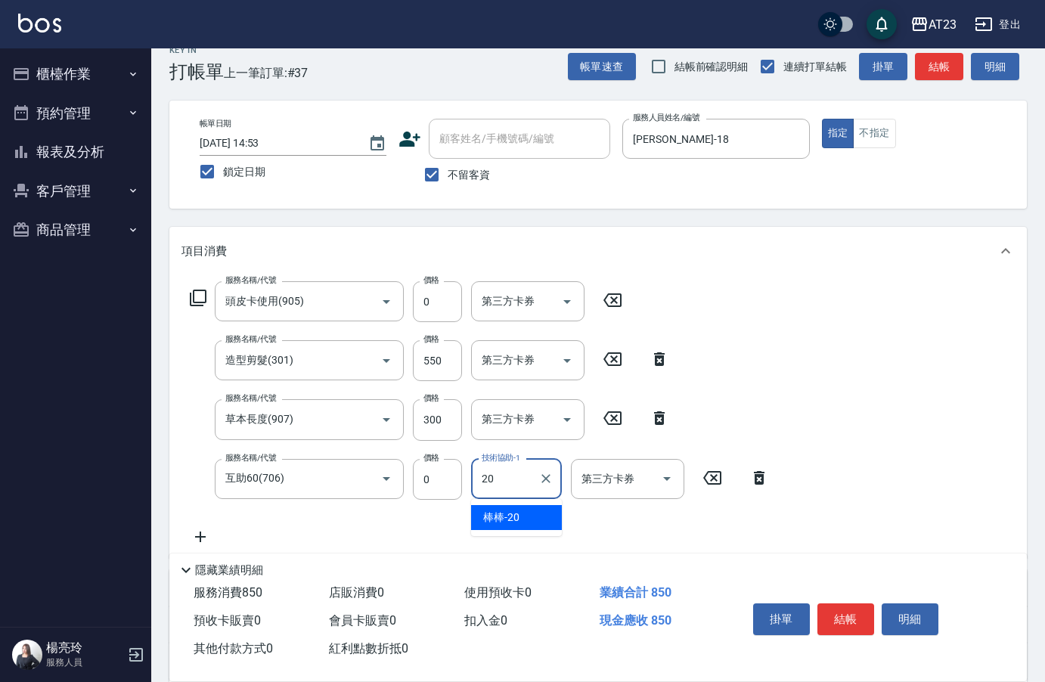
type input "棒棒-20"
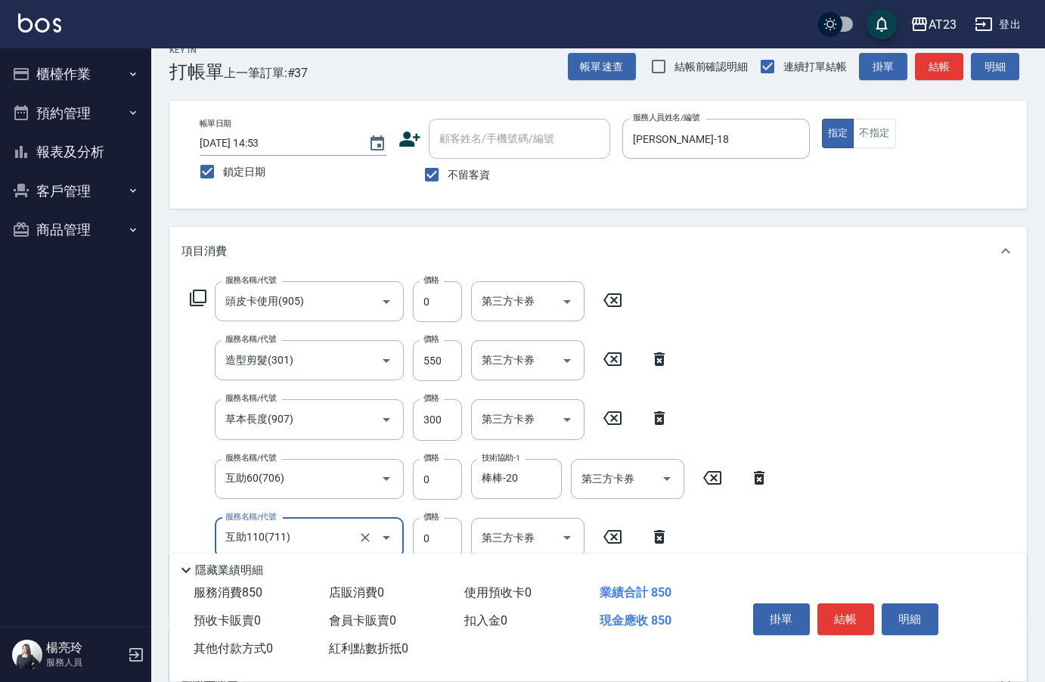
type input "互助110(711)"
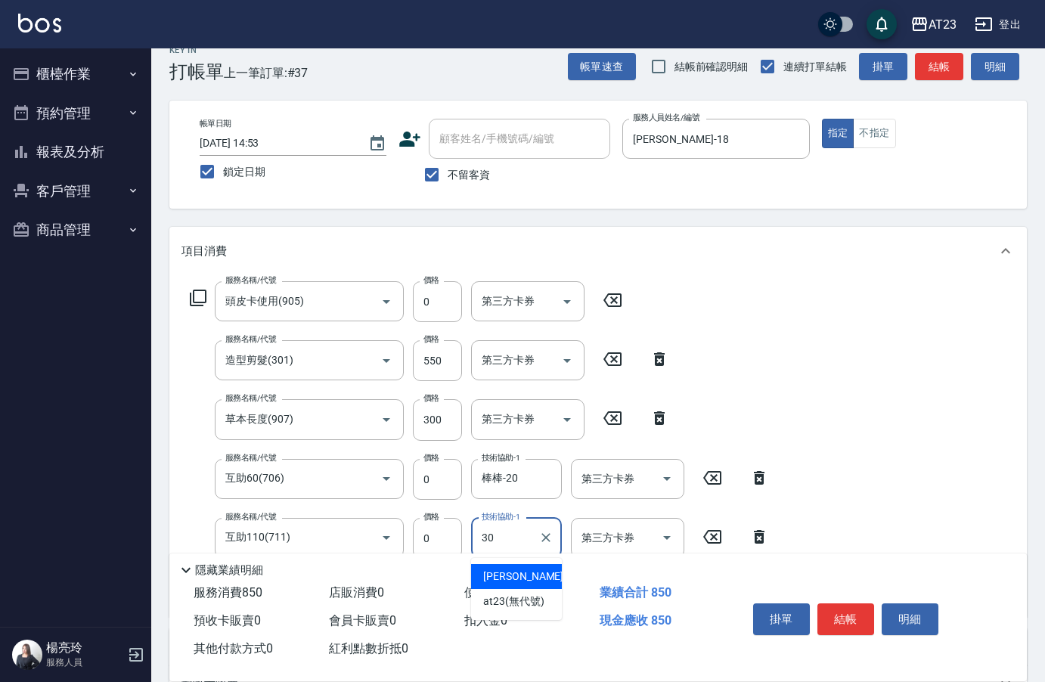
type input "Penny-30"
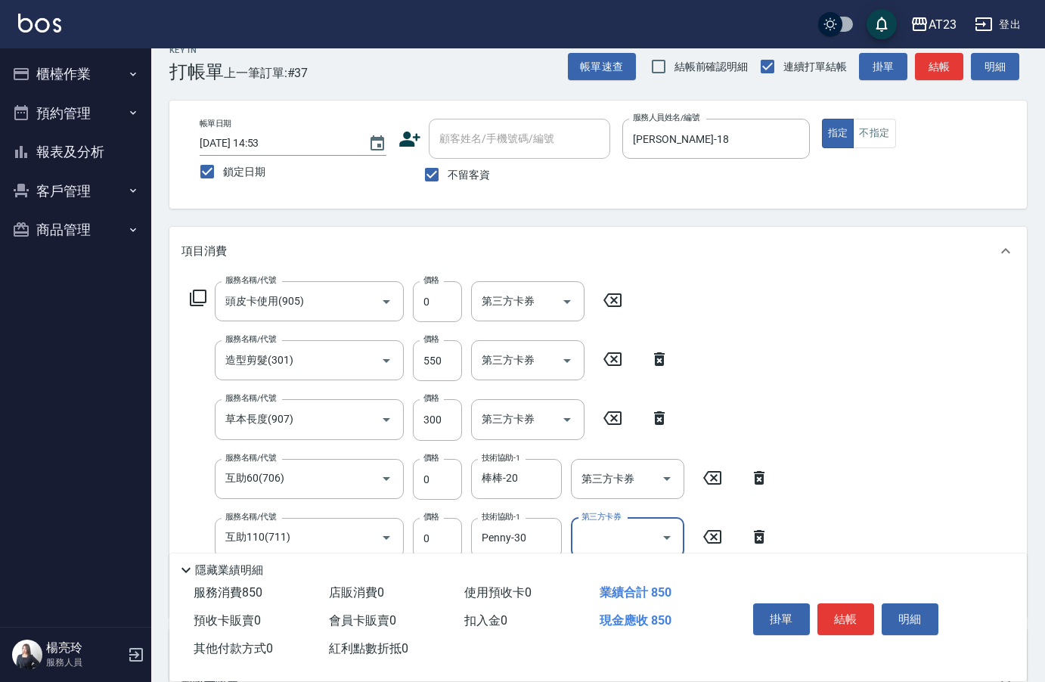
click at [827, 616] on button "結帳" at bounding box center [846, 620] width 57 height 32
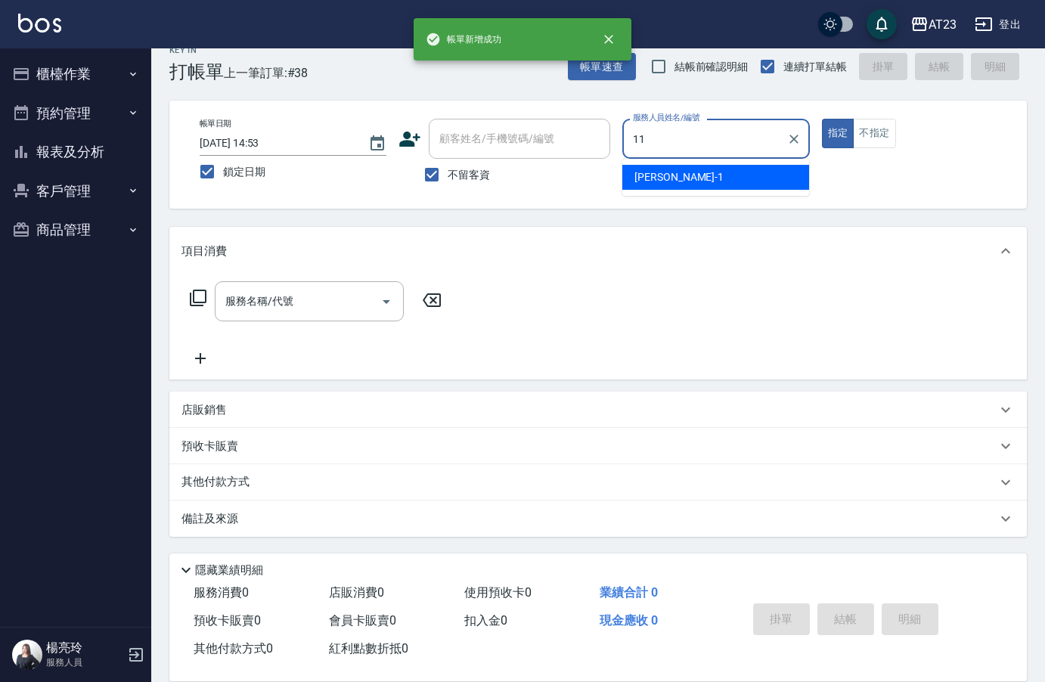
type input "JUN-11"
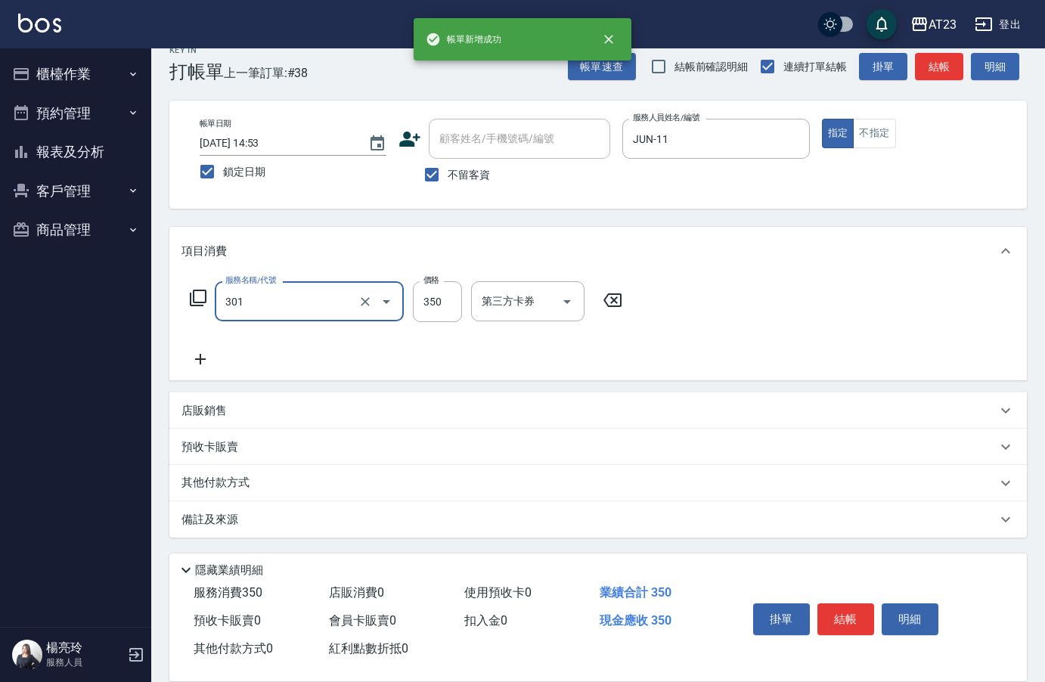
type input "造型剪髮(301)"
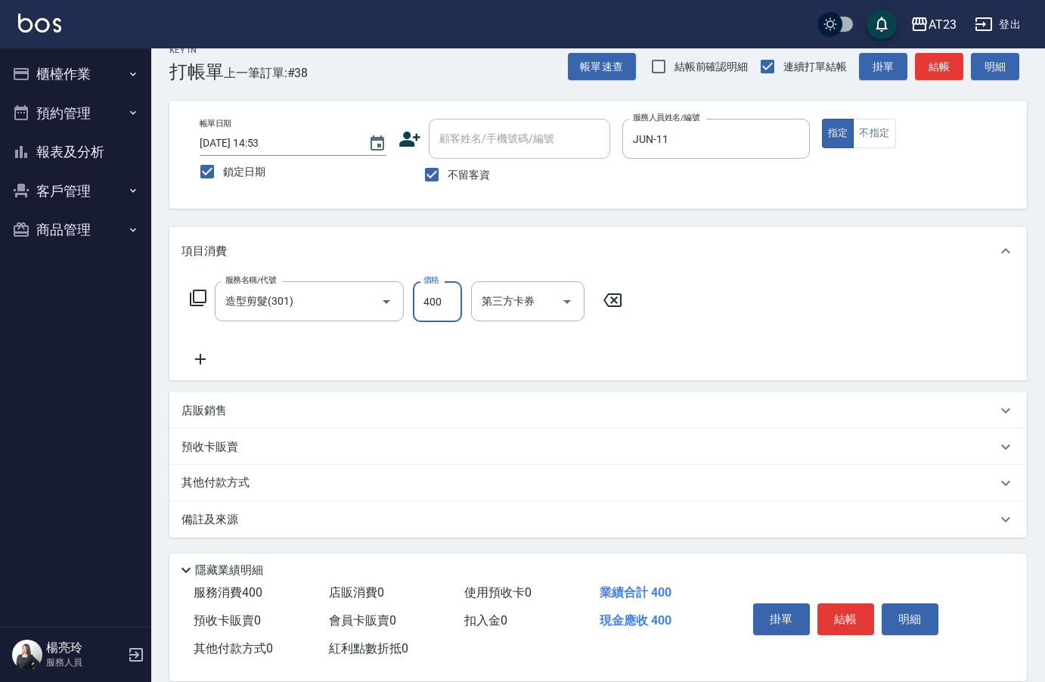
type input "400"
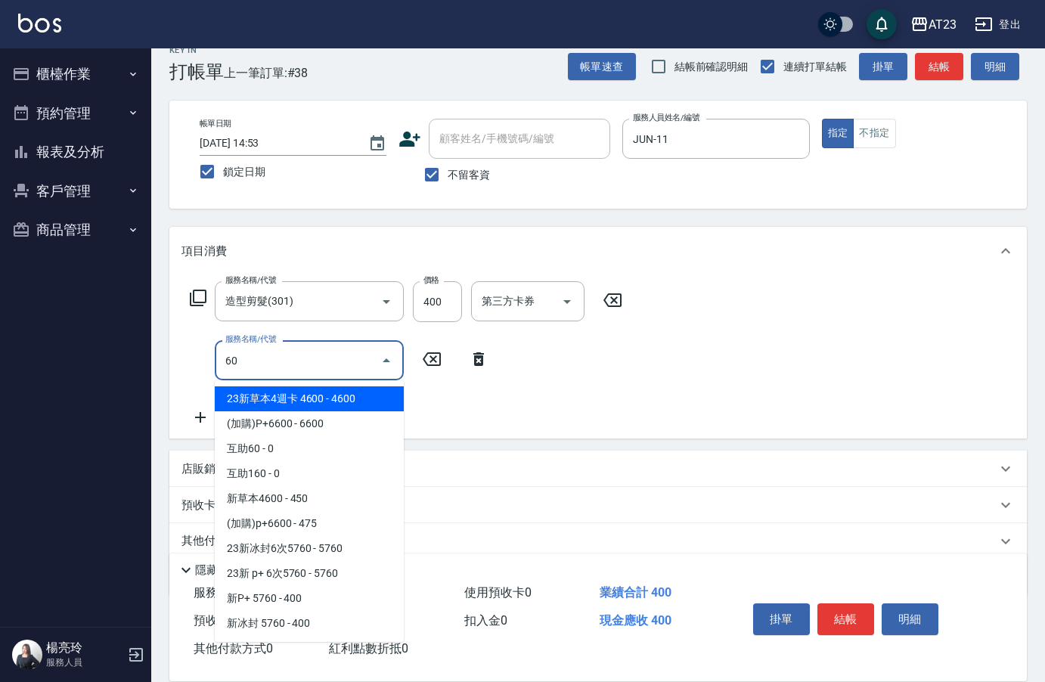
type input "6"
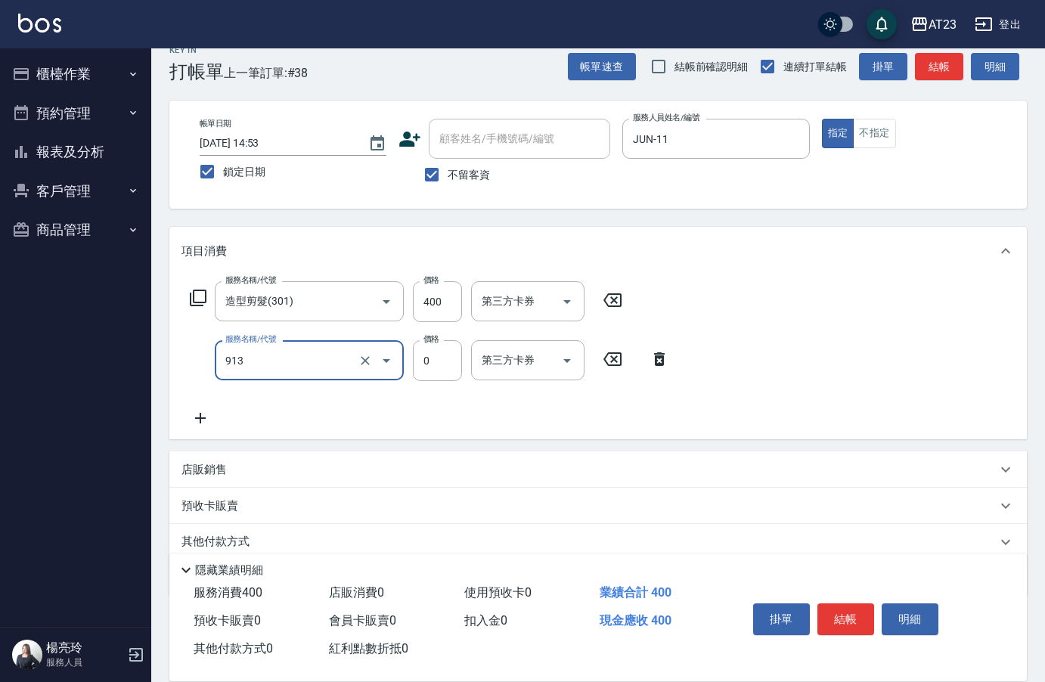
type input "蘆薈卡(913)"
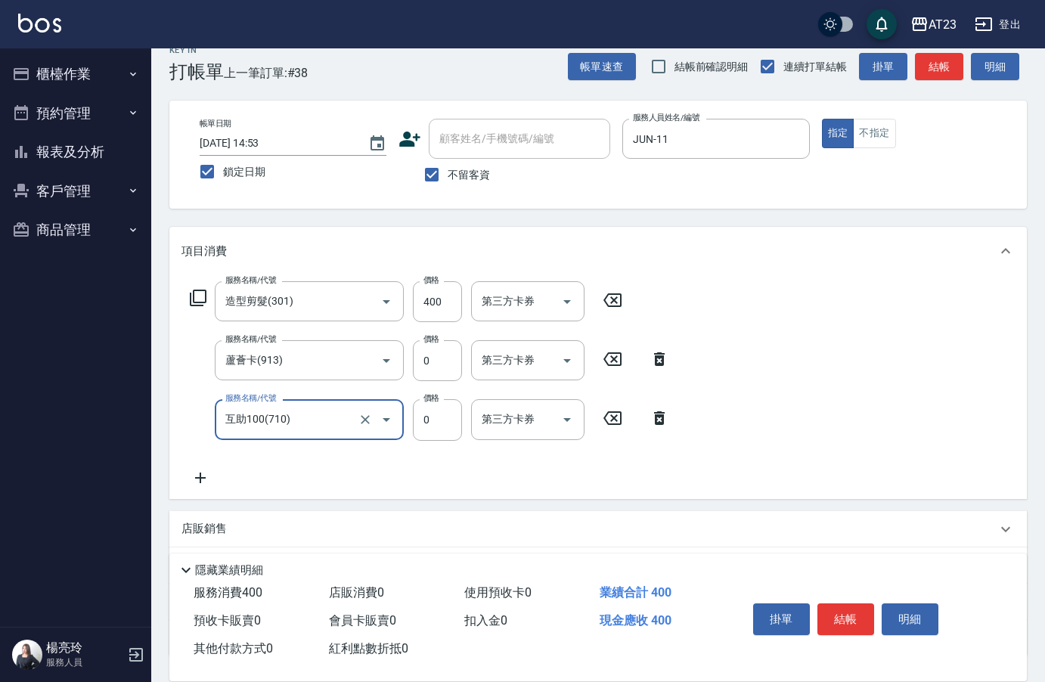
type input "互助100(710)"
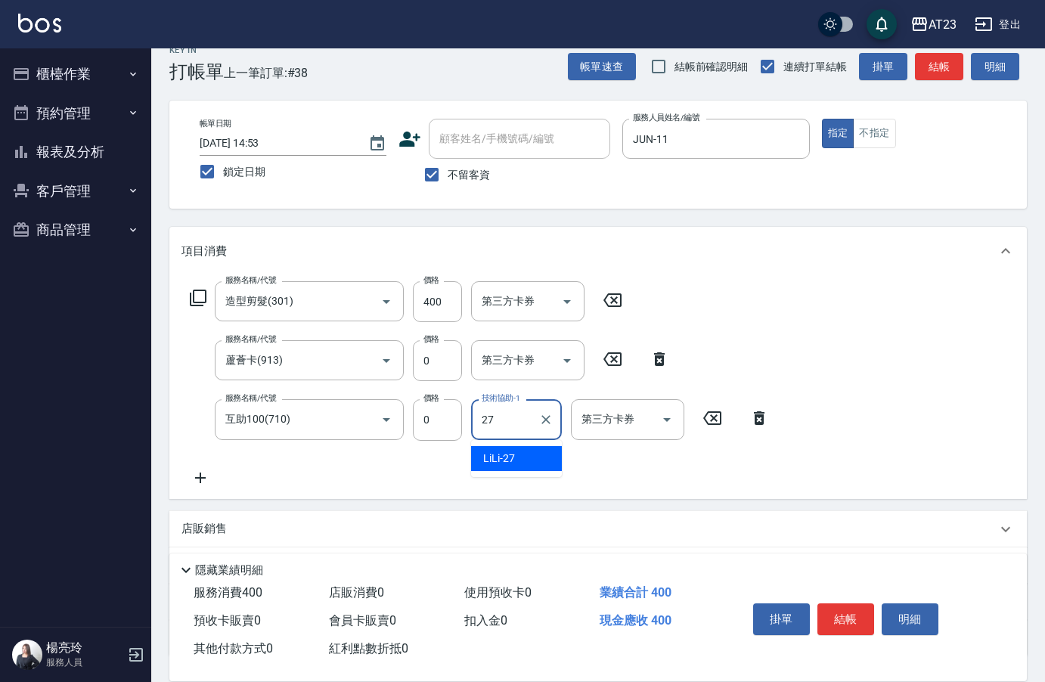
type input "LiLi-27"
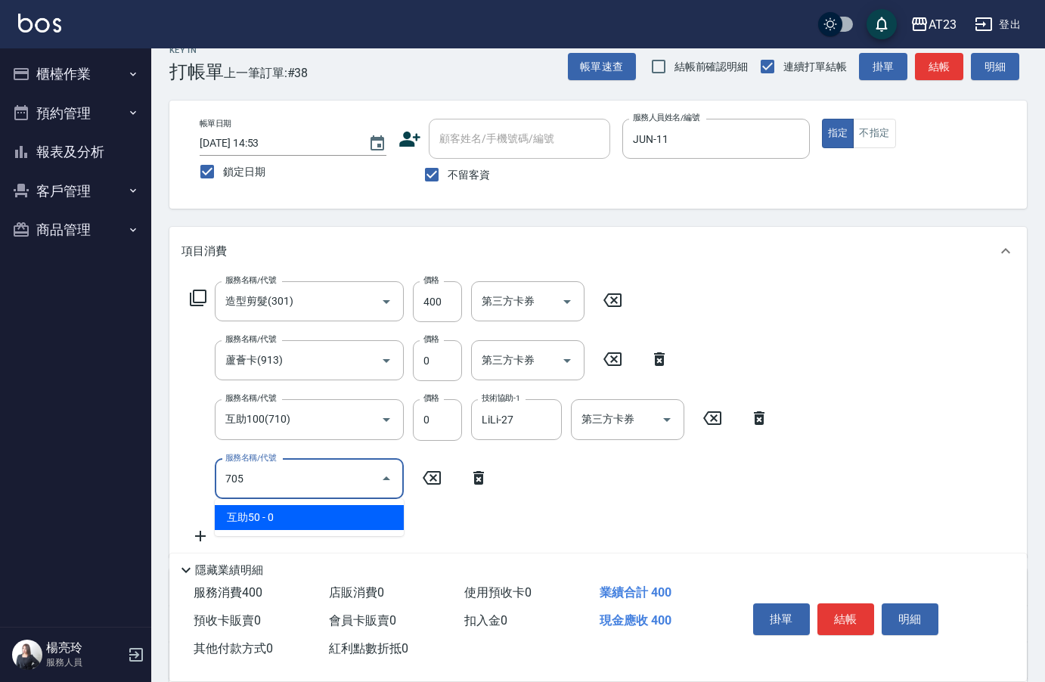
type input "互助50(705)"
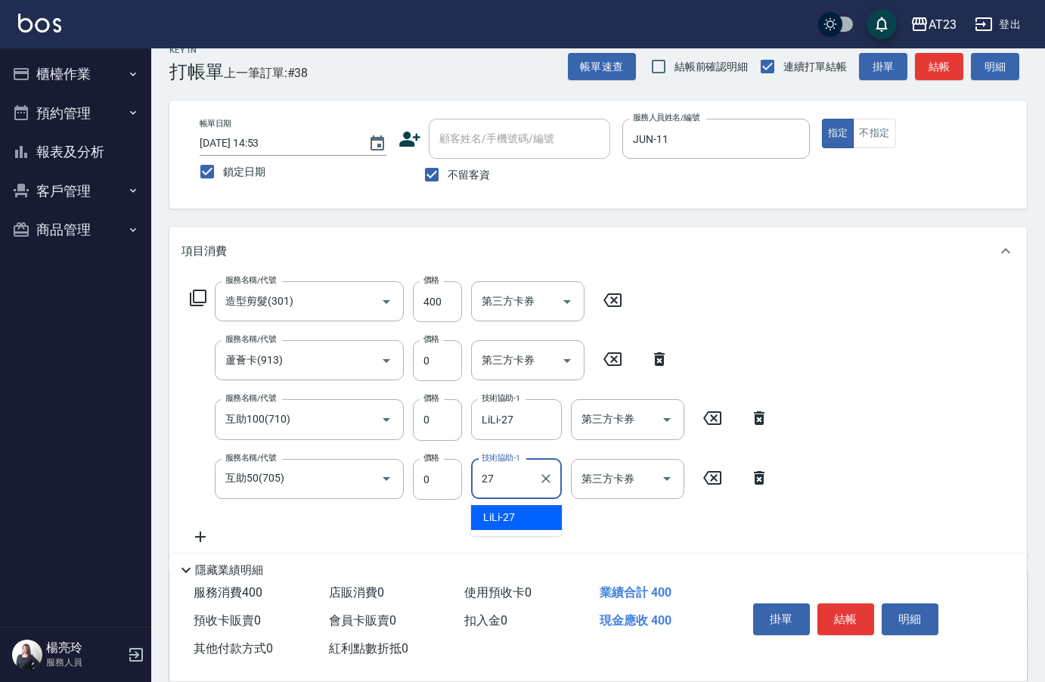
type input "LiLi-27"
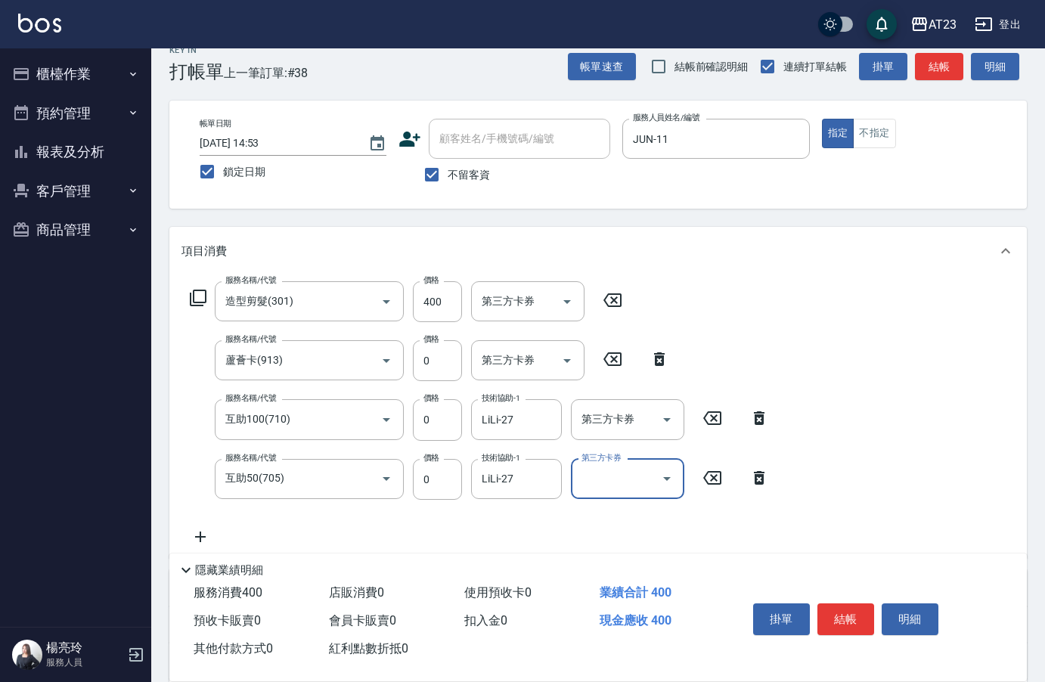
click at [196, 293] on icon at bounding box center [198, 298] width 18 height 18
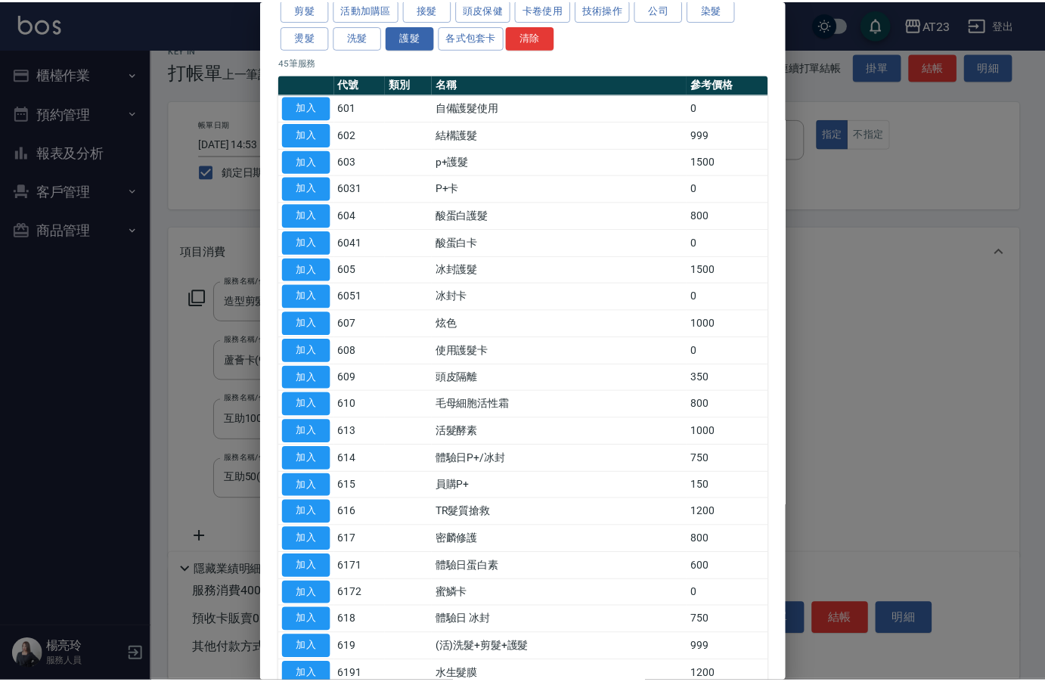
scroll to position [151, 0]
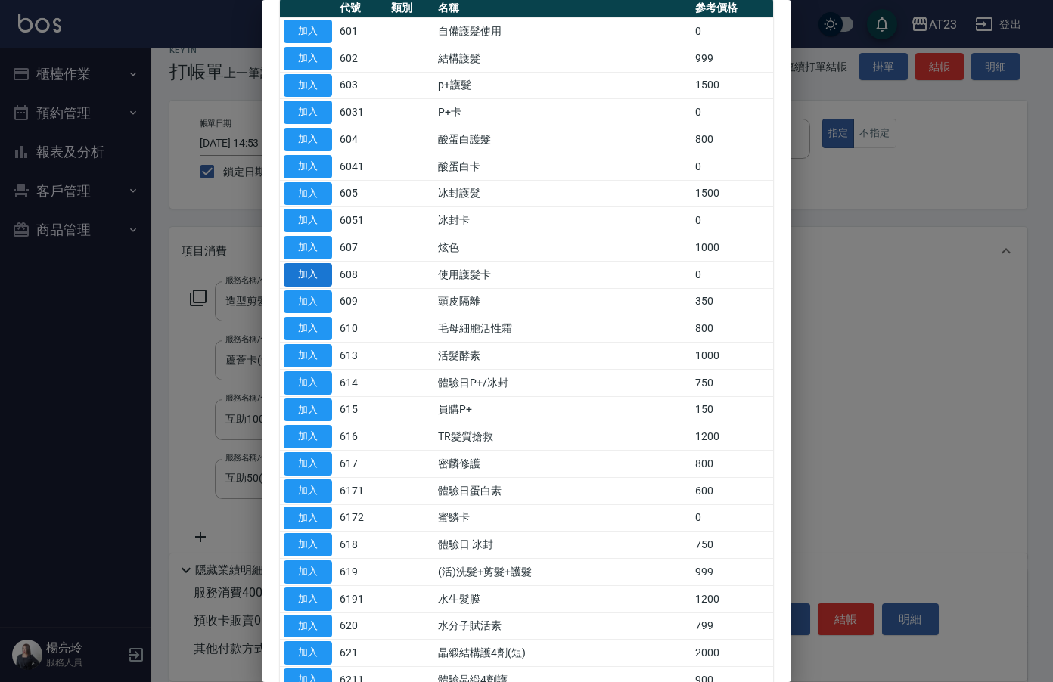
click at [318, 278] on button "加入" at bounding box center [308, 274] width 48 height 23
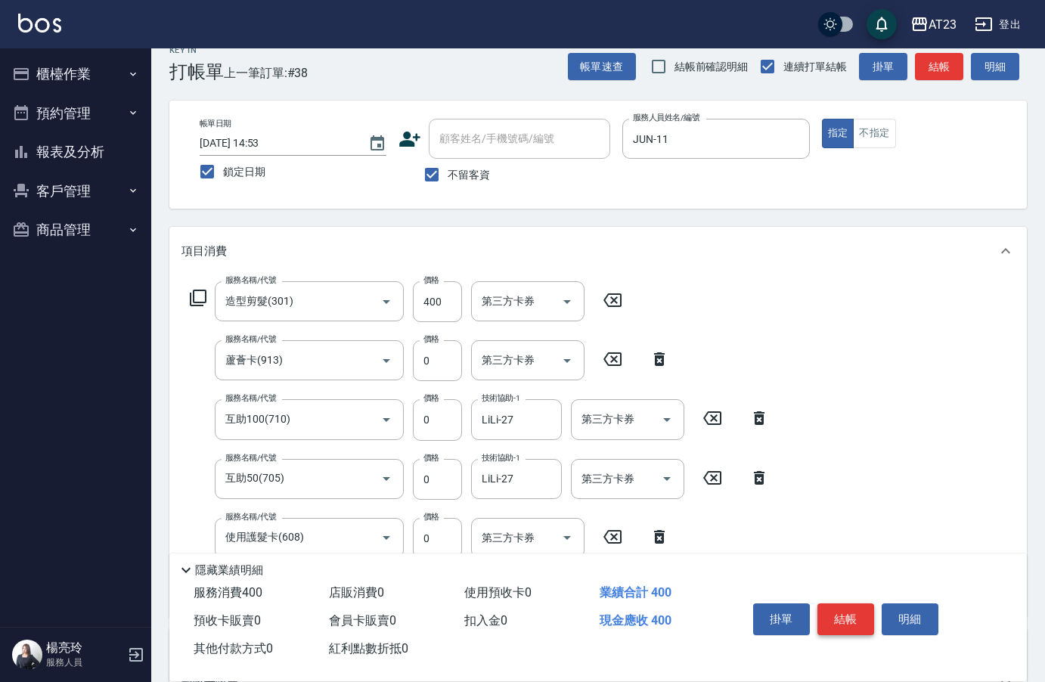
click at [846, 613] on button "結帳" at bounding box center [846, 620] width 57 height 32
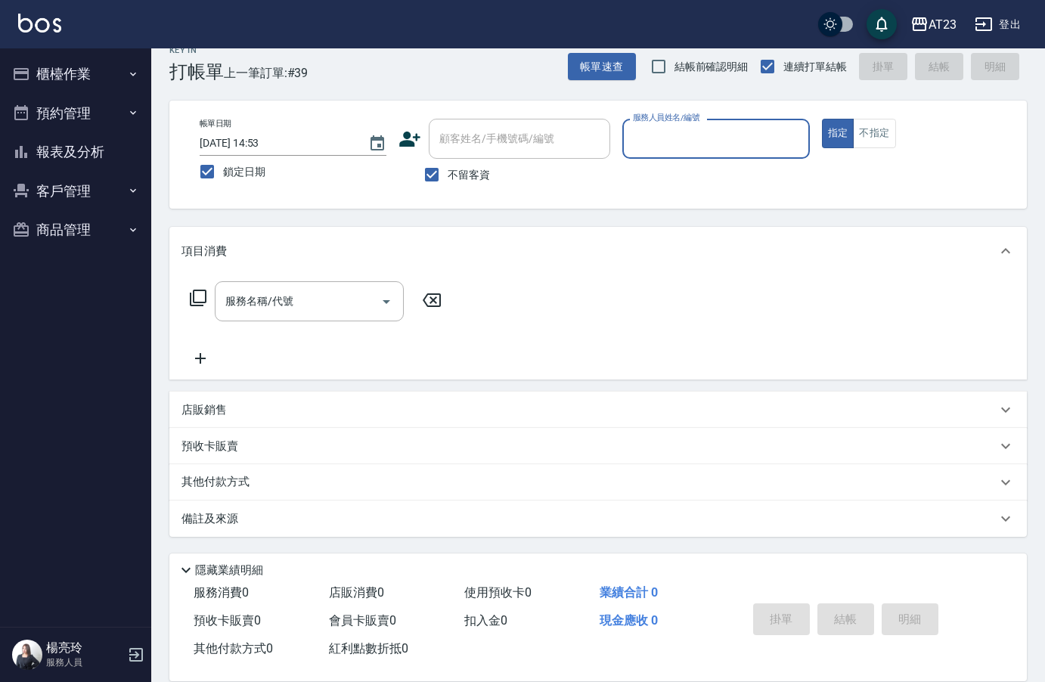
click at [88, 64] on button "櫃檯作業" at bounding box center [75, 73] width 139 height 39
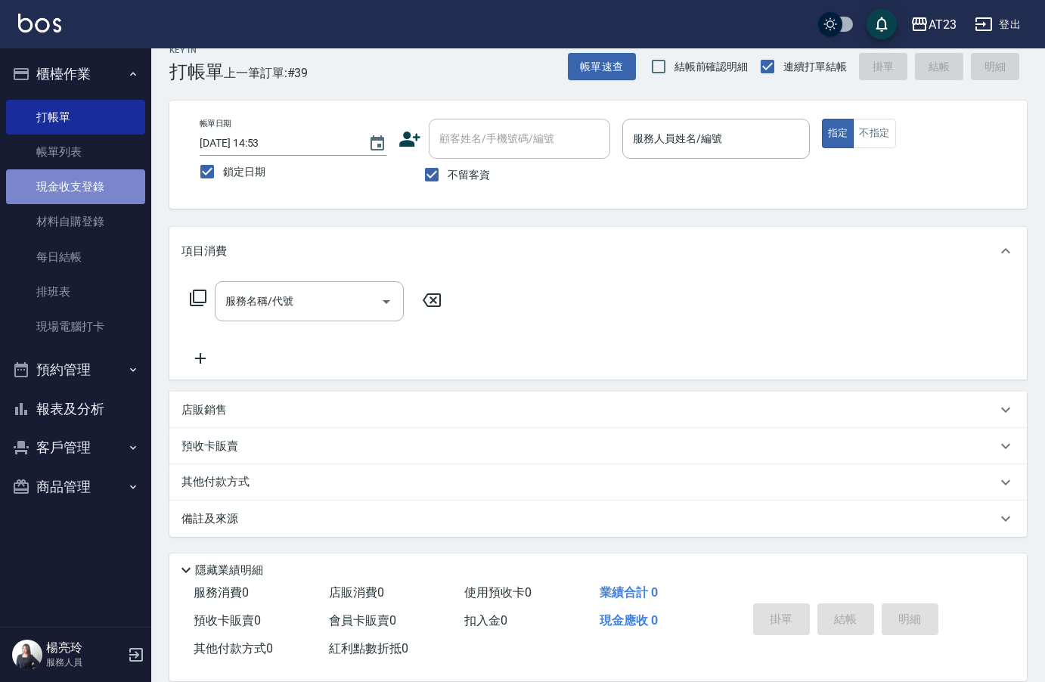
click at [94, 187] on link "現金收支登錄" at bounding box center [75, 186] width 139 height 35
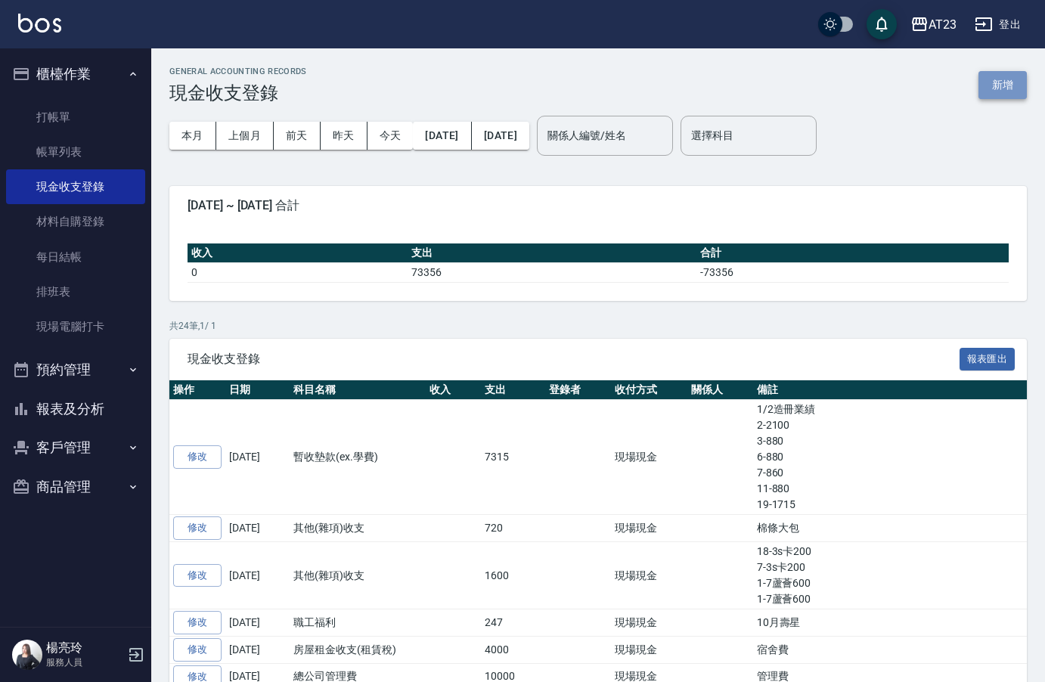
click at [1004, 85] on button "新增" at bounding box center [1003, 85] width 48 height 28
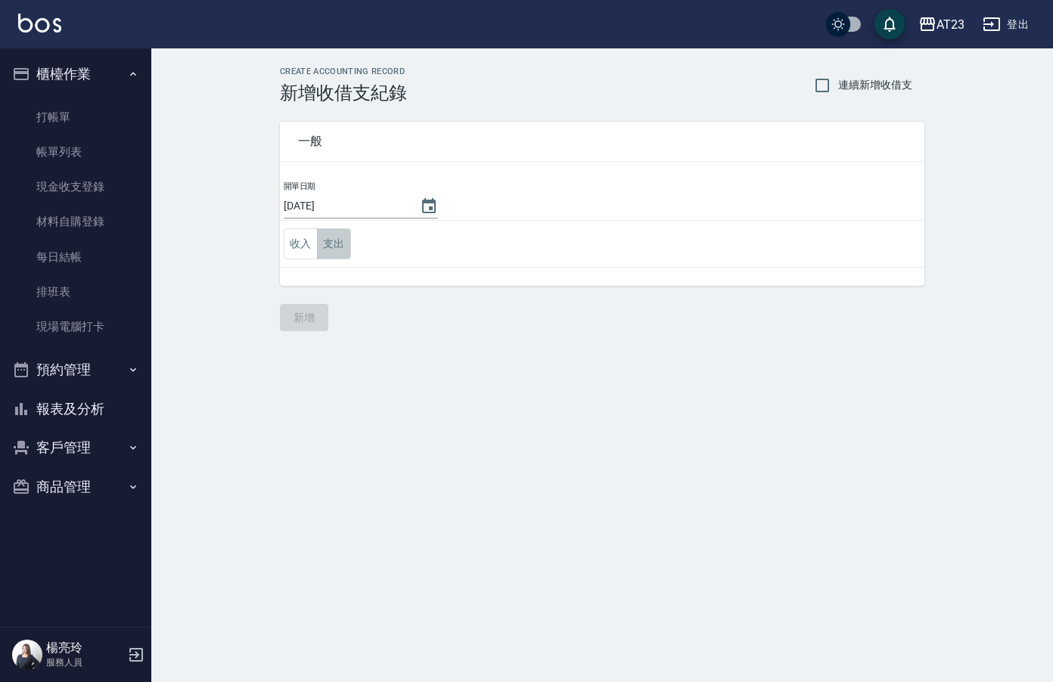
click at [337, 249] on button "支出" at bounding box center [334, 243] width 34 height 31
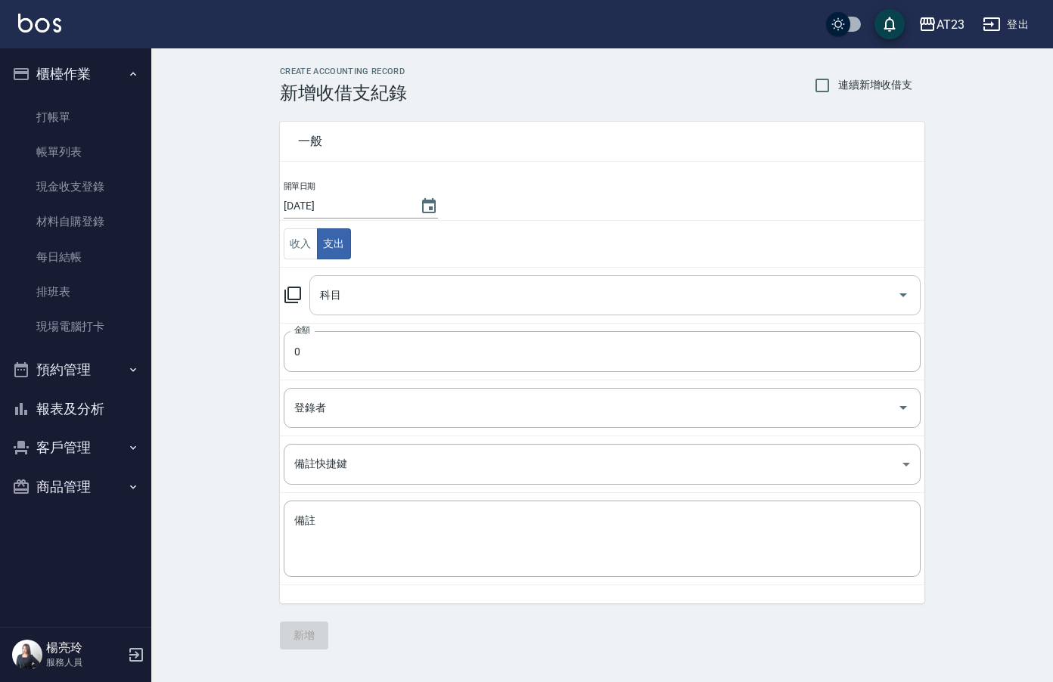
click at [455, 287] on input "科目" at bounding box center [603, 295] width 575 height 26
drag, startPoint x: 470, startPoint y: 207, endPoint x: 433, endPoint y: 203, distance: 38.1
click at [470, 207] on td "開單日期 2025/10/15" at bounding box center [602, 200] width 644 height 41
click at [432, 203] on icon "Choose date, selected date is 2025-10-15" at bounding box center [429, 206] width 18 height 18
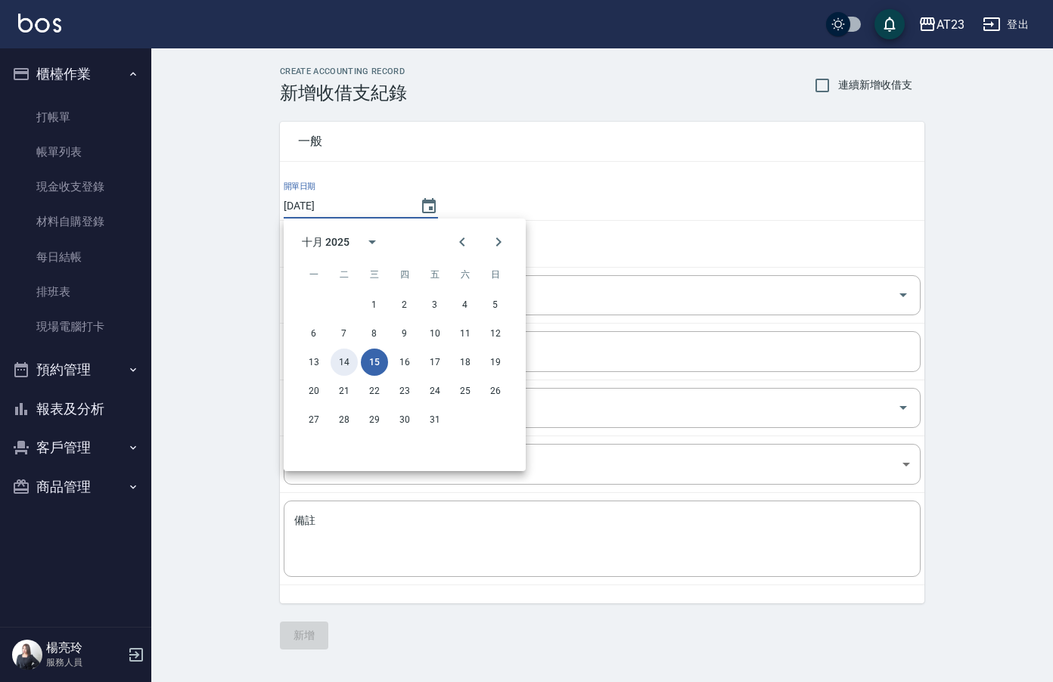
click at [351, 368] on button "14" at bounding box center [343, 362] width 27 height 27
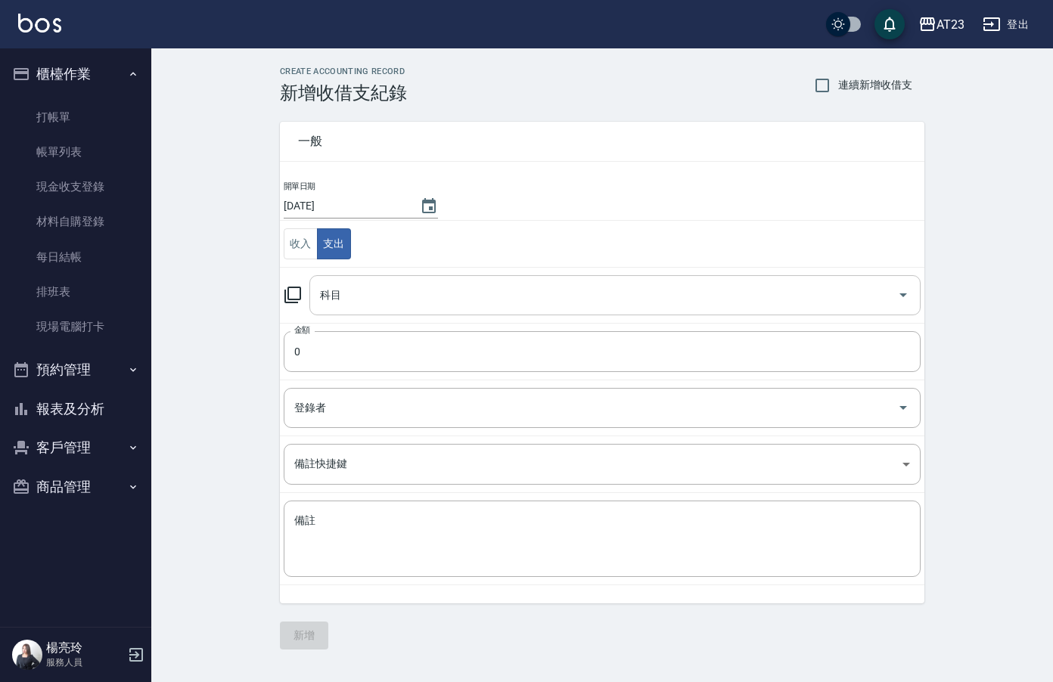
drag, startPoint x: 343, startPoint y: 295, endPoint x: 350, endPoint y: 290, distance: 8.2
click at [345, 295] on input "科目" at bounding box center [603, 295] width 575 height 26
click at [425, 203] on icon "Choose date, selected date is 2025-10-14" at bounding box center [429, 205] width 14 height 15
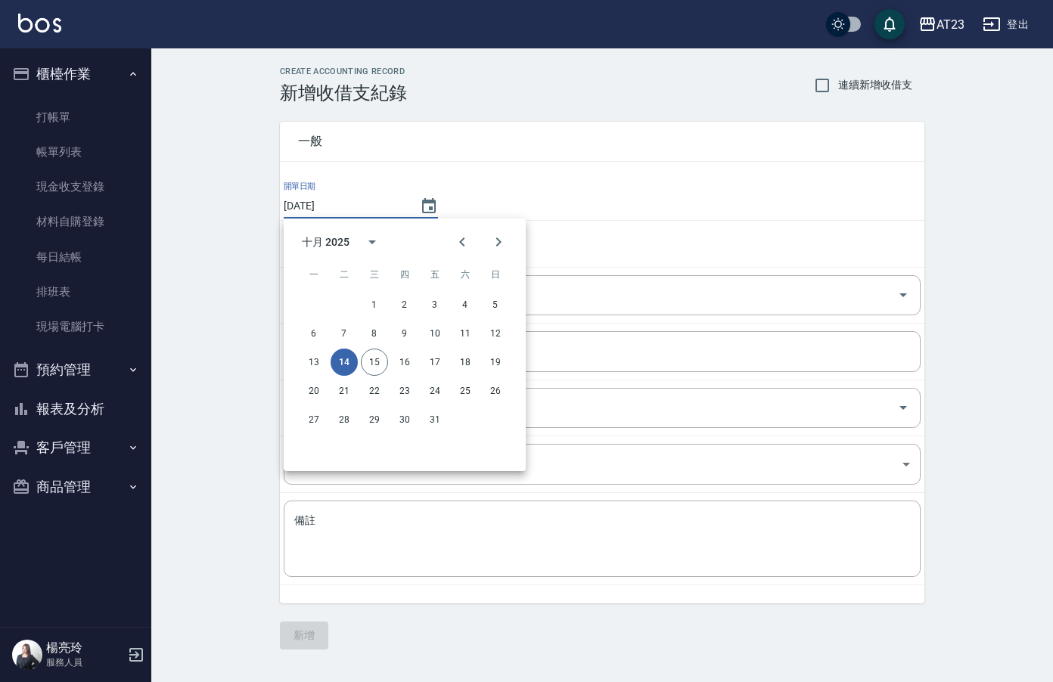
drag, startPoint x: 627, startPoint y: 159, endPoint x: 562, endPoint y: 161, distance: 65.1
click at [625, 159] on div "一般" at bounding box center [602, 141] width 644 height 39
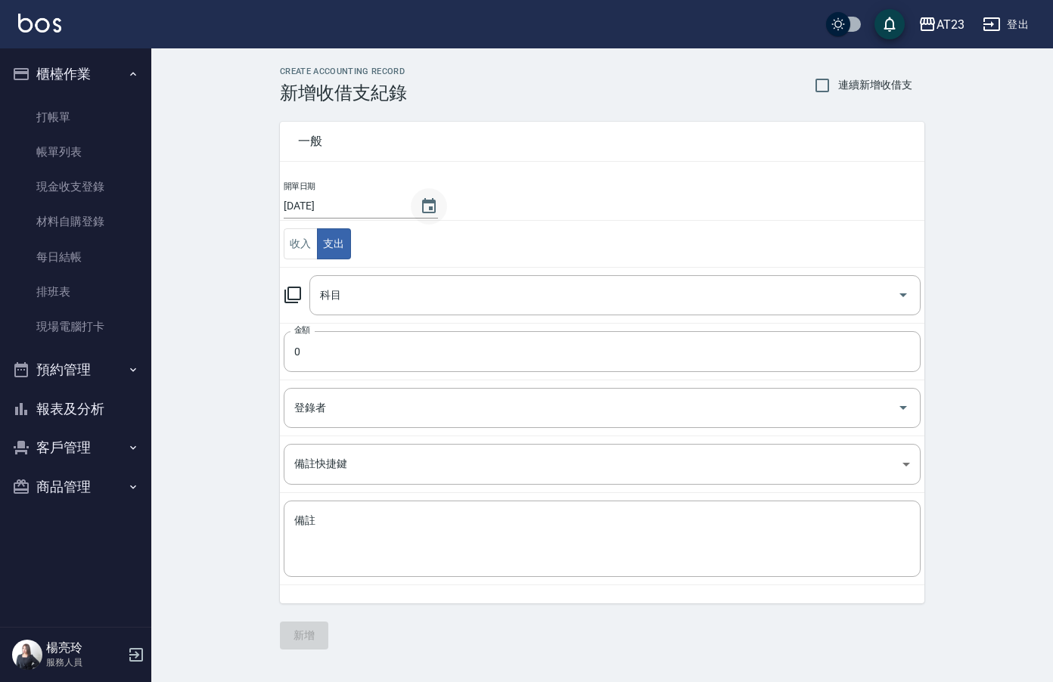
click at [420, 201] on icon "Choose date, selected date is 2025-10-14" at bounding box center [429, 206] width 18 height 18
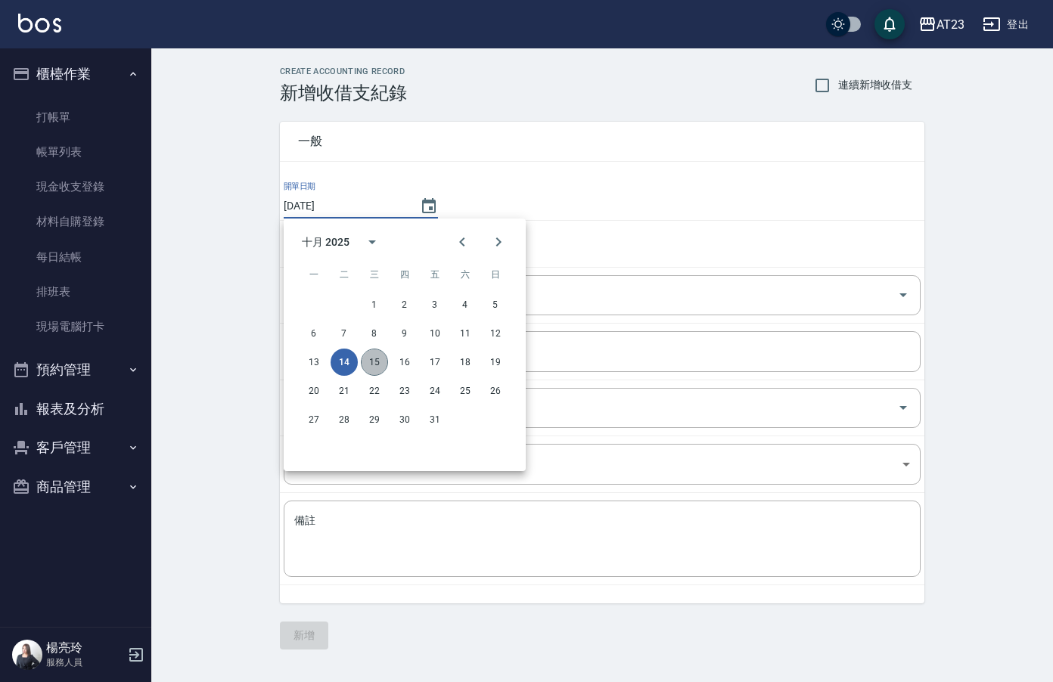
drag, startPoint x: 368, startPoint y: 364, endPoint x: 370, endPoint y: 355, distance: 9.4
click at [368, 364] on button "15" at bounding box center [374, 362] width 27 height 27
type input "2025/10/15"
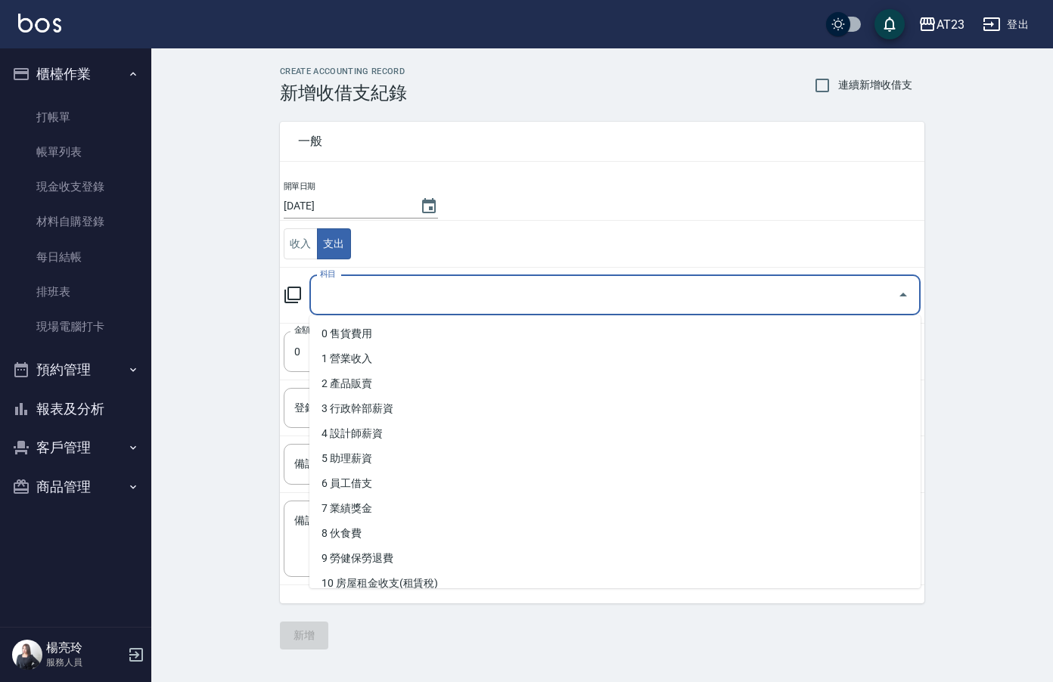
click at [366, 298] on input "科目" at bounding box center [603, 295] width 575 height 26
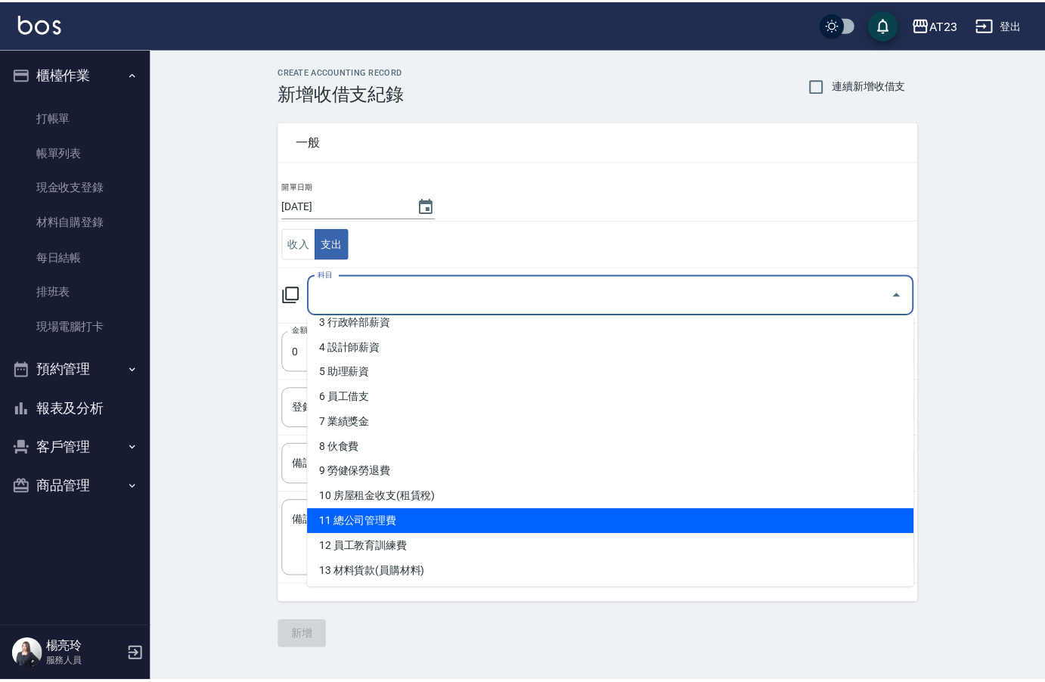
scroll to position [378, 0]
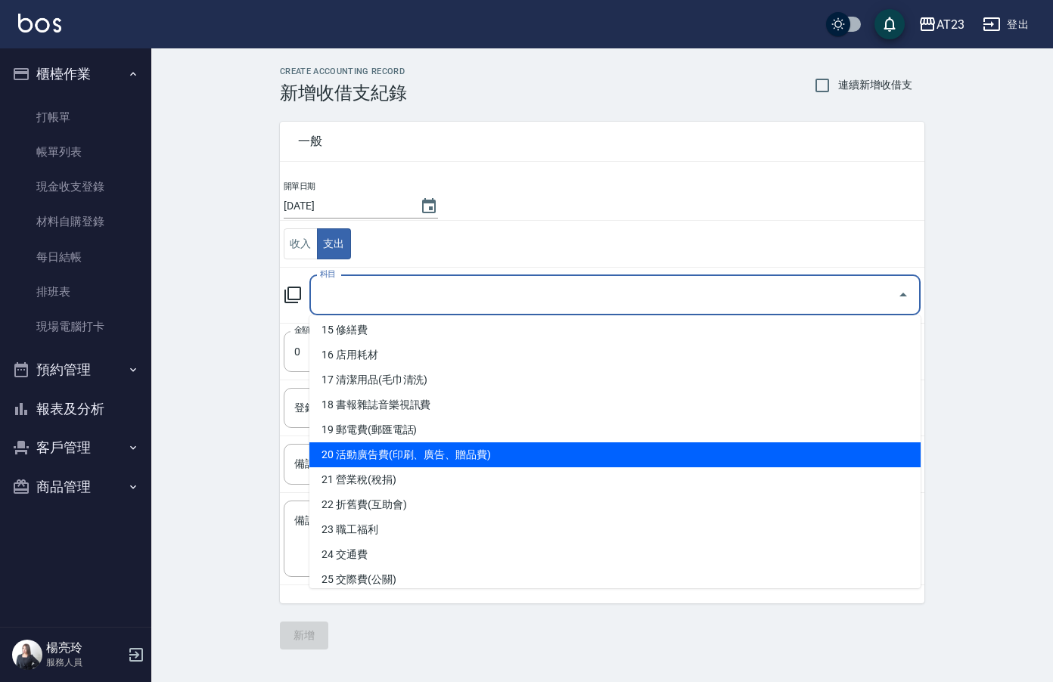
click at [616, 457] on li "20 活動廣告費(印刷、廣告、贈品費)" at bounding box center [614, 454] width 611 height 25
type input "20 活動廣告費(印刷、廣告、贈品費)"
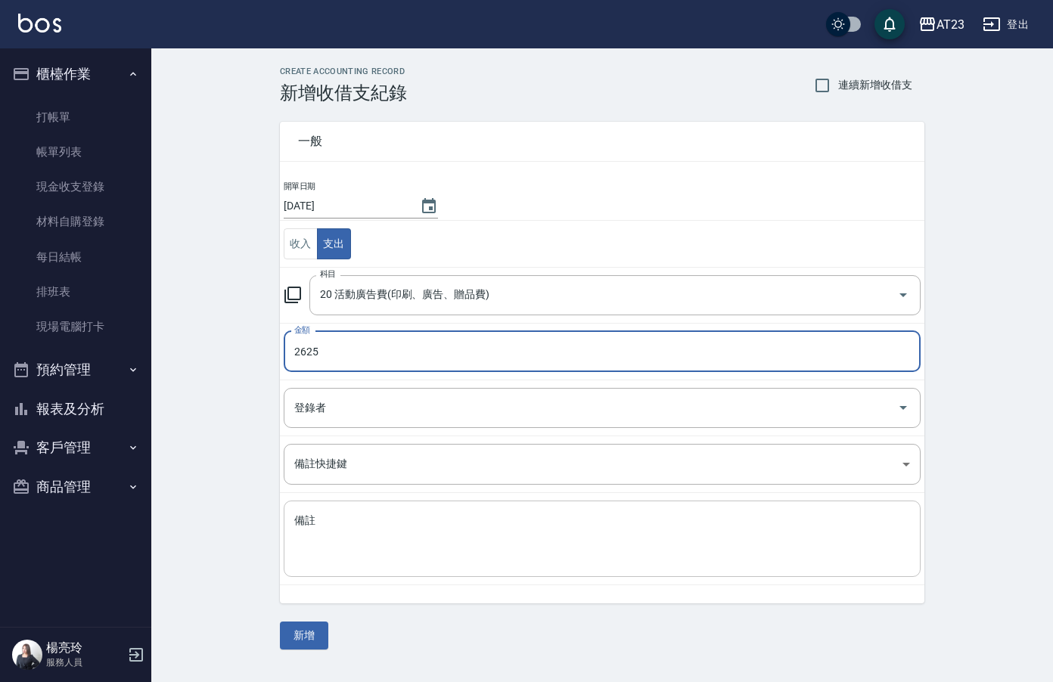
click at [576, 549] on textarea "備註" at bounding box center [602, 539] width 616 height 51
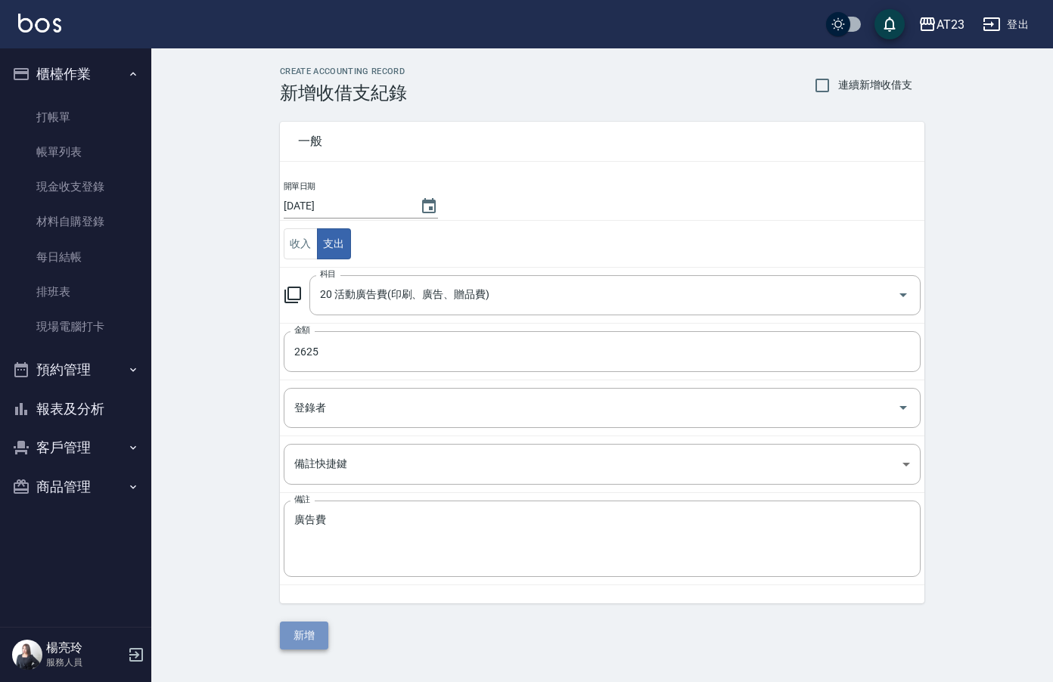
click at [297, 635] on button "新增" at bounding box center [304, 636] width 48 height 28
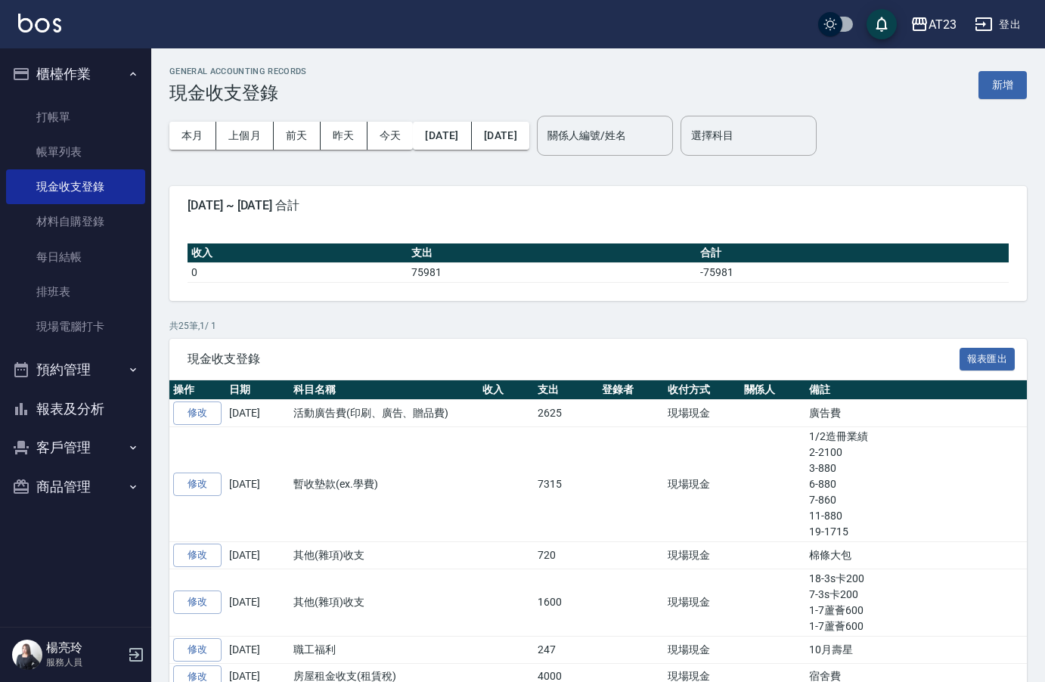
click at [61, 417] on button "報表及分析" at bounding box center [75, 408] width 139 height 39
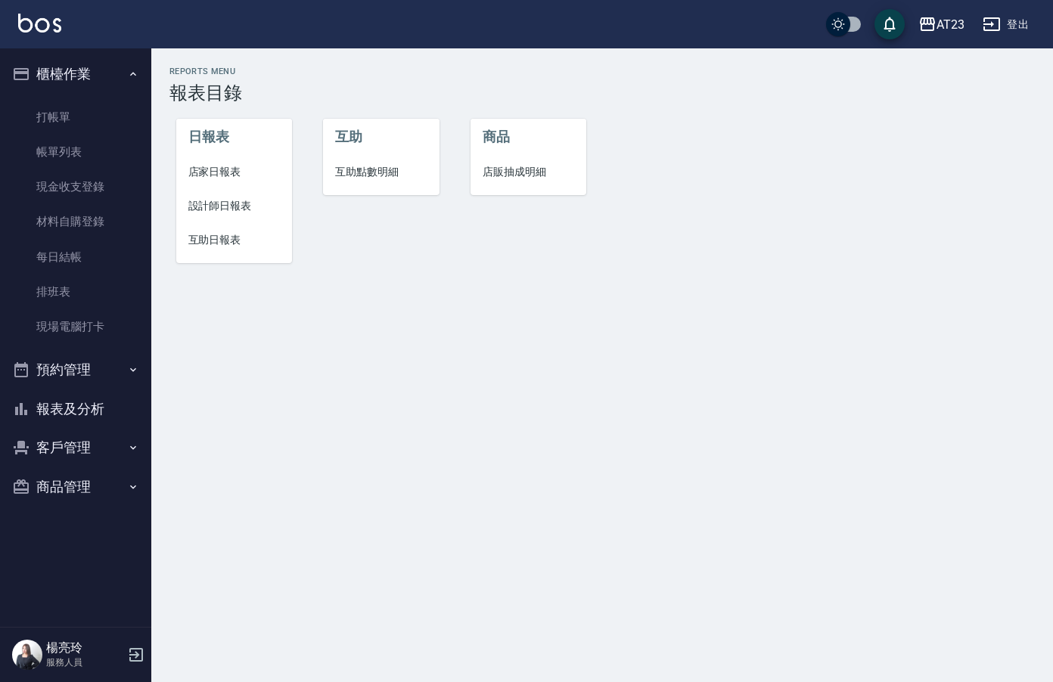
click at [227, 163] on li "店家日報表" at bounding box center [234, 172] width 116 height 34
